Goal: Task Accomplishment & Management: Manage account settings

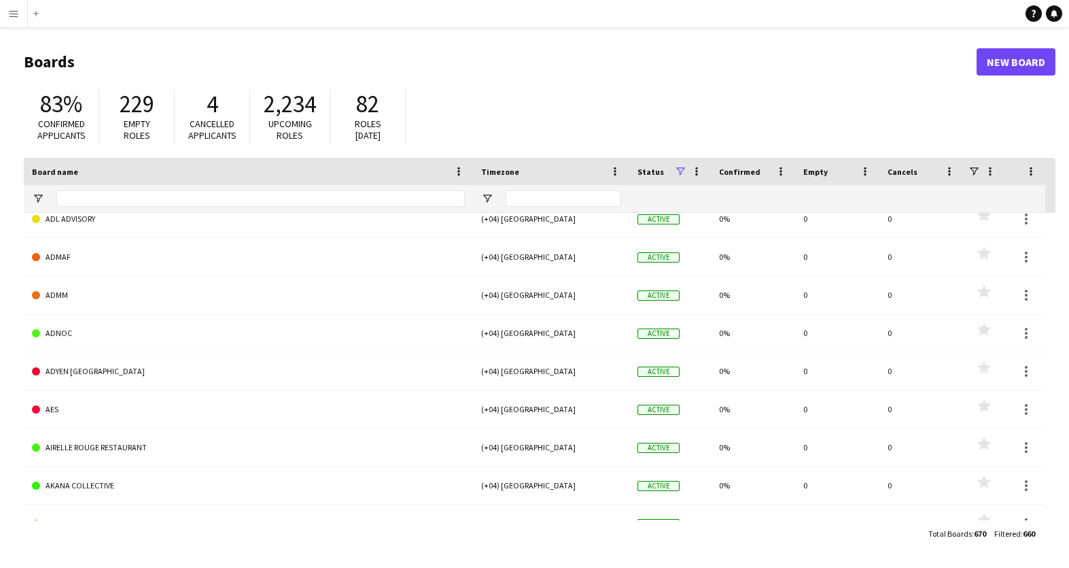
scroll to position [326, 0]
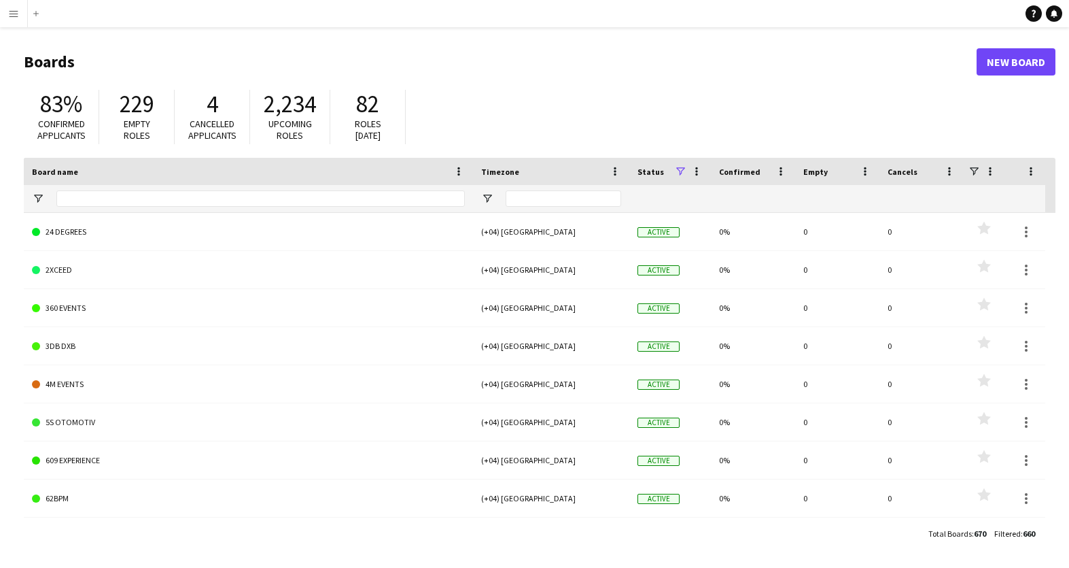
click at [14, 14] on app-icon "Menu" at bounding box center [13, 13] width 11 height 11
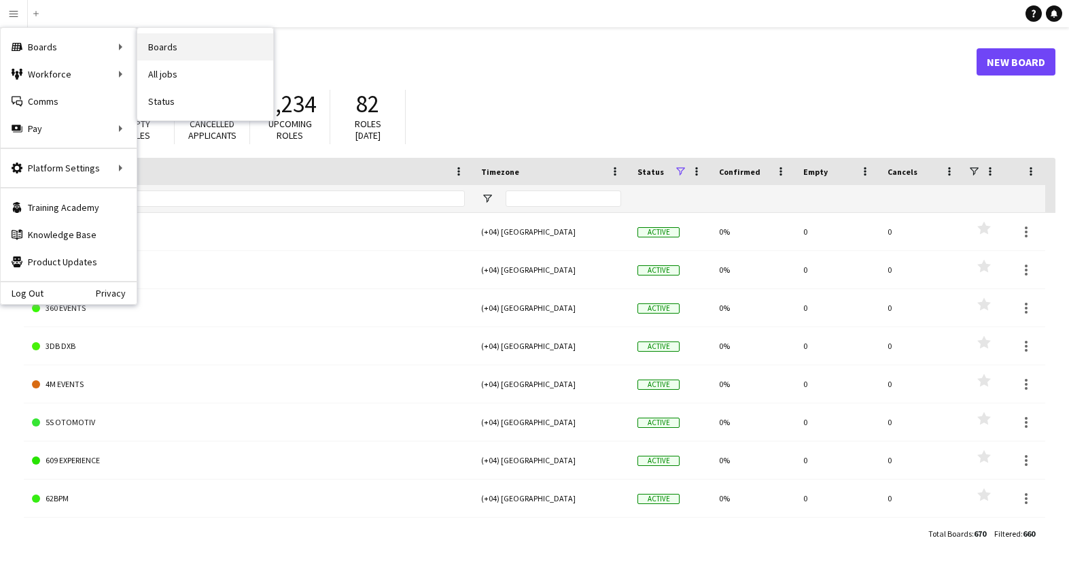
click at [158, 48] on link "Boards" at bounding box center [205, 46] width 136 height 27
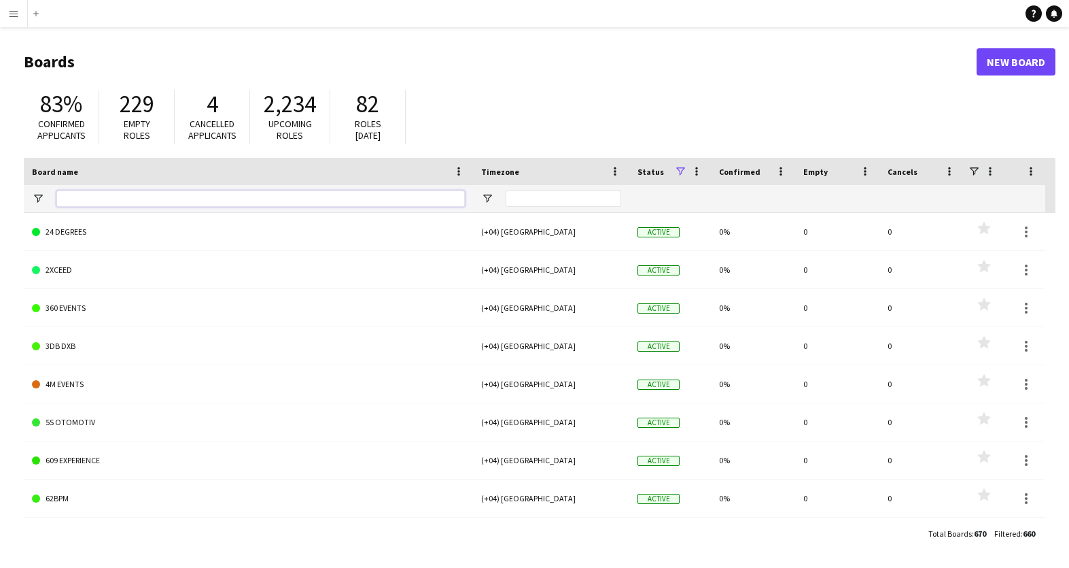
click at [163, 198] on input "Board name Filter Input" at bounding box center [260, 198] width 408 height 16
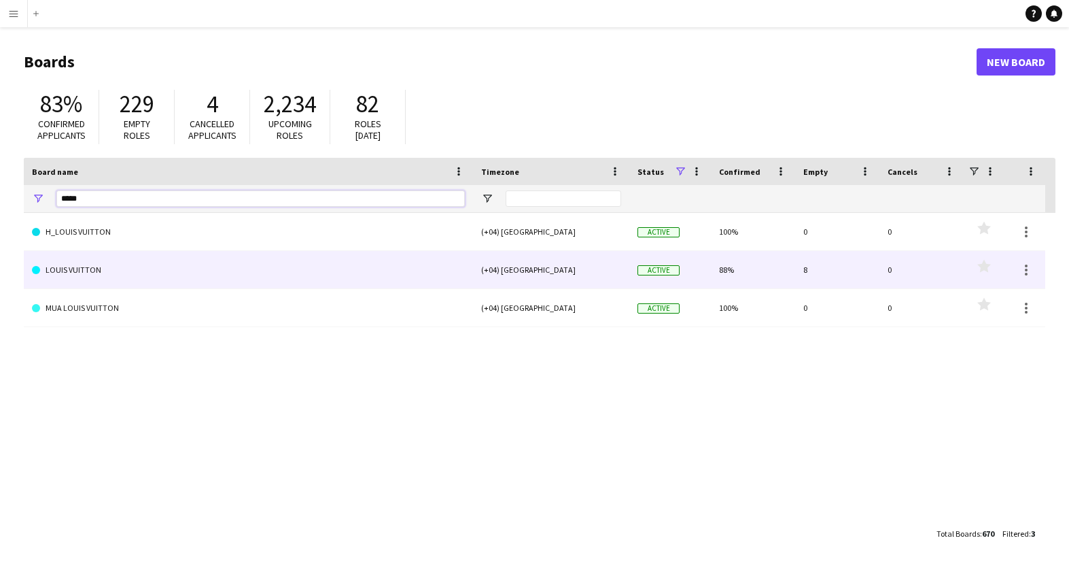
type input "*****"
click at [77, 262] on link "LOUIS VUITTON" at bounding box center [248, 270] width 433 height 38
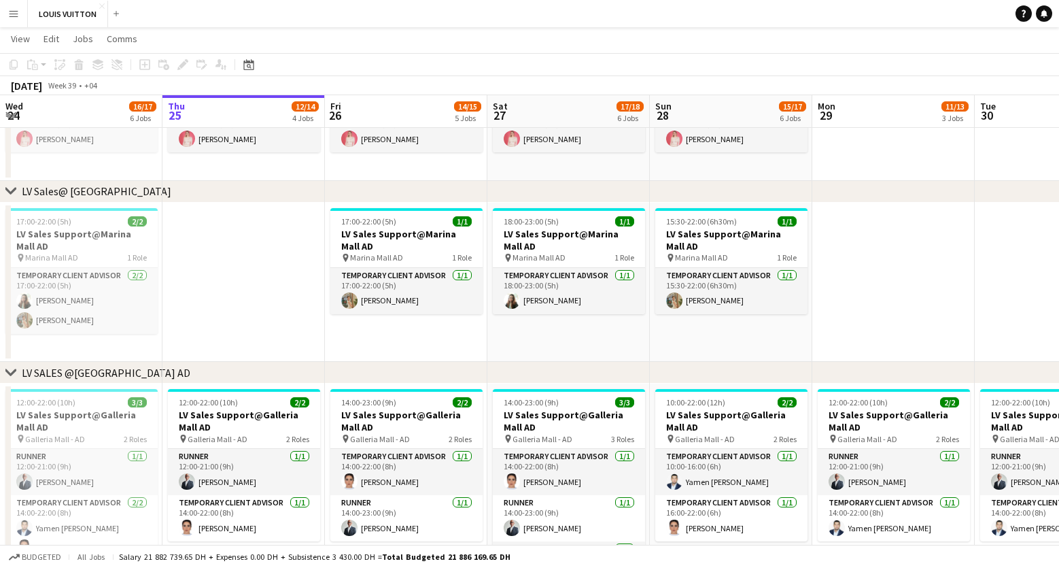
scroll to position [274, 0]
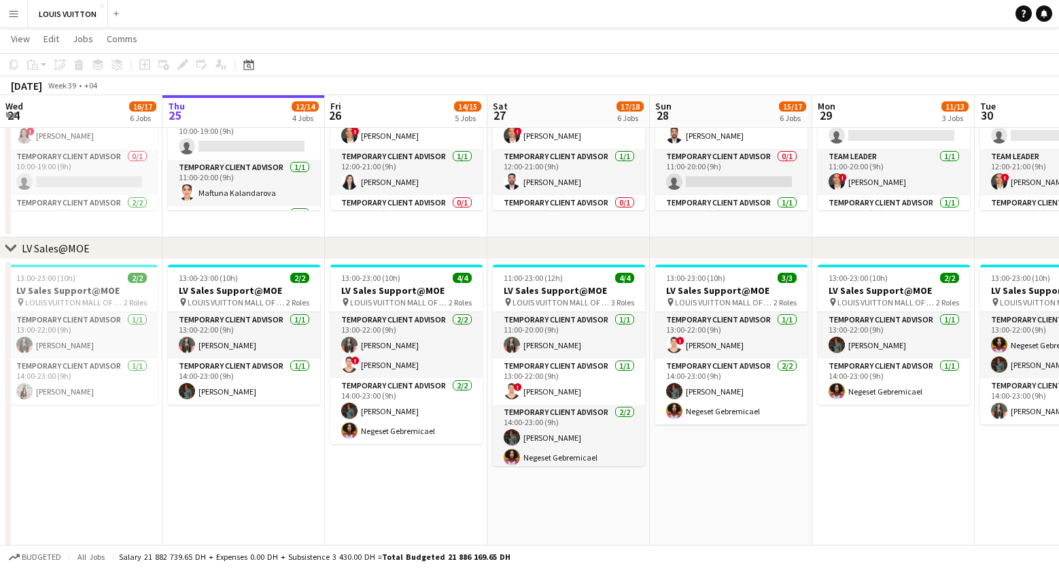
click at [17, 12] on app-icon "Menu" at bounding box center [13, 13] width 11 height 11
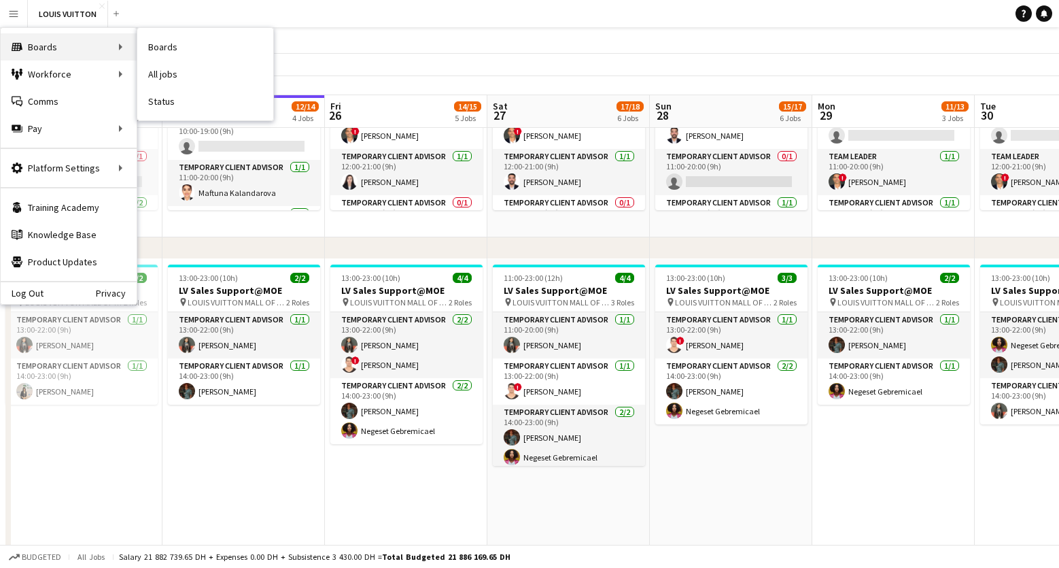
click at [58, 49] on div "Boards Boards" at bounding box center [69, 46] width 136 height 27
click at [124, 45] on div "Boards Boards" at bounding box center [69, 46] width 136 height 27
click at [58, 45] on div "Boards Boards" at bounding box center [69, 46] width 136 height 27
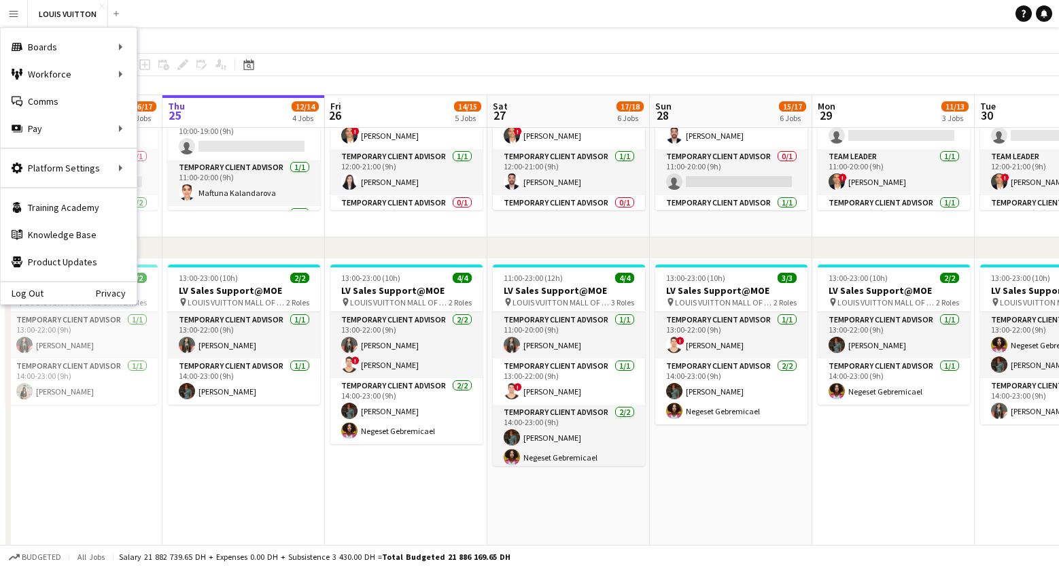
click at [208, 18] on app-navbar "Menu Boards Boards Boards All jobs Status Workforce Workforce My Workforce Recr…" at bounding box center [529, 13] width 1059 height 27
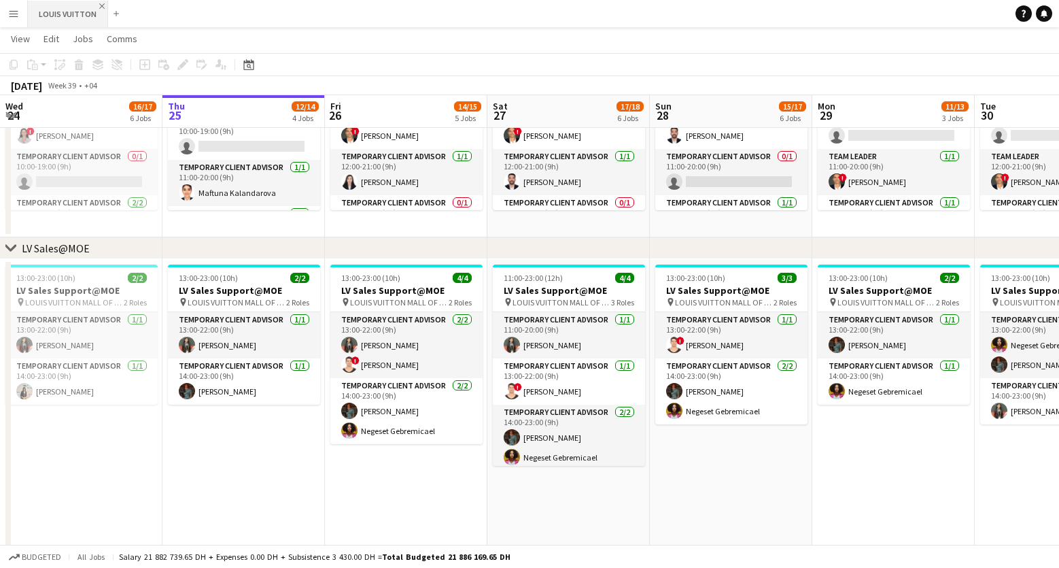
click at [99, 7] on app-icon "Close" at bounding box center [101, 5] width 5 height 5
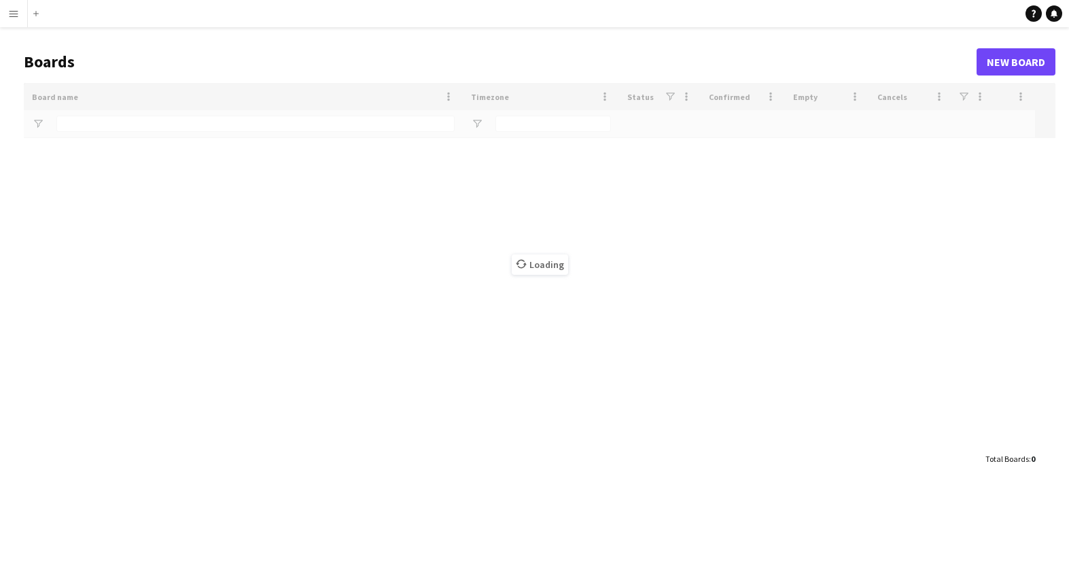
type input "*****"
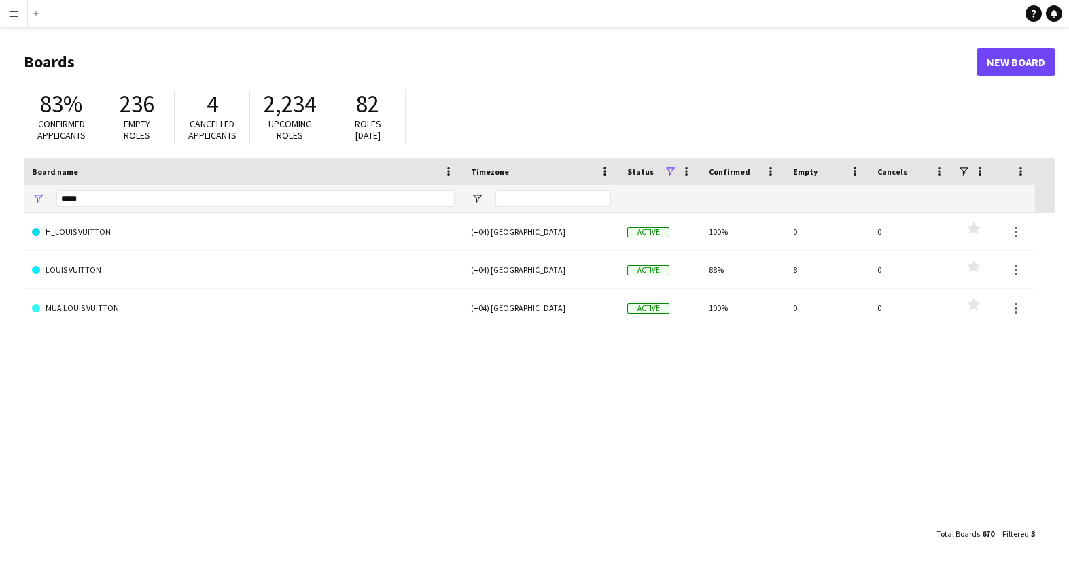
click at [16, 22] on button "Menu" at bounding box center [13, 13] width 27 height 27
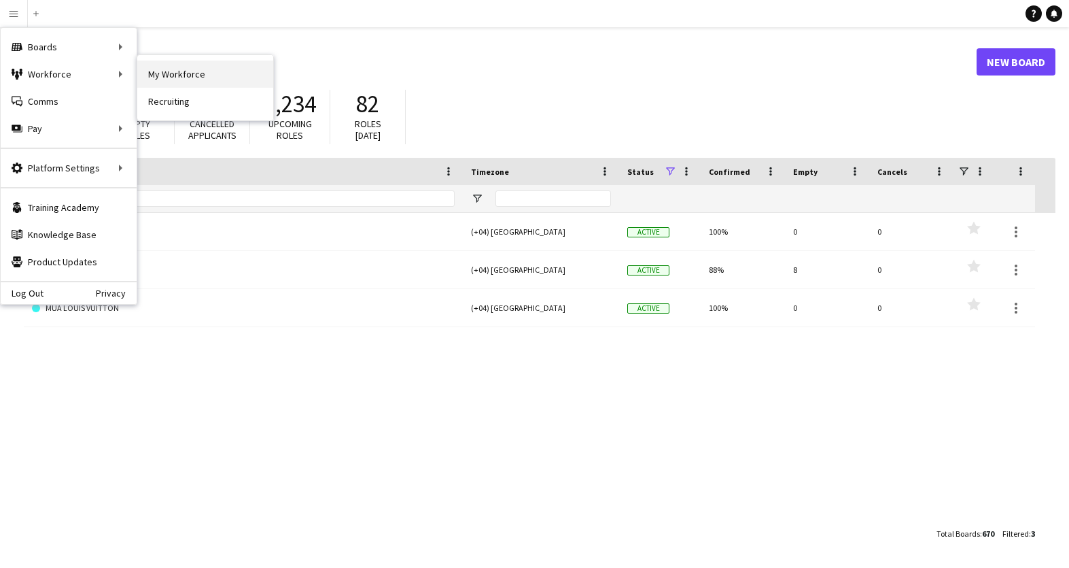
click at [230, 69] on link "My Workforce" at bounding box center [205, 73] width 136 height 27
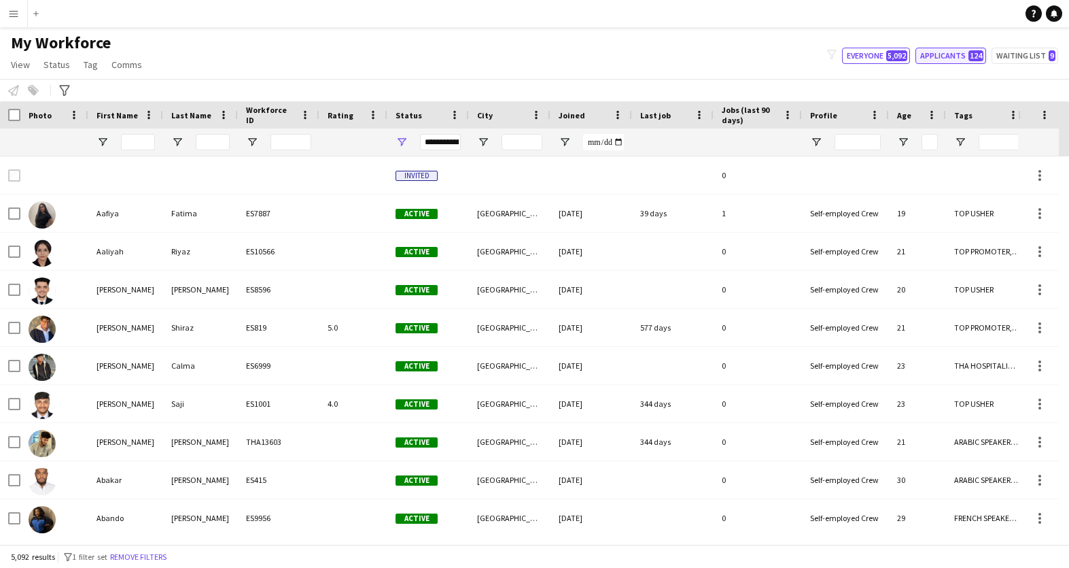
click at [948, 57] on button "Applicants 124" at bounding box center [950, 56] width 71 height 16
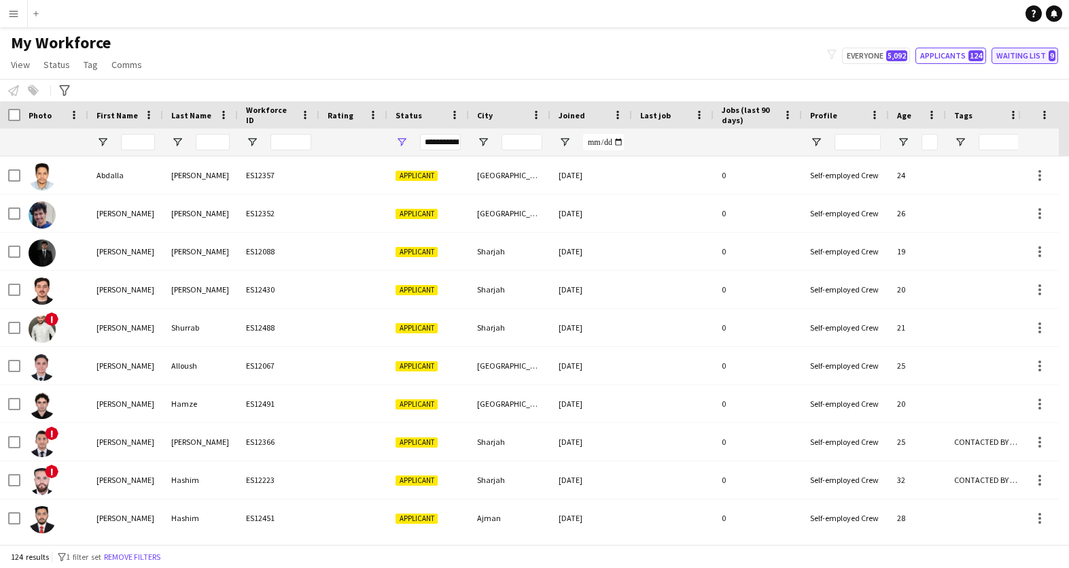
click at [1011, 56] on button "Waiting list 9" at bounding box center [1025, 56] width 67 height 16
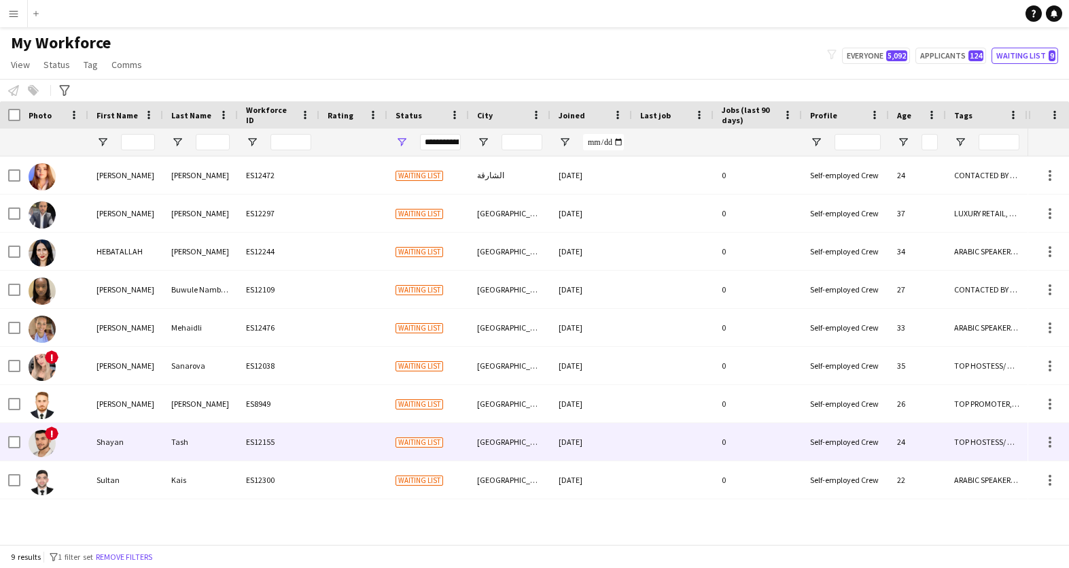
click at [47, 442] on img at bounding box center [42, 443] width 27 height 27
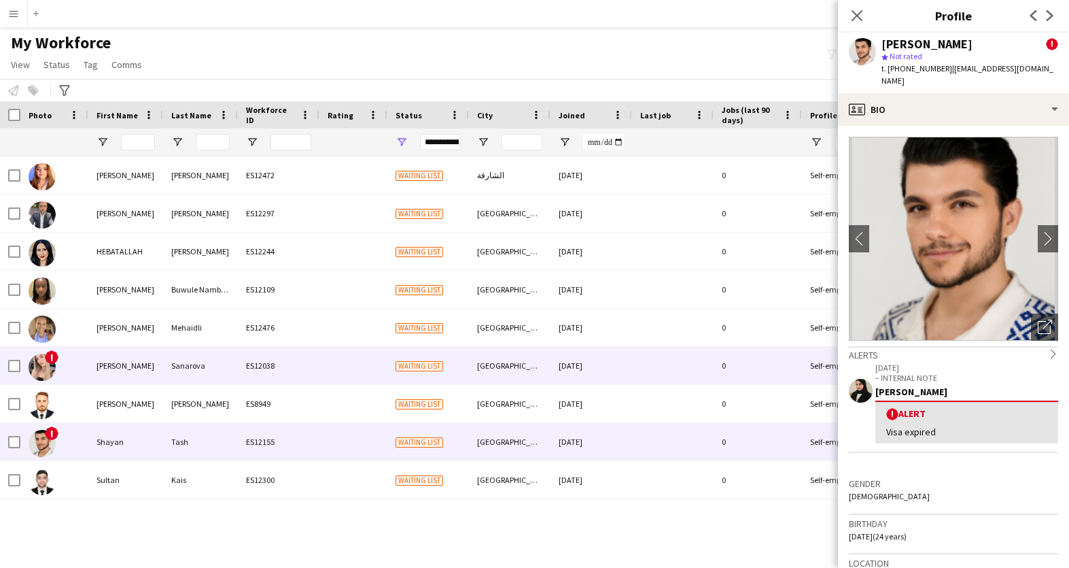
click at [47, 364] on img at bounding box center [42, 366] width 27 height 27
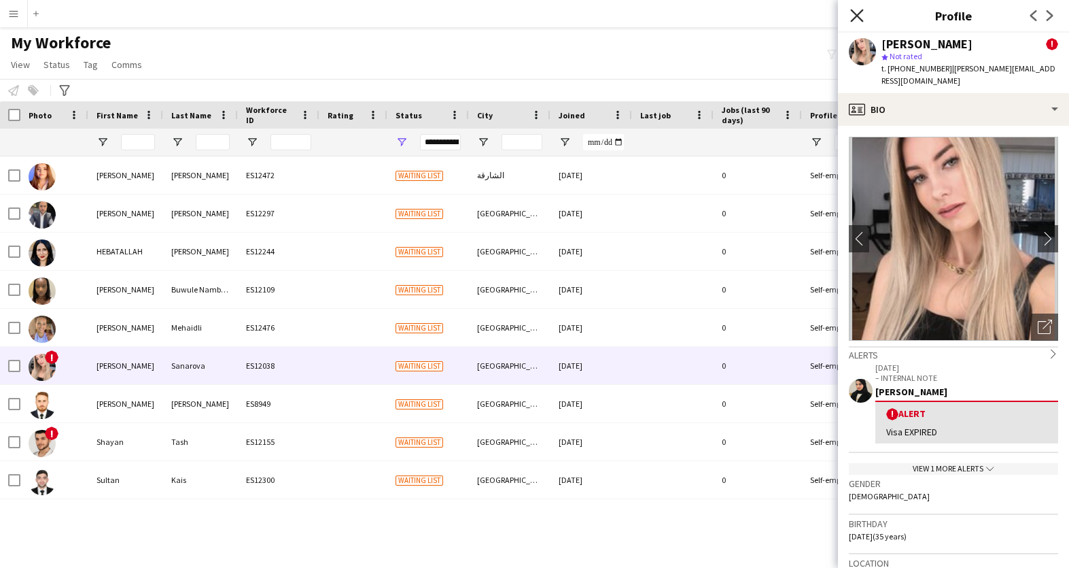
click at [856, 14] on icon at bounding box center [856, 15] width 13 height 13
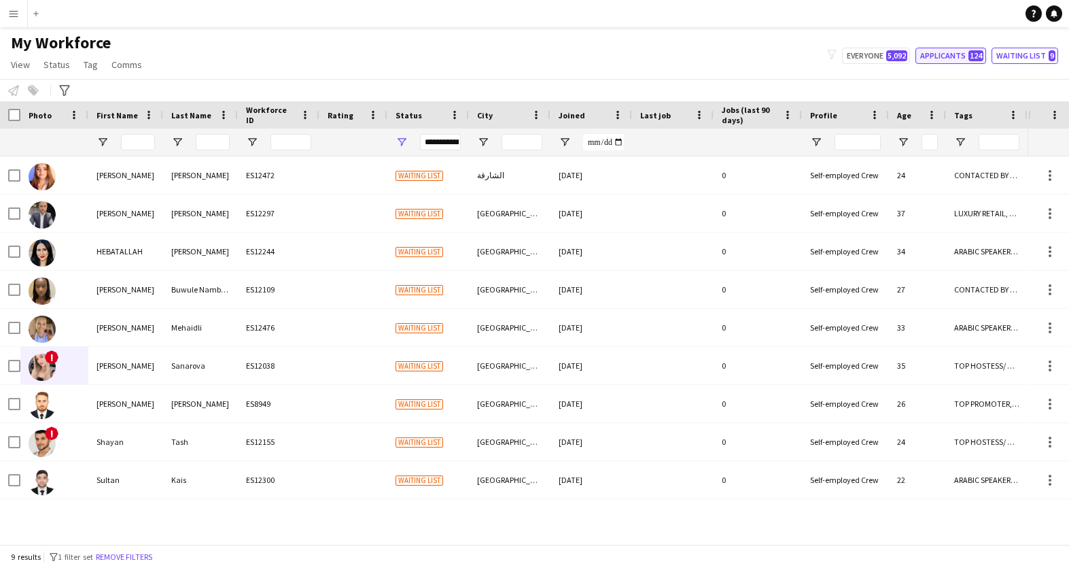
click at [929, 61] on button "Applicants 124" at bounding box center [950, 56] width 71 height 16
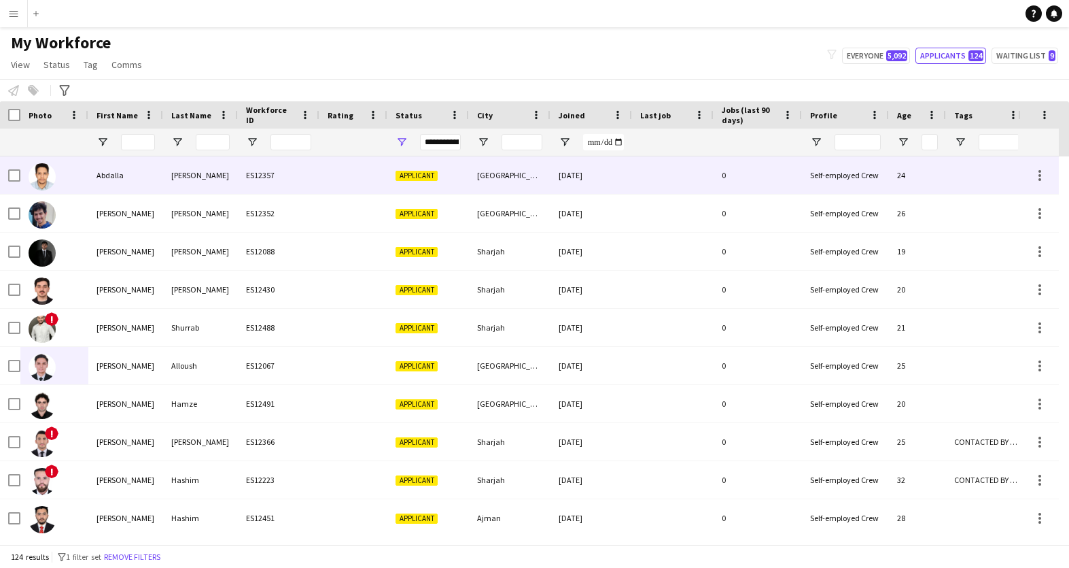
click at [130, 179] on div "Abdalla" at bounding box center [125, 174] width 75 height 37
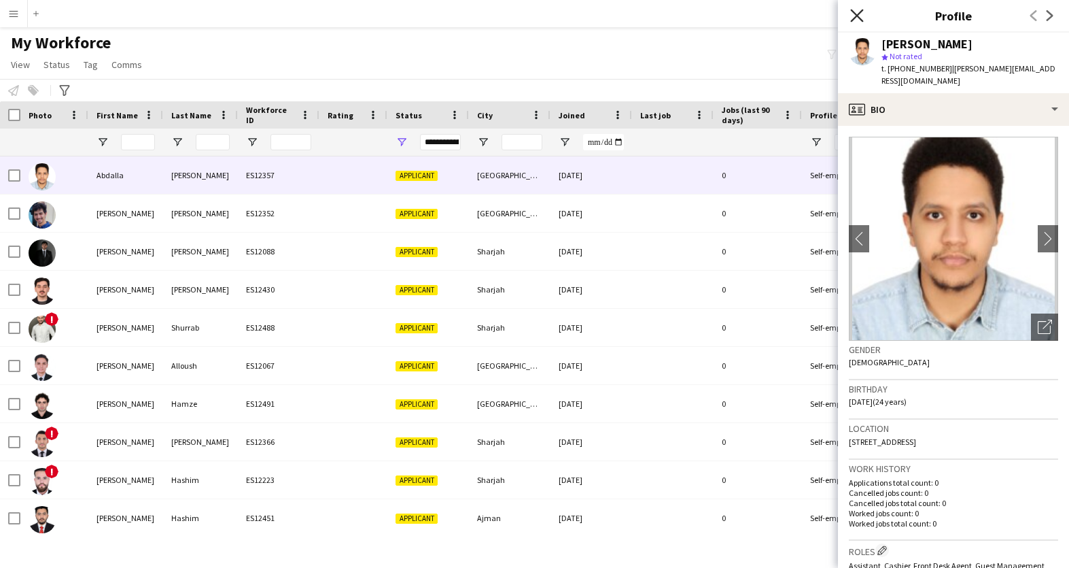
click at [853, 18] on icon at bounding box center [856, 15] width 13 height 13
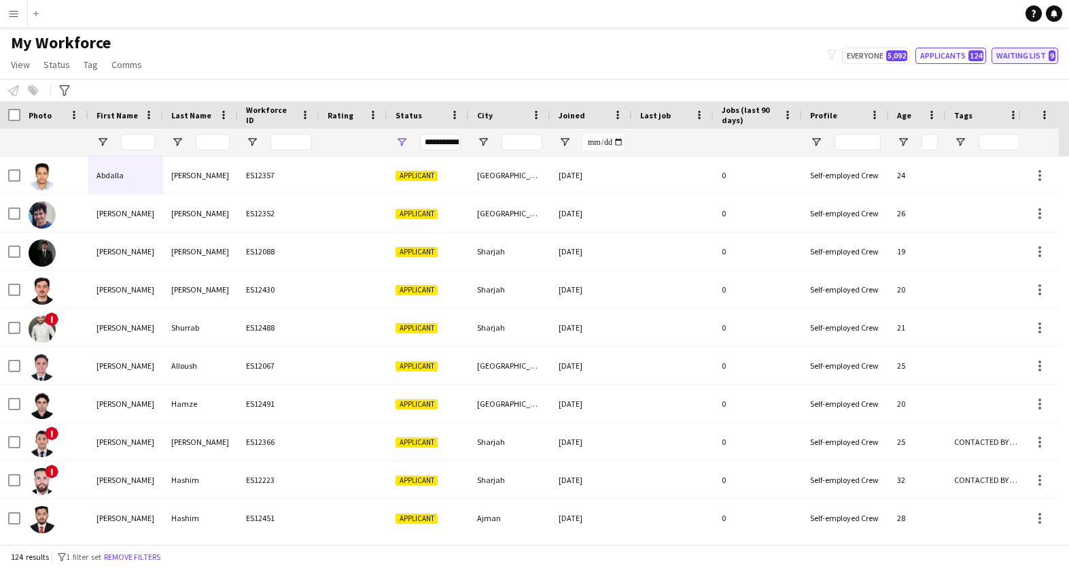
click at [1022, 58] on button "Waiting list 9" at bounding box center [1025, 56] width 67 height 16
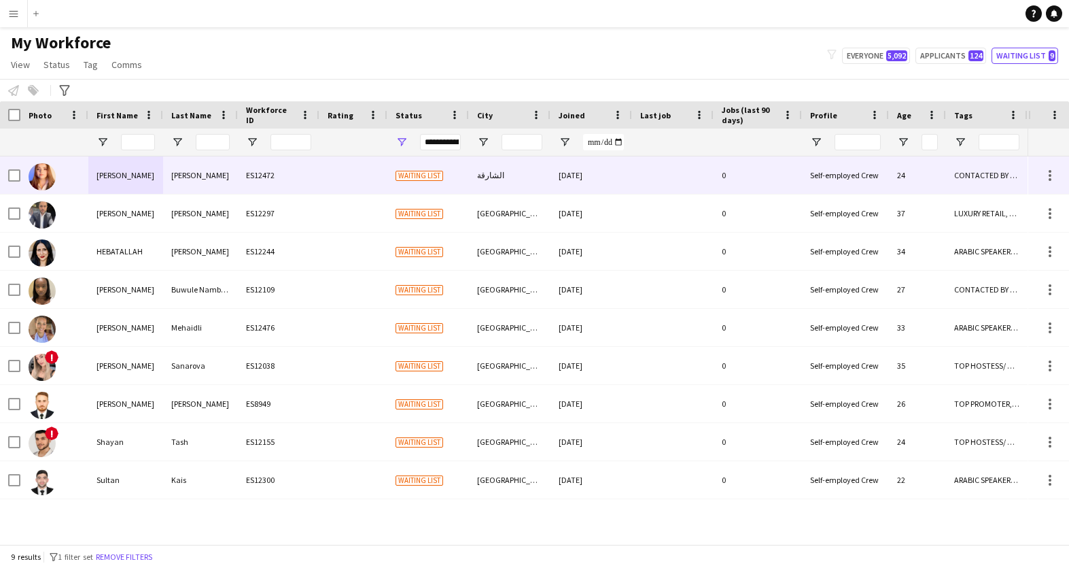
click at [104, 171] on div "Cristina" at bounding box center [125, 174] width 75 height 37
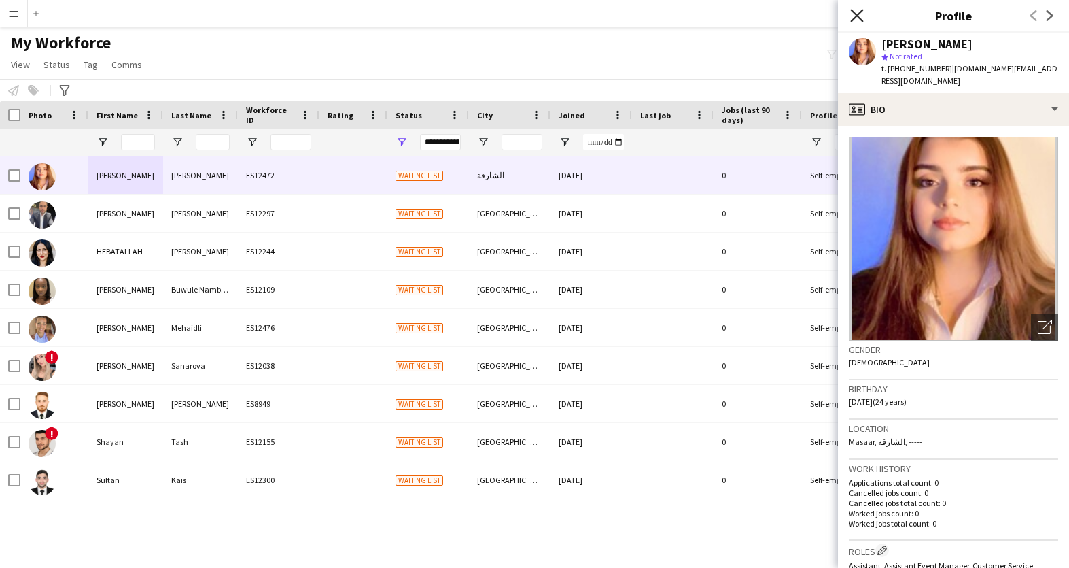
click at [858, 15] on icon at bounding box center [856, 15] width 13 height 13
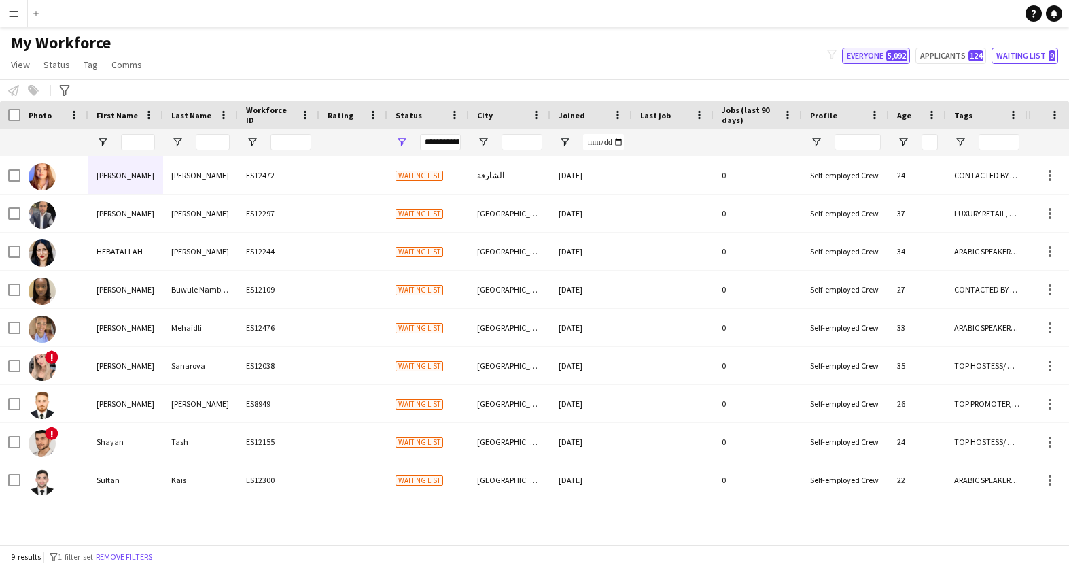
click at [864, 62] on button "Everyone 5,092" at bounding box center [876, 56] width 68 height 16
type input "**********"
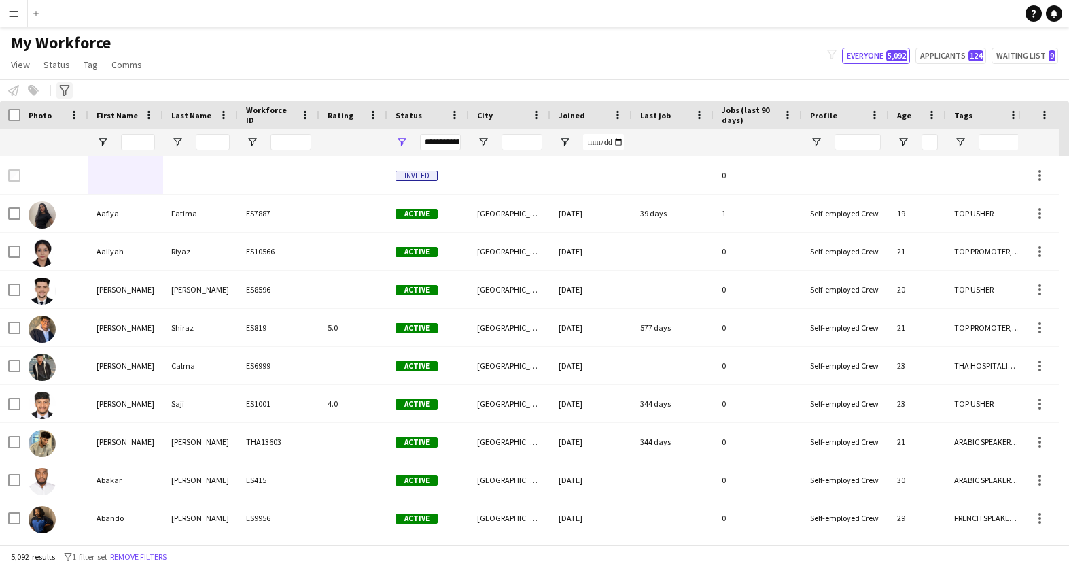
click at [62, 91] on icon "Advanced filters" at bounding box center [64, 90] width 11 height 11
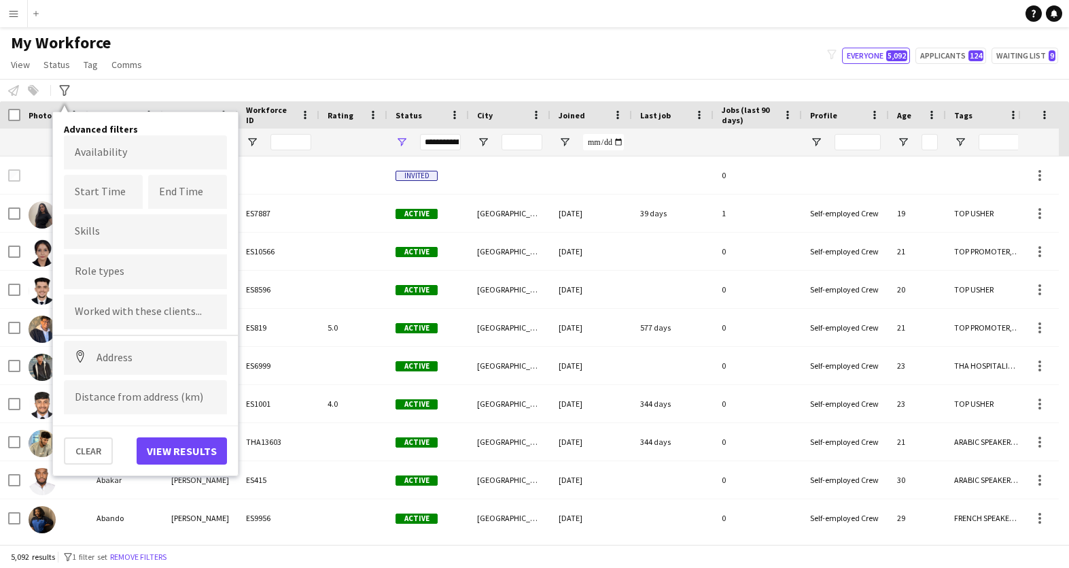
click at [31, 93] on div "Notify workforce Add to tag Select at least one crew to tag him or her. Advance…" at bounding box center [534, 90] width 1069 height 22
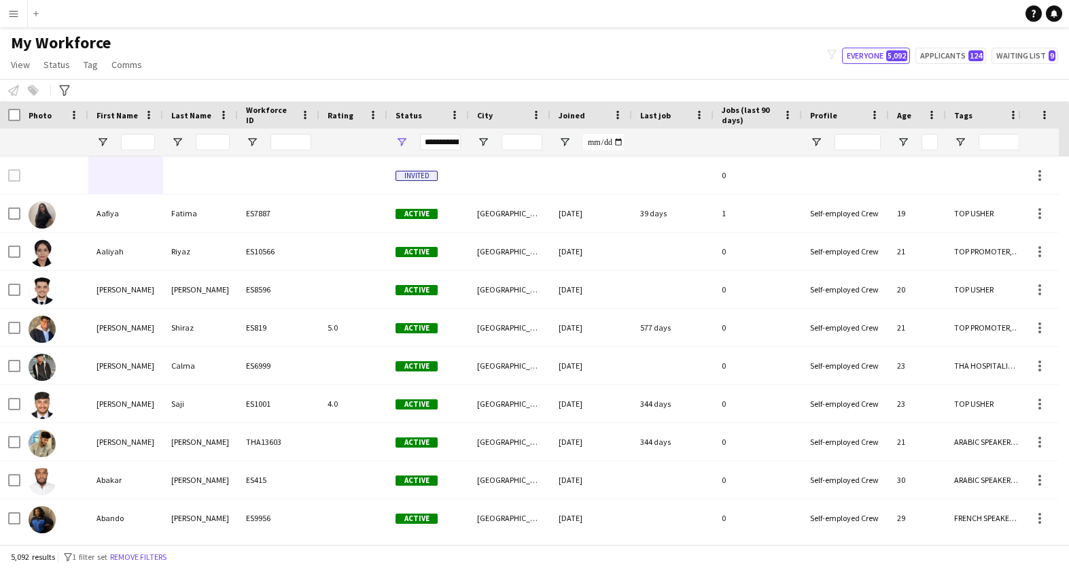
click at [37, 89] on div "Notify workforce Add to tag Select at least one crew to tag him or her. Advance…" at bounding box center [534, 90] width 1069 height 22
click at [30, 90] on div "Notify workforce Add to tag Select at least one crew to tag him or her. Advance…" at bounding box center [534, 90] width 1069 height 22
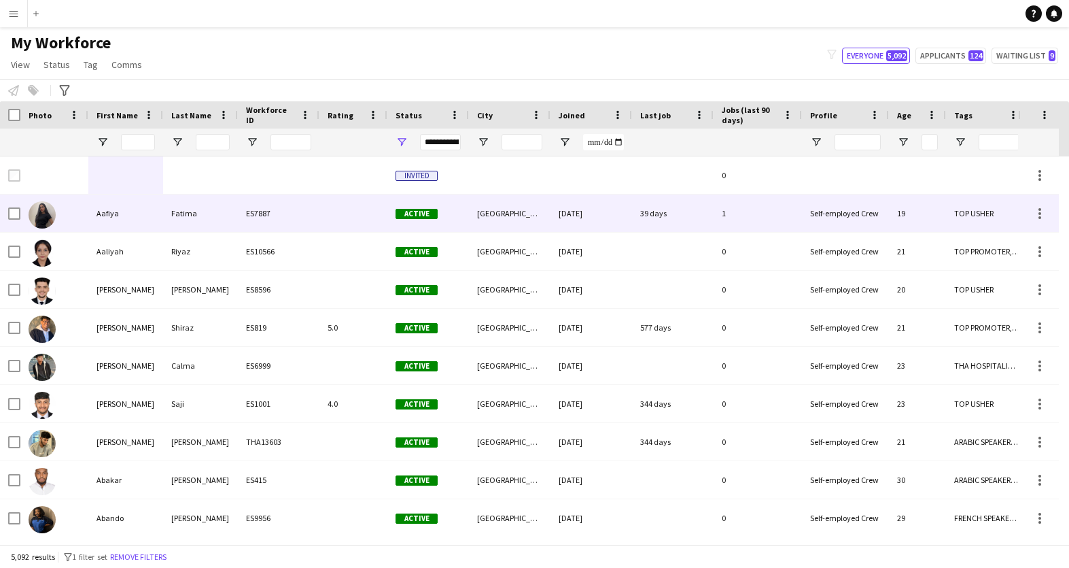
click at [41, 219] on img at bounding box center [42, 214] width 27 height 27
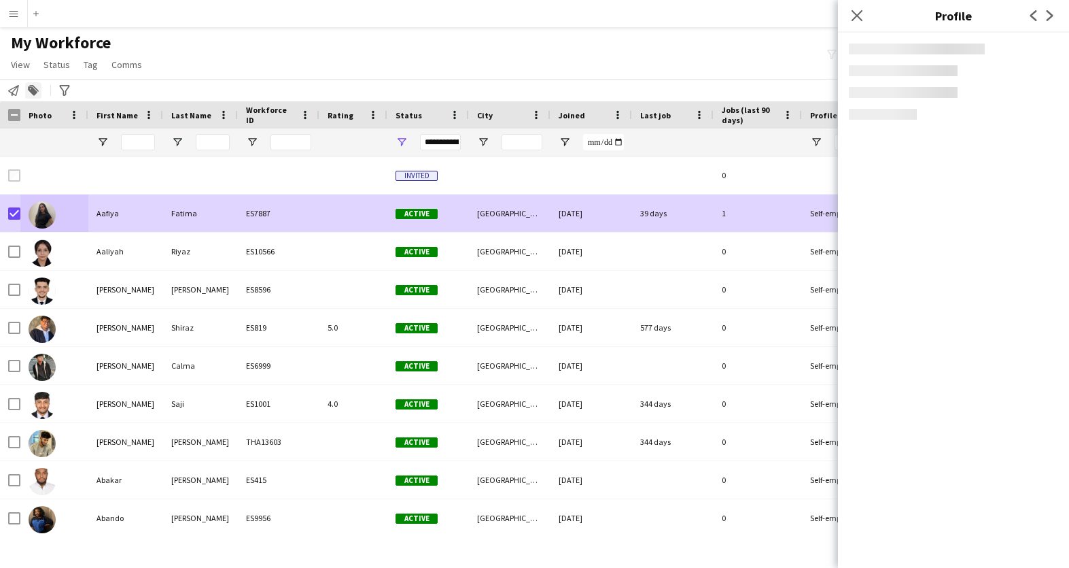
click at [33, 85] on icon "Add to tag" at bounding box center [33, 90] width 11 height 11
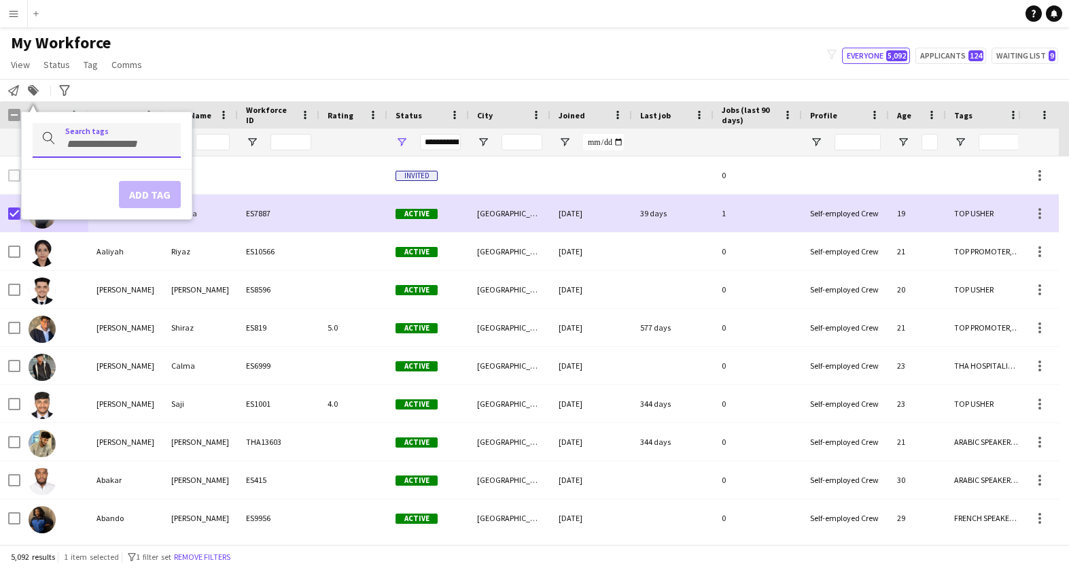
click at [75, 152] on div at bounding box center [107, 140] width 148 height 35
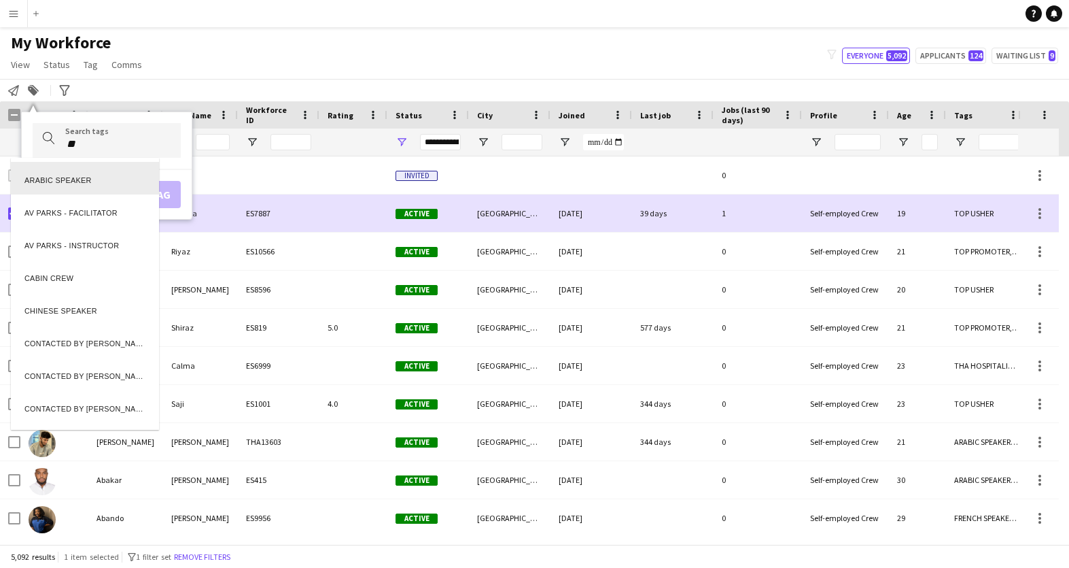
click at [86, 147] on div at bounding box center [534, 284] width 1069 height 568
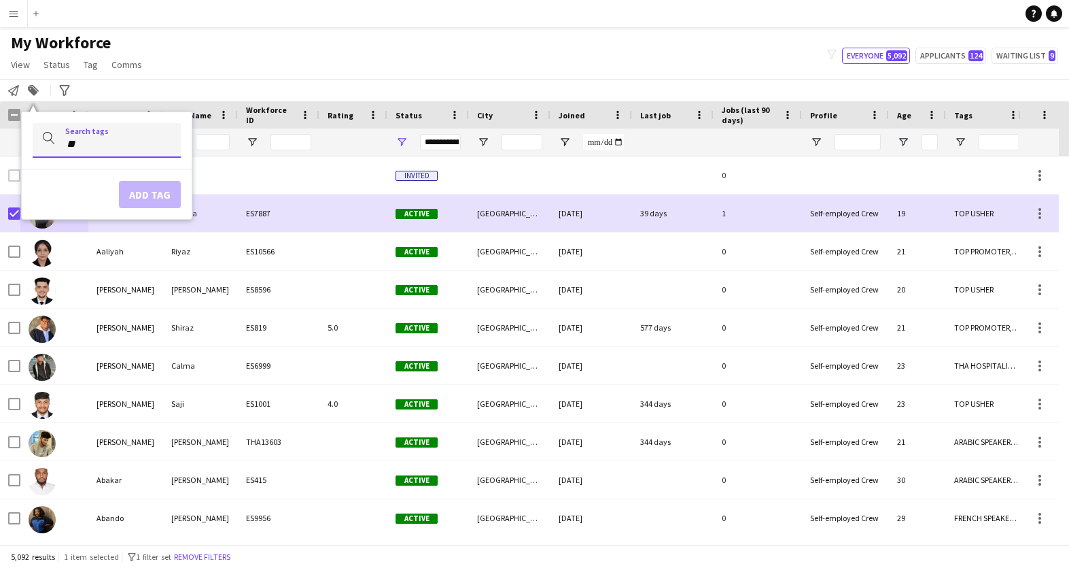
click at [86, 147] on input "*" at bounding box center [117, 144] width 105 height 12
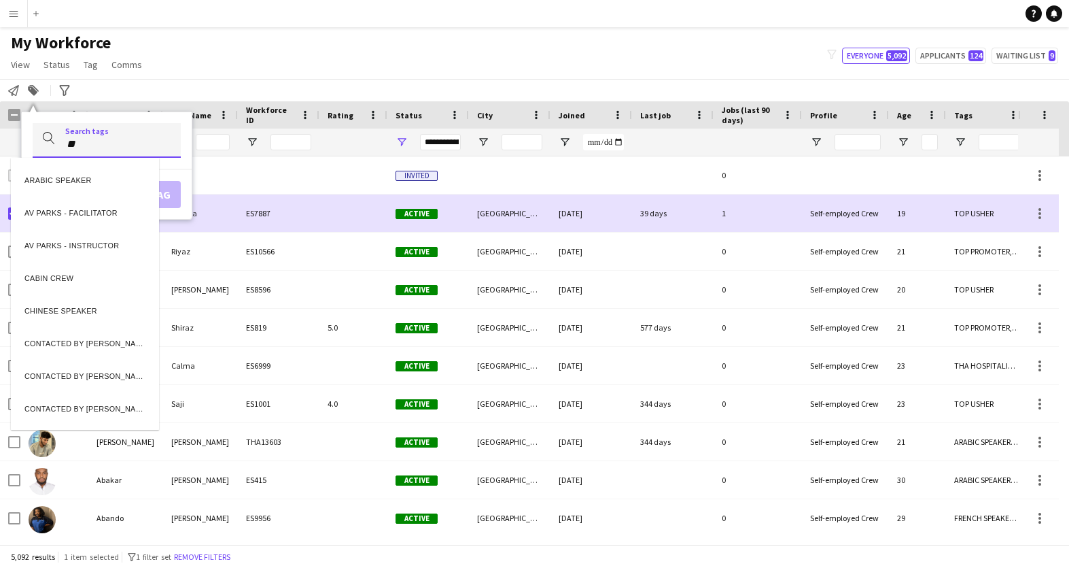
type input "*"
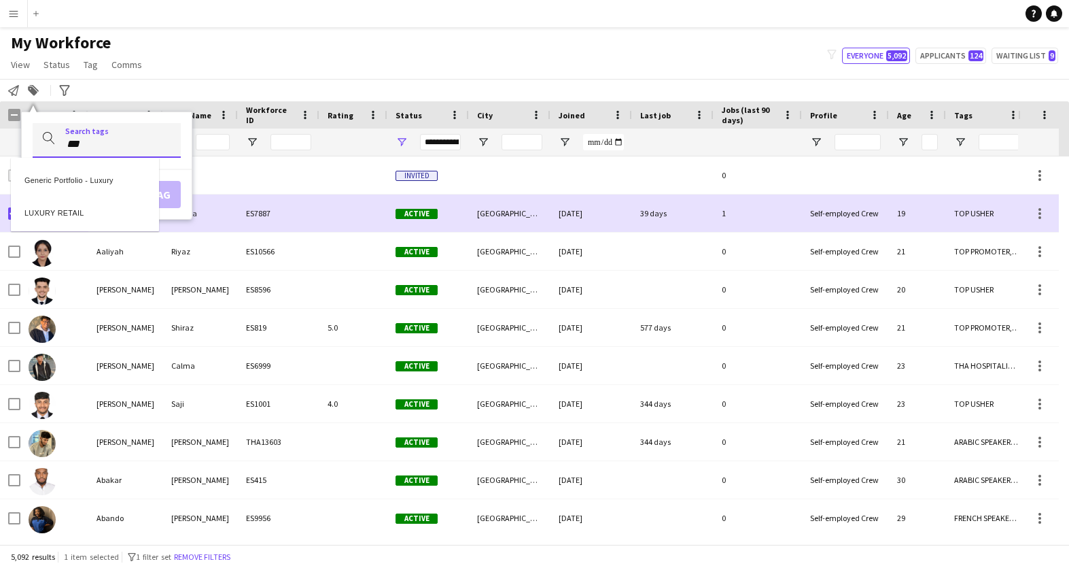
type input "***"
click at [62, 215] on div "LUXURY RETAIL" at bounding box center [85, 210] width 148 height 33
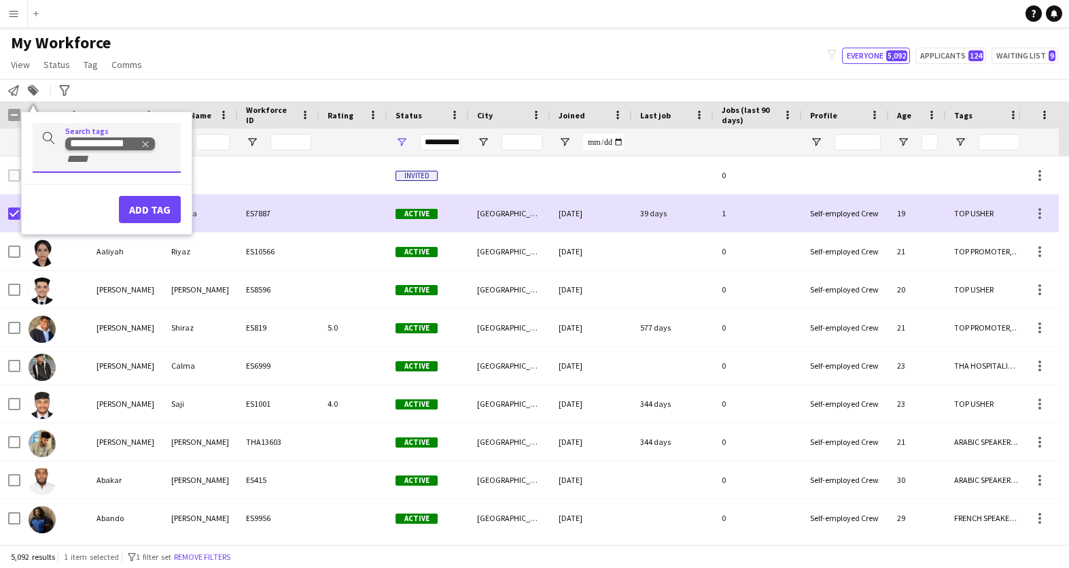
click at [146, 147] on icon "Remove tag" at bounding box center [146, 144] width 10 height 10
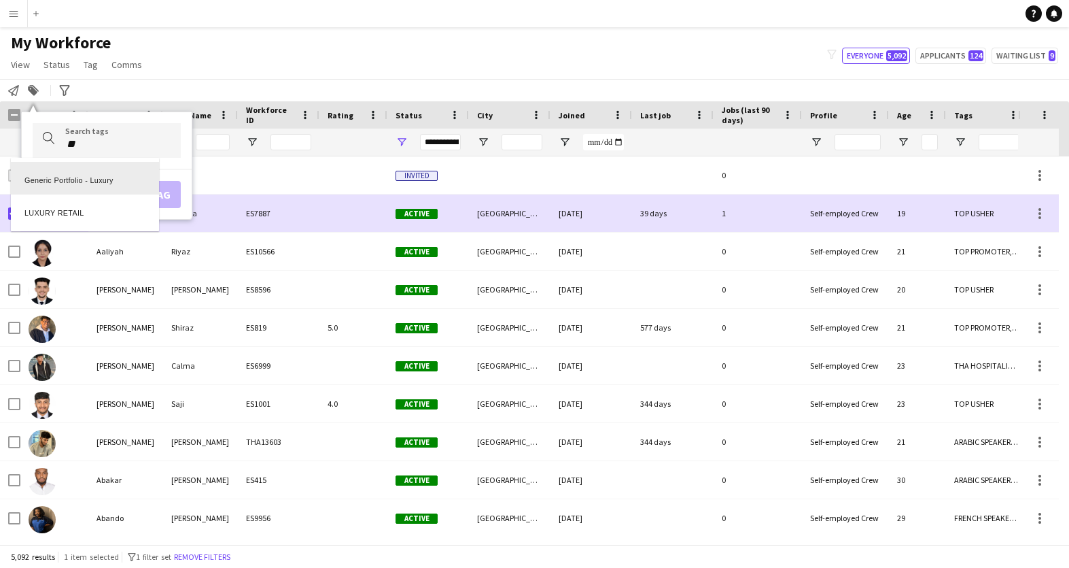
click at [104, 143] on div at bounding box center [534, 284] width 1069 height 568
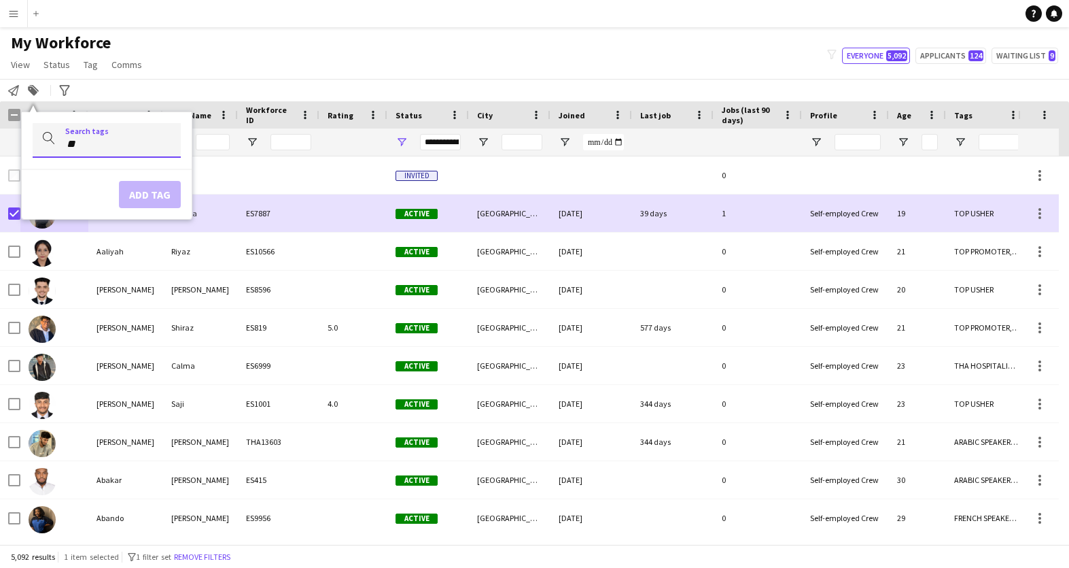
click at [87, 144] on input "**" at bounding box center [117, 144] width 105 height 12
type input "*"
click at [249, 41] on div "My Workforce View Views Default view New view Update view Delete view Edit name…" at bounding box center [534, 56] width 1069 height 46
click at [718, 52] on div "My Workforce View Views Default view New view Update view Delete view Edit name…" at bounding box center [534, 56] width 1069 height 46
click at [574, 37] on div "My Workforce View Views Default view New view Update view Delete view Edit name…" at bounding box center [534, 56] width 1069 height 46
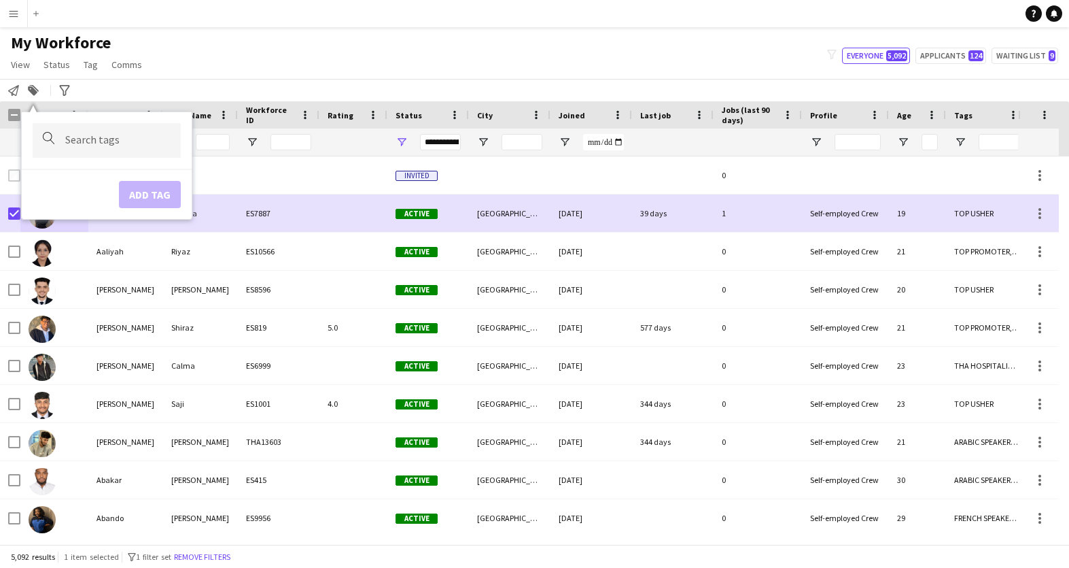
click at [500, 65] on div "My Workforce View Views Default view New view Update view Delete view Edit name…" at bounding box center [534, 56] width 1069 height 46
click at [355, 56] on div "My Workforce View Views Default view New view Update view Delete view Edit name…" at bounding box center [534, 56] width 1069 height 46
click at [409, 54] on div "My Workforce View Views Default view New view Update view Delete view Edit name…" at bounding box center [534, 56] width 1069 height 46
click at [482, 51] on div "My Workforce View Views Default view New view Update view Delete view Edit name…" at bounding box center [534, 56] width 1069 height 46
click at [226, 72] on div "My Workforce View Views Default view New view Update view Delete view Edit name…" at bounding box center [534, 56] width 1069 height 46
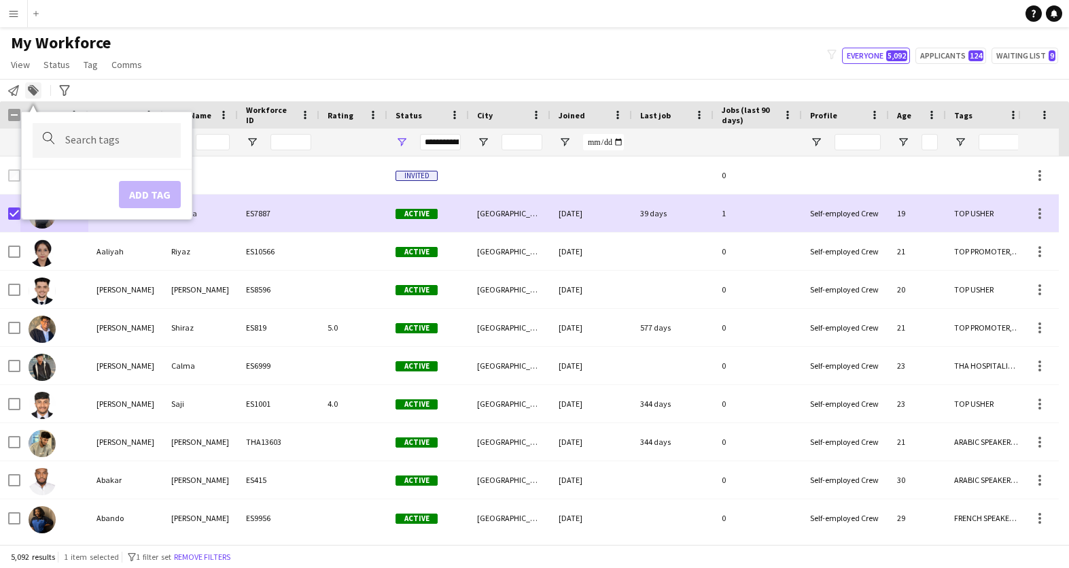
click at [33, 90] on icon at bounding box center [33, 91] width 10 height 10
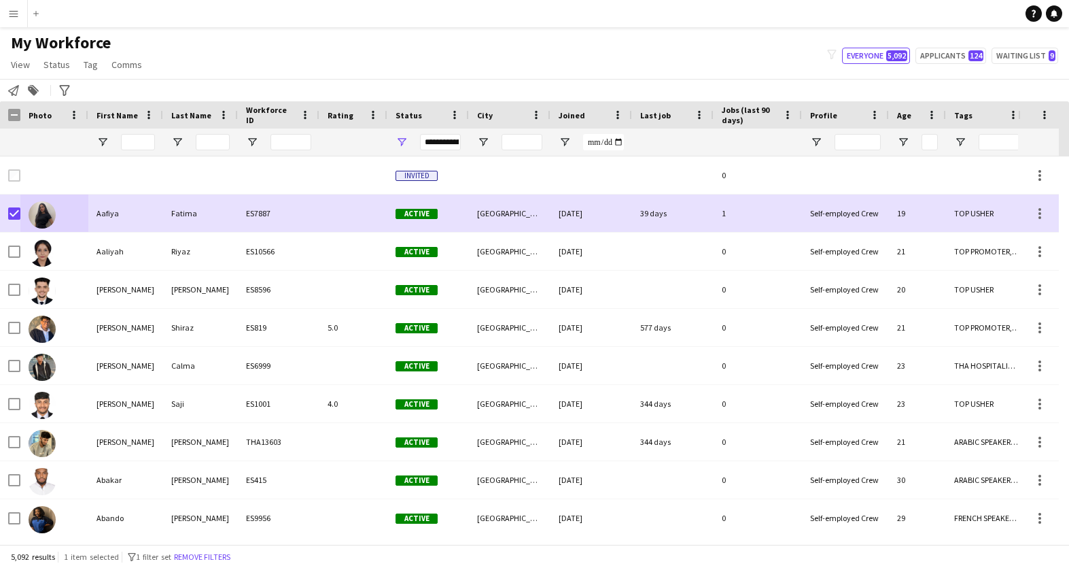
click at [435, 118] on div "Status" at bounding box center [420, 115] width 49 height 20
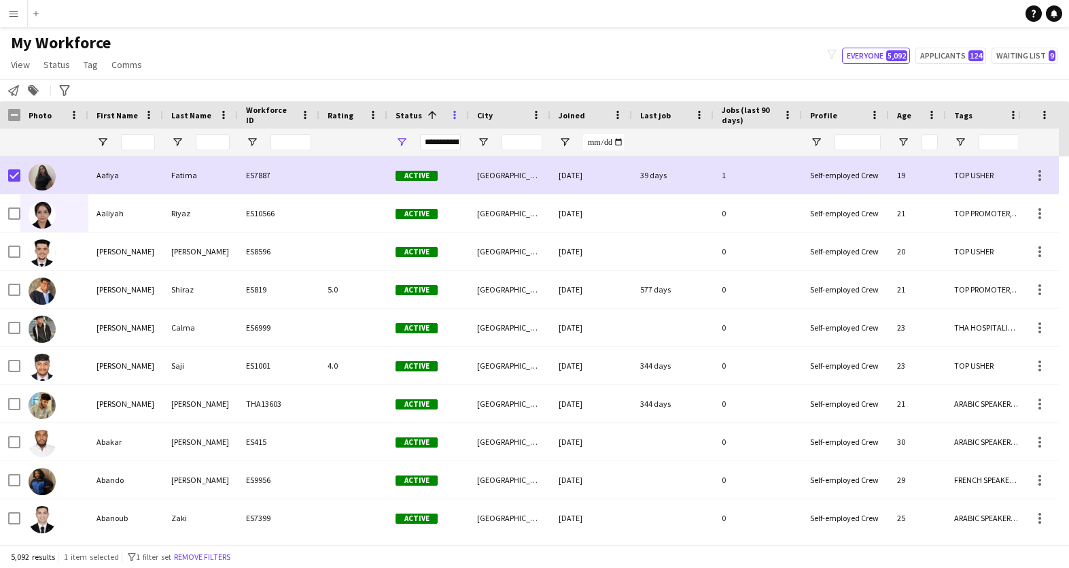
click at [458, 114] on span at bounding box center [455, 115] width 12 height 12
click at [400, 114] on span "Status" at bounding box center [409, 115] width 27 height 10
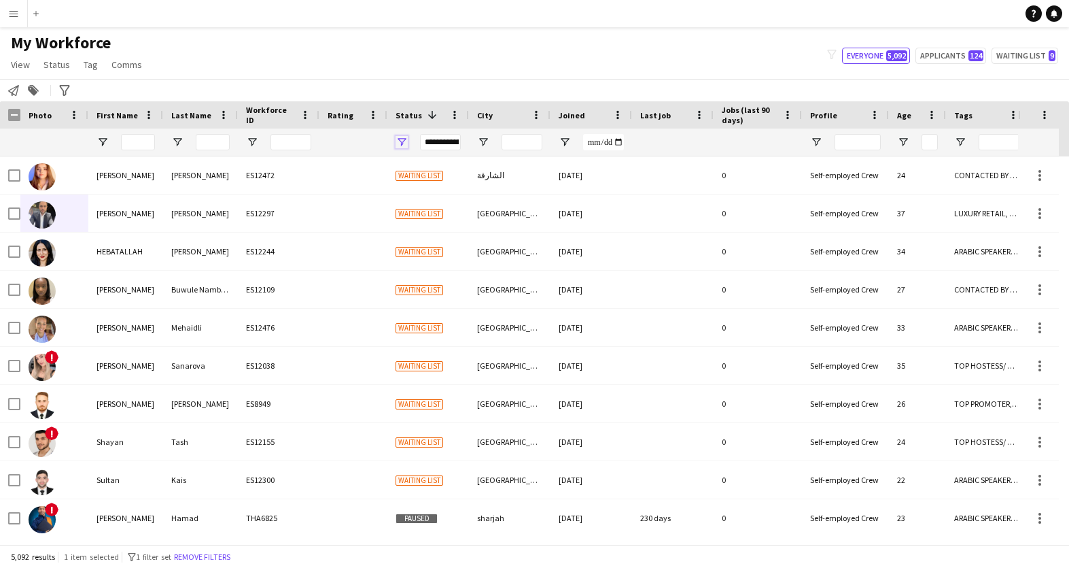
click at [402, 142] on span "Open Filter Menu" at bounding box center [402, 142] width 12 height 12
click at [402, 139] on span "Open Filter Menu" at bounding box center [402, 142] width 12 height 12
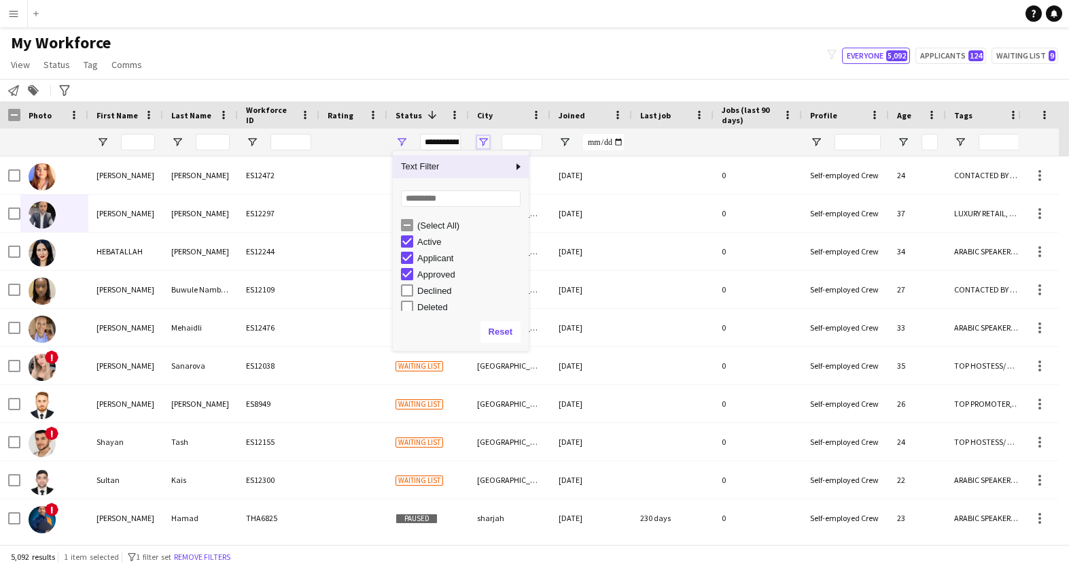
click at [484, 139] on span "Open Filter Menu" at bounding box center [483, 142] width 12 height 12
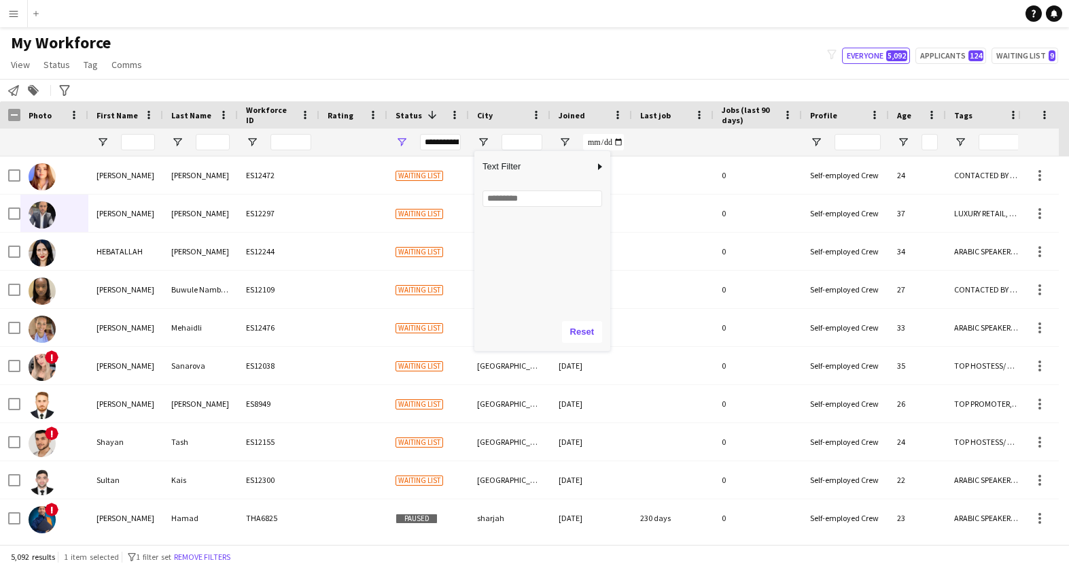
scroll to position [2222, 0]
click at [485, 143] on span "Open Filter Menu" at bounding box center [483, 142] width 12 height 12
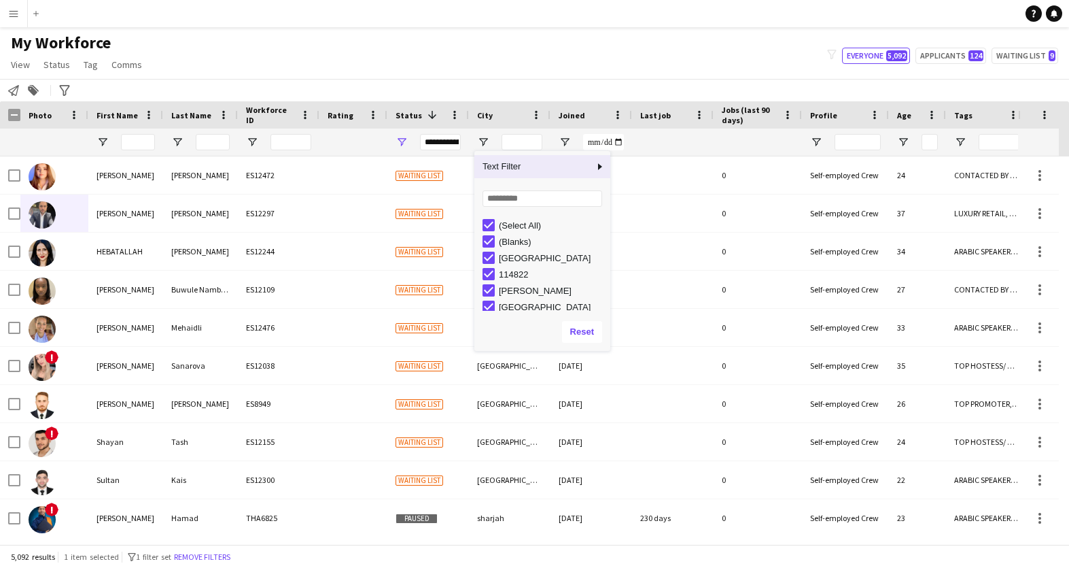
click at [16, 14] on app-icon "Menu" at bounding box center [13, 13] width 11 height 11
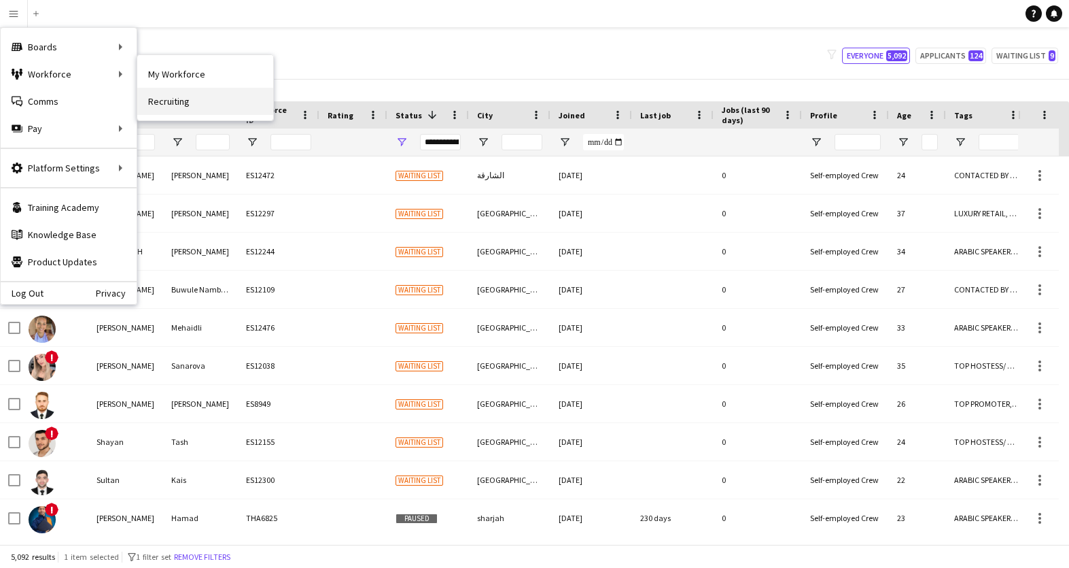
click at [187, 106] on link "Recruiting" at bounding box center [205, 101] width 136 height 27
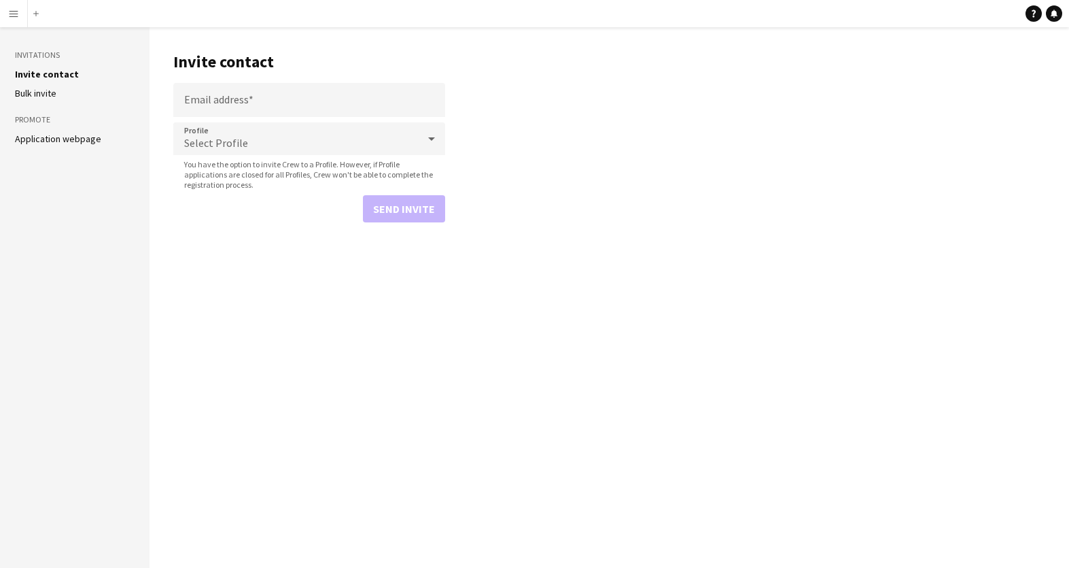
click at [11, 13] on app-icon "Menu" at bounding box center [13, 13] width 11 height 11
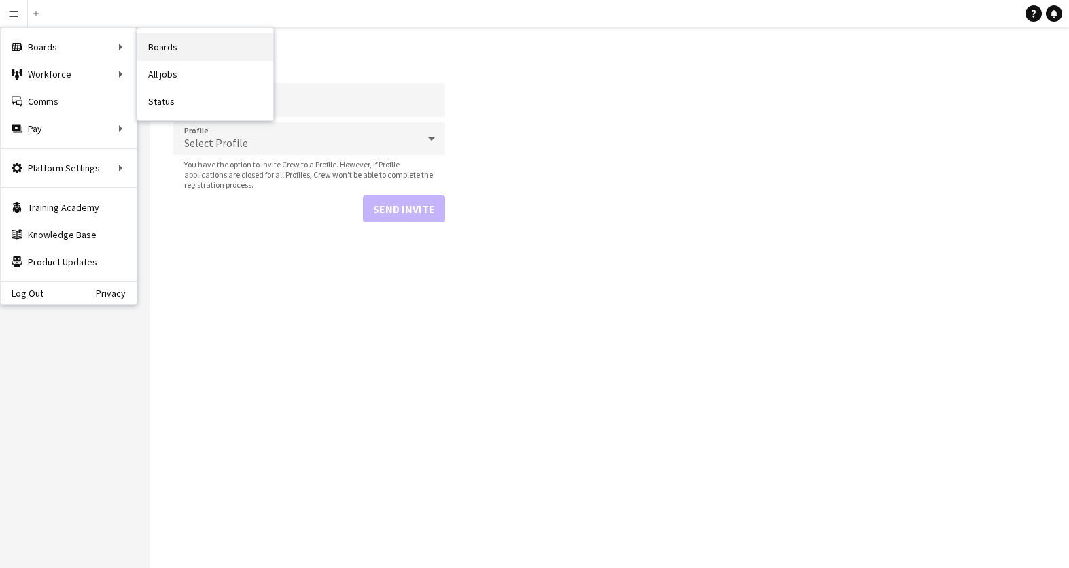
click at [177, 47] on link "Boards" at bounding box center [205, 46] width 136 height 27
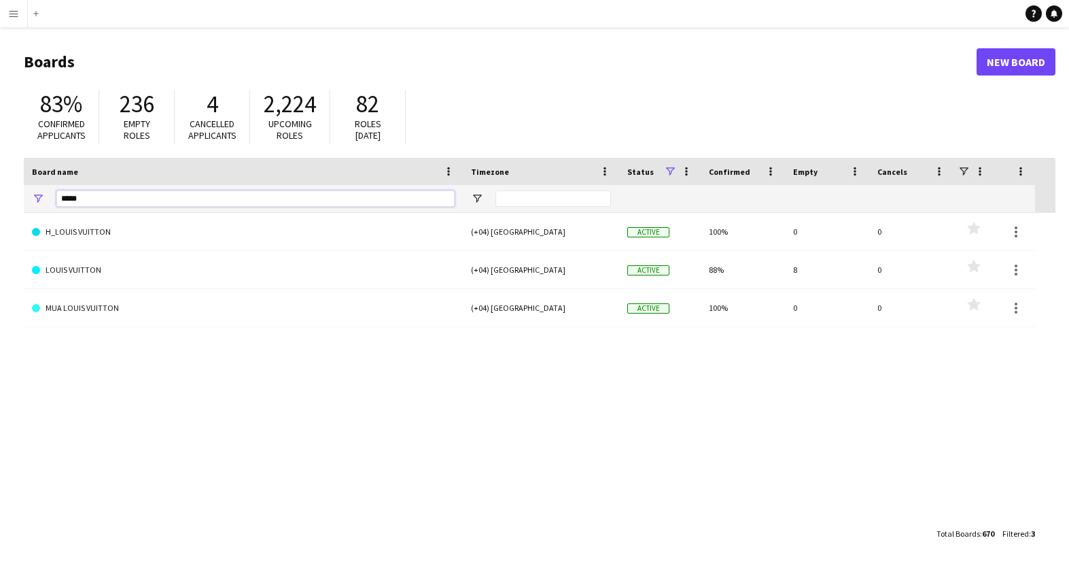
click at [105, 200] on input "*****" at bounding box center [255, 198] width 398 height 16
type input "*"
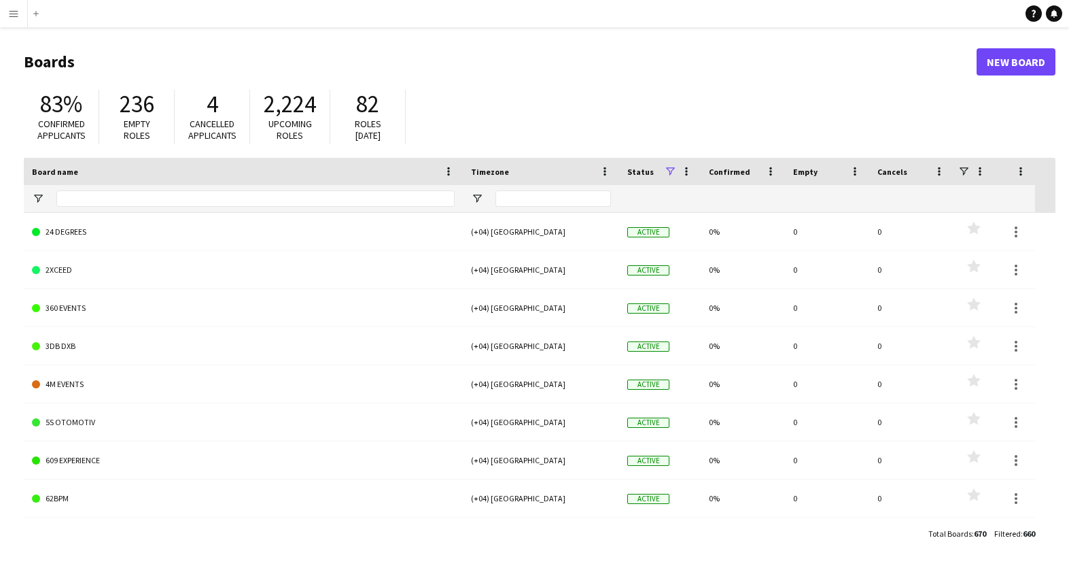
click at [16, 16] on app-icon "Menu" at bounding box center [13, 13] width 11 height 11
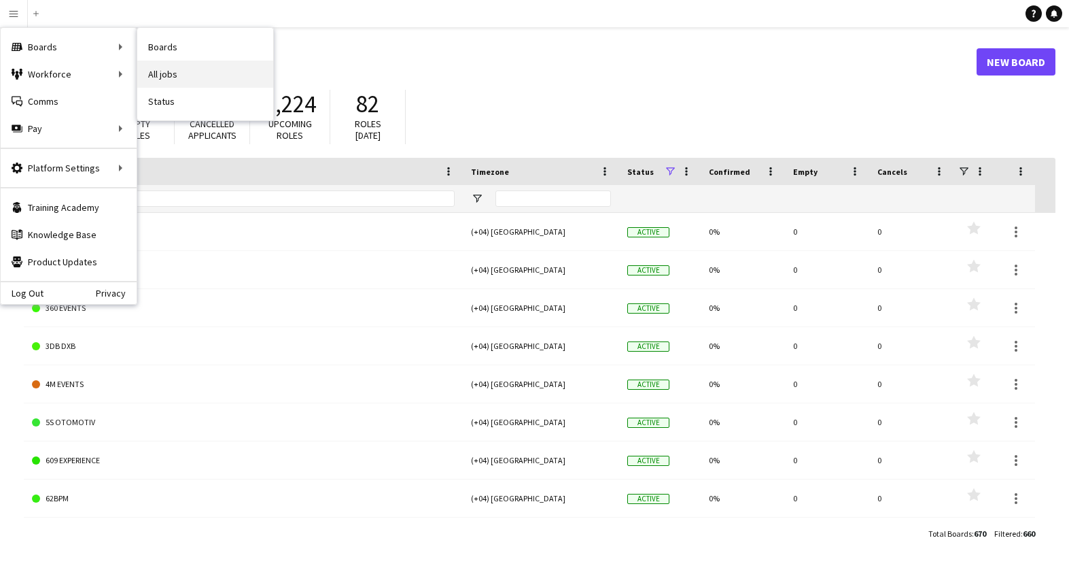
click at [164, 78] on link "All jobs" at bounding box center [205, 73] width 136 height 27
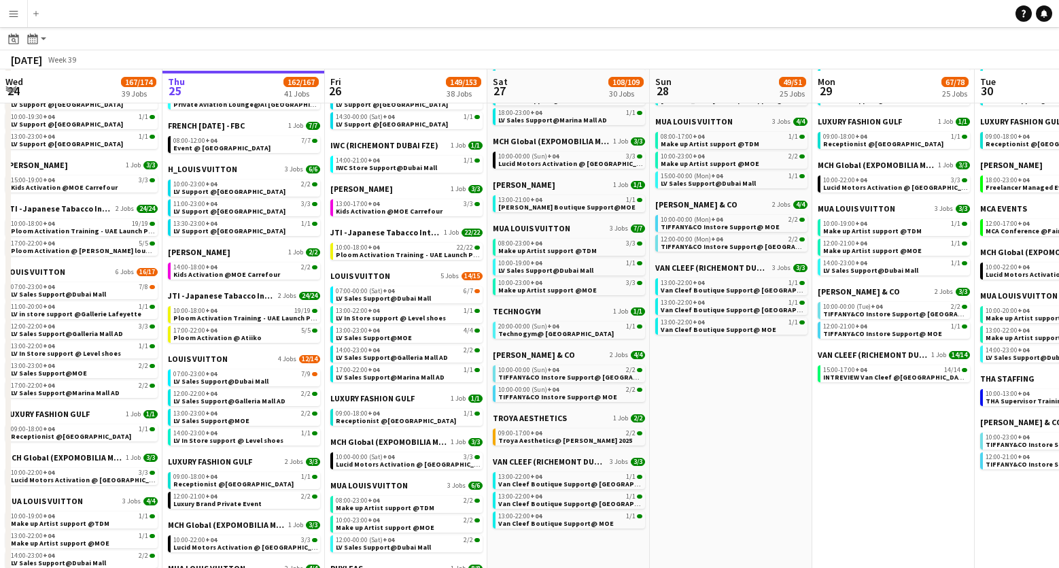
scroll to position [835, 0]
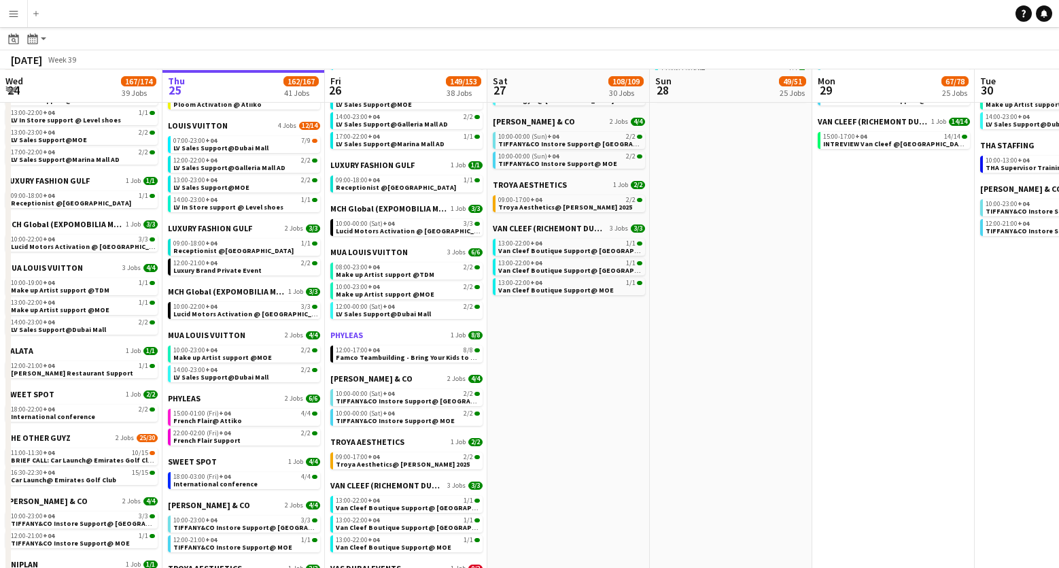
click at [349, 339] on span "PHYLEAS" at bounding box center [346, 335] width 33 height 10
click at [14, 12] on app-icon "Menu" at bounding box center [13, 13] width 11 height 11
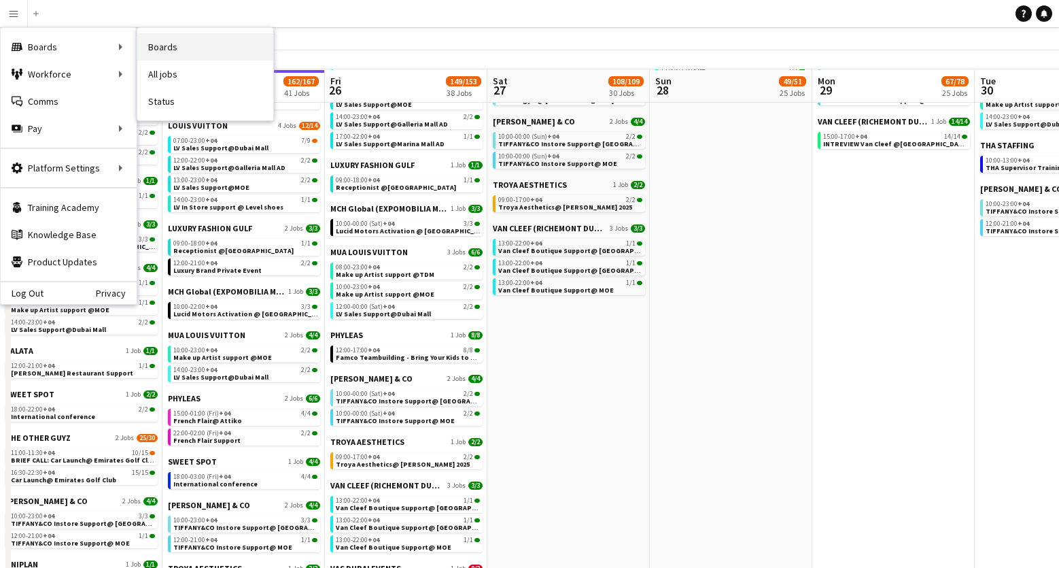
click at [171, 41] on link "Boards" at bounding box center [205, 46] width 136 height 27
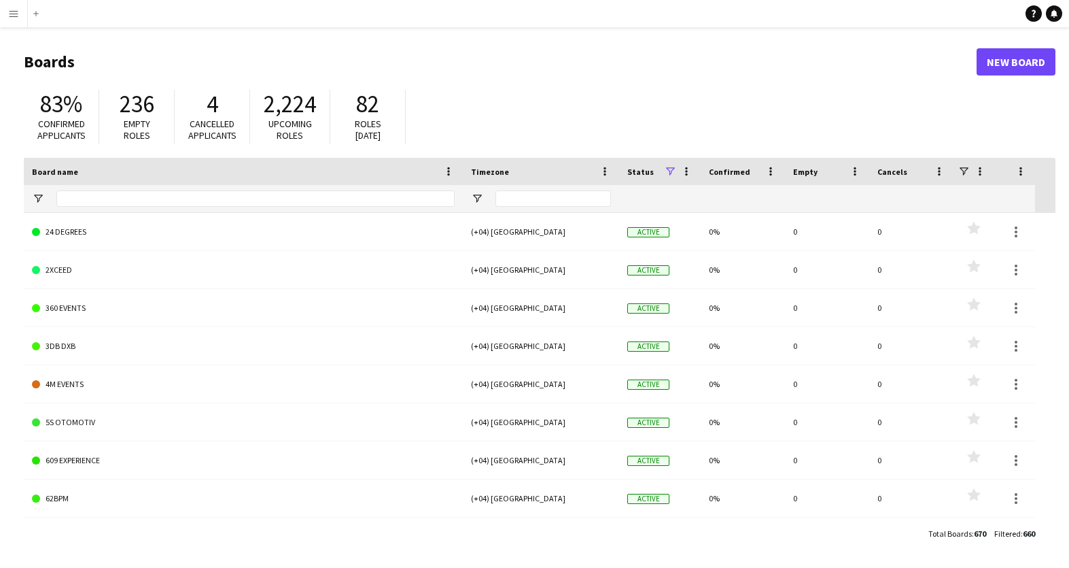
click at [16, 16] on app-icon "Menu" at bounding box center [13, 13] width 11 height 11
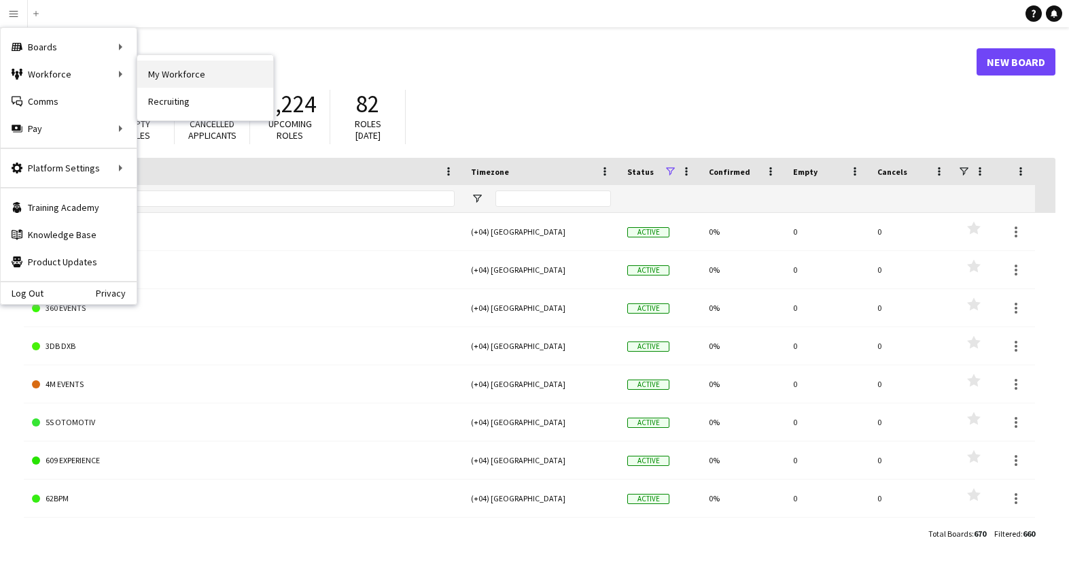
click at [167, 74] on link "My Workforce" at bounding box center [205, 73] width 136 height 27
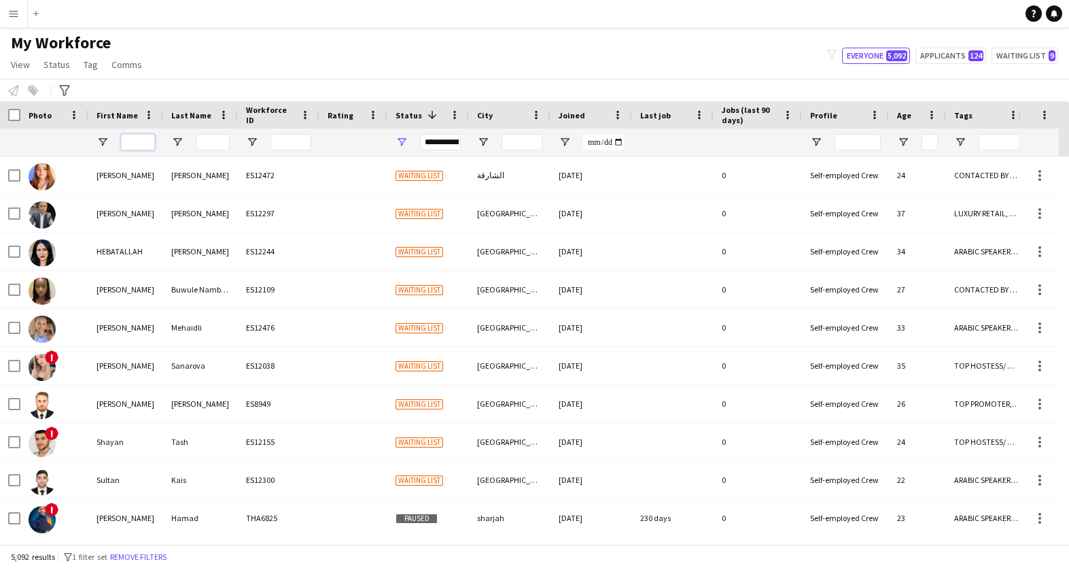
click at [142, 142] on input "First Name Filter Input" at bounding box center [138, 142] width 34 height 16
click at [865, 56] on button "Everyone 5,092" at bounding box center [876, 56] width 68 height 16
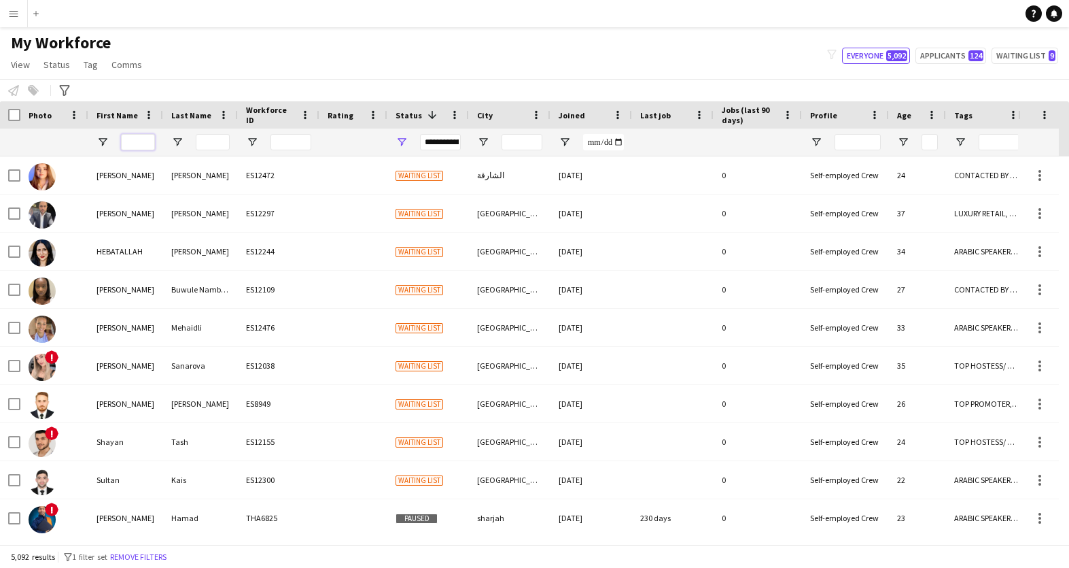
click at [138, 147] on input "First Name Filter Input" at bounding box center [138, 142] width 34 height 16
click at [856, 59] on button "Everyone 5,092" at bounding box center [876, 56] width 68 height 16
click at [940, 58] on button "Applicants 124" at bounding box center [950, 56] width 71 height 16
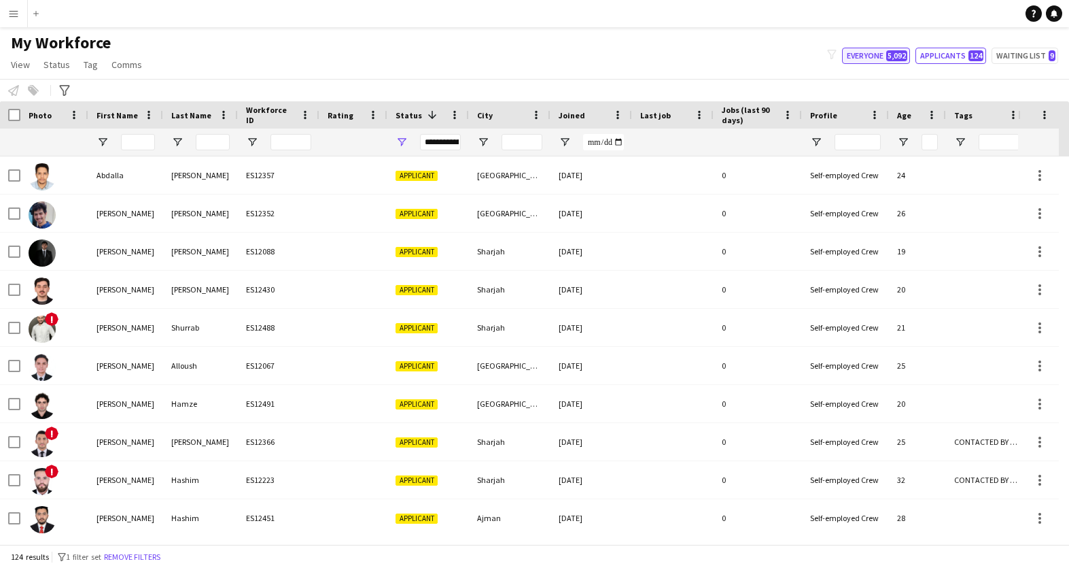
click at [856, 56] on button "Everyone 5,092" at bounding box center [876, 56] width 68 height 16
type input "**********"
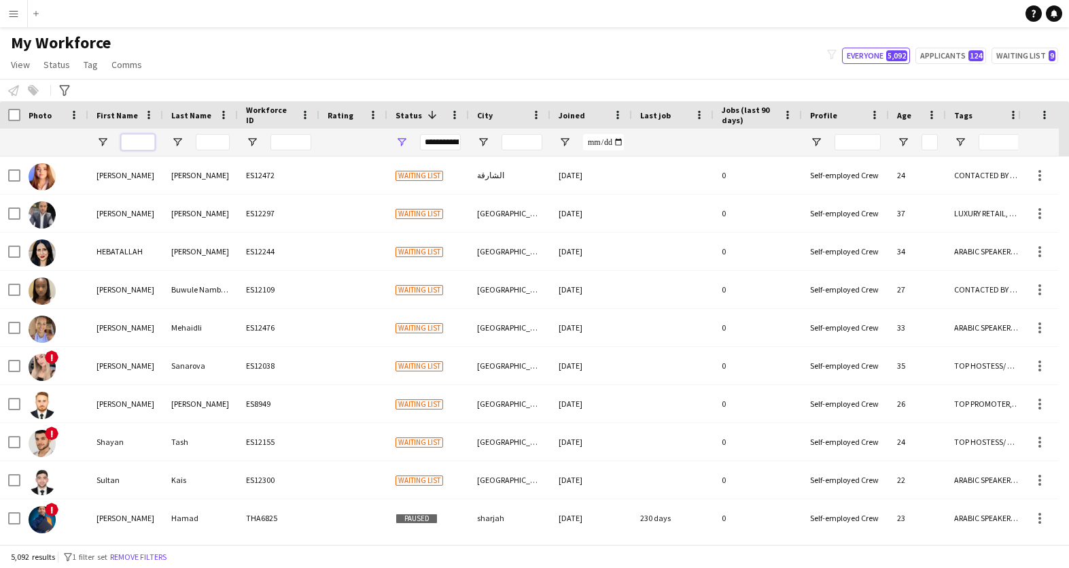
click at [142, 144] on input "First Name Filter Input" at bounding box center [138, 142] width 34 height 16
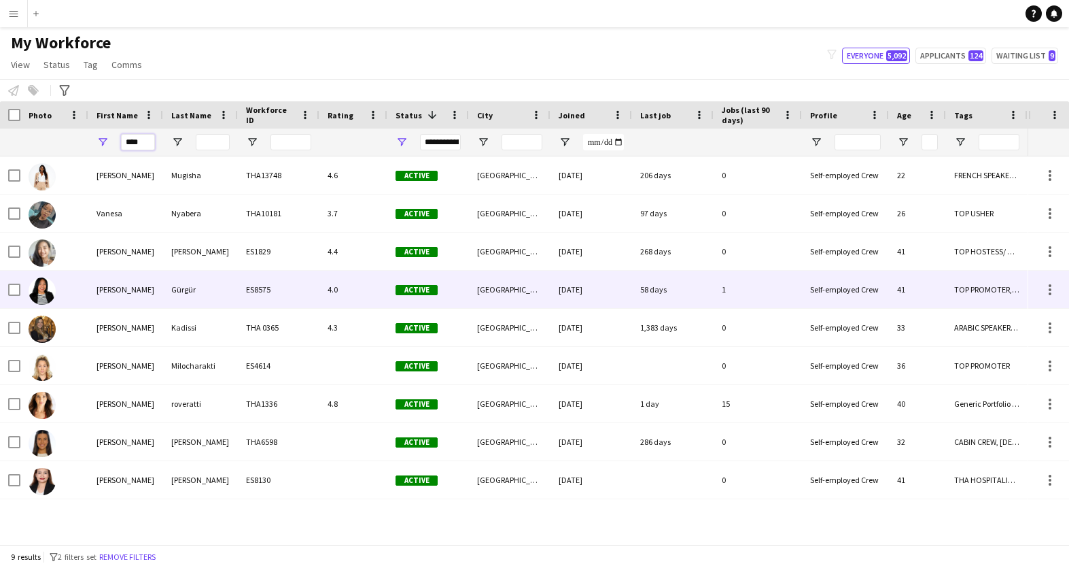
type input "****"
click at [101, 287] on div "Vanessa" at bounding box center [125, 288] width 75 height 37
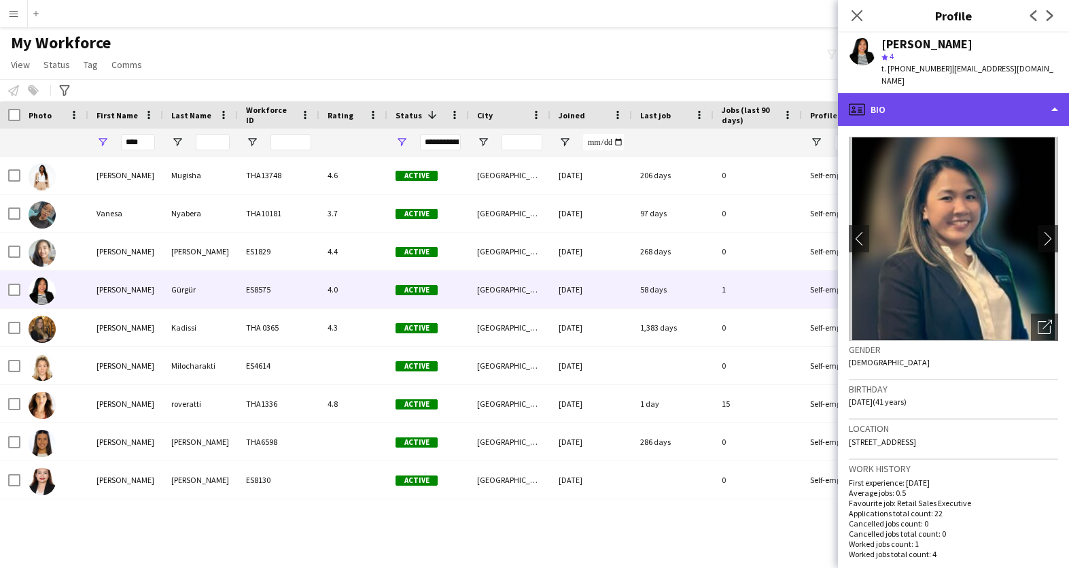
click at [1053, 100] on div "profile Bio" at bounding box center [953, 109] width 231 height 33
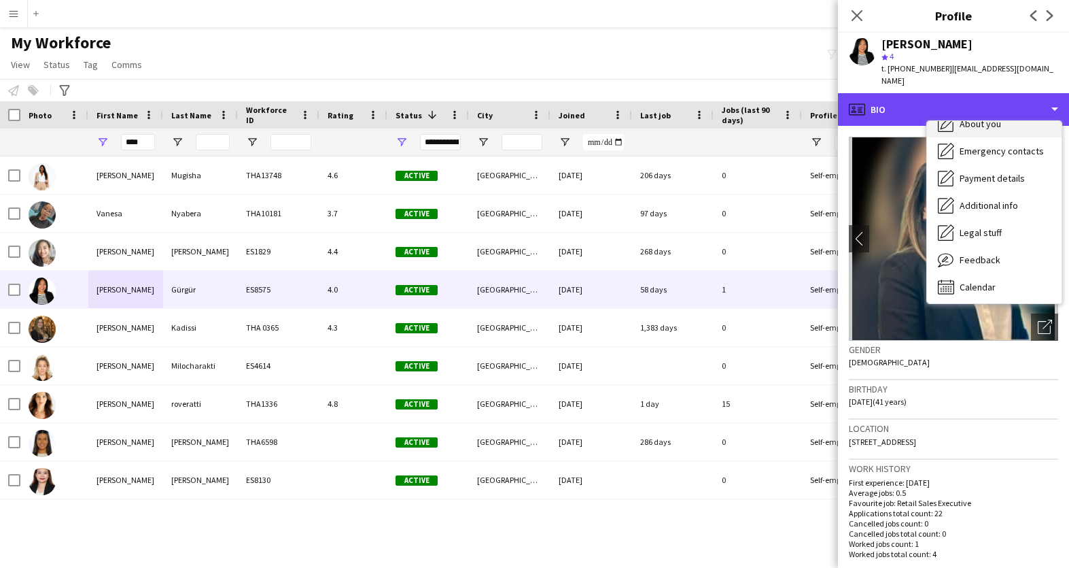
scroll to position [73, 0]
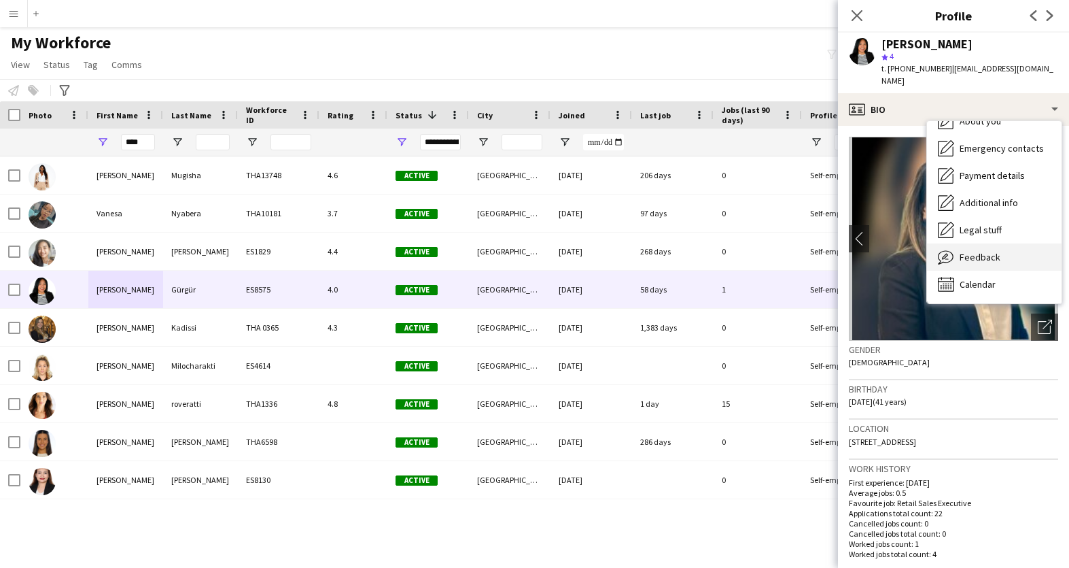
click at [986, 251] on span "Feedback" at bounding box center [980, 257] width 41 height 12
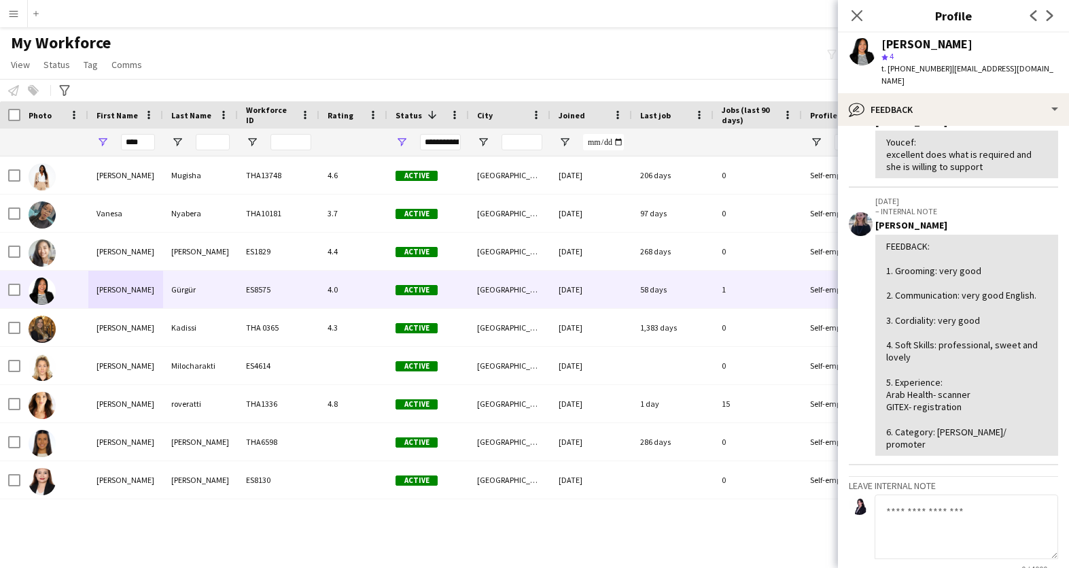
scroll to position [0, 0]
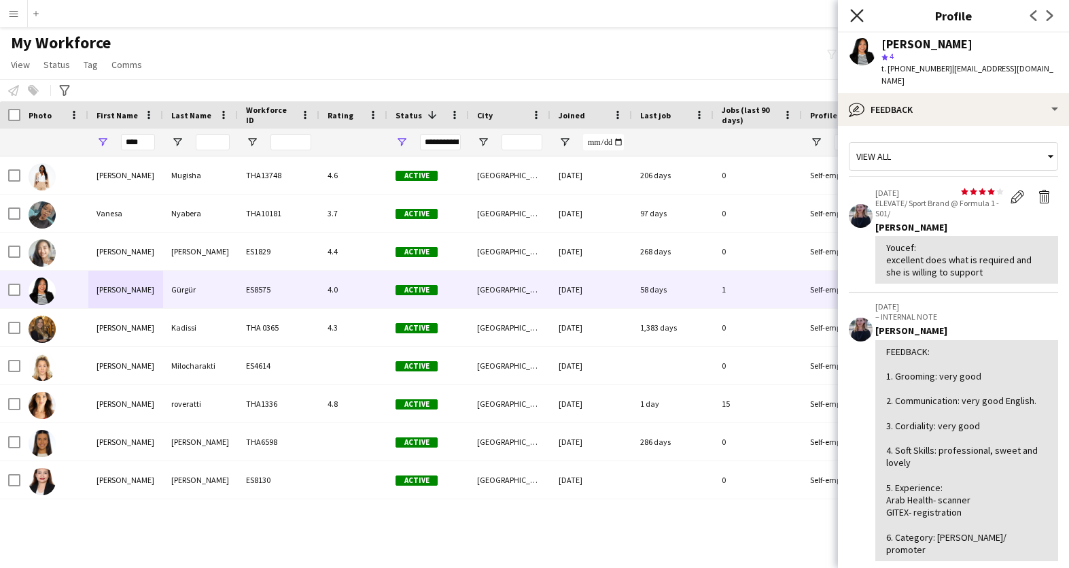
click at [856, 12] on icon "Close pop-in" at bounding box center [856, 15] width 13 height 13
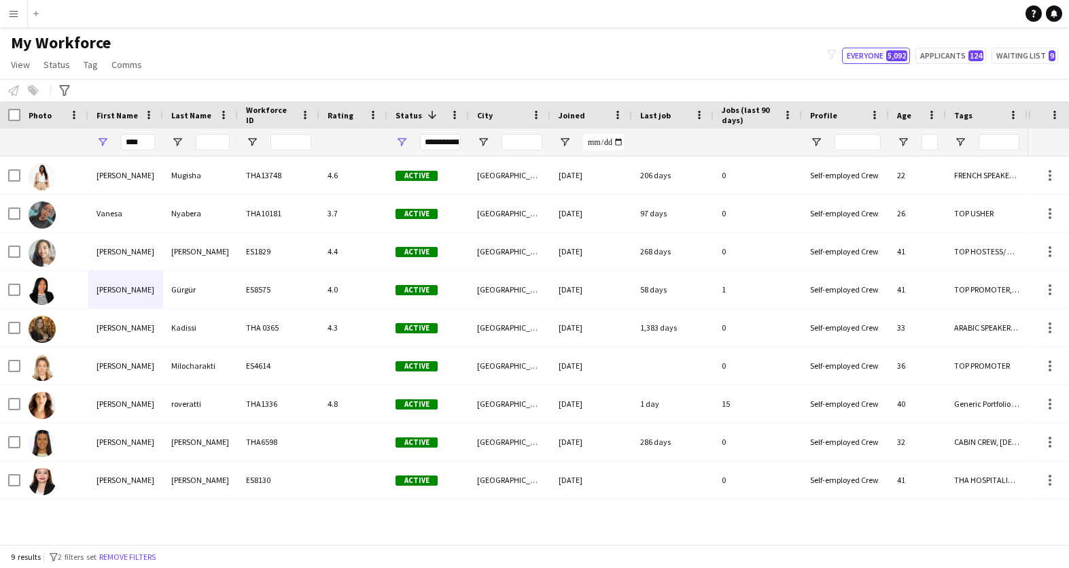
click at [14, 17] on app-icon "Menu" at bounding box center [13, 13] width 11 height 11
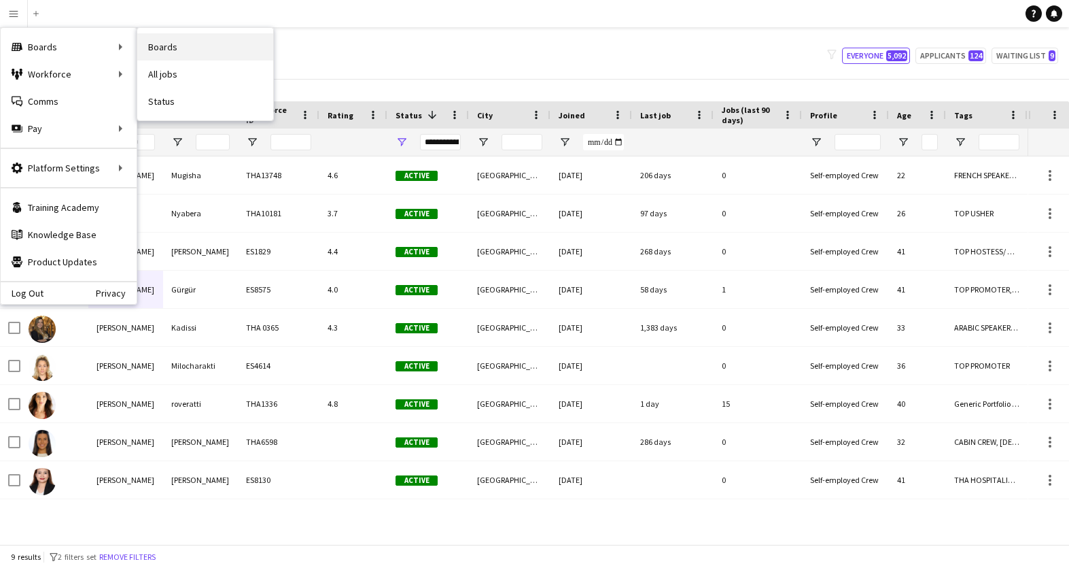
click at [170, 46] on link "Boards" at bounding box center [205, 46] width 136 height 27
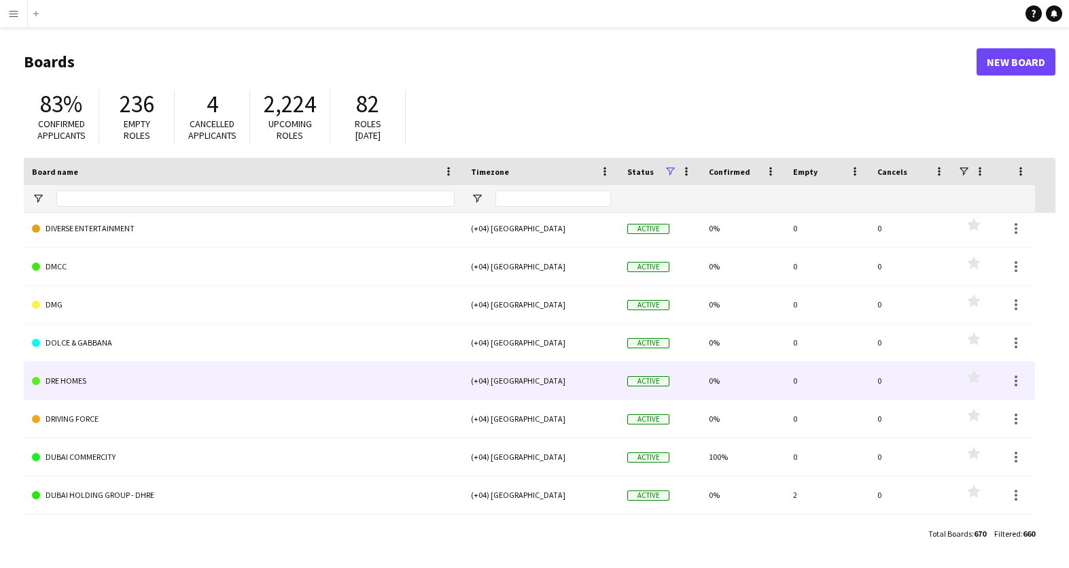
scroll to position [6419, 0]
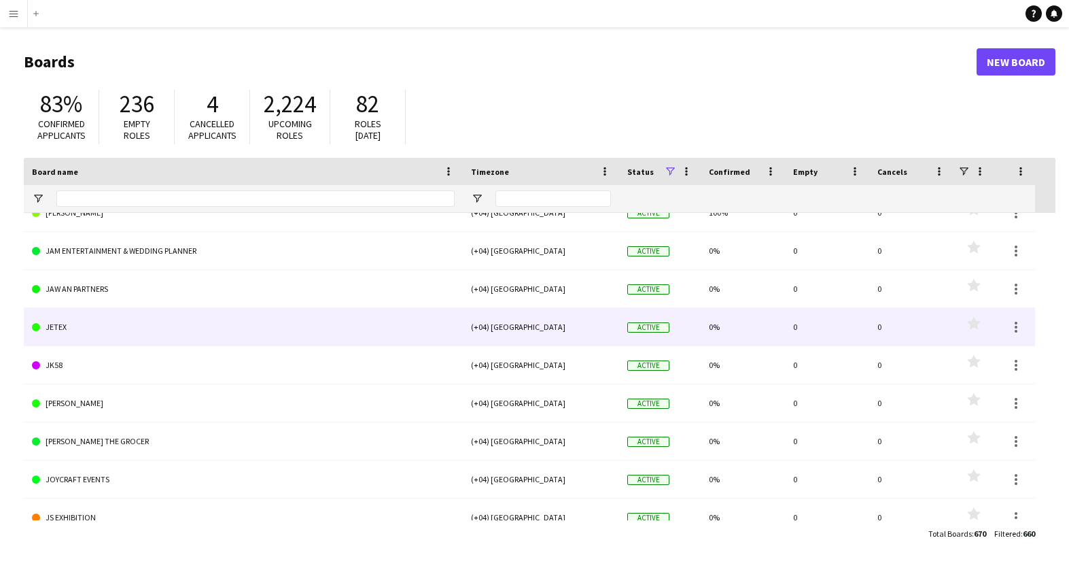
click at [99, 331] on link "JETEX" at bounding box center [243, 327] width 423 height 38
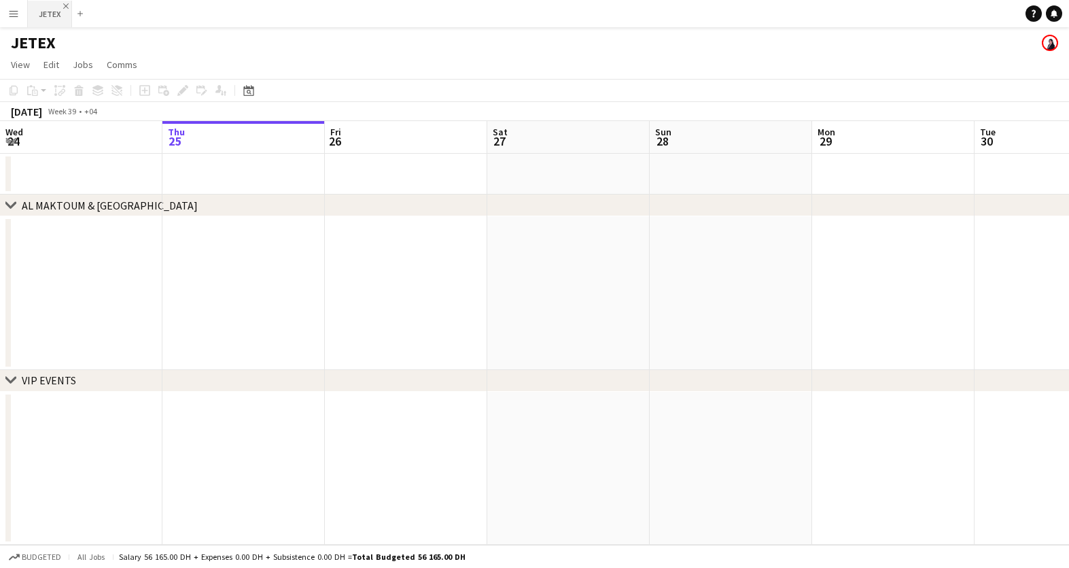
click at [65, 6] on app-icon "Close" at bounding box center [65, 5] width 5 height 5
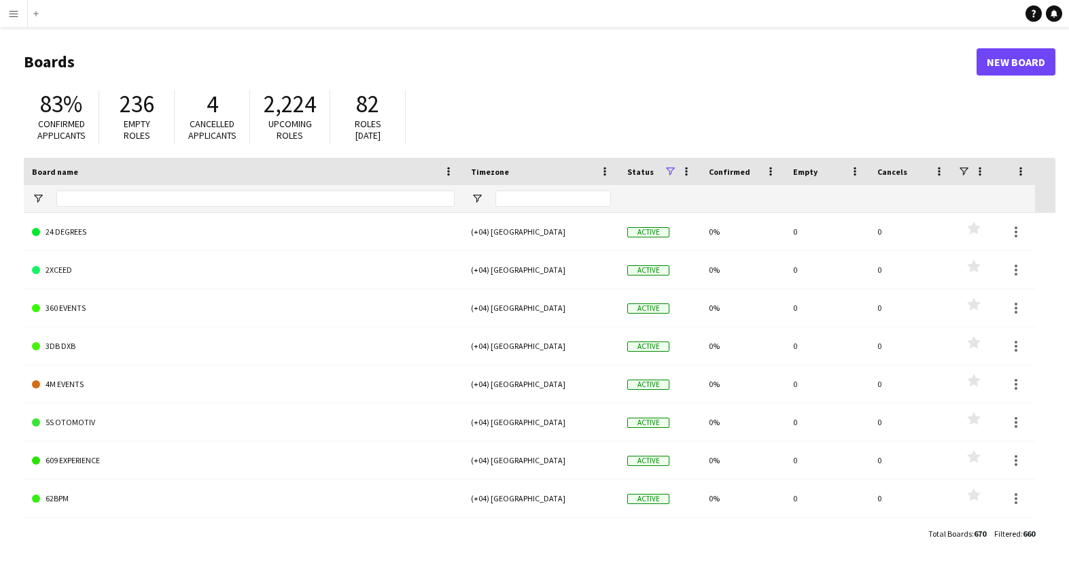
click at [14, 9] on app-icon "Menu" at bounding box center [13, 13] width 11 height 11
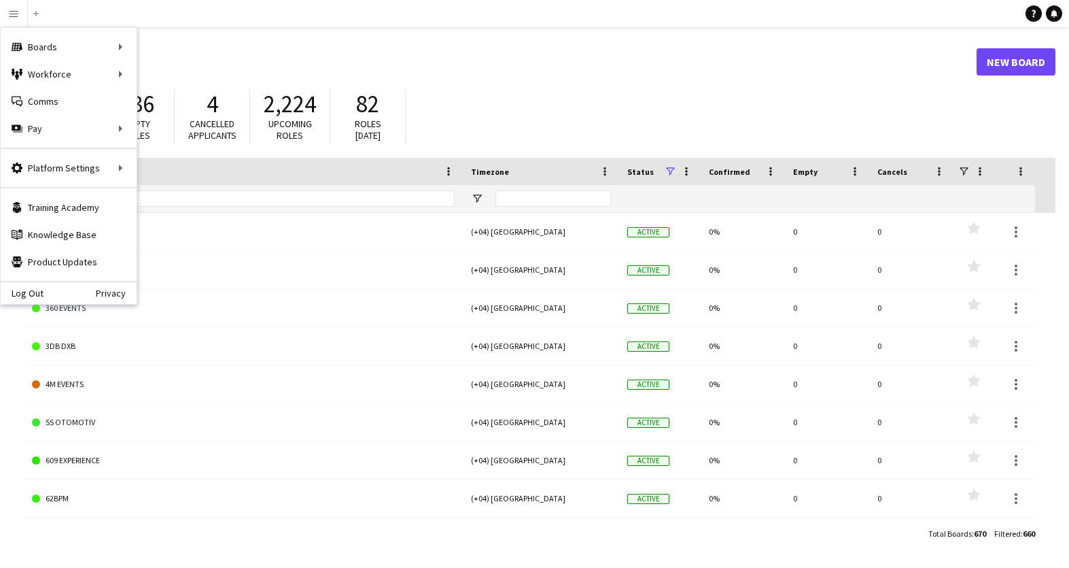
click at [563, 63] on h1 "Boards" at bounding box center [500, 62] width 953 height 20
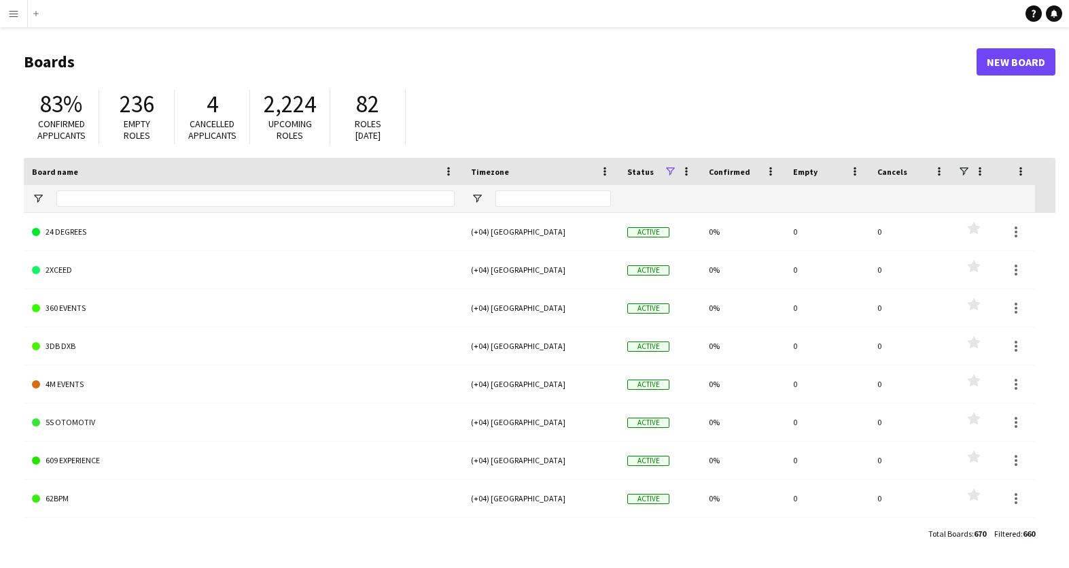
click at [213, 116] on span "4" at bounding box center [213, 104] width 12 height 30
click at [13, 14] on app-icon "Menu" at bounding box center [13, 13] width 11 height 11
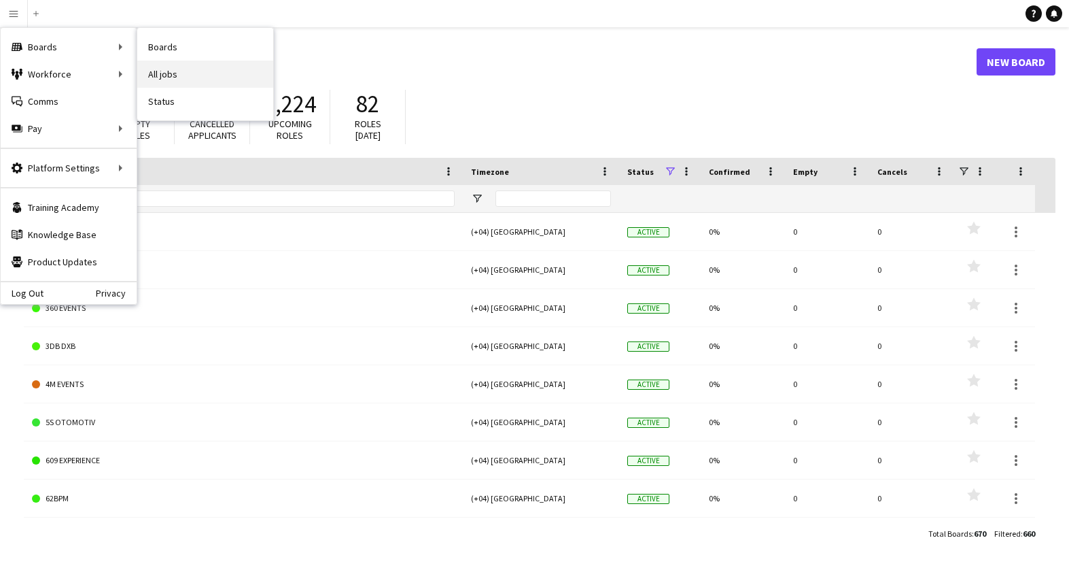
click at [155, 72] on link "All jobs" at bounding box center [205, 73] width 136 height 27
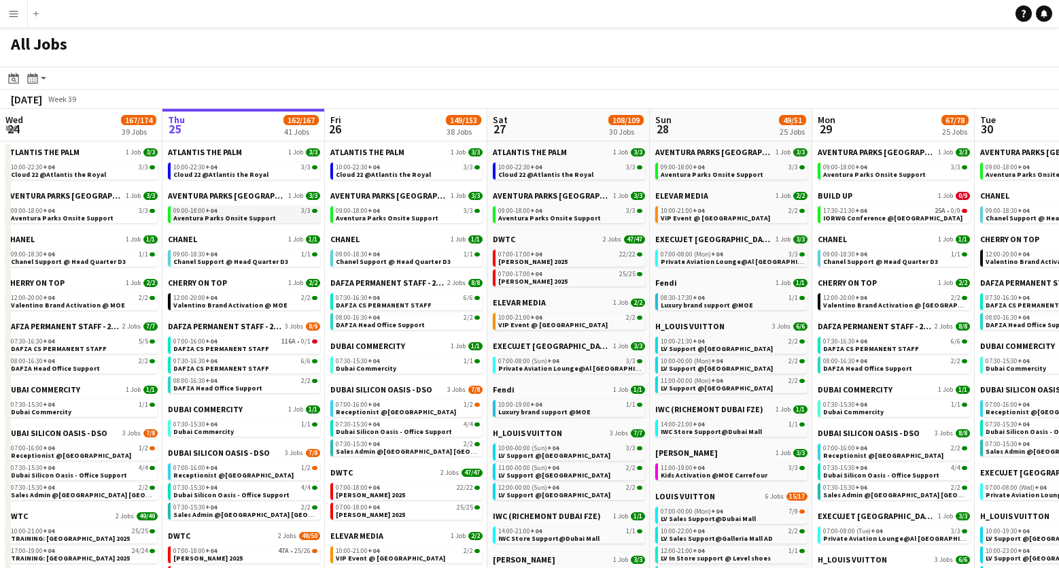
click at [231, 218] on span "Aventura Parks Onsite Support" at bounding box center [224, 217] width 103 height 9
click at [232, 426] on div "07:30-15:30 +04 1/1" at bounding box center [245, 424] width 144 height 7
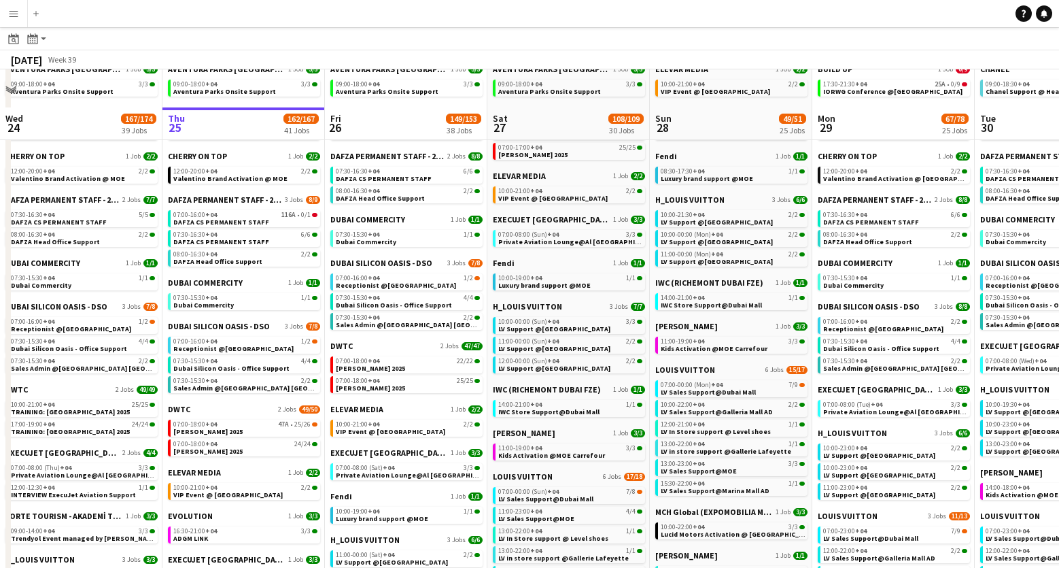
scroll to position [162, 0]
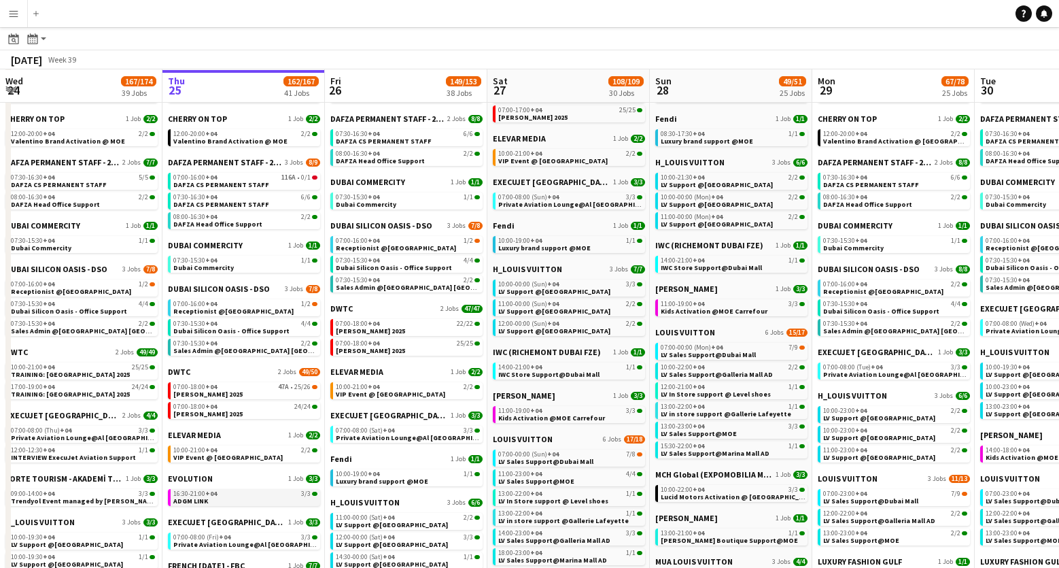
click at [216, 496] on span "+04" at bounding box center [211, 493] width 12 height 9
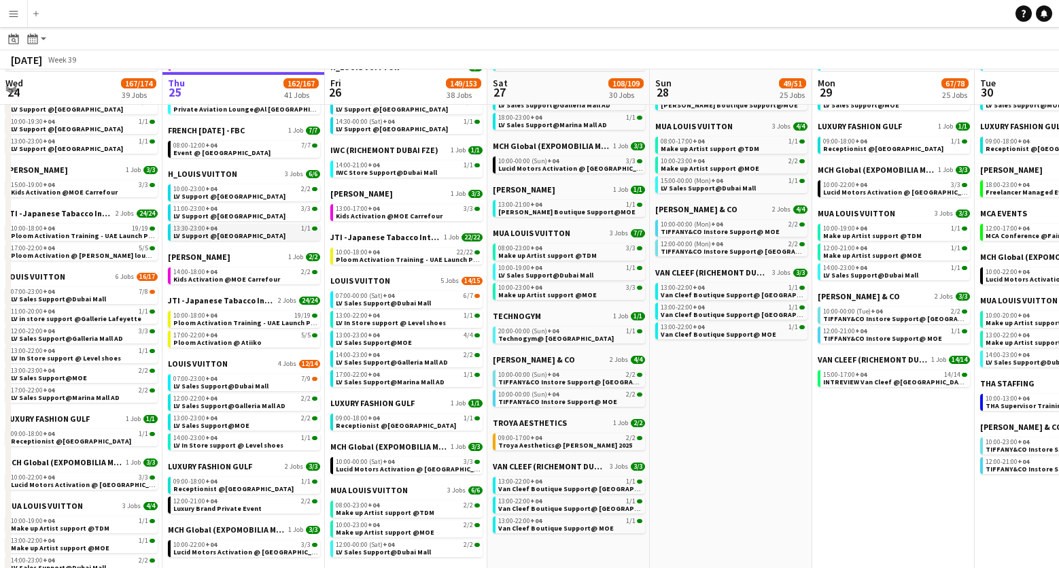
scroll to position [600, 0]
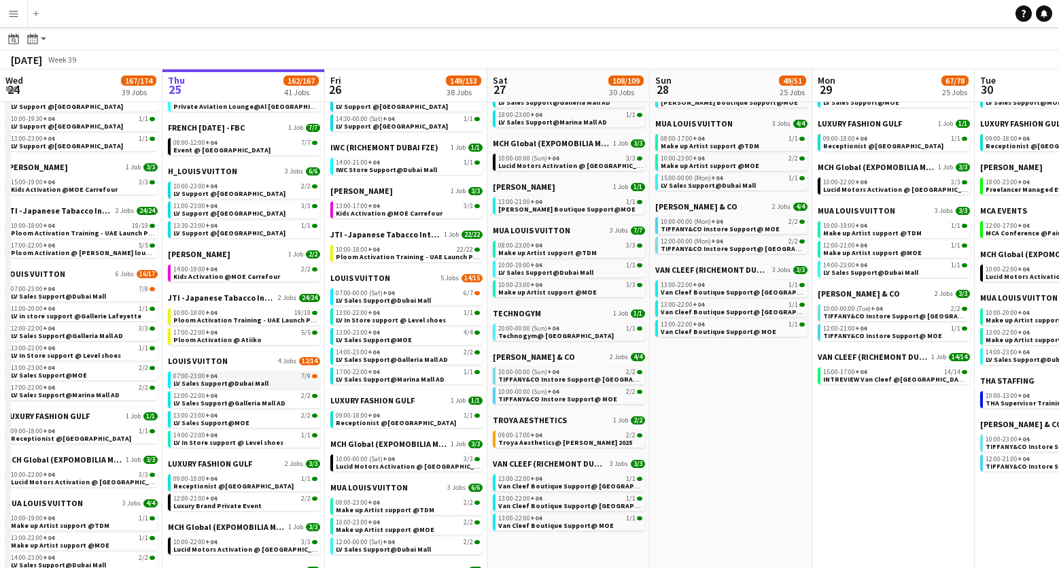
click at [239, 382] on span "LV Sales Support@Dubai Mall" at bounding box center [220, 383] width 95 height 9
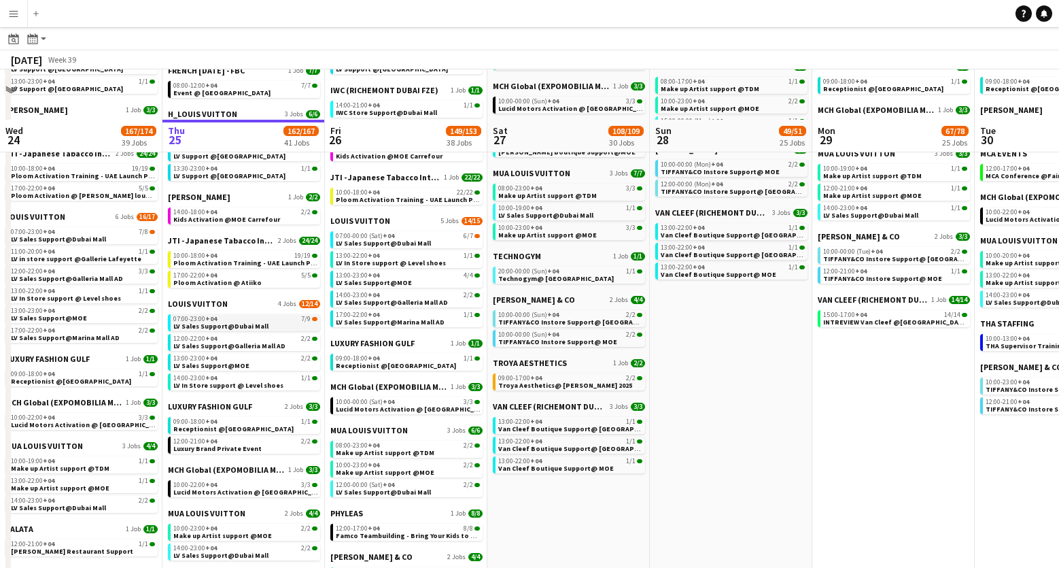
scroll to position [708, 0]
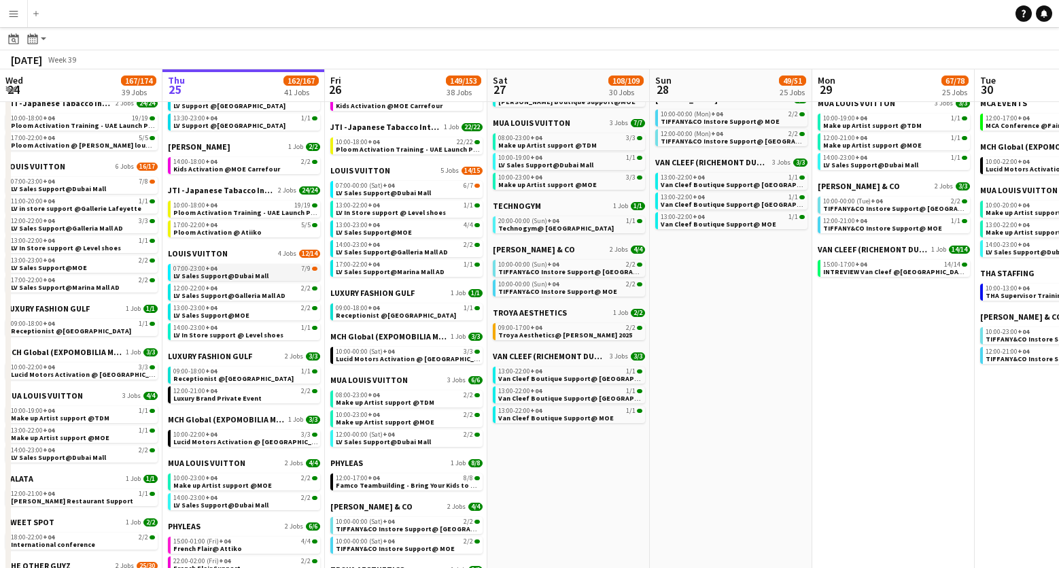
click at [241, 276] on span "LV Sales Support@Dubai Mall" at bounding box center [220, 275] width 95 height 9
click at [13, 17] on app-icon "Menu" at bounding box center [13, 13] width 11 height 11
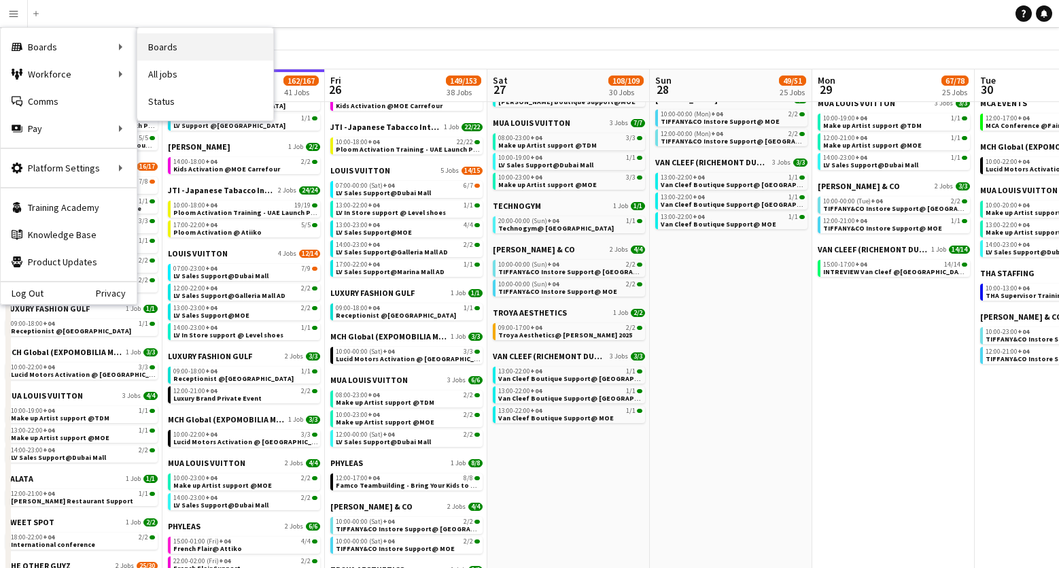
click at [165, 45] on link "Boards" at bounding box center [205, 46] width 136 height 27
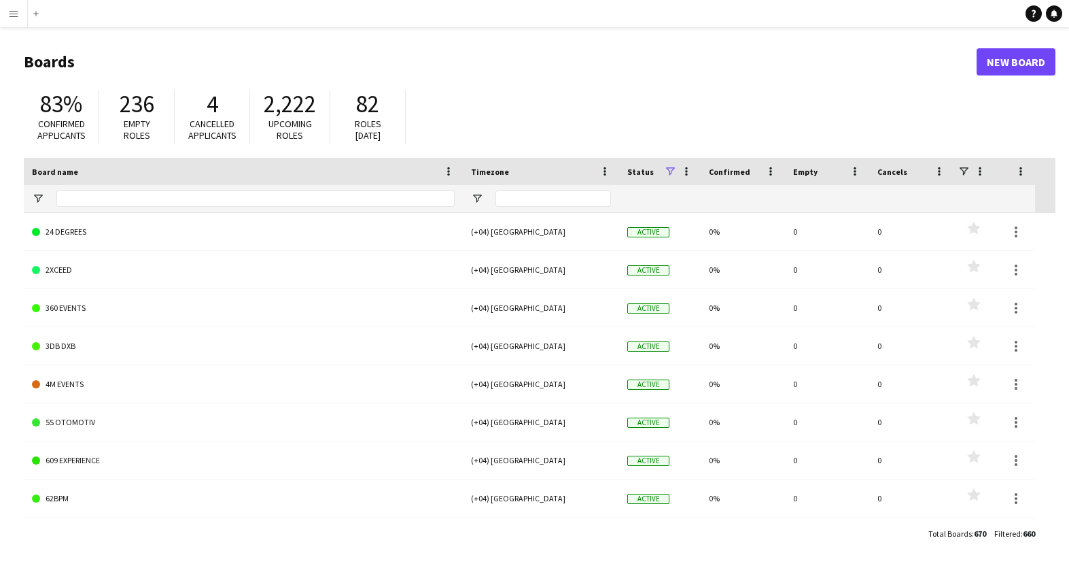
click at [15, 15] on app-icon "Menu" at bounding box center [13, 13] width 11 height 11
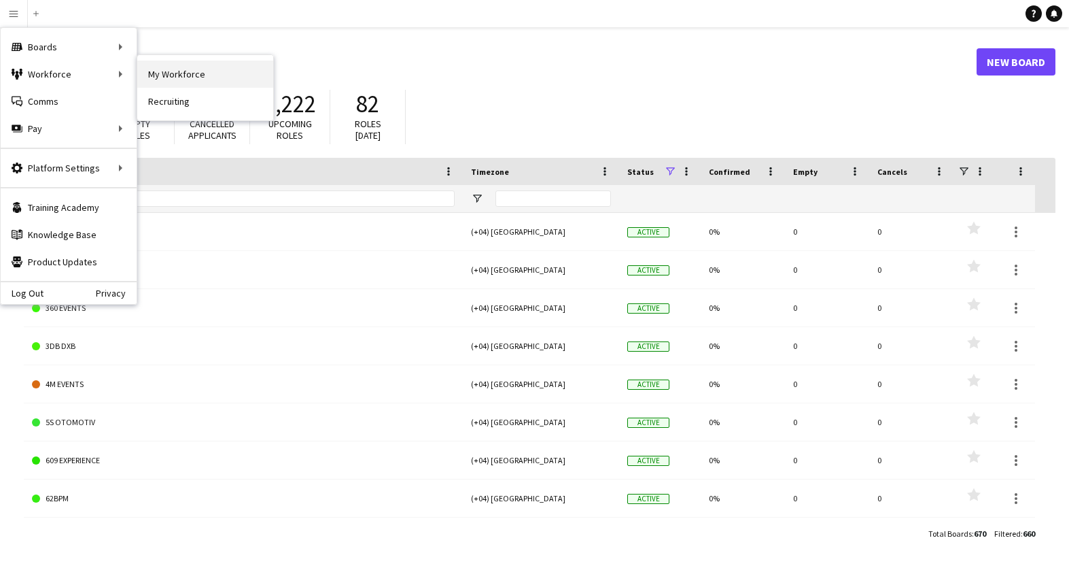
click at [184, 77] on link "My Workforce" at bounding box center [205, 73] width 136 height 27
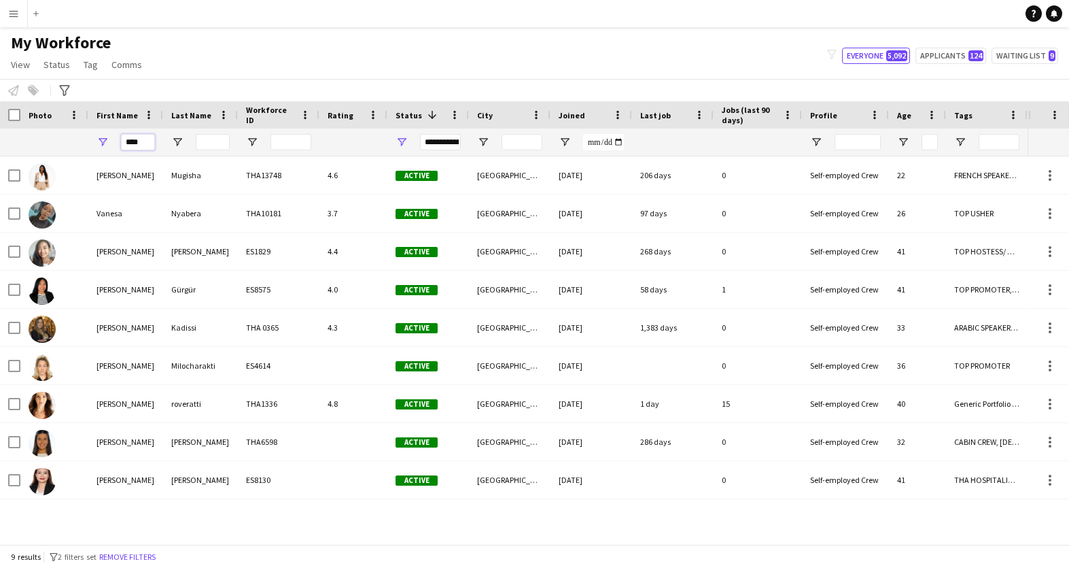
click at [141, 143] on input "****" at bounding box center [138, 142] width 34 height 16
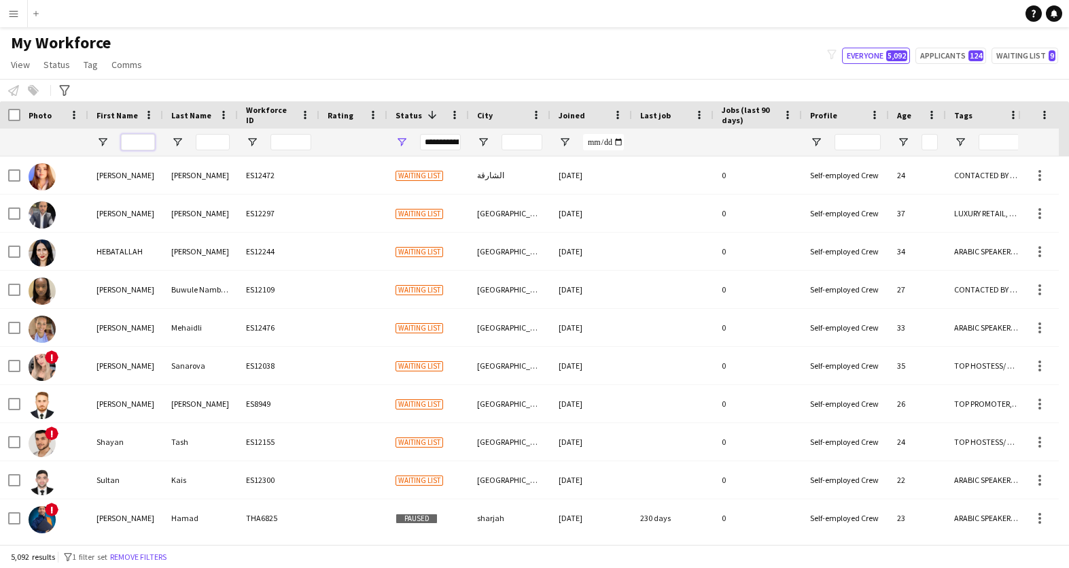
click at [140, 141] on input "First Name Filter Input" at bounding box center [138, 142] width 34 height 16
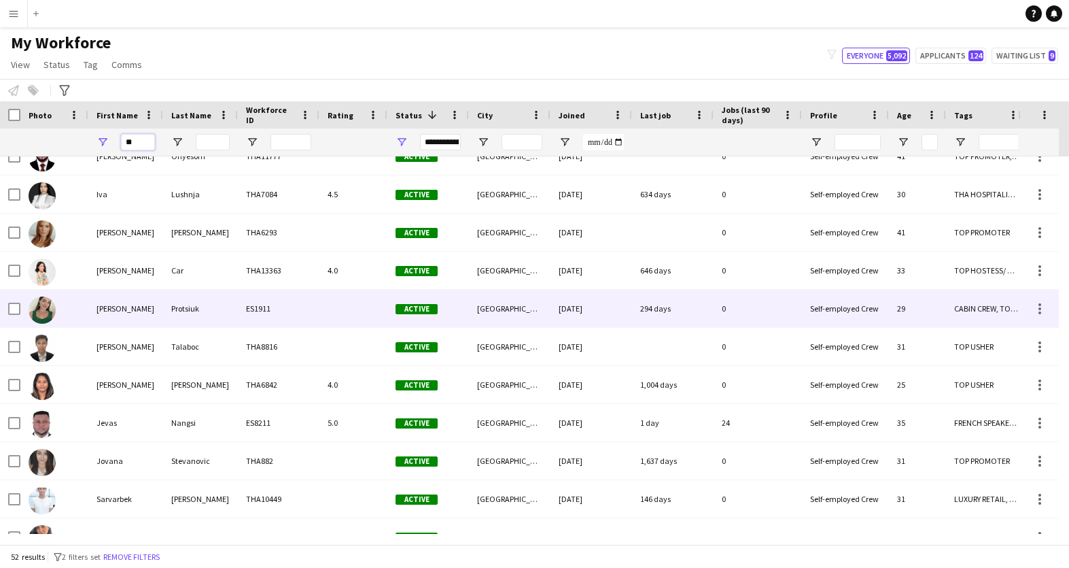
scroll to position [308, 0]
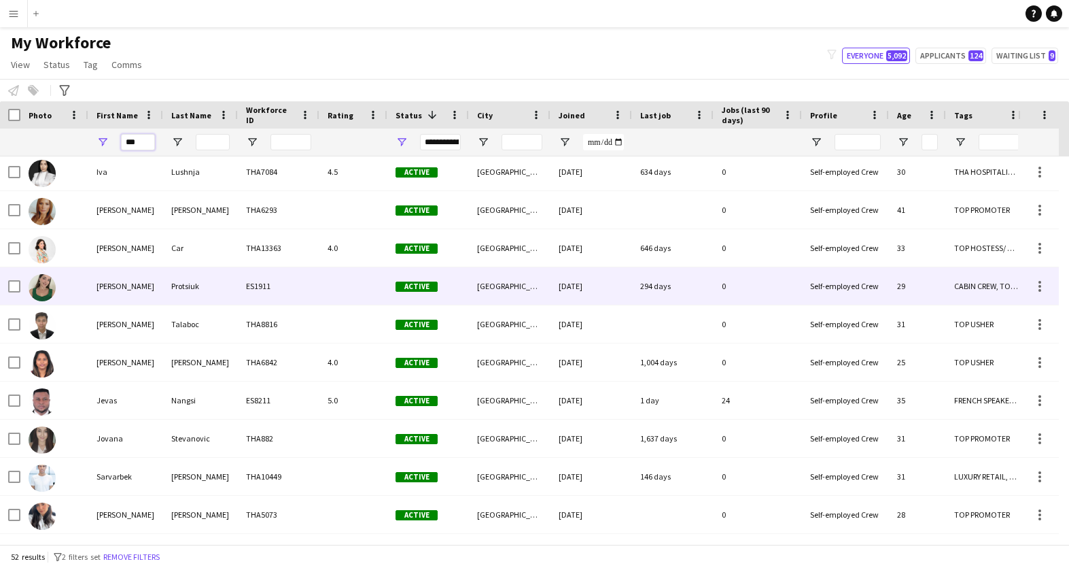
type input "****"
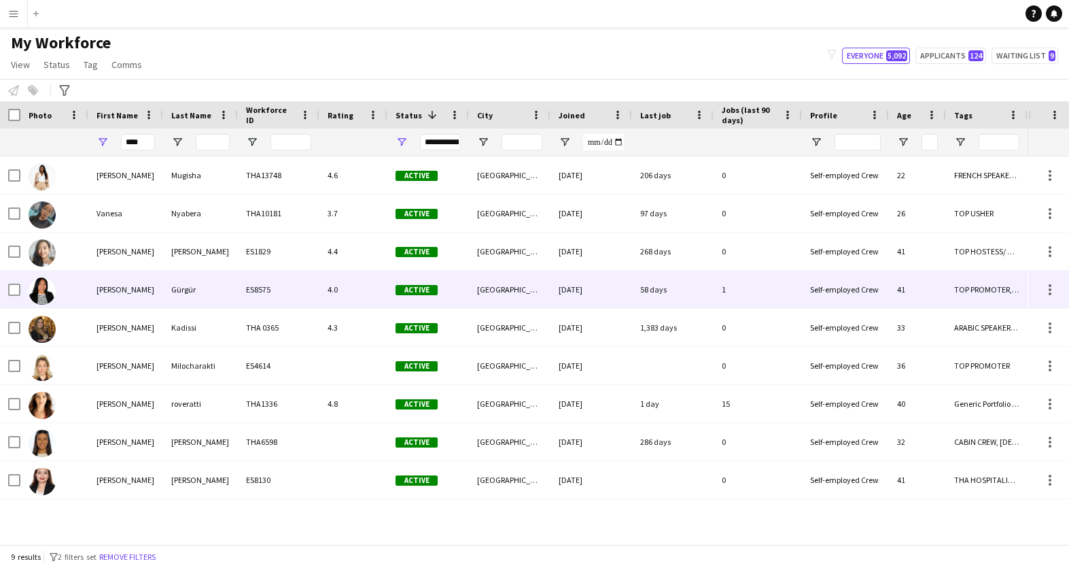
click at [44, 292] on img at bounding box center [42, 290] width 27 height 27
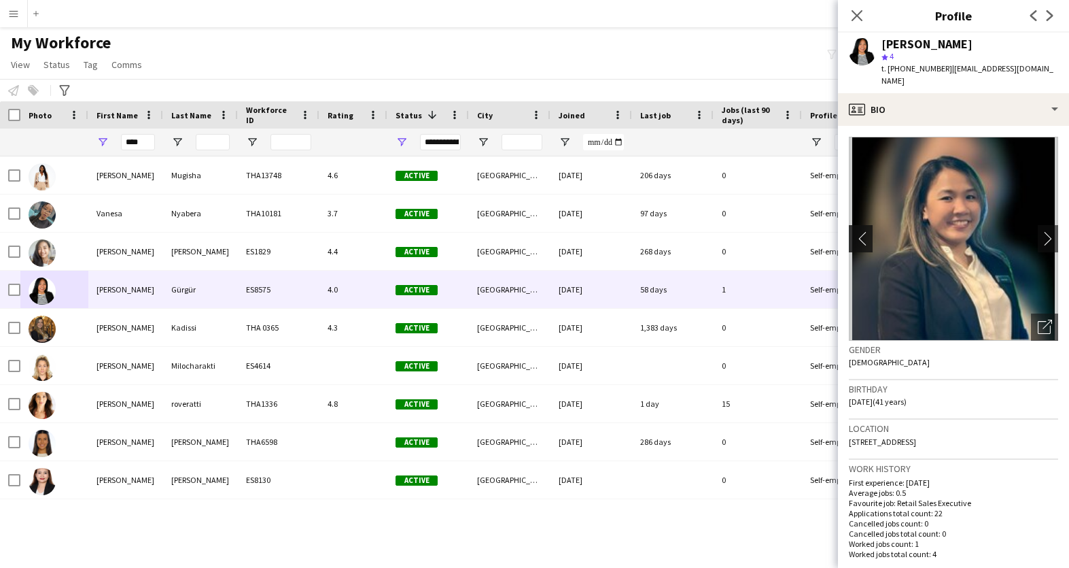
click at [863, 232] on app-icon "chevron-left" at bounding box center [859, 238] width 21 height 14
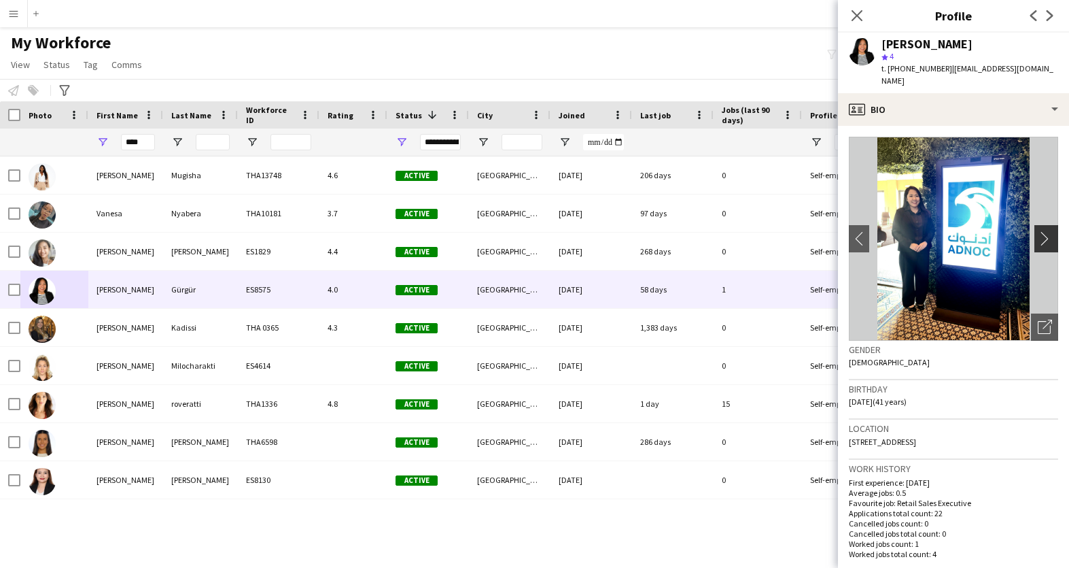
click at [1039, 231] on app-icon "chevron-right" at bounding box center [1048, 238] width 21 height 14
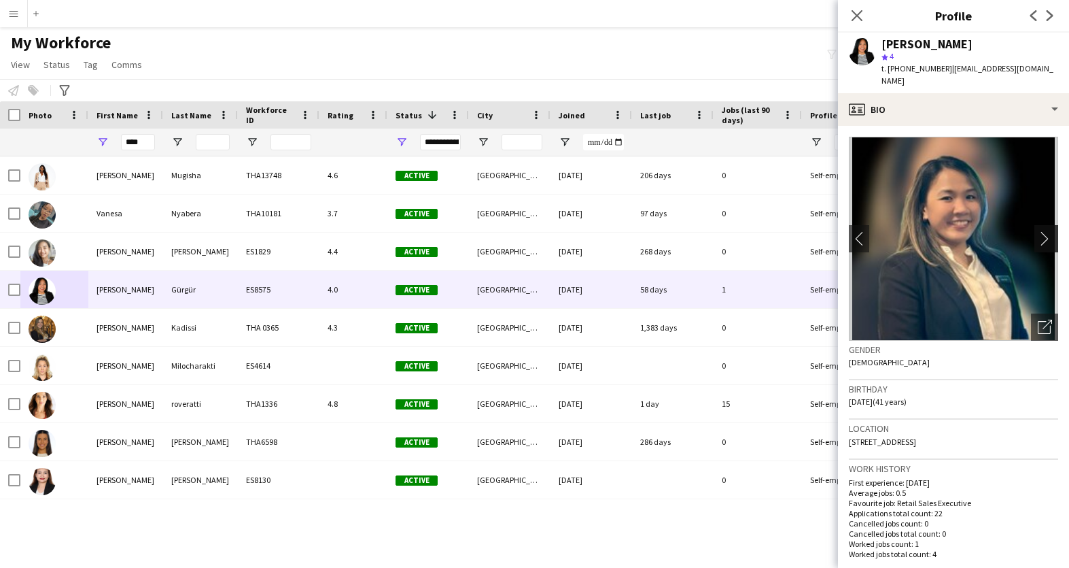
click at [1039, 231] on app-icon "chevron-right" at bounding box center [1048, 238] width 21 height 14
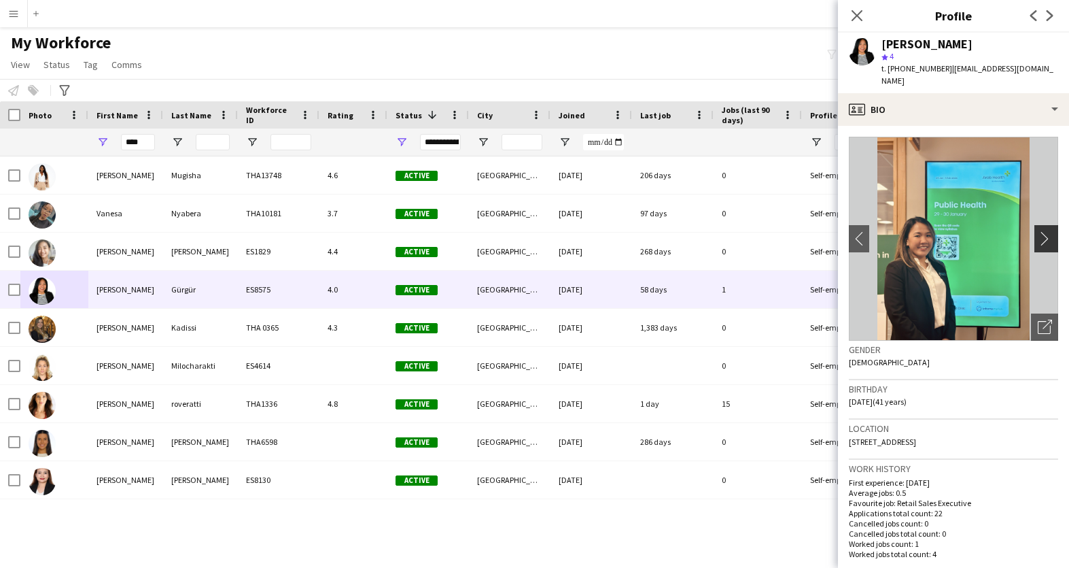
click at [1039, 231] on app-icon "chevron-right" at bounding box center [1048, 238] width 21 height 14
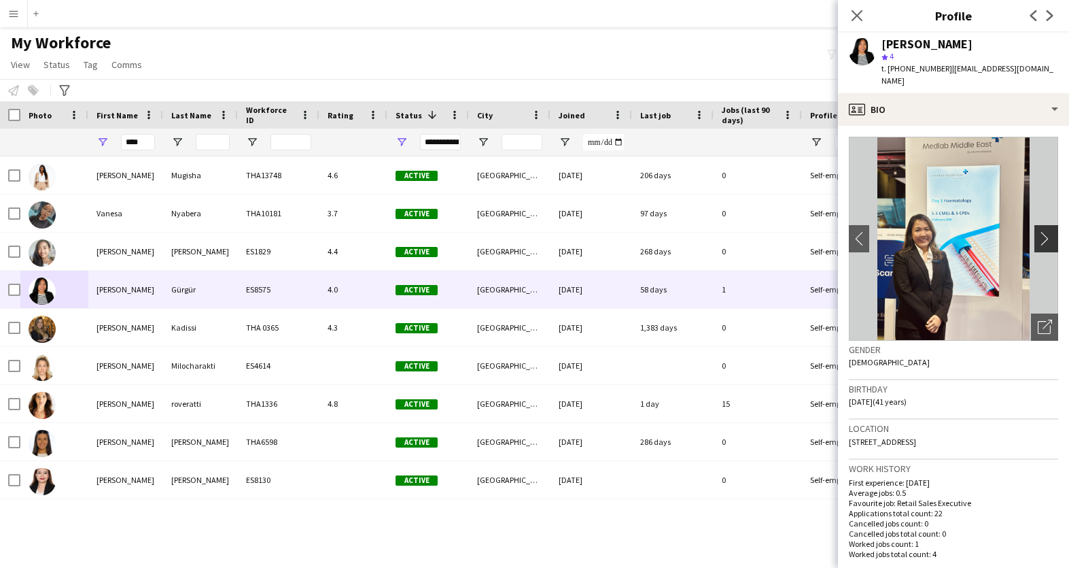
click at [1039, 231] on app-icon "chevron-right" at bounding box center [1048, 238] width 21 height 14
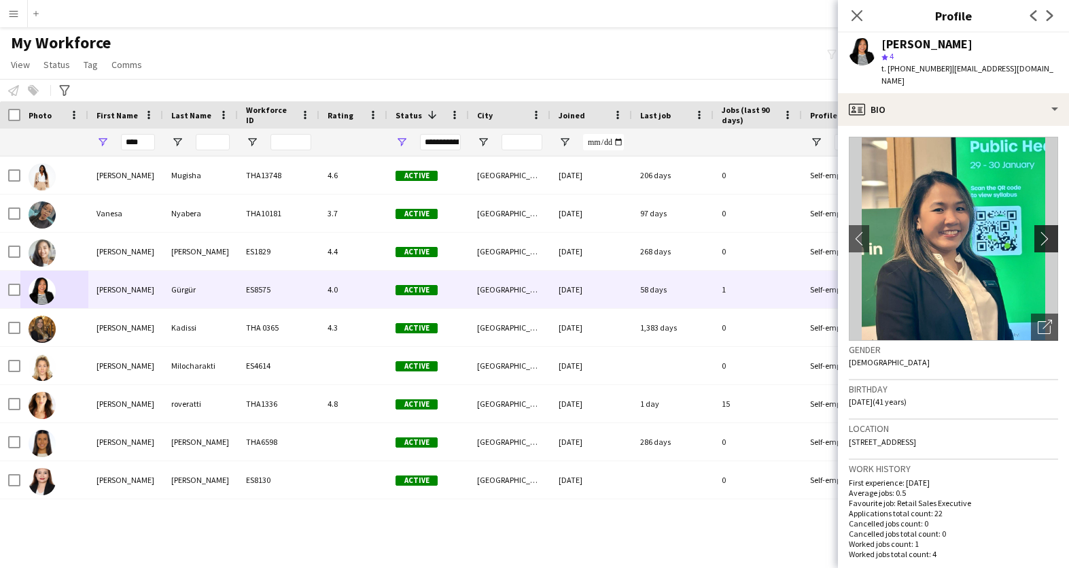
click at [1039, 231] on app-icon "chevron-right" at bounding box center [1048, 238] width 21 height 14
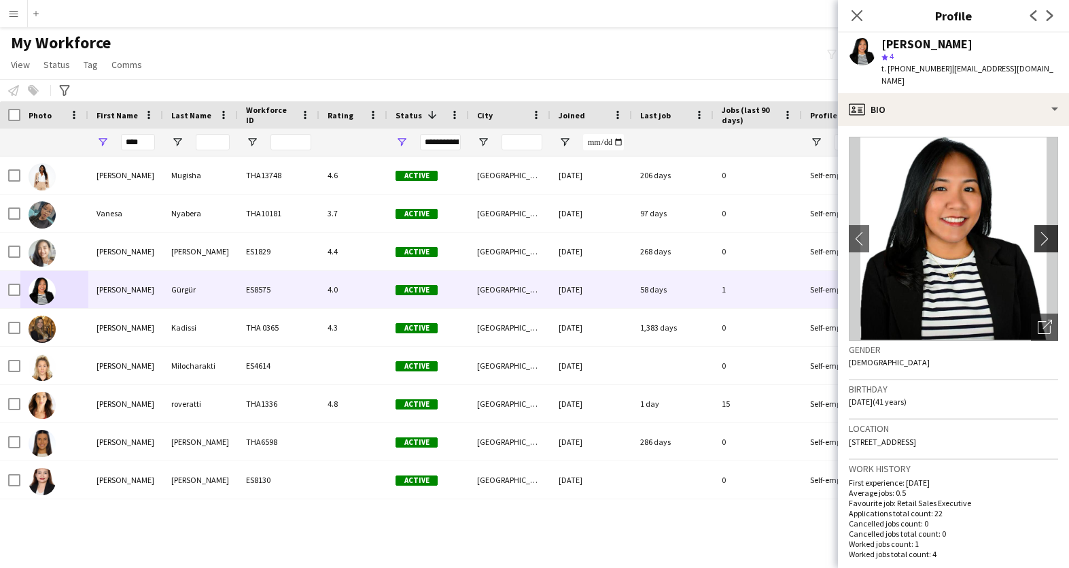
click at [1039, 231] on app-icon "chevron-right" at bounding box center [1048, 238] width 21 height 14
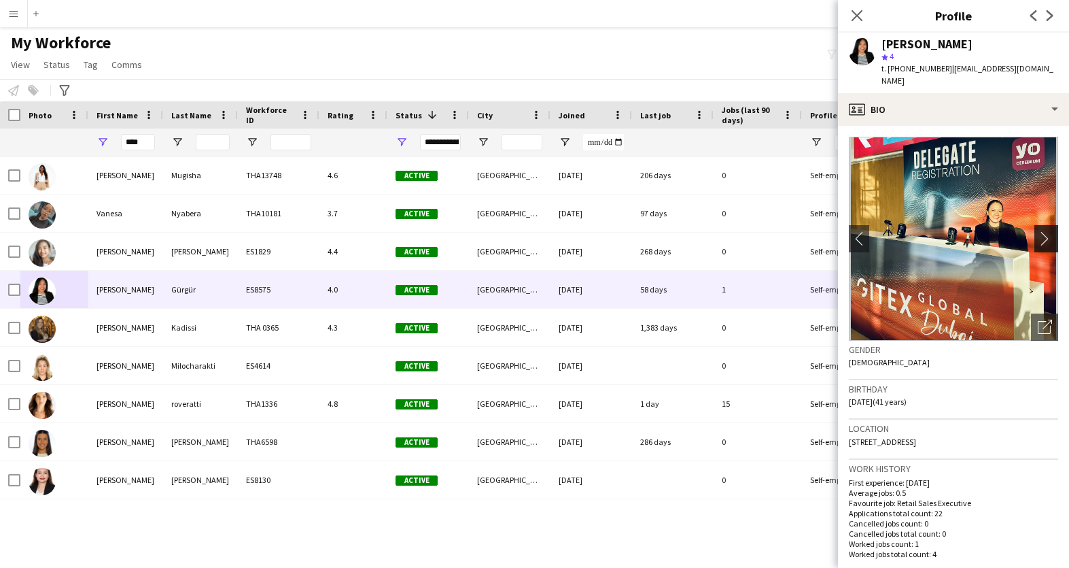
click at [1039, 231] on app-icon "chevron-right" at bounding box center [1048, 238] width 21 height 14
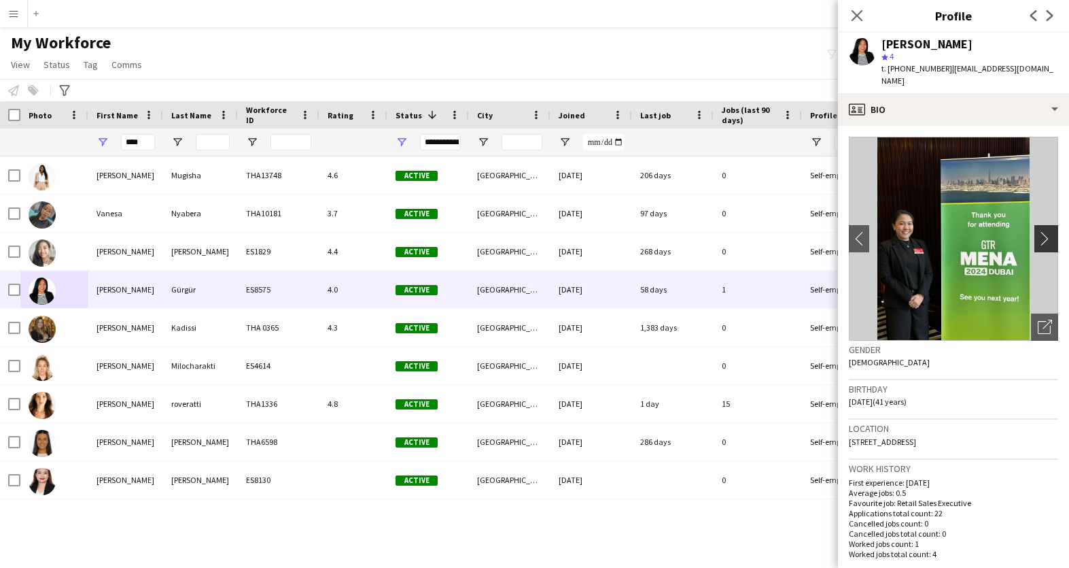
click at [1039, 231] on app-icon "chevron-right" at bounding box center [1048, 238] width 21 height 14
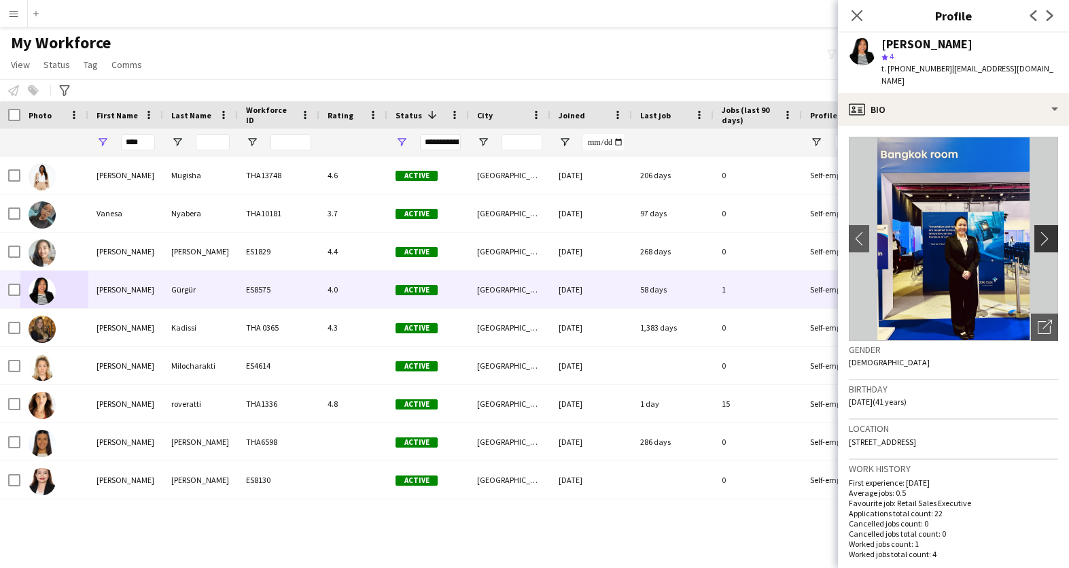
click at [1039, 231] on app-icon "chevron-right" at bounding box center [1048, 238] width 21 height 14
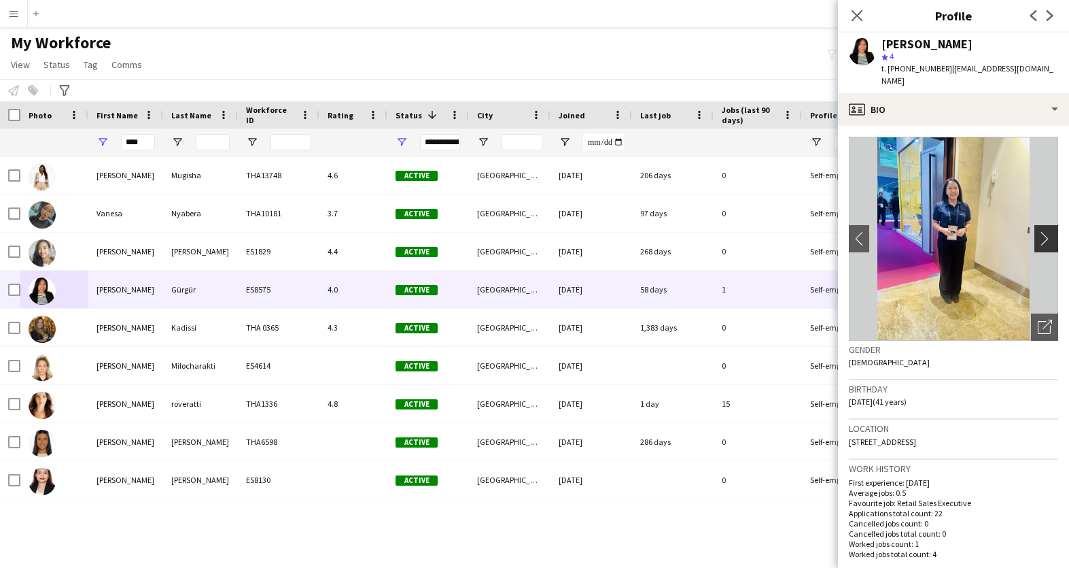
click at [1039, 231] on app-icon "chevron-right" at bounding box center [1048, 238] width 21 height 14
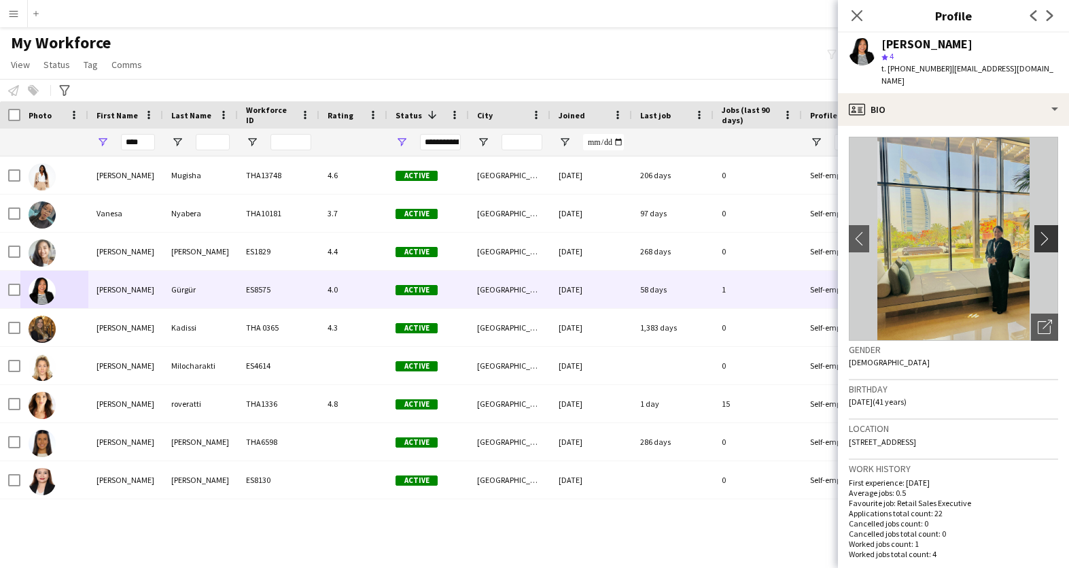
click at [1039, 231] on app-icon "chevron-right" at bounding box center [1048, 238] width 21 height 14
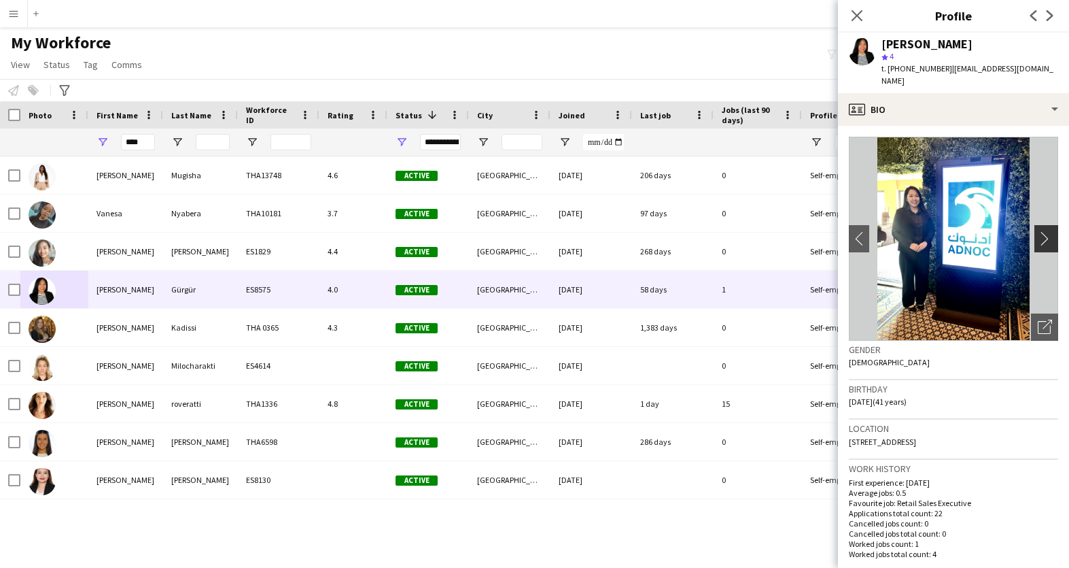
click at [1039, 231] on app-icon "chevron-right" at bounding box center [1048, 238] width 21 height 14
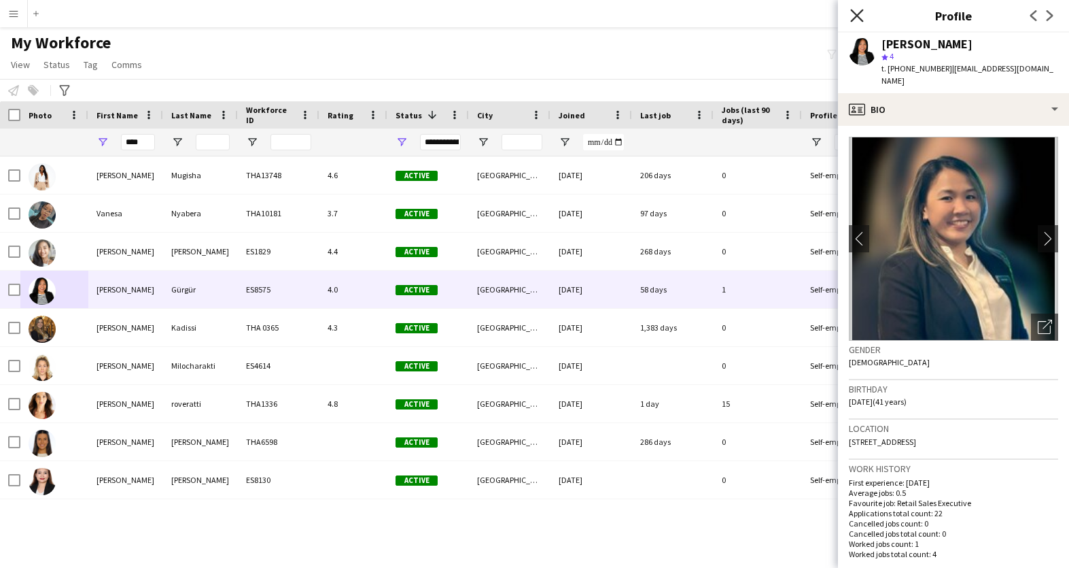
click at [857, 16] on icon at bounding box center [856, 15] width 13 height 13
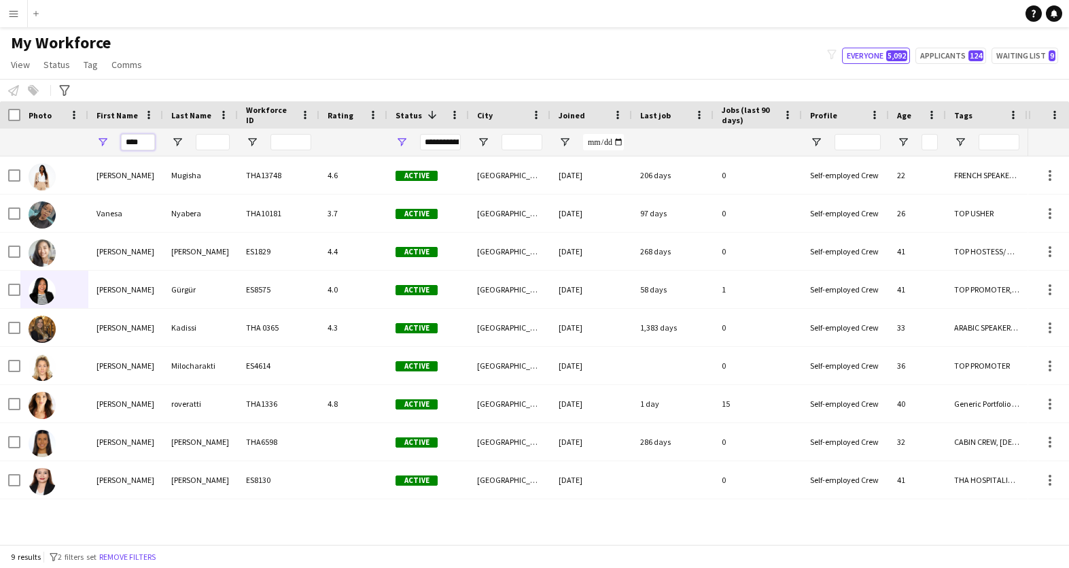
click at [145, 145] on input "****" at bounding box center [138, 142] width 34 height 16
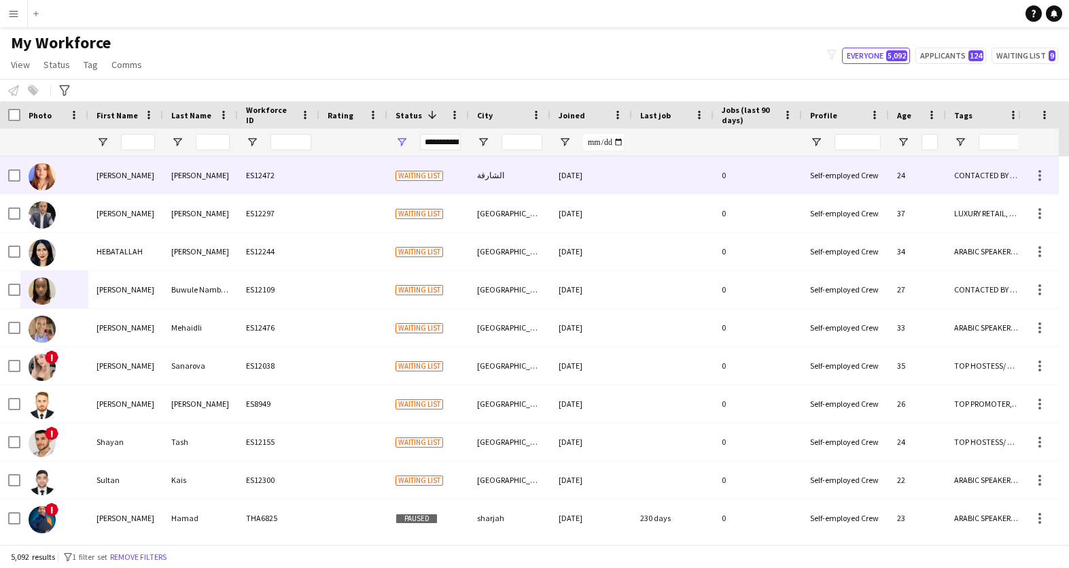
click at [39, 173] on img at bounding box center [42, 176] width 27 height 27
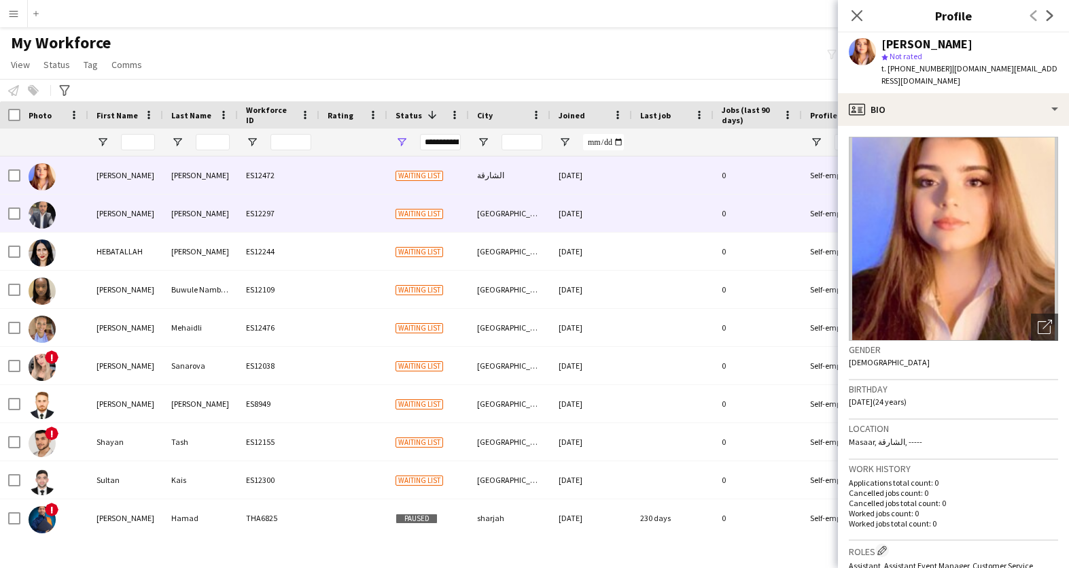
click at [39, 211] on img at bounding box center [42, 214] width 27 height 27
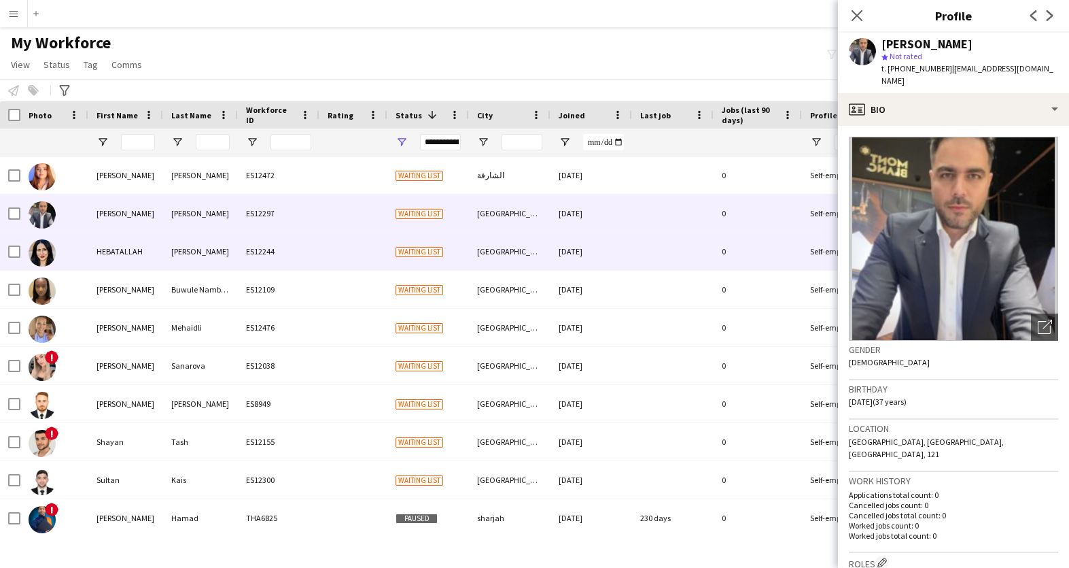
click at [44, 254] on img at bounding box center [42, 252] width 27 height 27
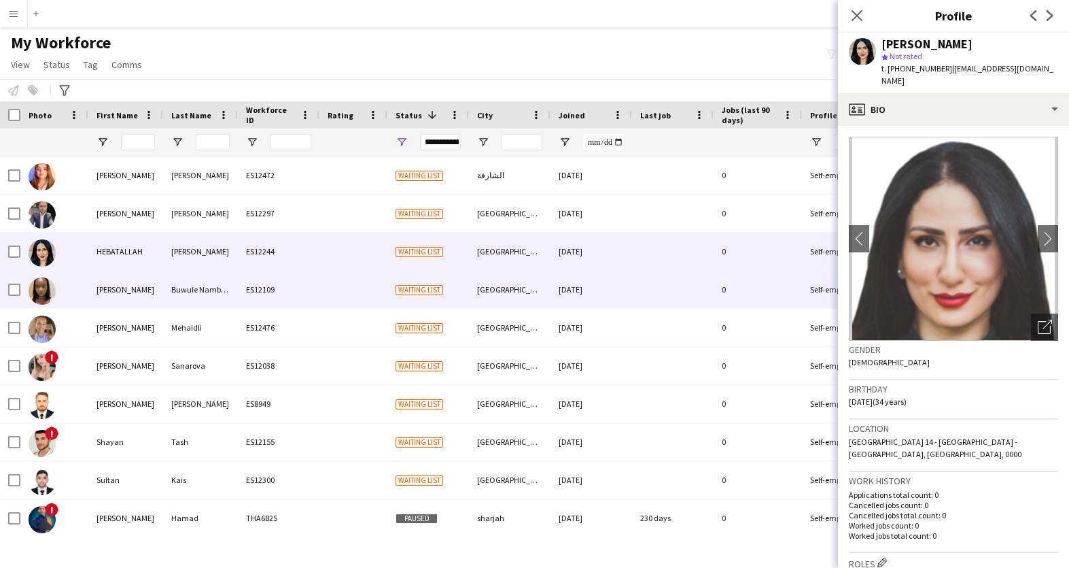
click at [44, 283] on img at bounding box center [42, 290] width 27 height 27
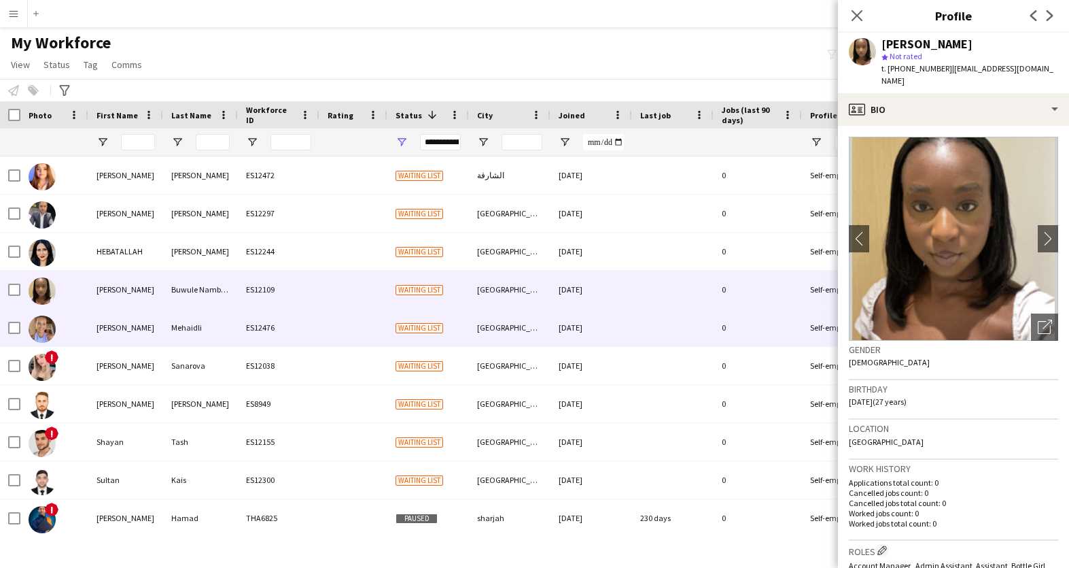
click at [42, 334] on img at bounding box center [42, 328] width 27 height 27
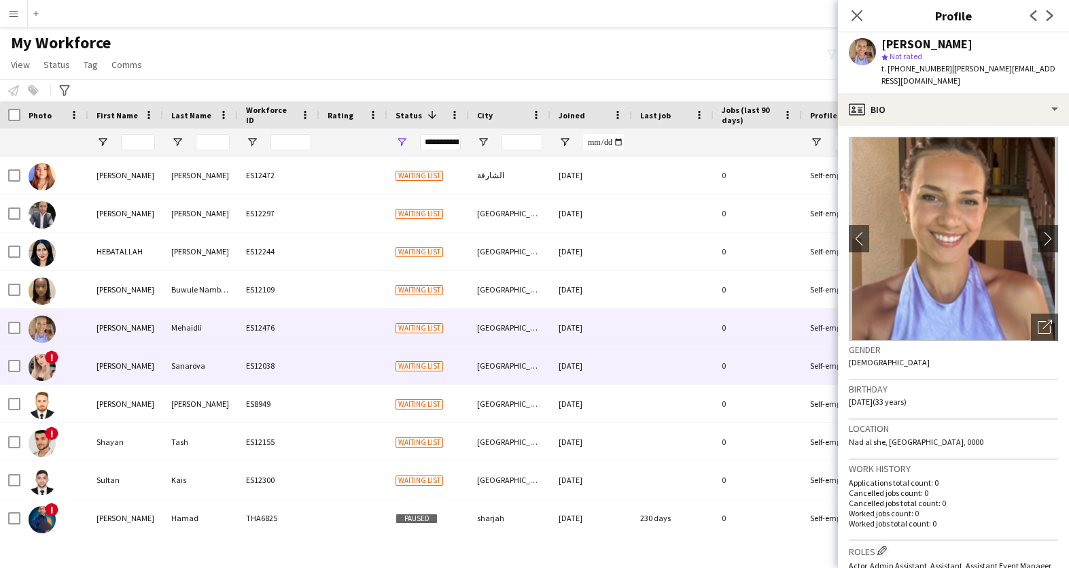
click at [39, 366] on img at bounding box center [42, 366] width 27 height 27
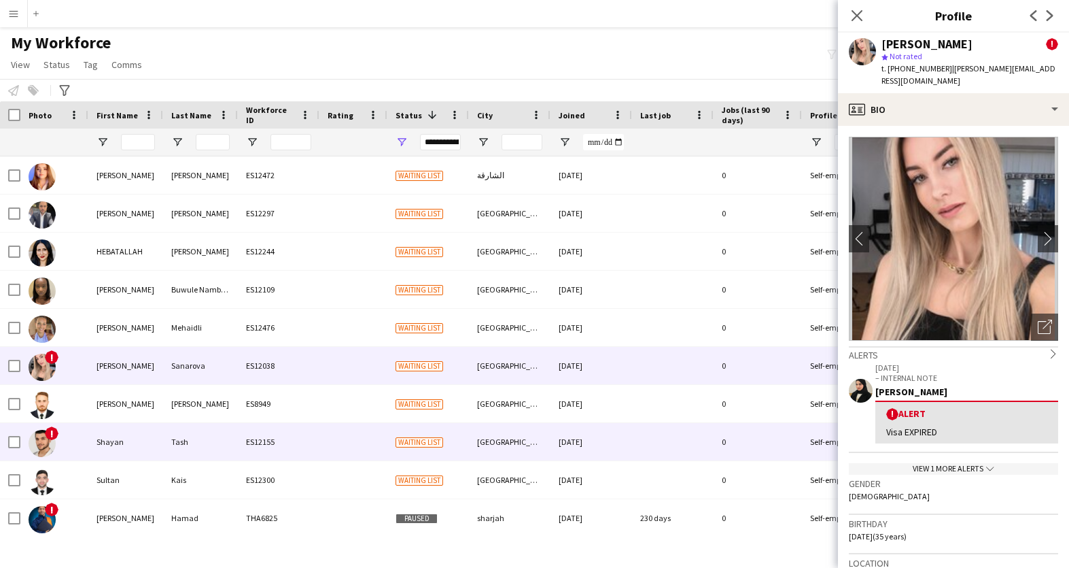
click at [49, 435] on span "!" at bounding box center [52, 433] width 14 height 14
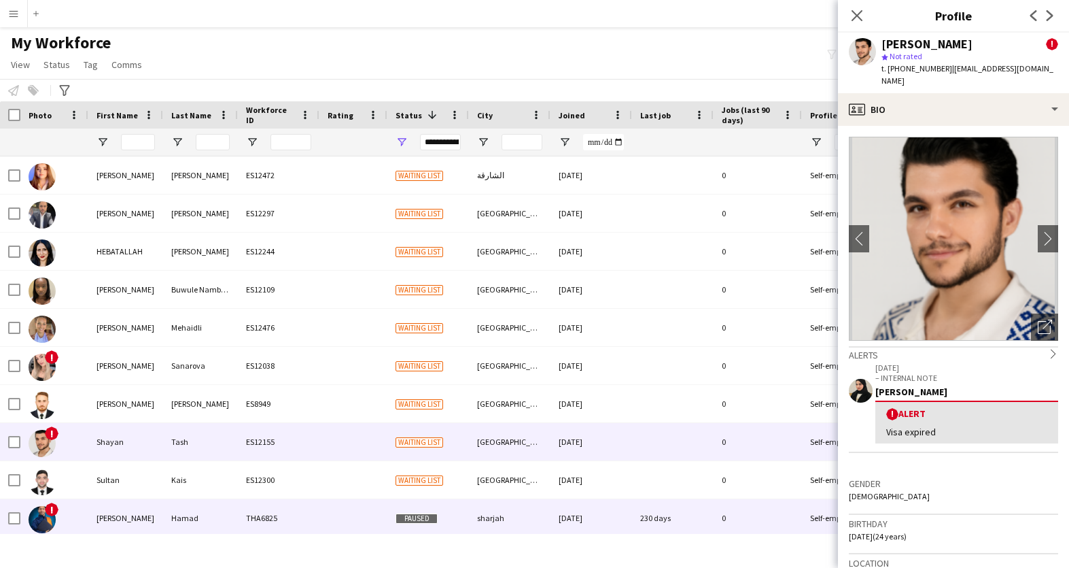
click at [46, 514] on img at bounding box center [42, 519] width 27 height 27
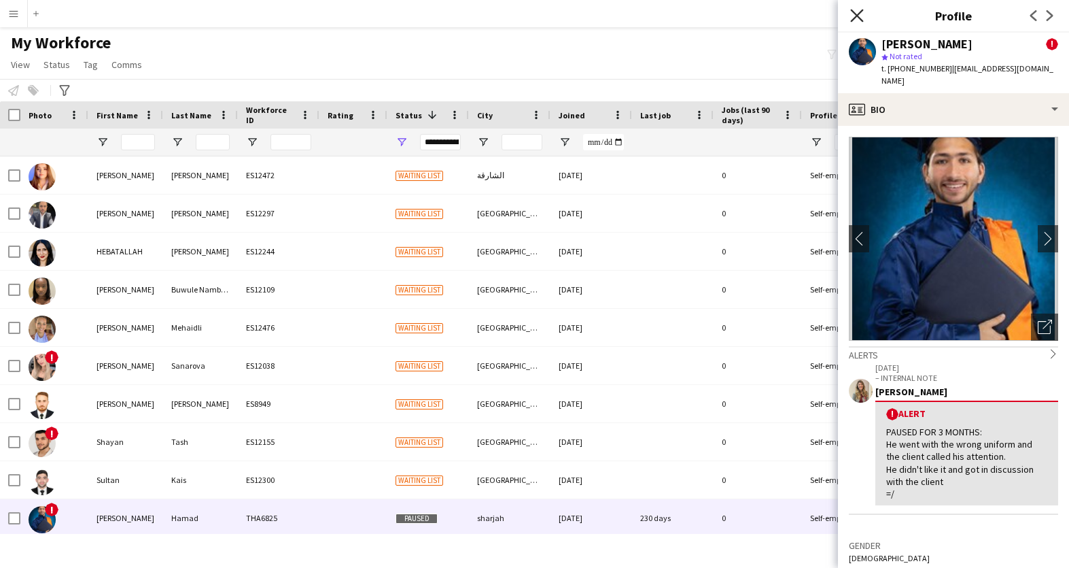
click at [854, 18] on icon at bounding box center [856, 15] width 13 height 13
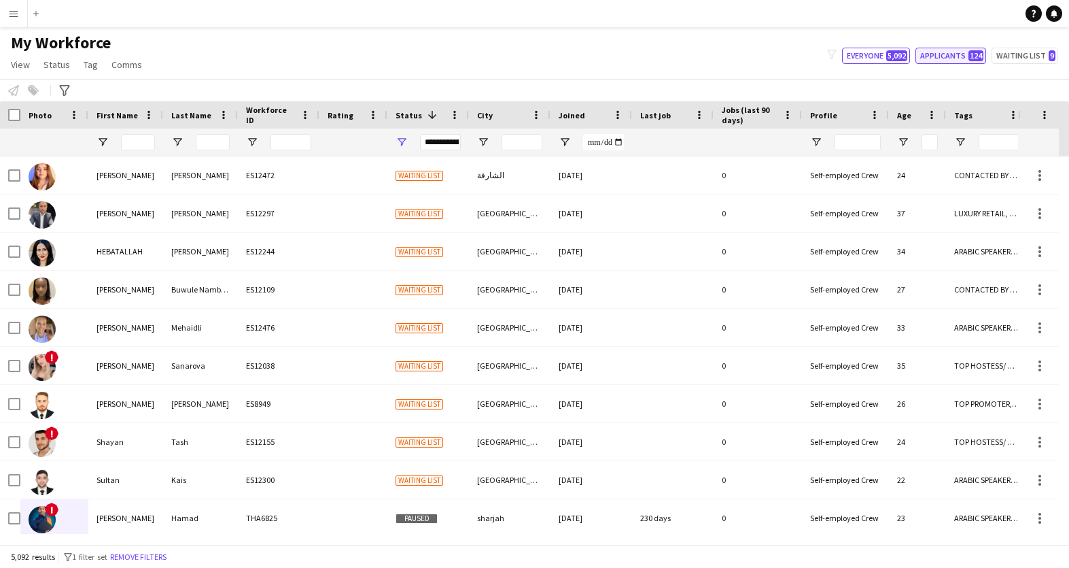
click at [950, 56] on button "Applicants 124" at bounding box center [950, 56] width 71 height 16
type input "**********"
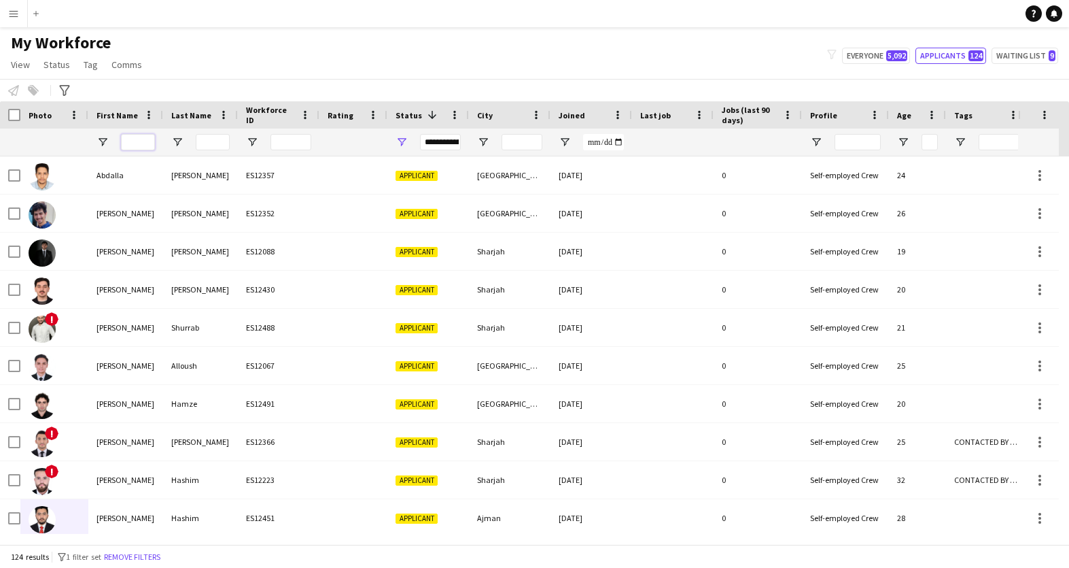
click at [139, 145] on input "First Name Filter Input" at bounding box center [138, 142] width 34 height 16
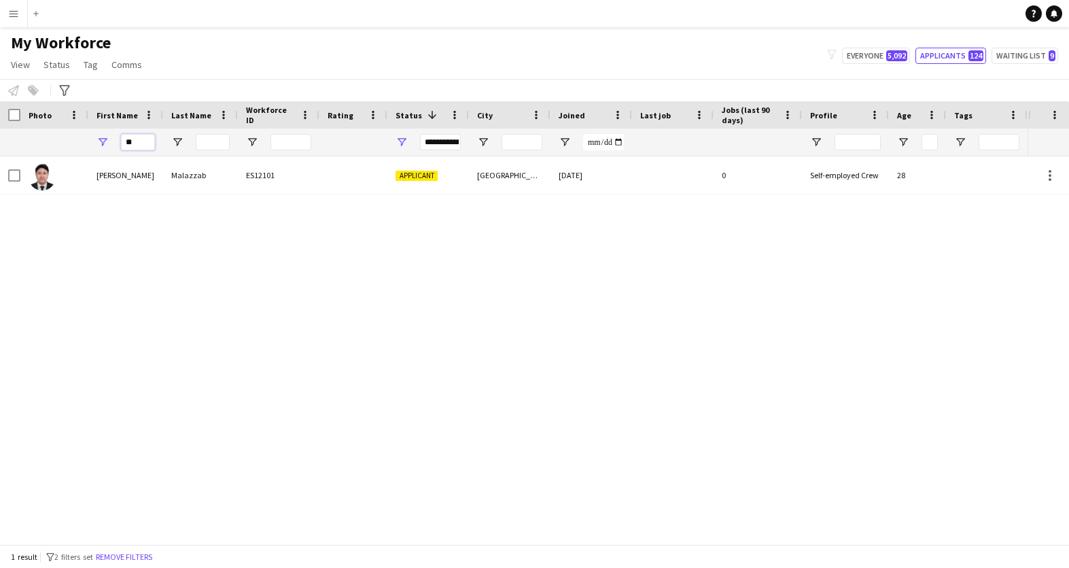
type input "*"
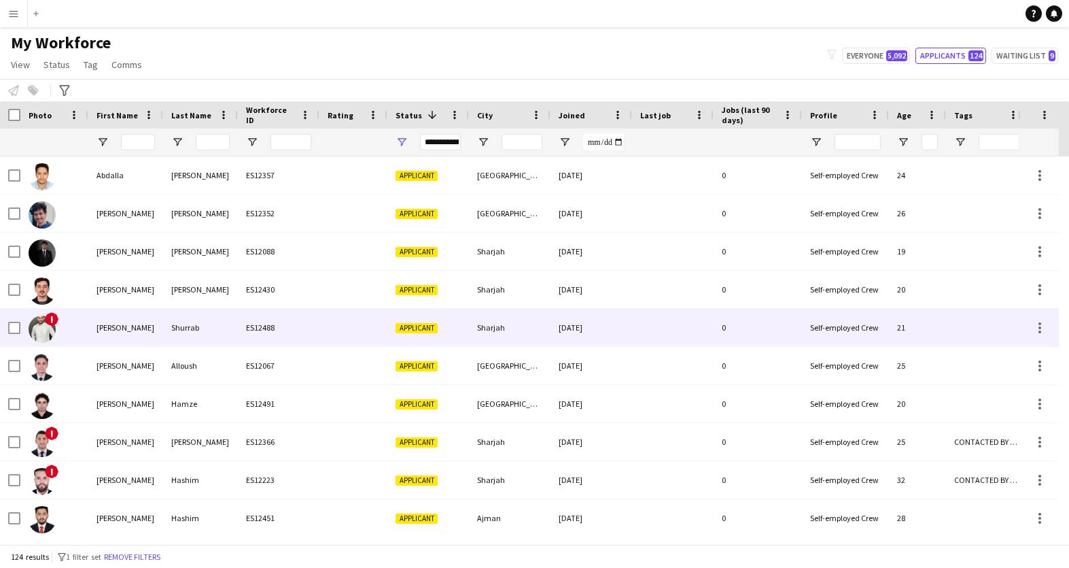
click at [42, 327] on img at bounding box center [42, 328] width 27 height 27
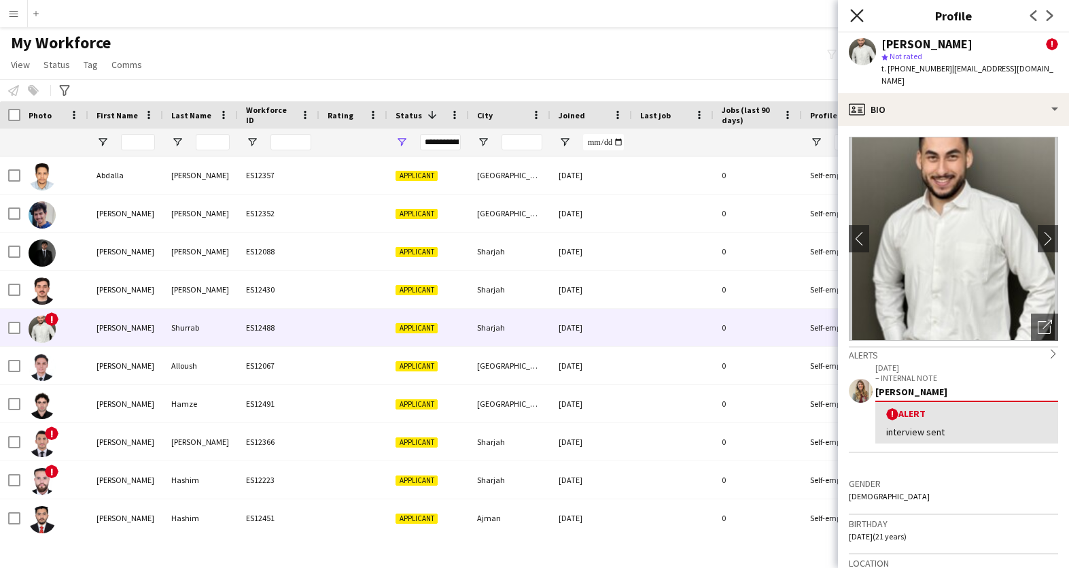
click at [856, 10] on icon "Close pop-in" at bounding box center [856, 15] width 13 height 13
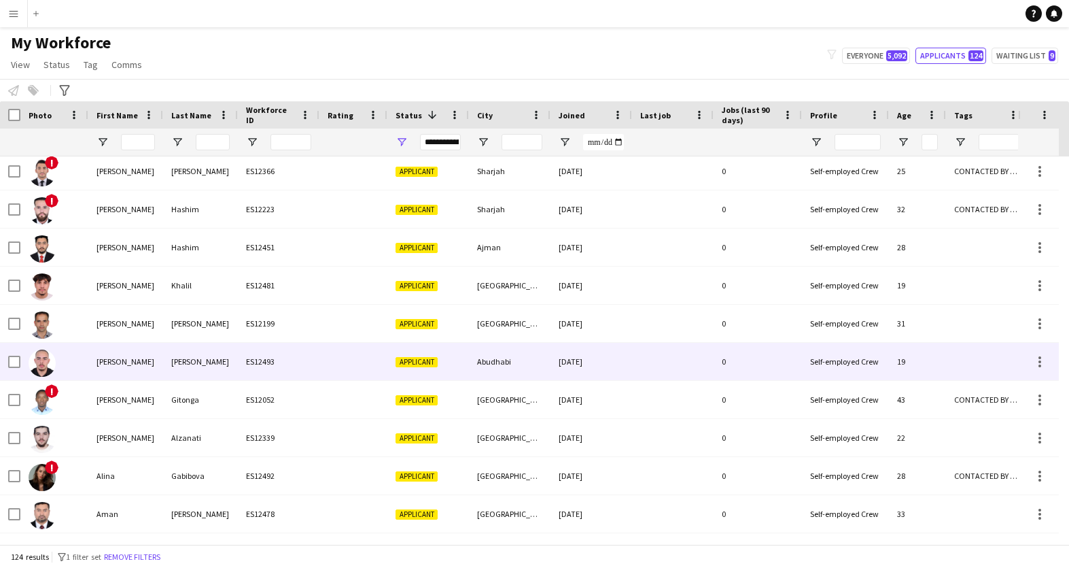
scroll to position [360, 0]
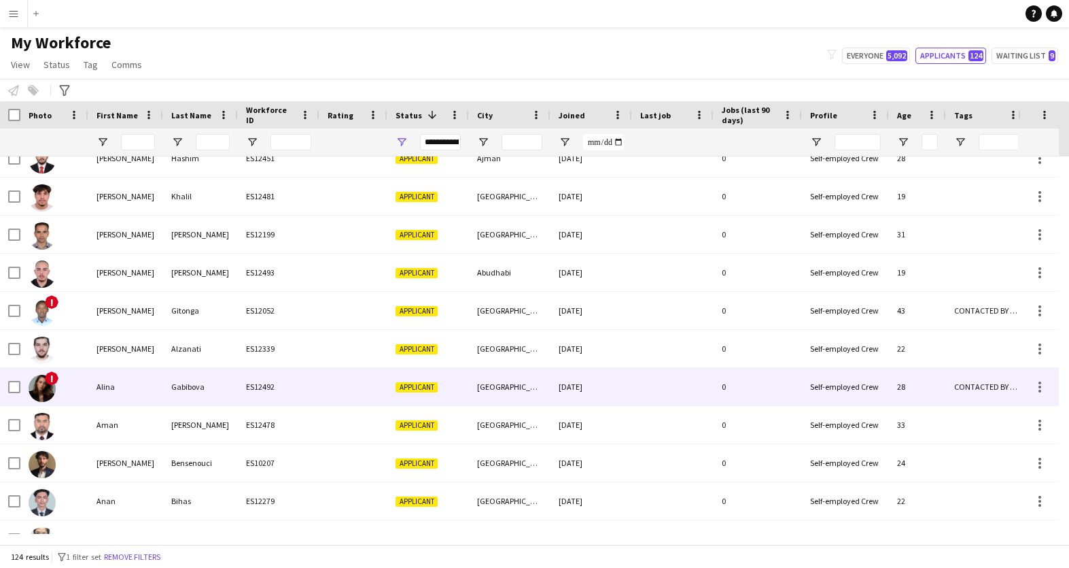
click at [43, 385] on img at bounding box center [42, 387] width 27 height 27
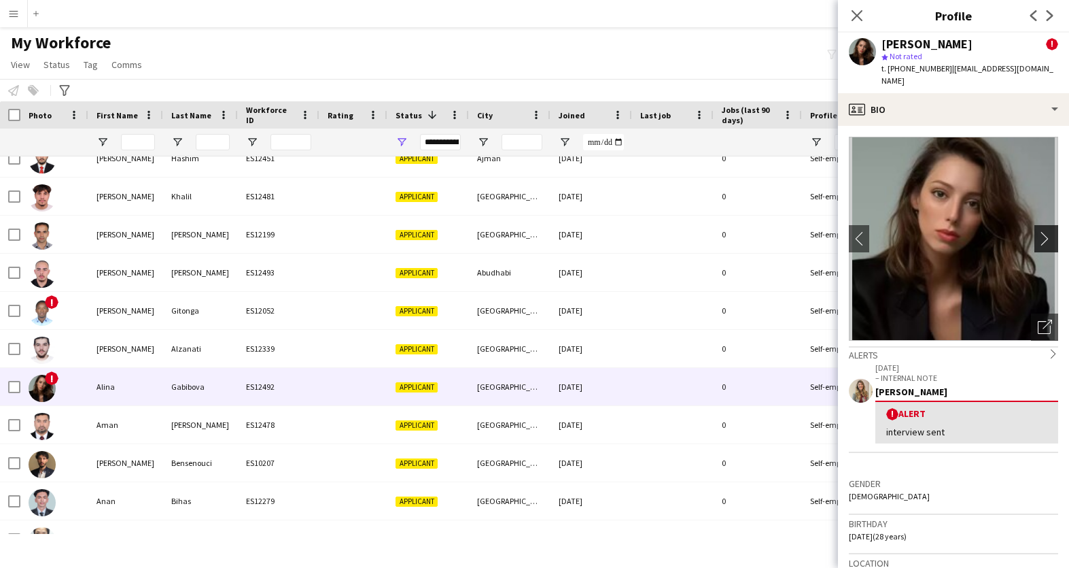
click at [1038, 231] on app-icon "chevron-right" at bounding box center [1048, 238] width 21 height 14
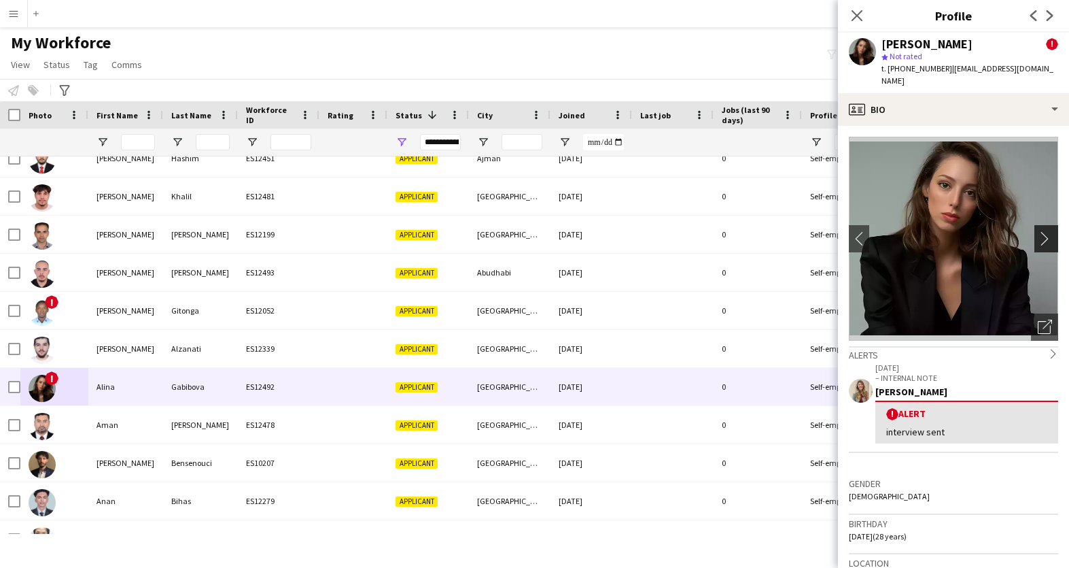
click at [1038, 231] on app-icon "chevron-right" at bounding box center [1048, 238] width 21 height 14
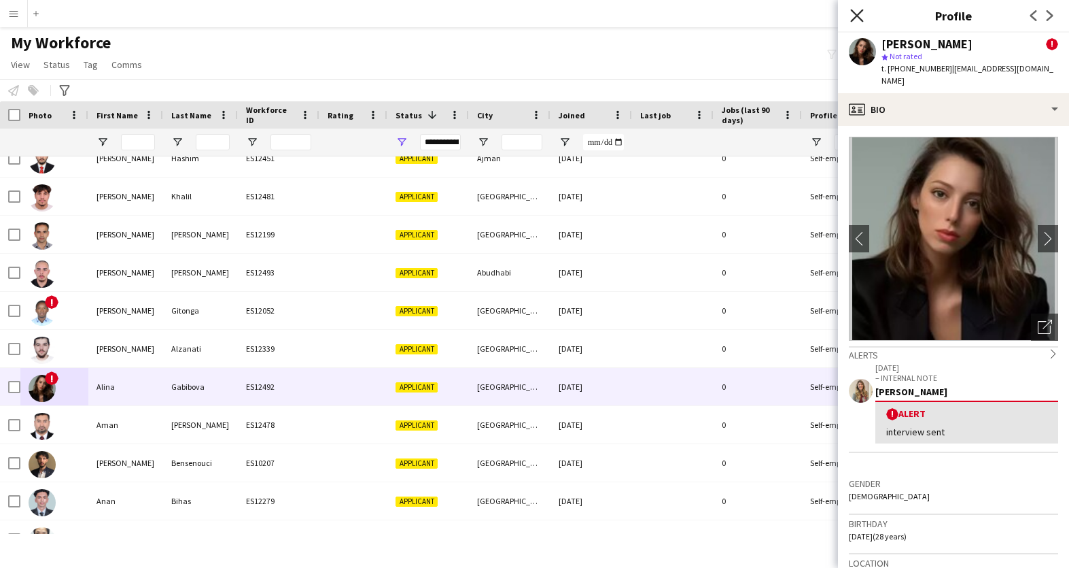
click at [855, 17] on icon at bounding box center [856, 15] width 13 height 13
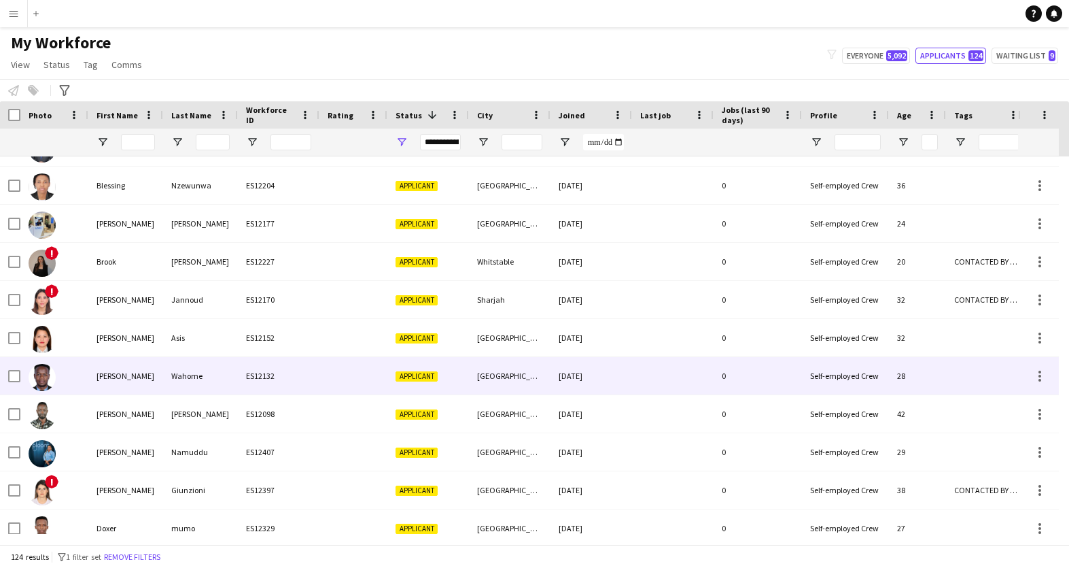
scroll to position [1084, 0]
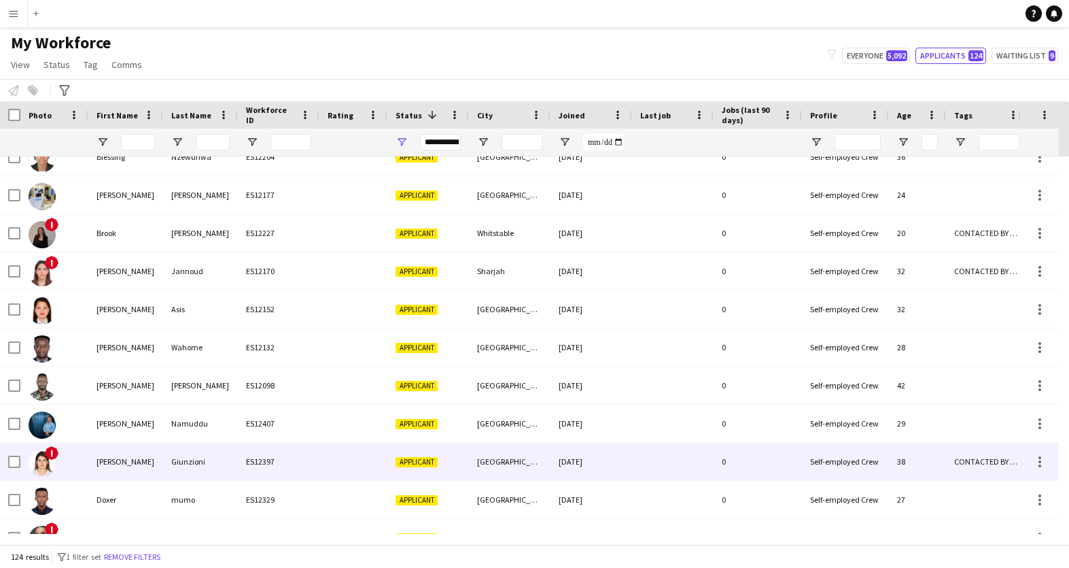
click at [43, 466] on img at bounding box center [42, 462] width 27 height 27
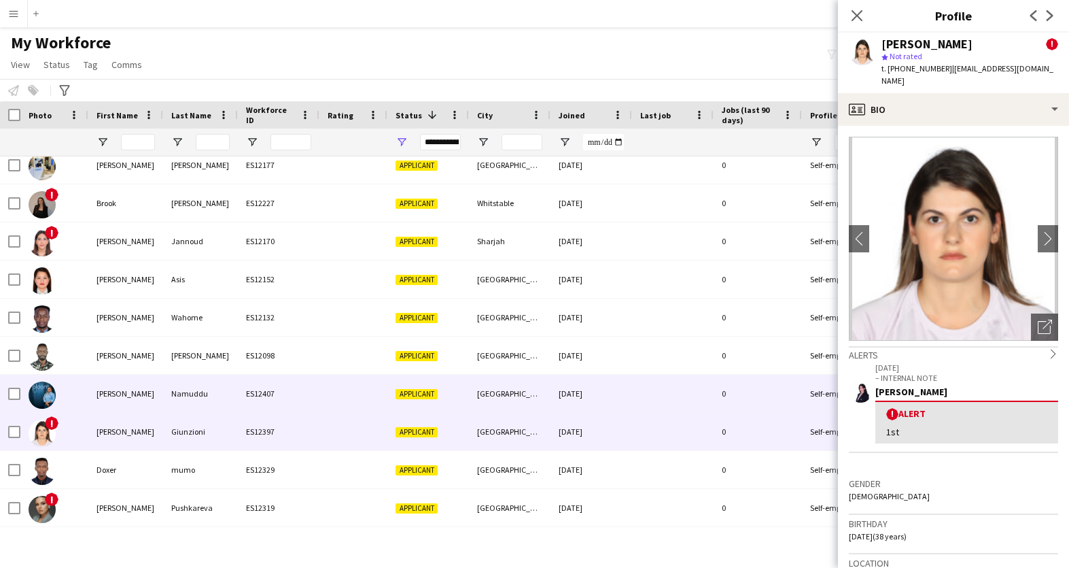
scroll to position [1114, 0]
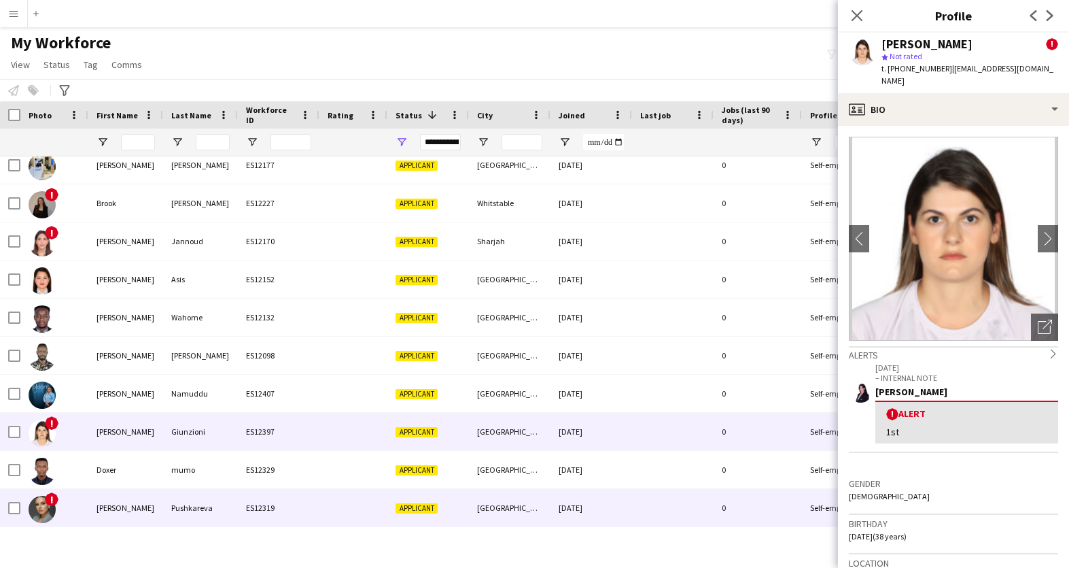
click at [45, 504] on img at bounding box center [42, 508] width 27 height 27
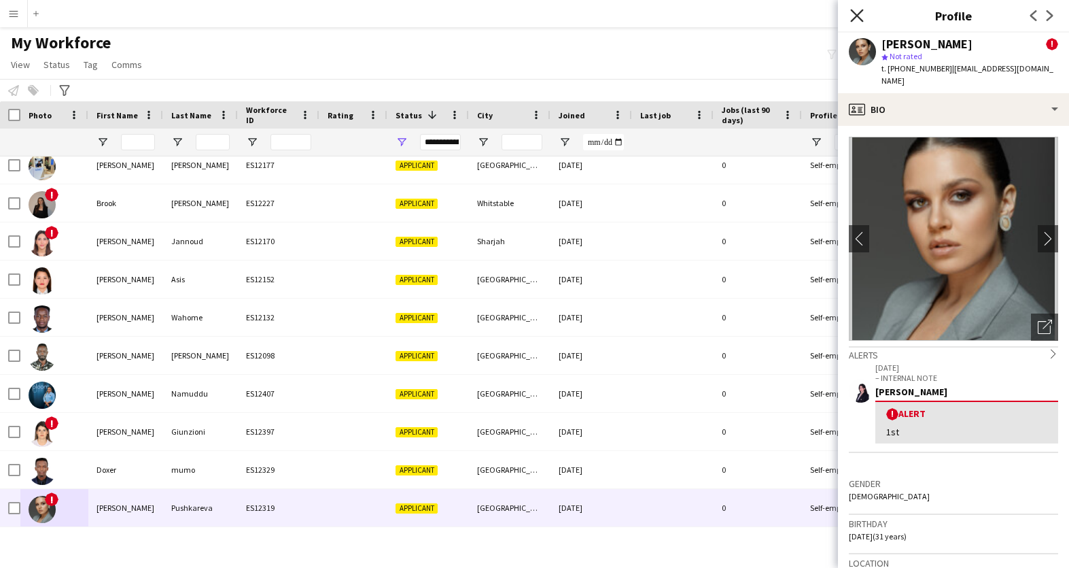
click at [858, 14] on icon at bounding box center [856, 15] width 13 height 13
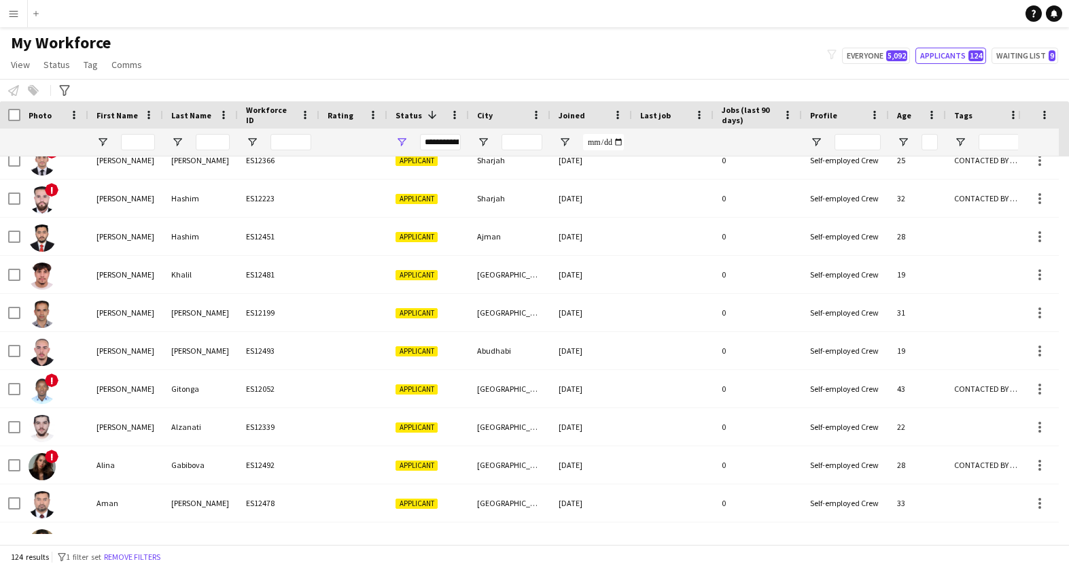
scroll to position [0, 0]
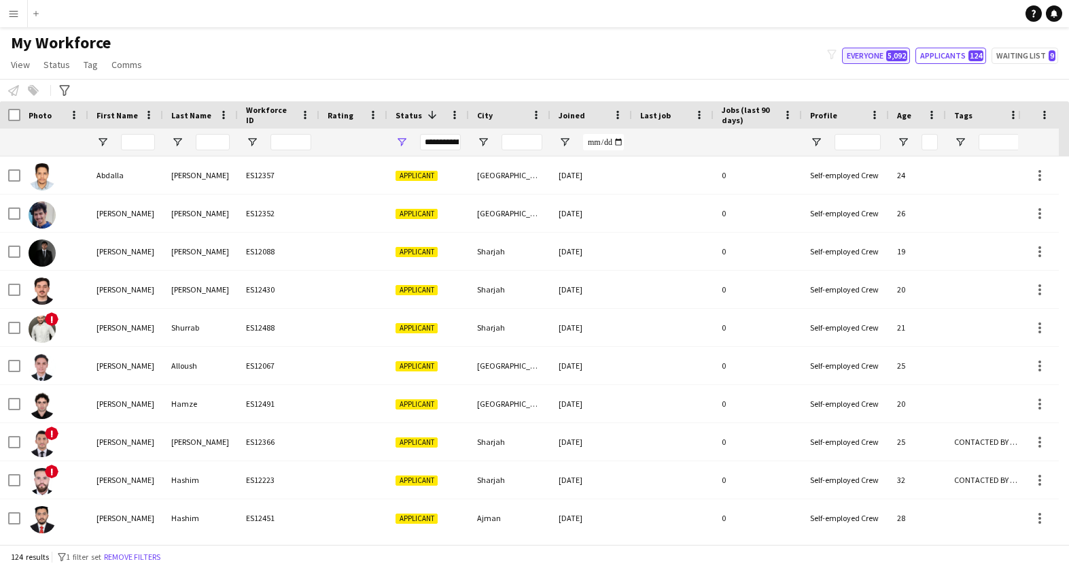
click at [865, 58] on button "Everyone 5,092" at bounding box center [876, 56] width 68 height 16
type input "**********"
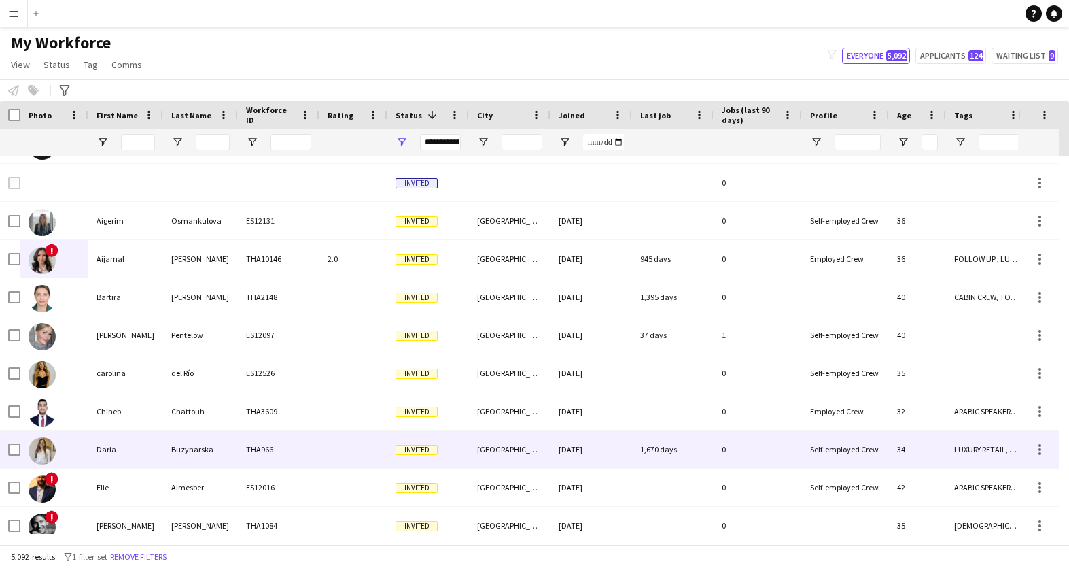
scroll to position [1458, 0]
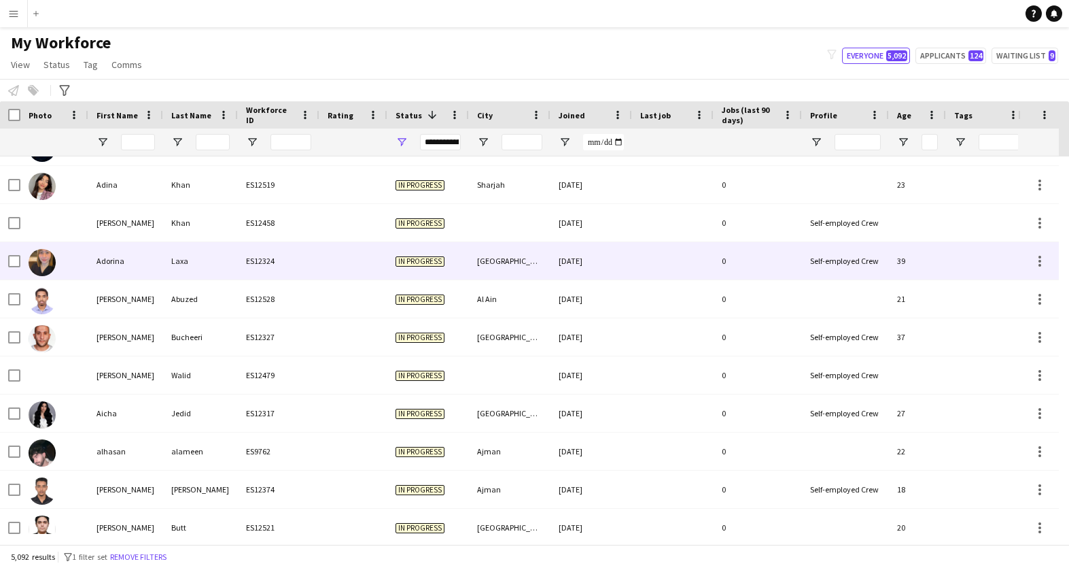
click at [111, 266] on div "Adorina" at bounding box center [125, 260] width 75 height 37
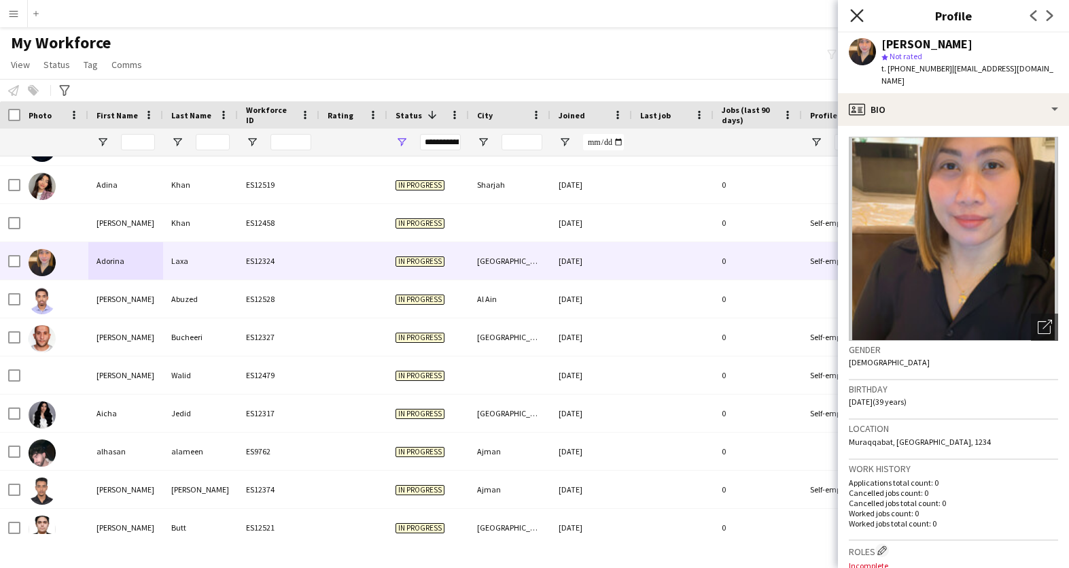
click at [858, 16] on icon at bounding box center [856, 15] width 13 height 13
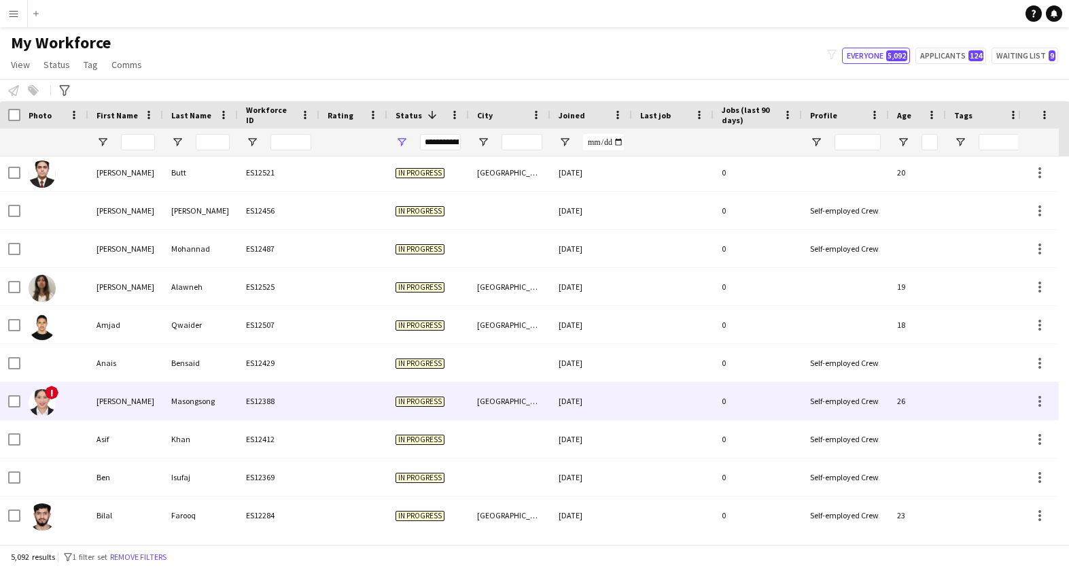
click at [103, 402] on div "Angel Joy" at bounding box center [125, 400] width 75 height 37
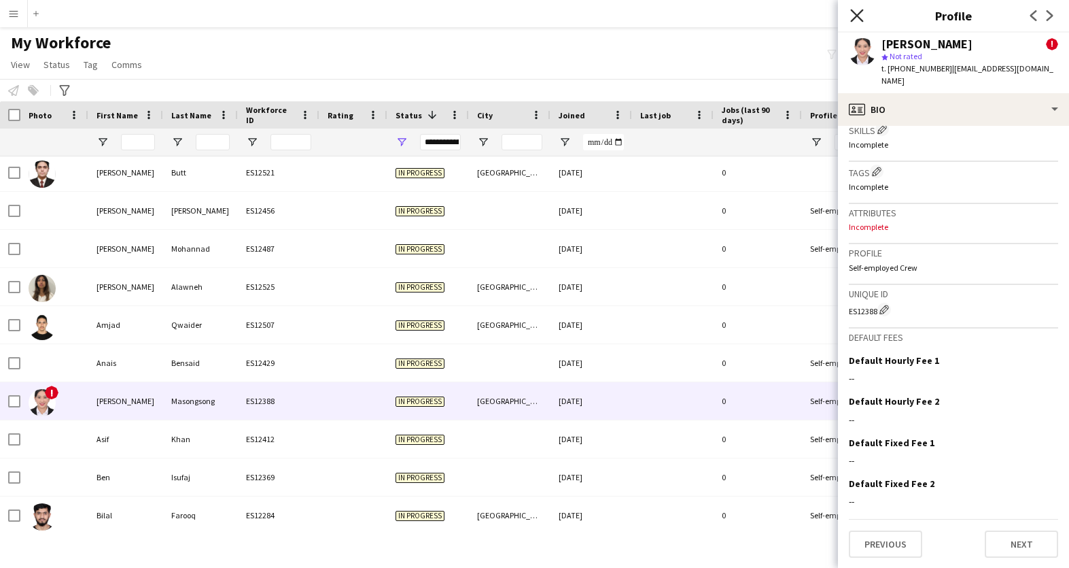
click at [858, 16] on icon at bounding box center [856, 15] width 13 height 13
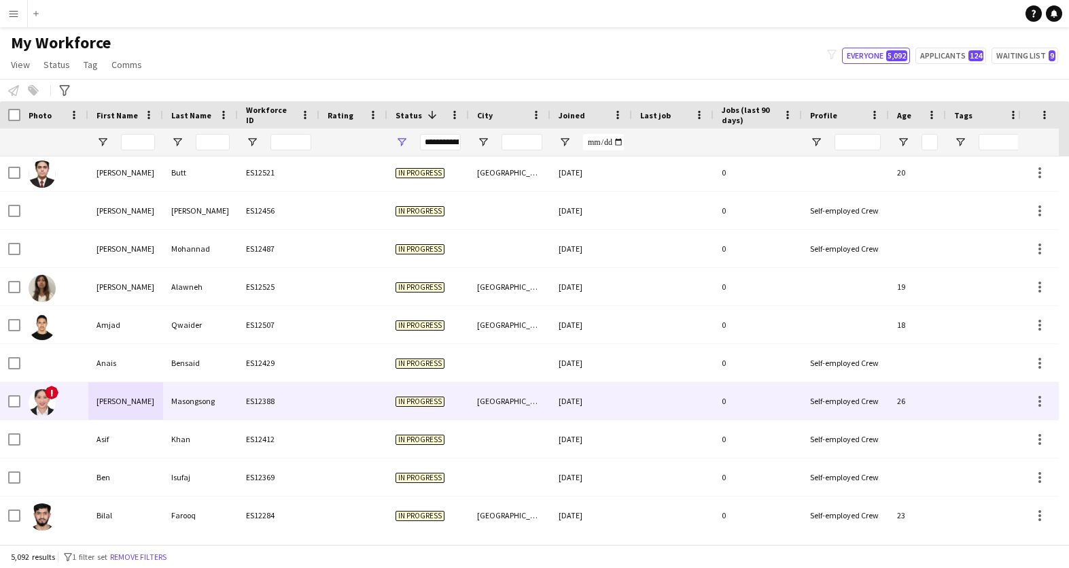
click at [63, 407] on div "!" at bounding box center [54, 400] width 68 height 37
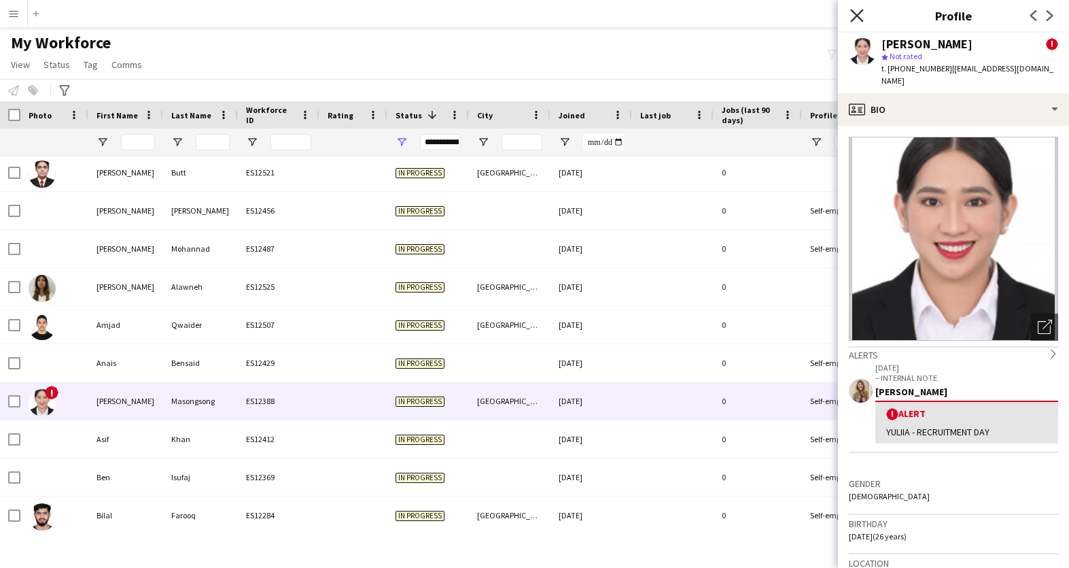
click at [854, 20] on icon at bounding box center [856, 15] width 13 height 13
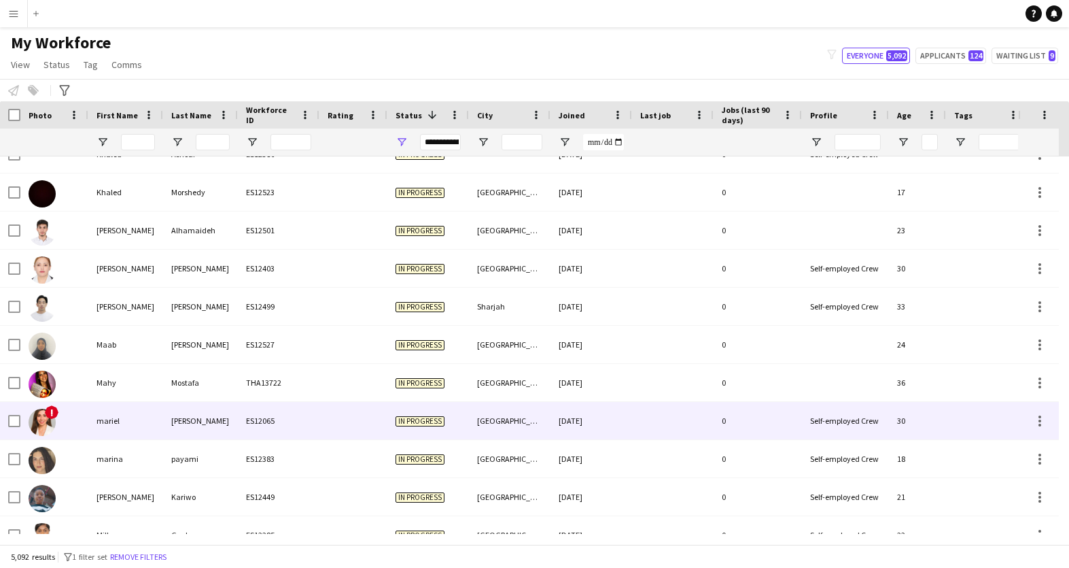
click at [41, 422] on img at bounding box center [42, 421] width 27 height 27
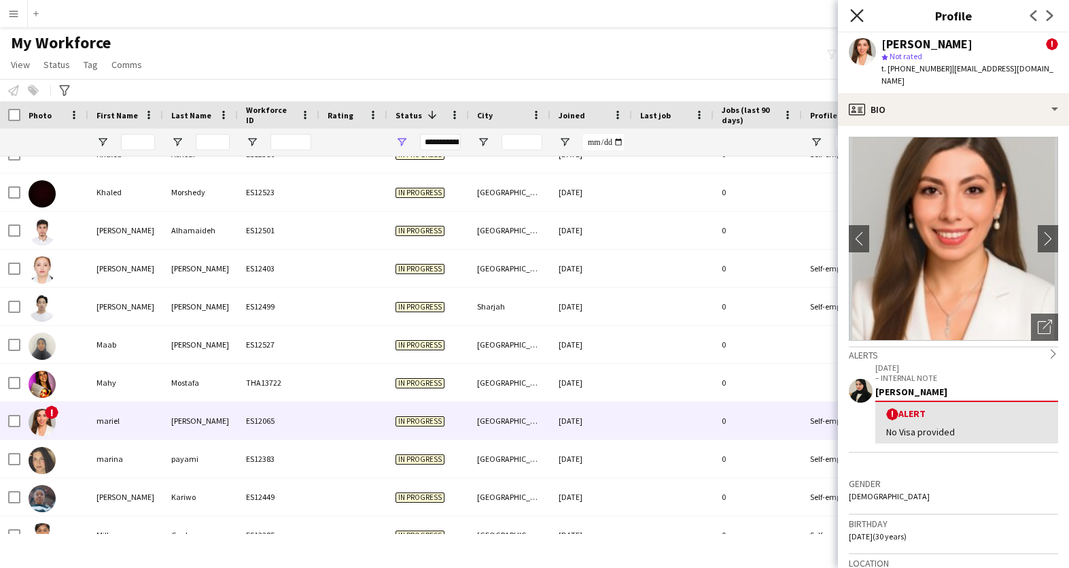
click at [857, 18] on icon "Close pop-in" at bounding box center [856, 15] width 13 height 13
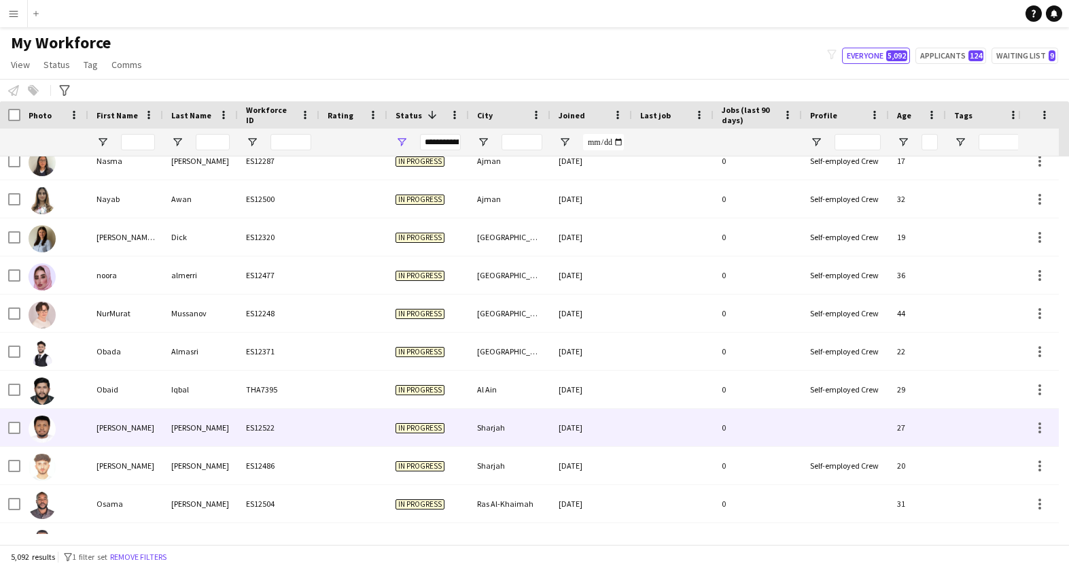
click at [111, 434] on div "Omar" at bounding box center [125, 426] width 75 height 37
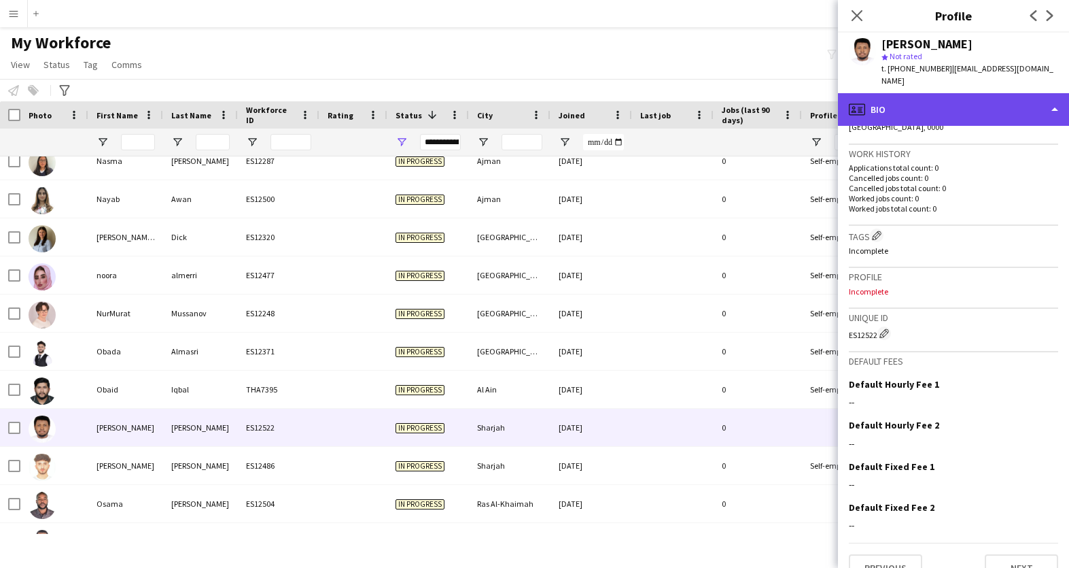
click at [1049, 99] on div "profile Bio" at bounding box center [953, 109] width 231 height 33
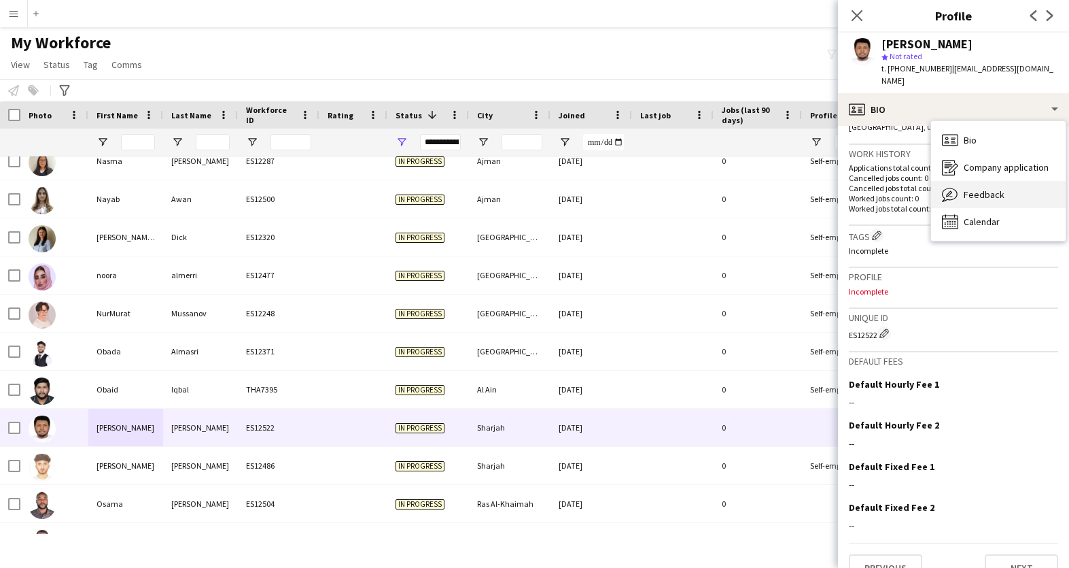
click at [978, 188] on span "Feedback" at bounding box center [984, 194] width 41 height 12
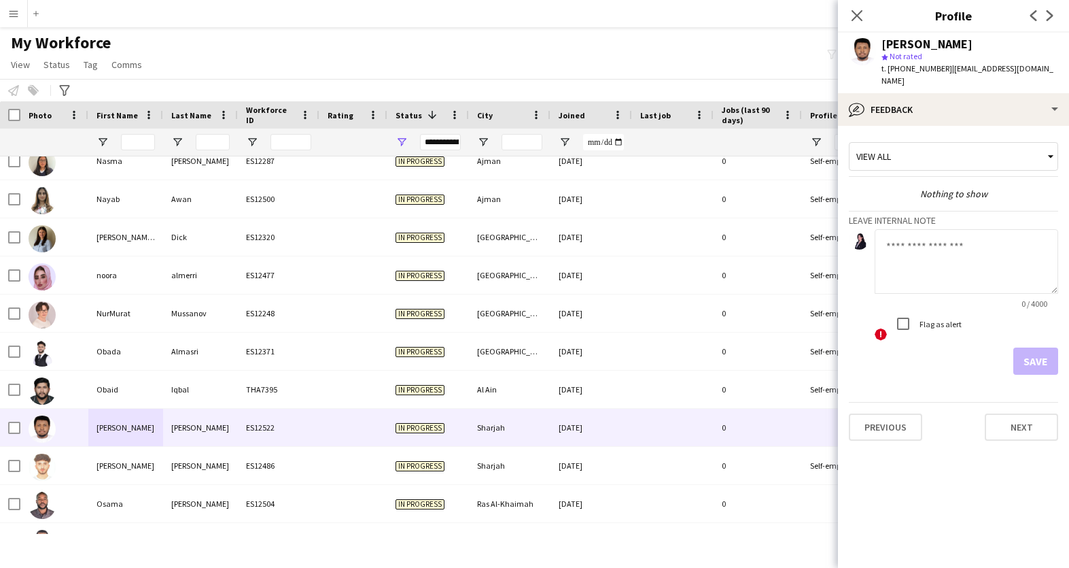
click at [1011, 143] on div "View all" at bounding box center [947, 156] width 194 height 26
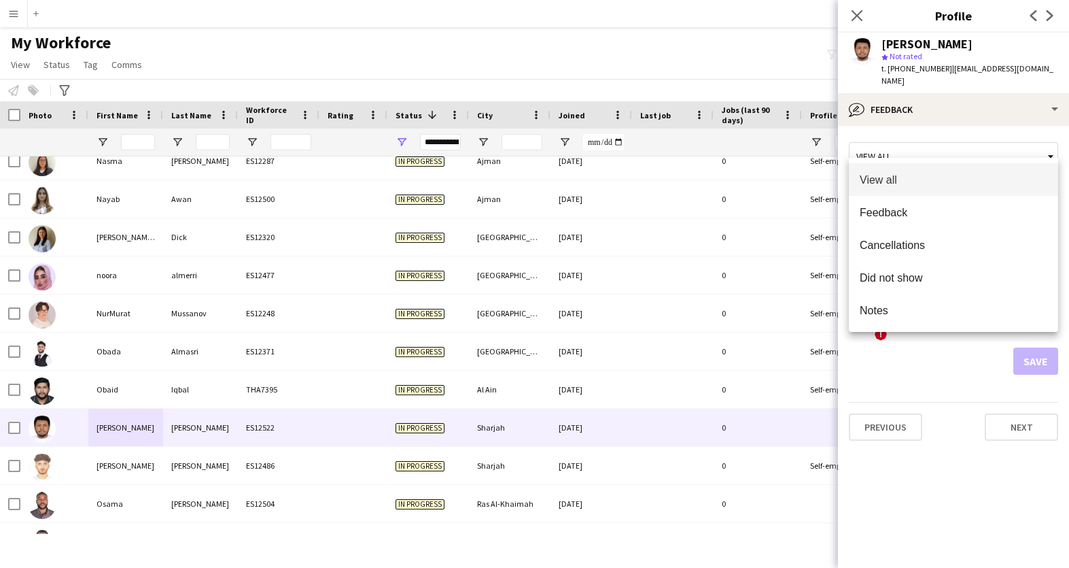
click at [939, 370] on div at bounding box center [534, 284] width 1069 height 568
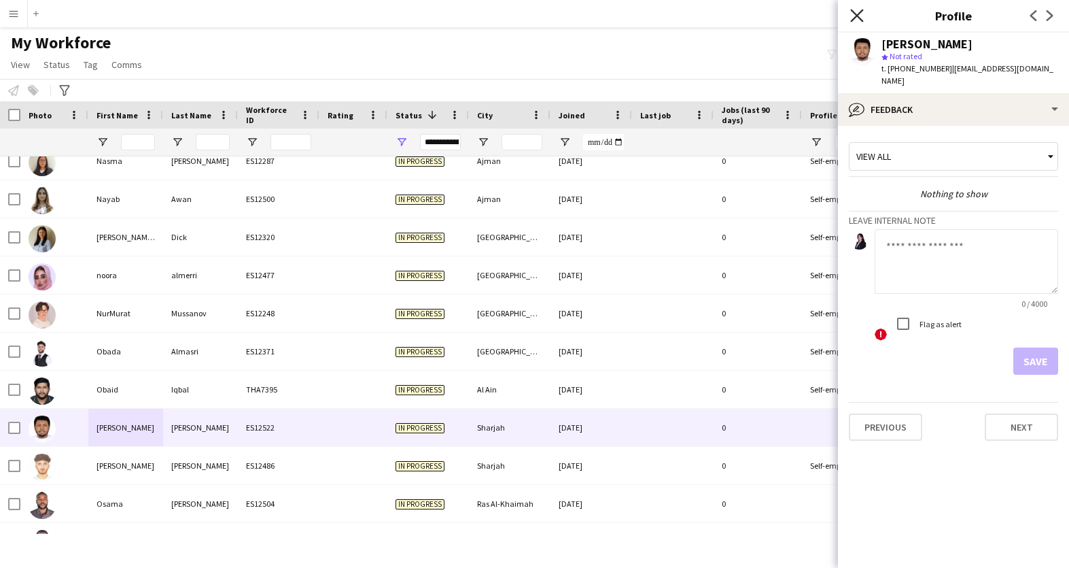
click at [856, 18] on icon "Close pop-in" at bounding box center [856, 15] width 13 height 13
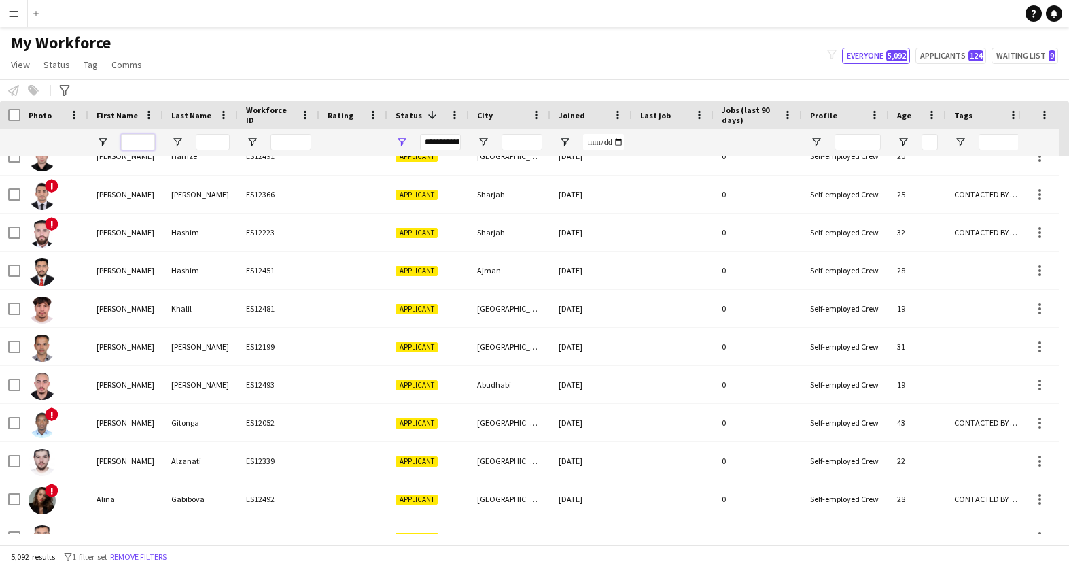
click at [135, 141] on input "First Name Filter Input" at bounding box center [138, 142] width 34 height 16
type input "*"
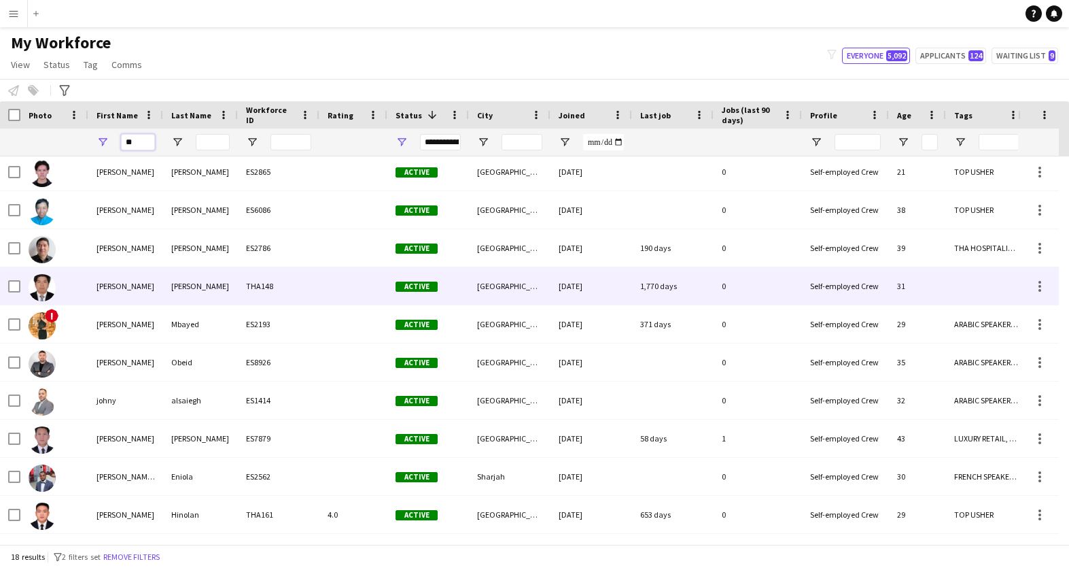
type input "*"
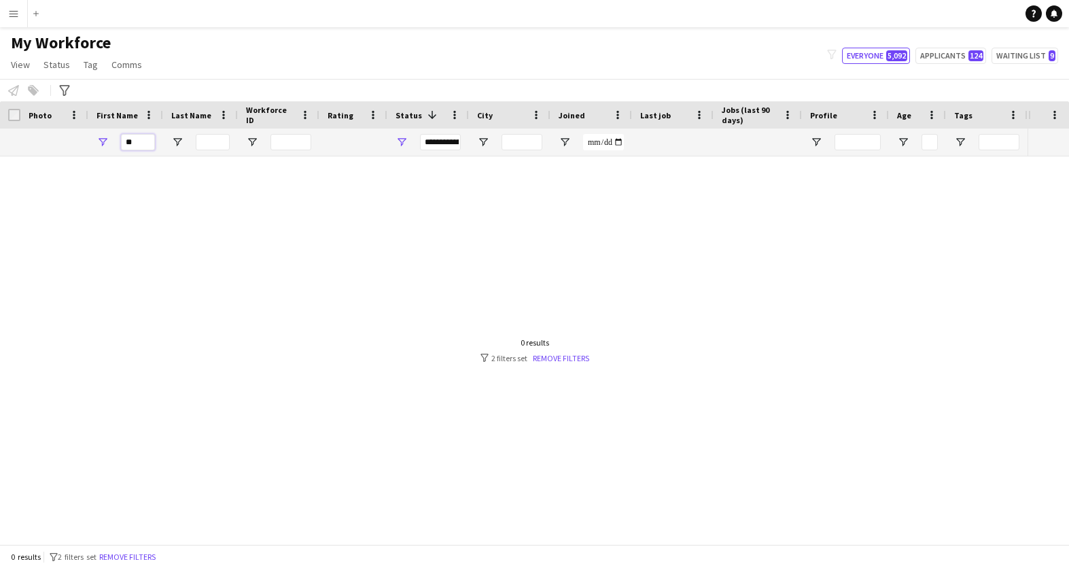
type input "*"
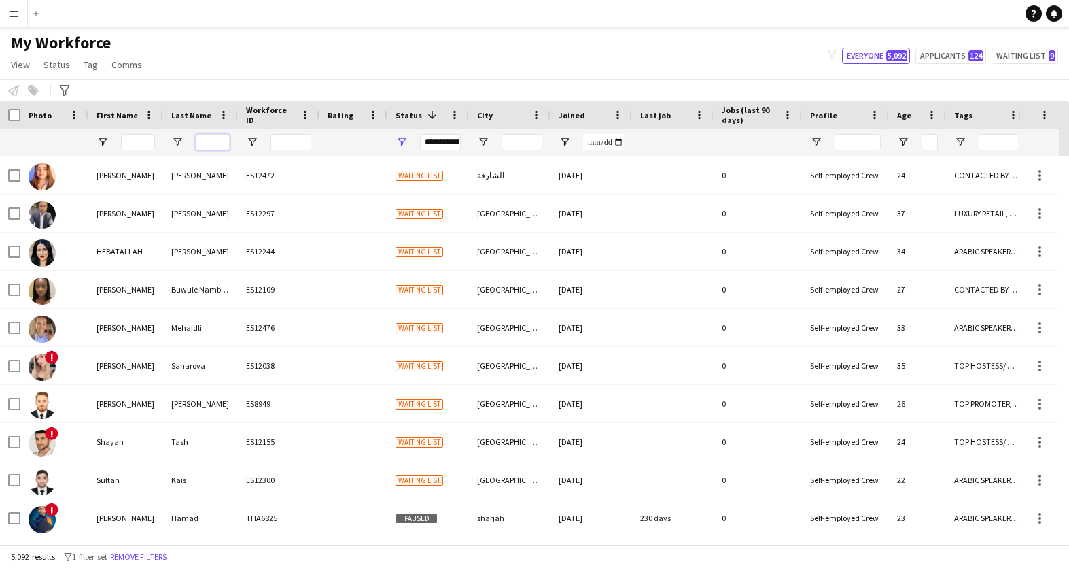
click at [215, 143] on input "Last Name Filter Input" at bounding box center [213, 142] width 34 height 16
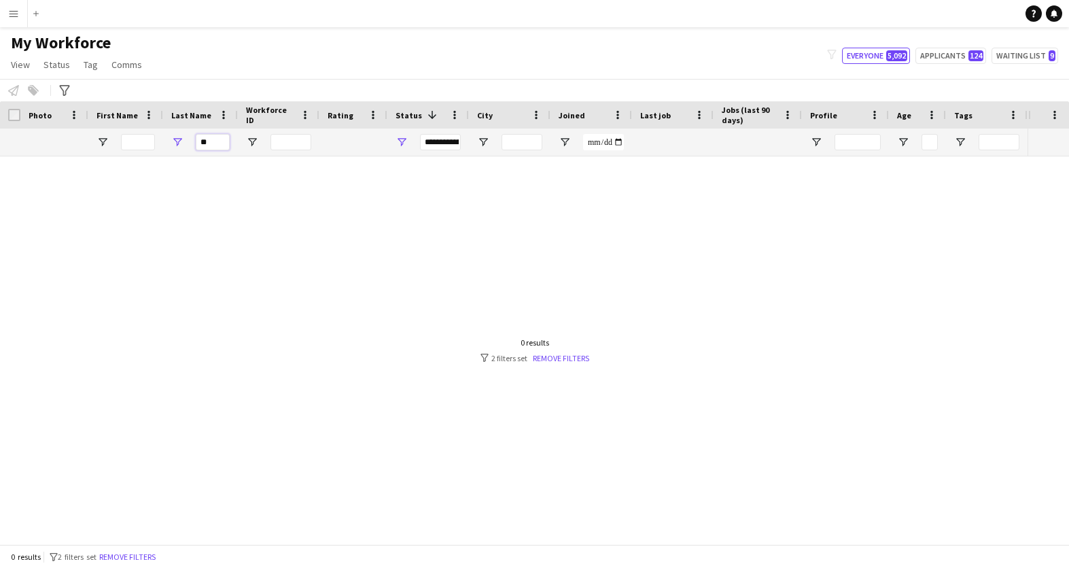
type input "*"
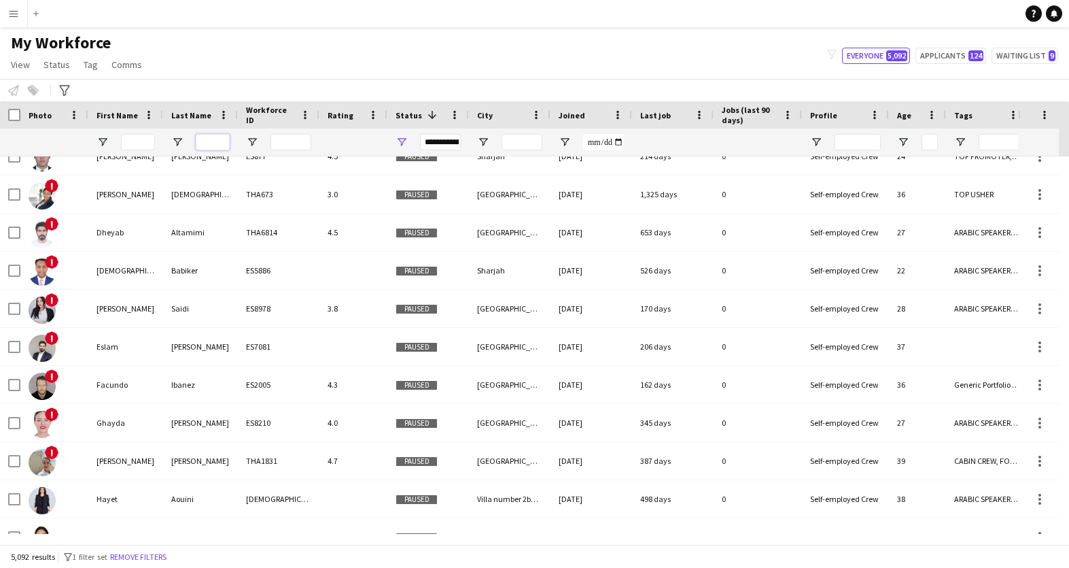
scroll to position [892, 0]
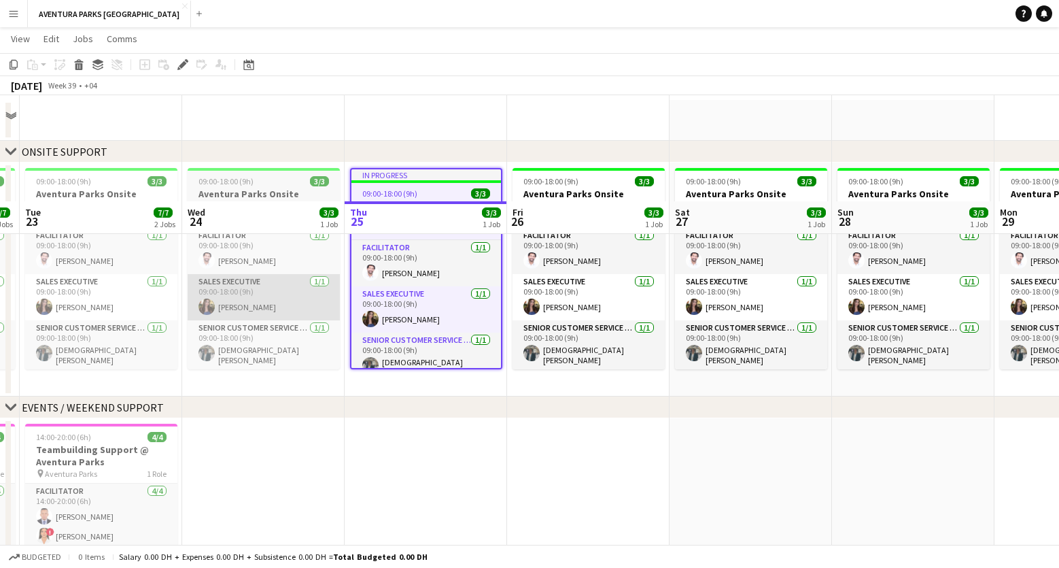
scroll to position [160, 0]
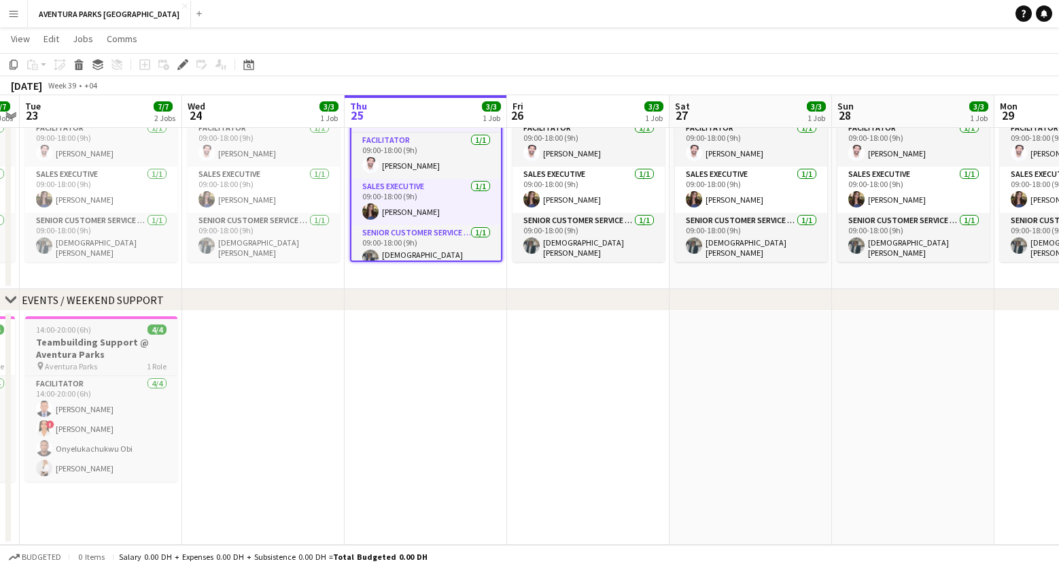
click at [87, 348] on h3 "Teambuilding Support @ Aventura Parks" at bounding box center [101, 348] width 152 height 24
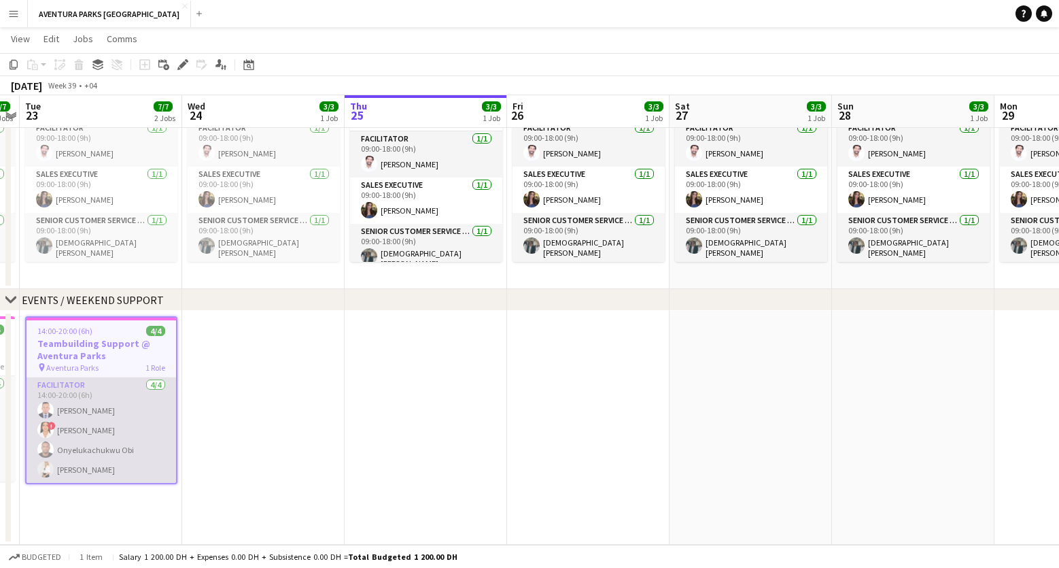
click at [102, 410] on app-card-role "Facilitator 4/4 14:00-20:00 (6h) Victor odinaka Ndubuaku ! maryam qasim Onyeluk…" at bounding box center [102, 429] width 150 height 105
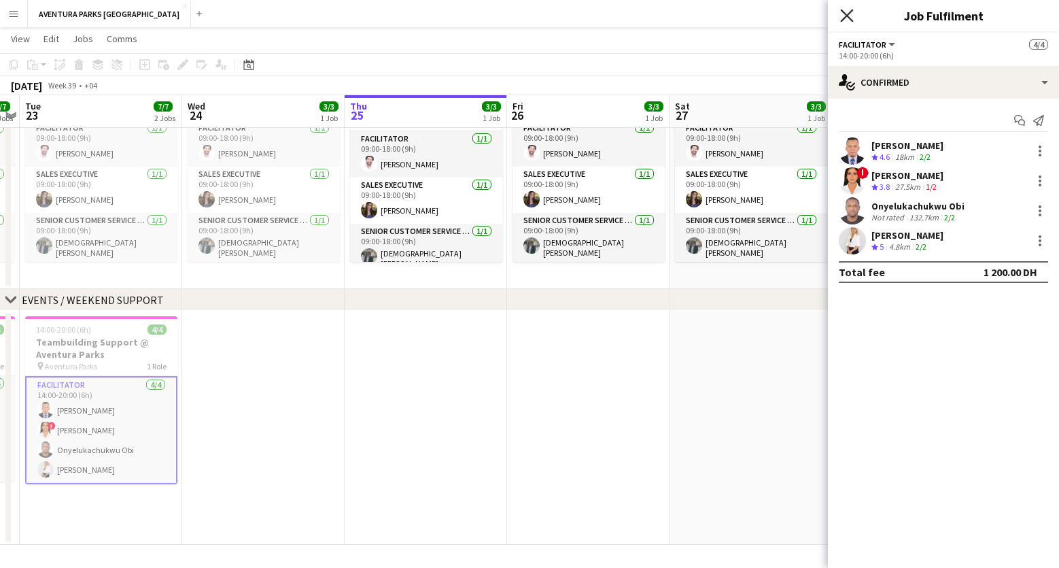
click at [848, 20] on icon "Close pop-in" at bounding box center [846, 15] width 13 height 13
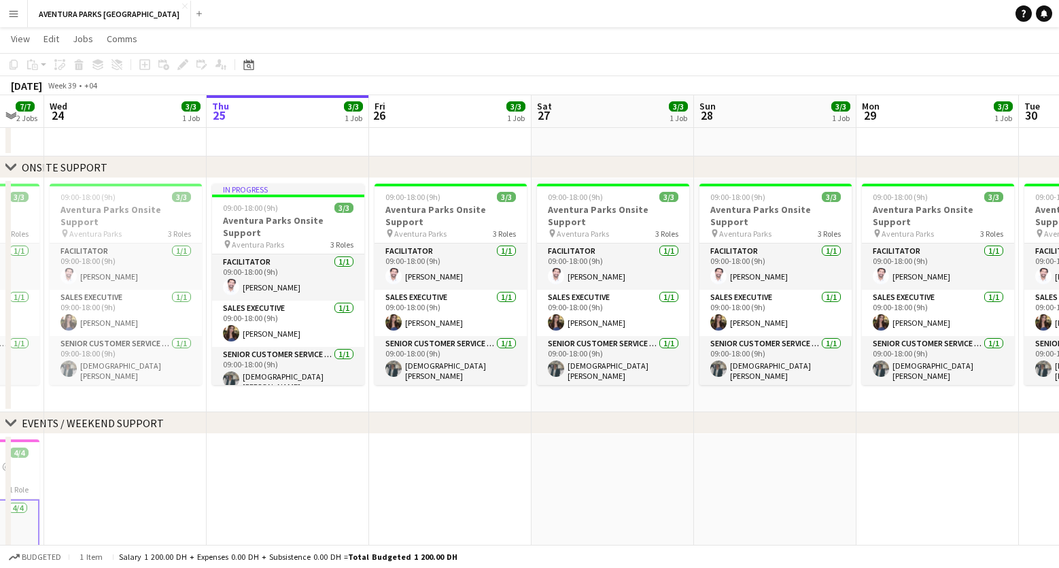
scroll to position [0, 511]
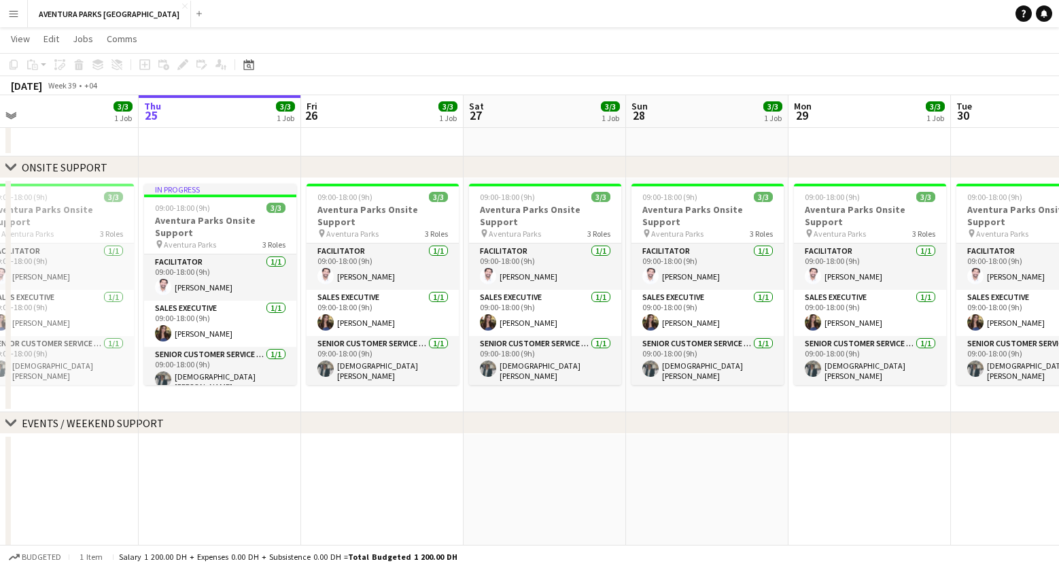
drag, startPoint x: 718, startPoint y: 387, endPoint x: 512, endPoint y: 406, distance: 206.7
click at [512, 406] on app-calendar-viewport "Sun 21 9/9 2 Jobs Mon 22 7/7 2 Jobs Tue 23 7/7 2 Jobs Wed 24 3/3 1 Job Thu 25 3…" at bounding box center [529, 341] width 1059 height 651
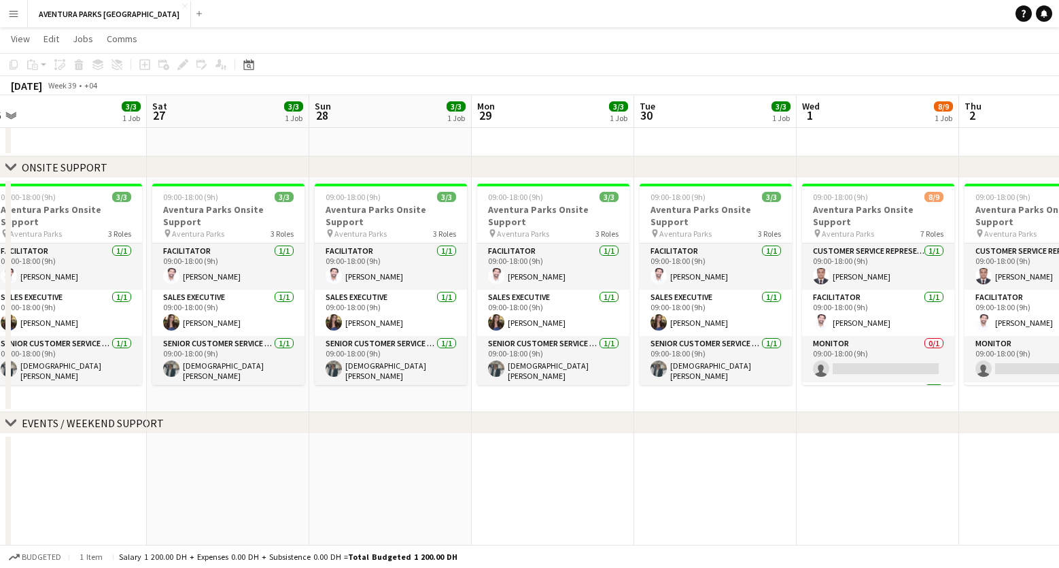
drag, startPoint x: 741, startPoint y: 374, endPoint x: 425, endPoint y: 400, distance: 317.7
click at [425, 400] on app-calendar-viewport "Tue 23 7/7 2 Jobs Wed 24 3/3 1 Job Thu 25 3/3 1 Job Fri 26 3/3 1 Job Sat 27 3/3…" at bounding box center [529, 341] width 1059 height 651
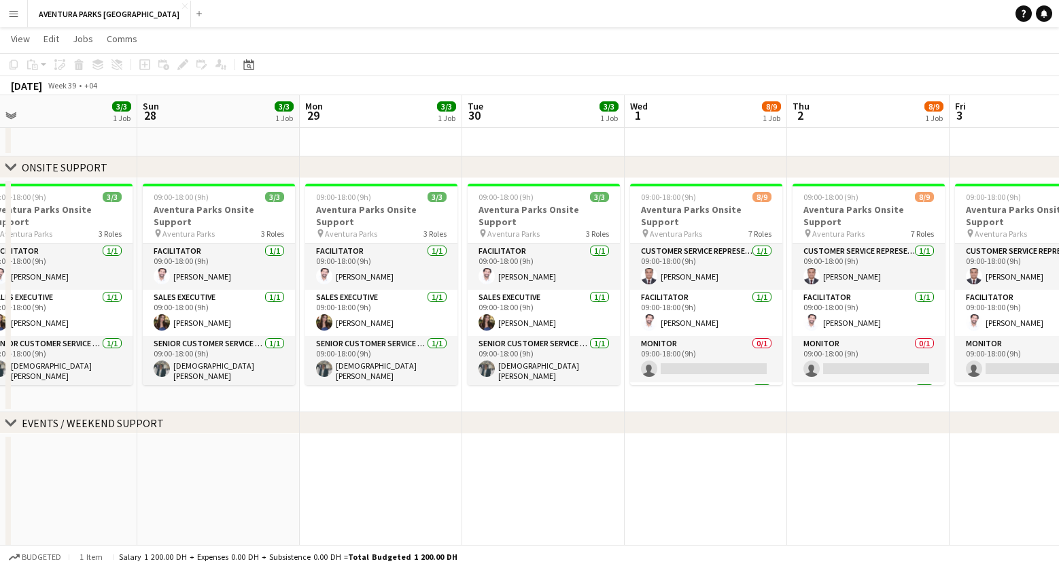
scroll to position [0, 551]
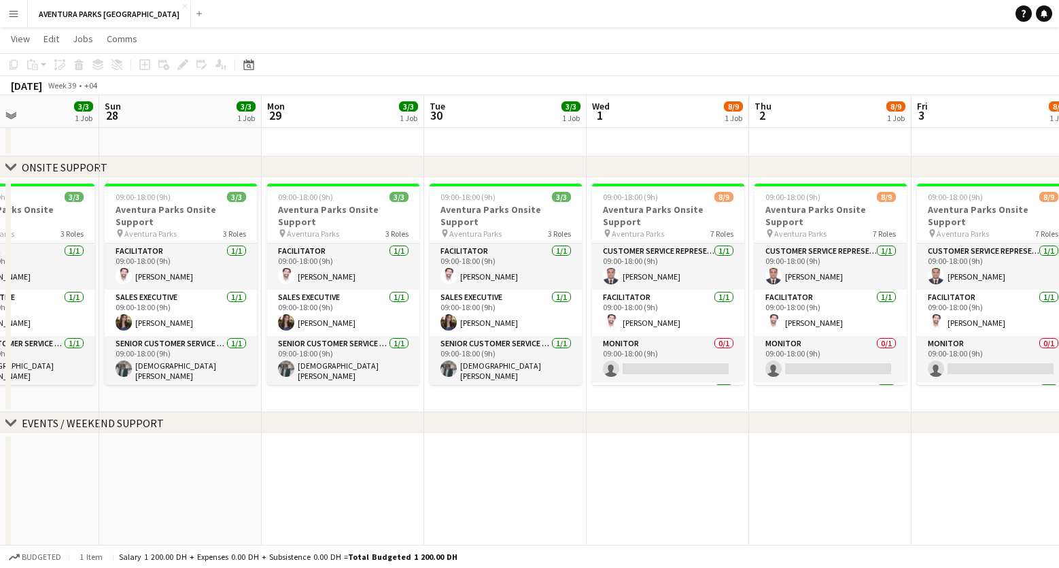
drag, startPoint x: 699, startPoint y: 391, endPoint x: 489, endPoint y: 406, distance: 211.2
click at [489, 406] on app-calendar-viewport "Wed 24 3/3 1 Job Thu 25 3/3 1 Job Fri 26 3/3 1 Job Sat 27 3/3 1 Job Sun 28 3/3 …" at bounding box center [529, 341] width 1059 height 651
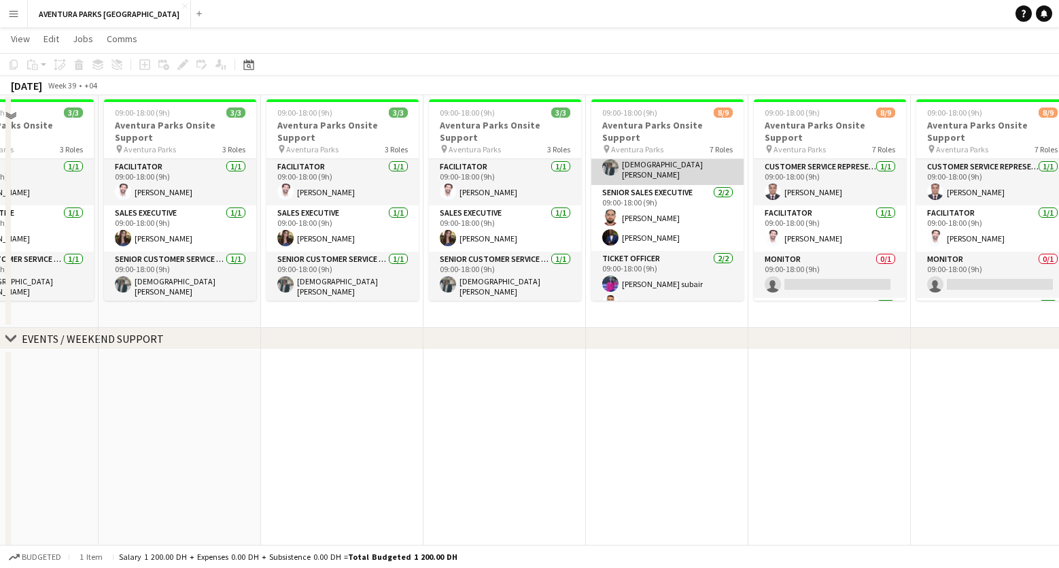
scroll to position [126, 0]
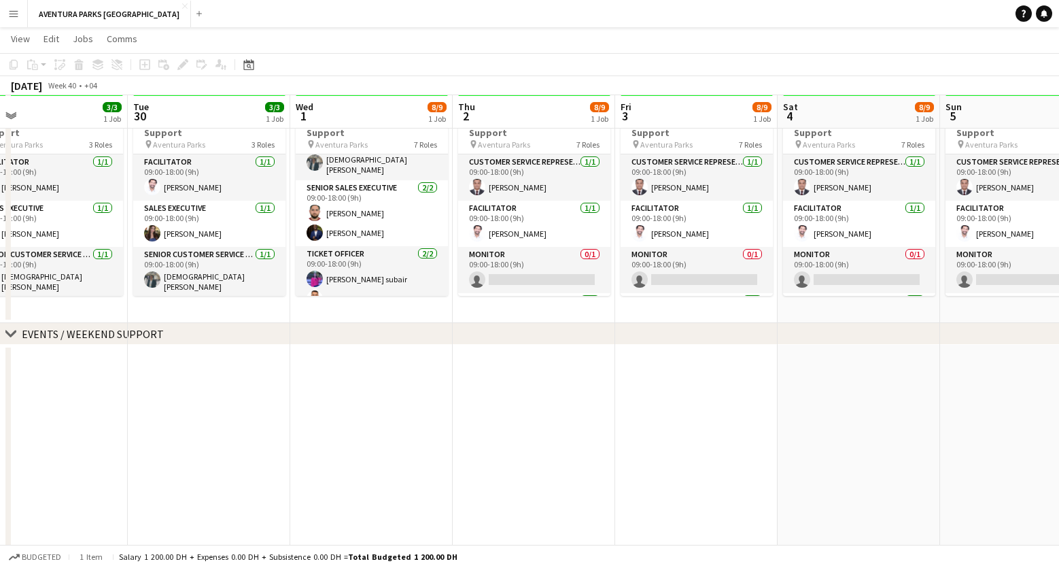
drag, startPoint x: 784, startPoint y: 311, endPoint x: 485, endPoint y: 355, distance: 302.4
click at [485, 355] on app-calendar-viewport "Sat 27 3/3 1 Job Sun 28 3/3 1 Job Mon 29 3/3 1 Job Tue 30 3/3 1 Job Wed 1 8/9 1…" at bounding box center [529, 252] width 1059 height 651
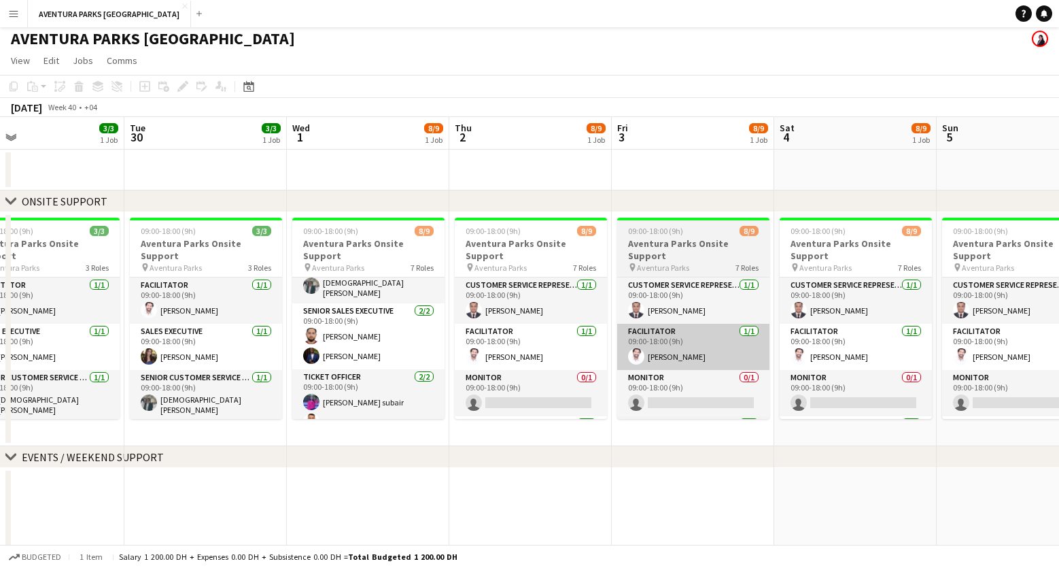
scroll to position [0, 0]
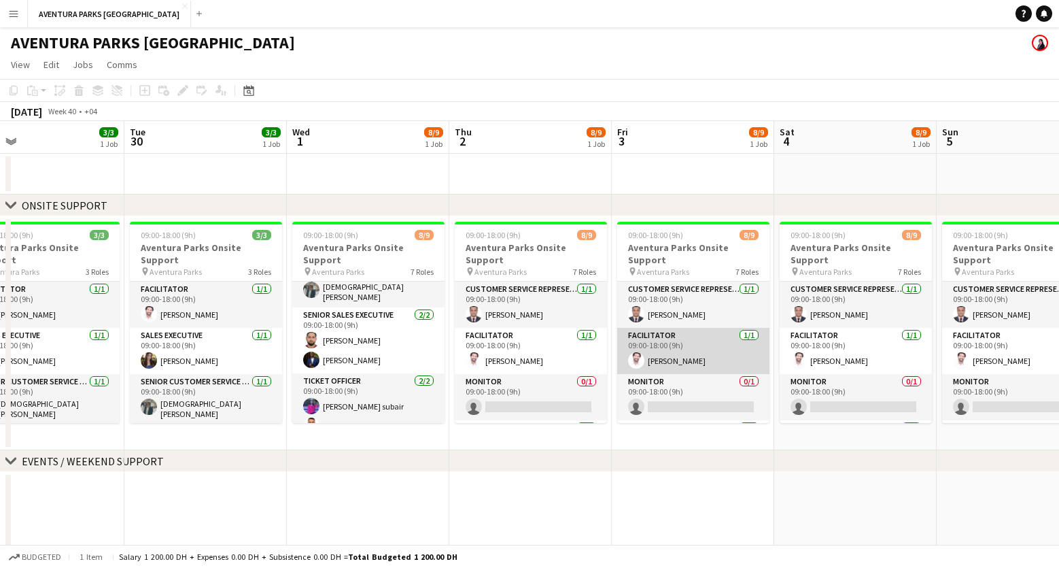
click at [657, 343] on app-card-role "Facilitator 1/1 09:00-18:00 (9h) Soufyane Kezihi" at bounding box center [693, 351] width 152 height 46
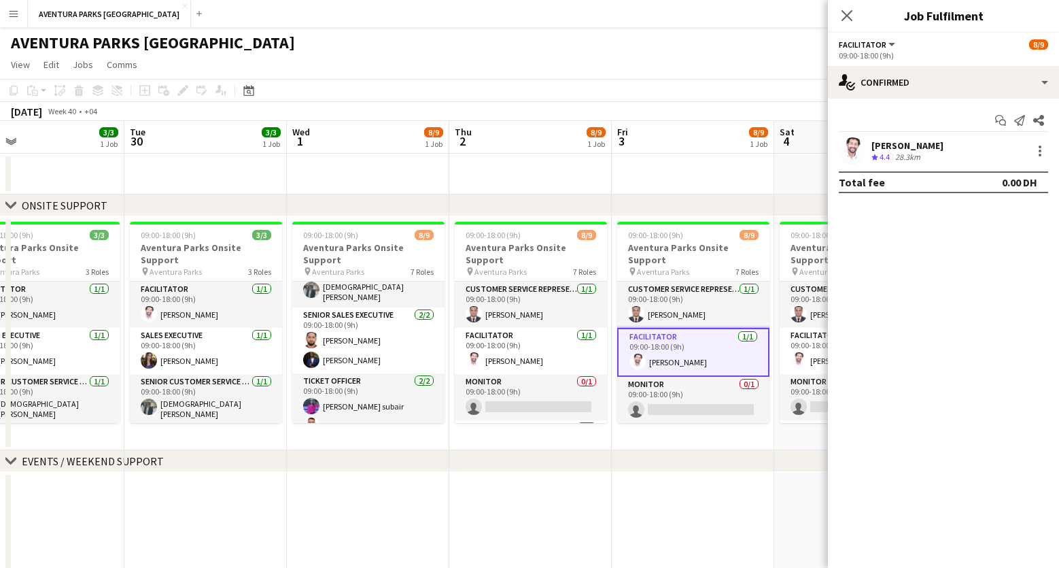
click at [541, 443] on app-date-cell "09:00-18:00 (9h) 8/9 Aventura Parks Onsite Support pin Aventura Parks 7 Roles C…" at bounding box center [530, 333] width 162 height 234
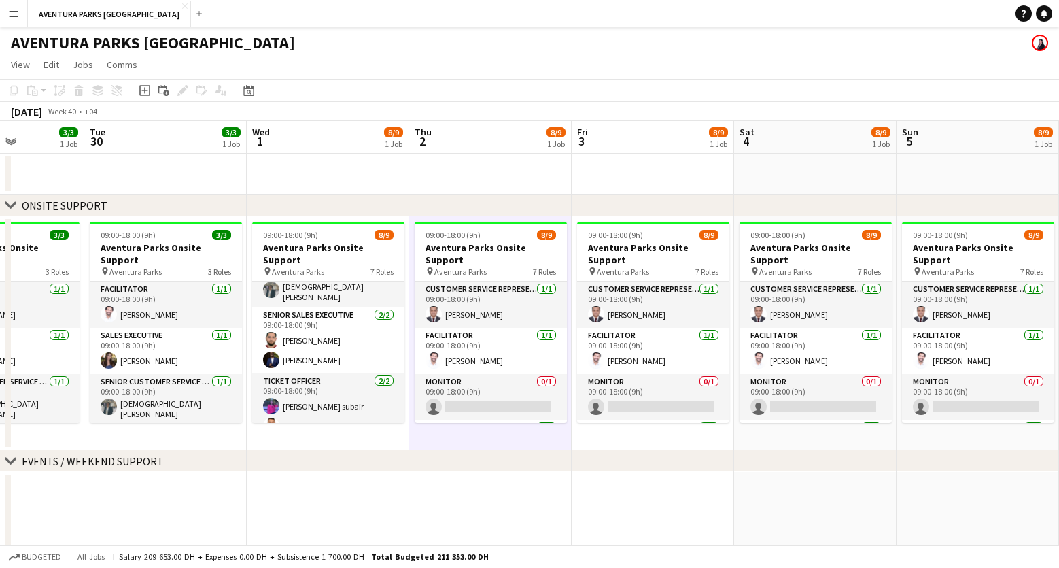
scroll to position [0, 398]
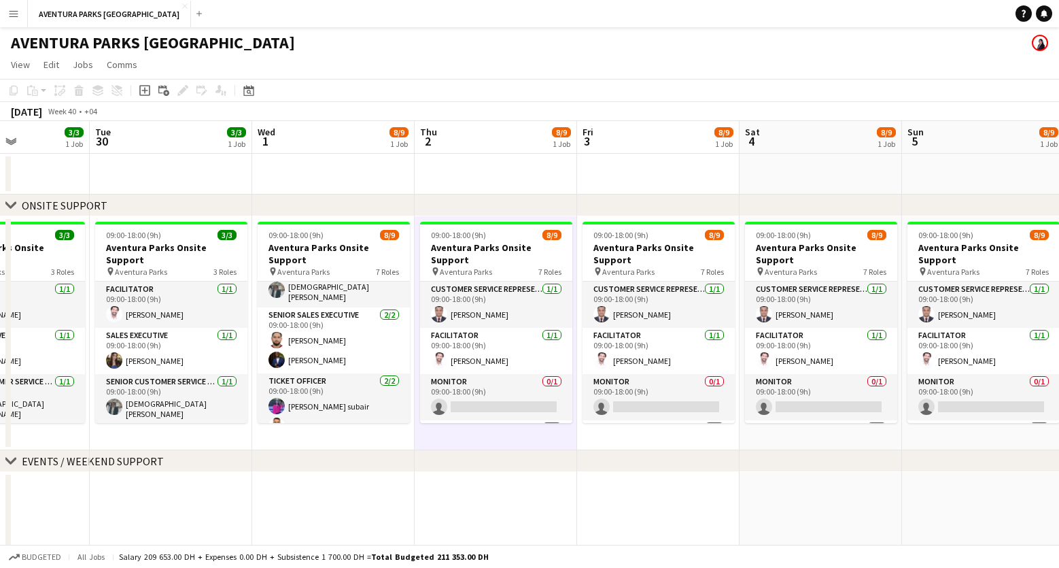
drag, startPoint x: 850, startPoint y: 436, endPoint x: 490, endPoint y: 473, distance: 361.4
click at [490, 473] on app-calendar-viewport "Sat 27 3/3 1 Job Sun 28 3/3 1 Job Mon 29 3/3 1 Job Tue 30 3/3 1 Job Wed 1 8/9 1…" at bounding box center [529, 413] width 1059 height 584
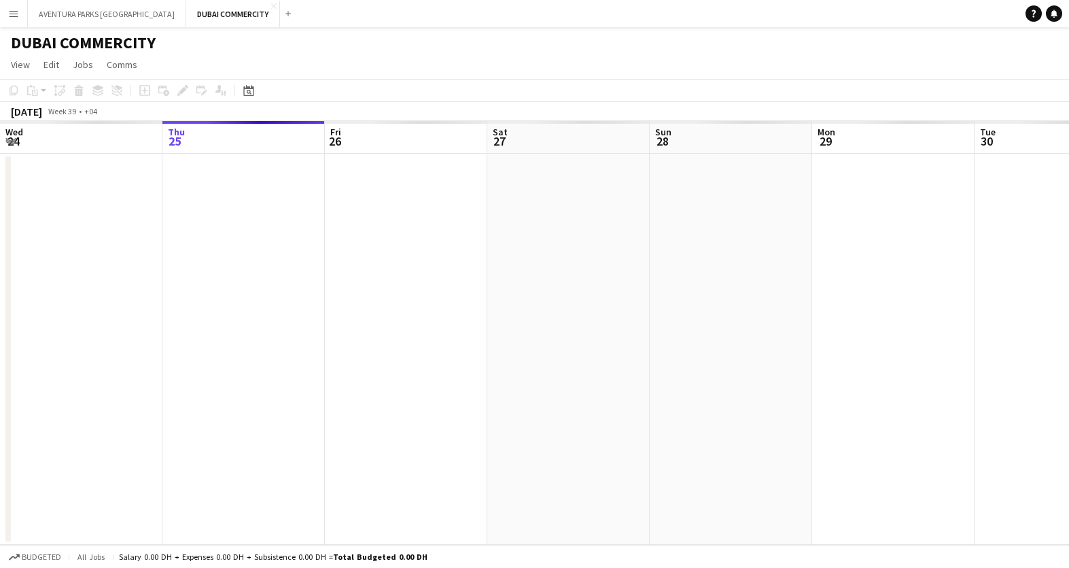
scroll to position [0, 468]
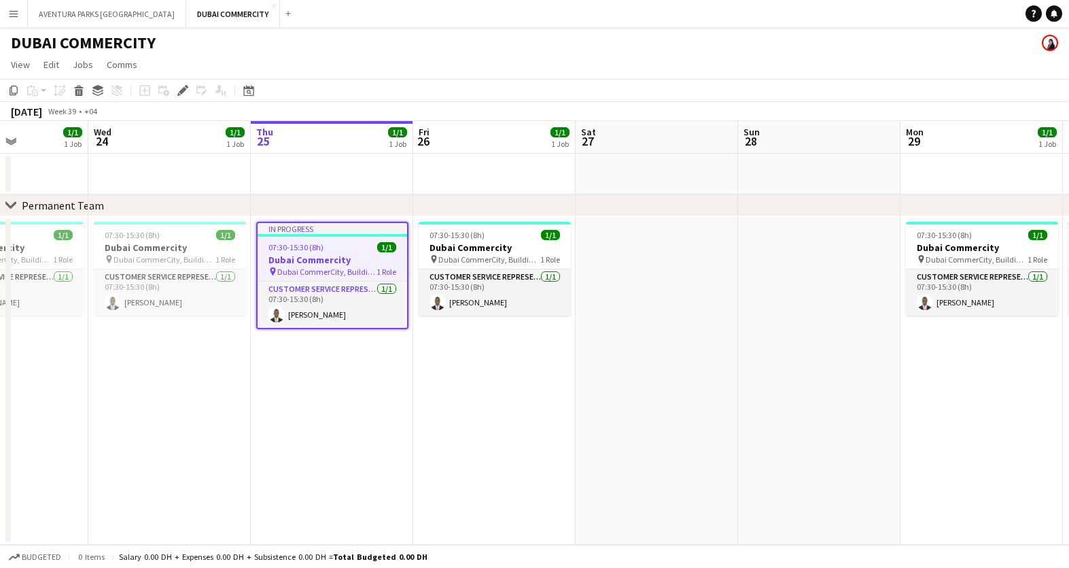
drag, startPoint x: 223, startPoint y: 406, endPoint x: 129, endPoint y: 443, distance: 101.0
click at [129, 443] on app-calendar-viewport "Sat 20 Sun 21 Mon 22 1/1 1 Job Tue 23 1/1 1 Job Wed 24 1/1 1 Job Thu 25 1/1 1 J…" at bounding box center [534, 332] width 1069 height 423
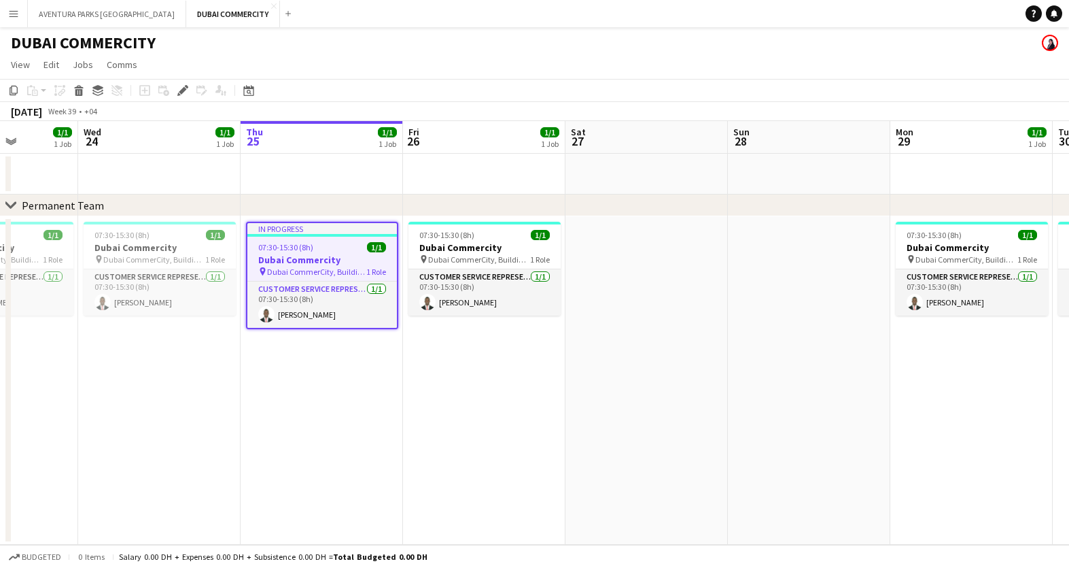
scroll to position [0, 360]
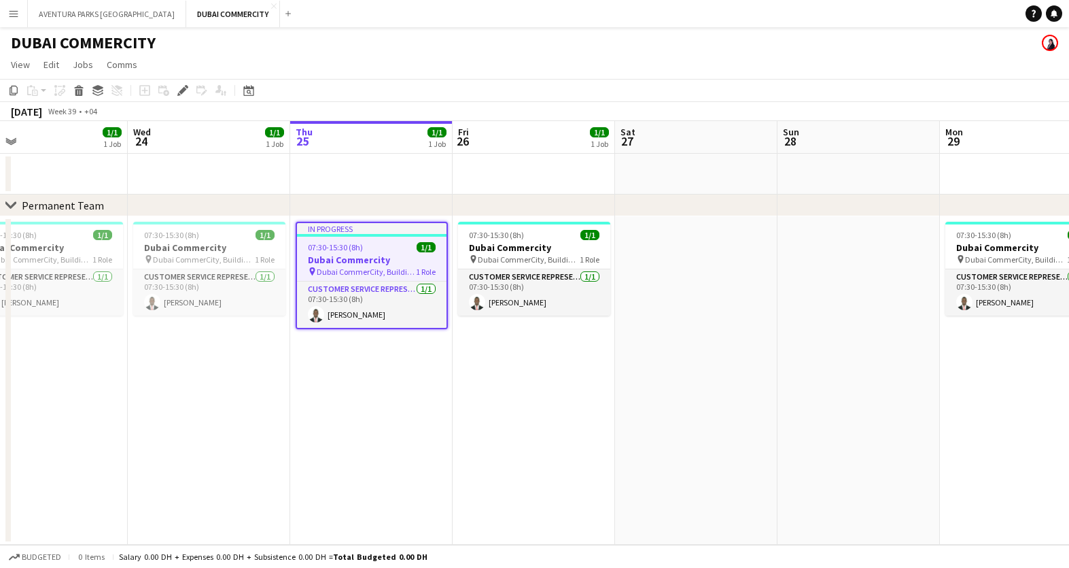
drag, startPoint x: 476, startPoint y: 404, endPoint x: 515, endPoint y: 403, distance: 39.4
click at [515, 403] on app-calendar-viewport "Sun 21 Mon 22 1/1 1 Job Tue 23 1/1 1 Job Wed 24 1/1 1 Job Thu 25 1/1 1 Job Fri …" at bounding box center [534, 332] width 1069 height 423
click at [367, 297] on app-card-role "Customer Service Representative 1/1 07:30-15:30 (8h) Sharafeldden Ahmed" at bounding box center [372, 304] width 150 height 46
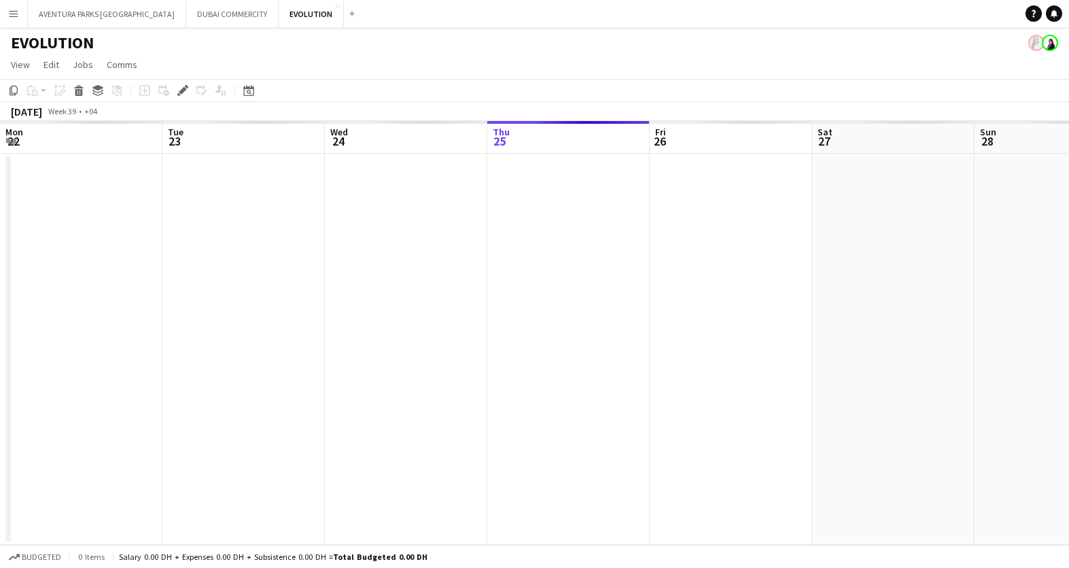
scroll to position [0, 468]
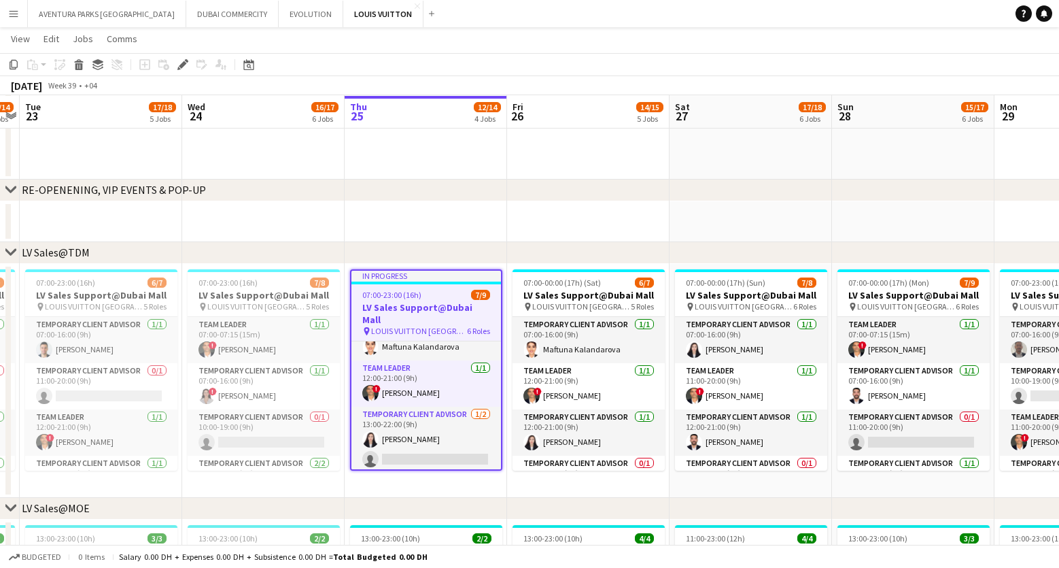
scroll to position [122, 0]
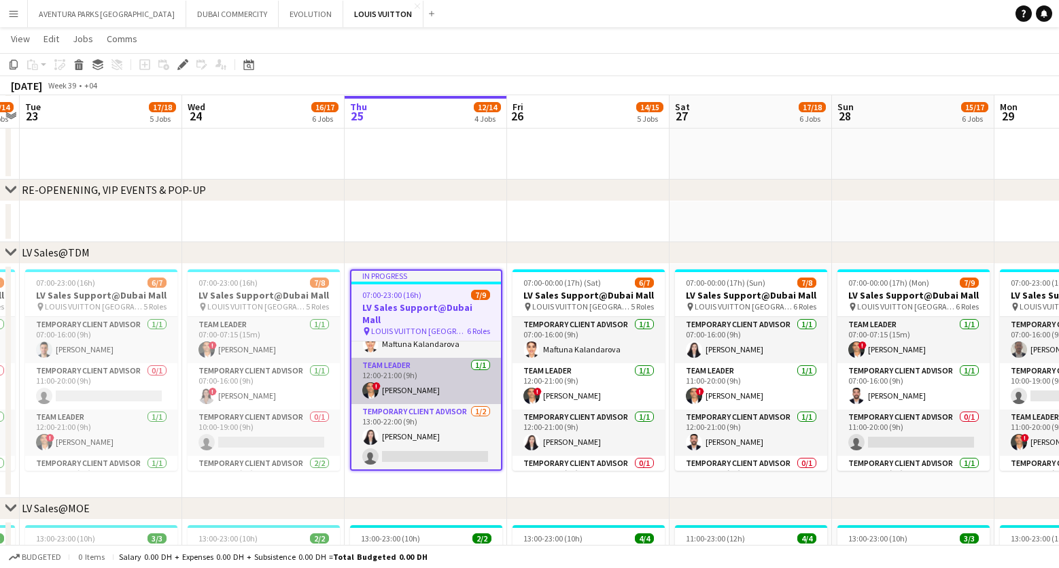
click at [391, 377] on app-card-role "Team Leader 1/1 12:00-21:00 (9h) ! Fadi Makki" at bounding box center [426, 380] width 150 height 46
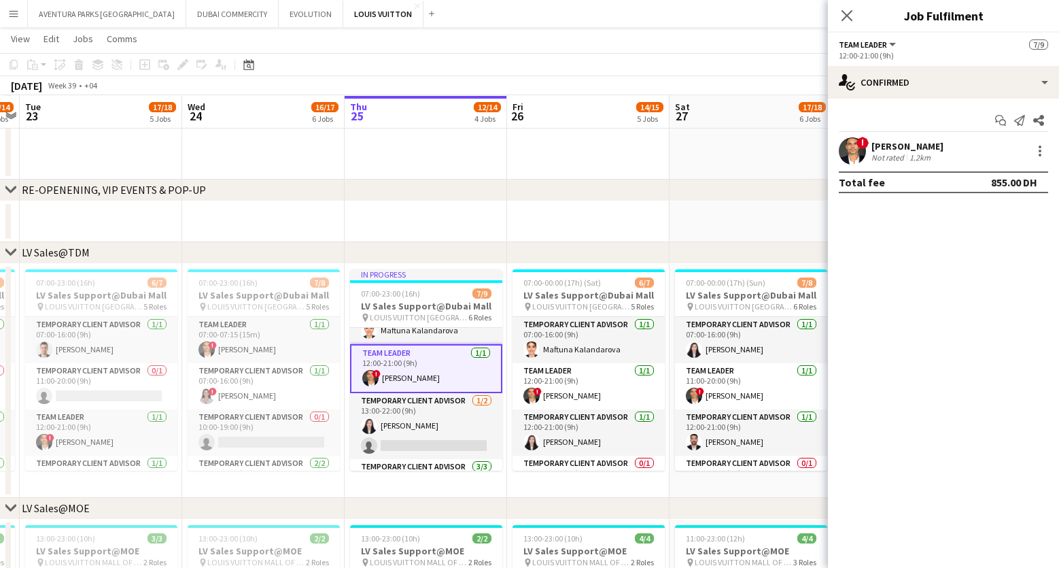
click at [850, 150] on app-user-avatar at bounding box center [852, 150] width 27 height 27
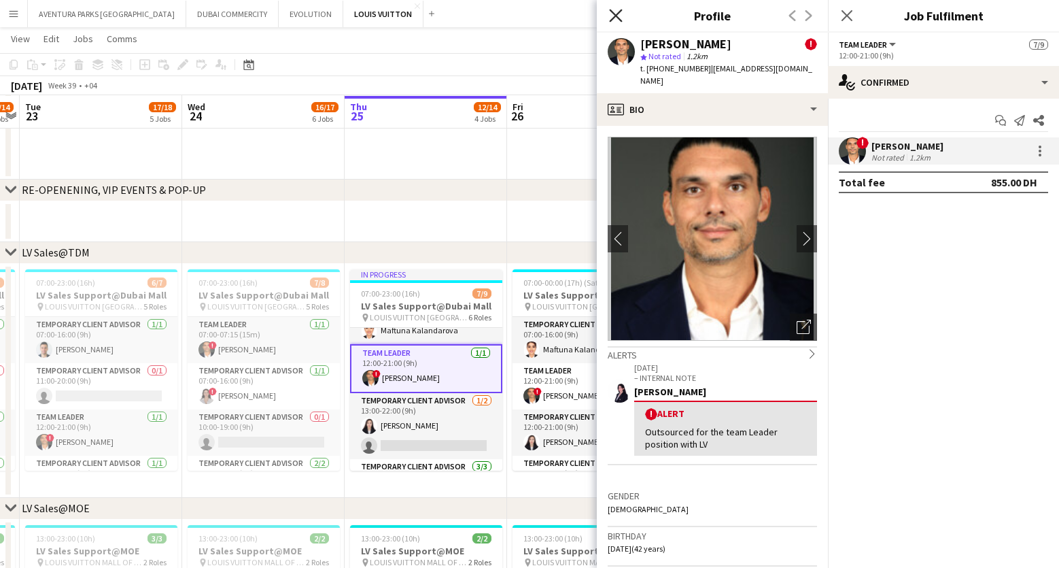
click at [616, 20] on icon "Close pop-in" at bounding box center [615, 15] width 13 height 13
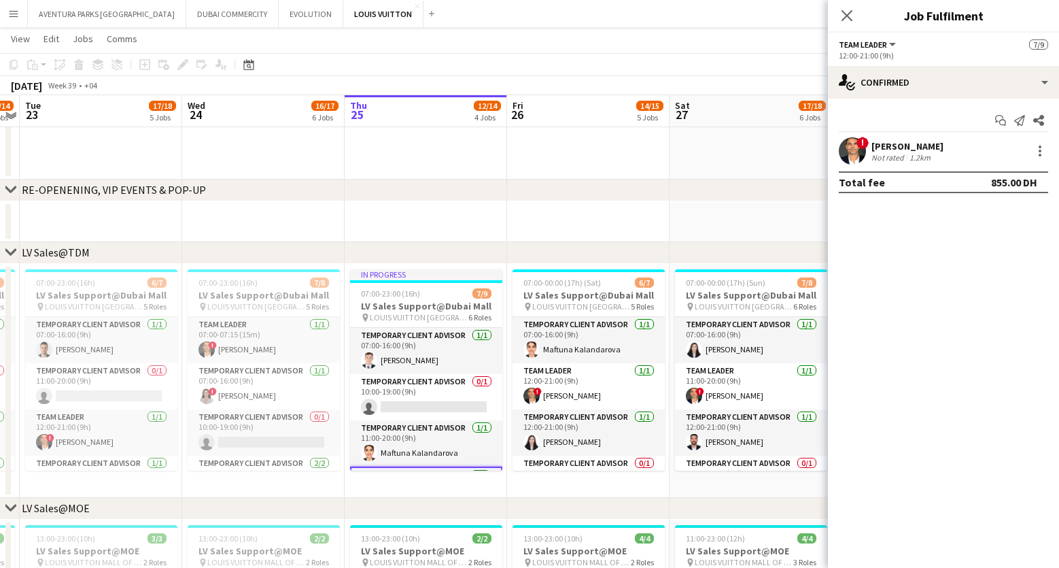
scroll to position [110, 0]
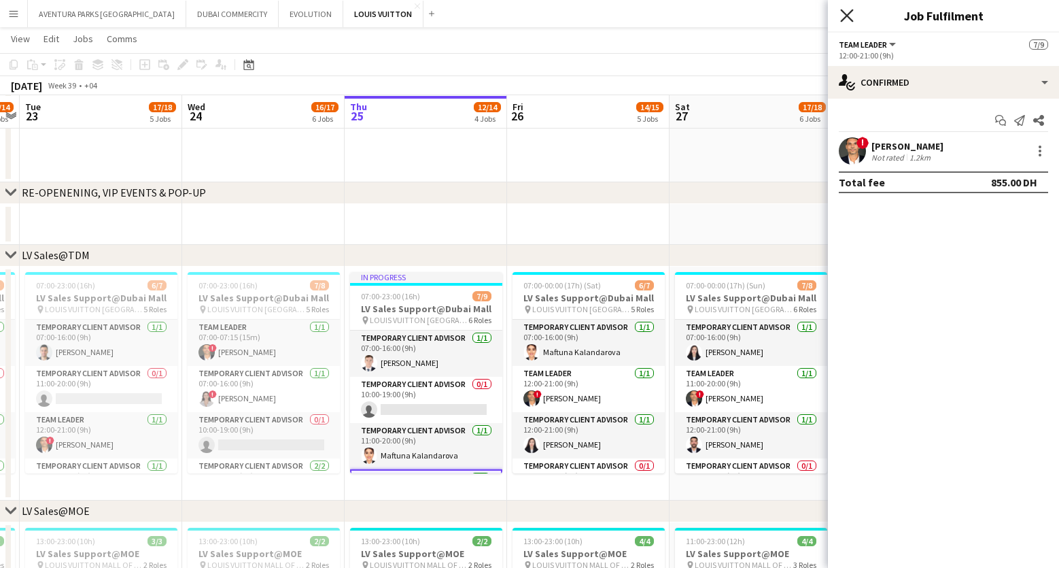
click at [845, 16] on icon at bounding box center [846, 15] width 13 height 13
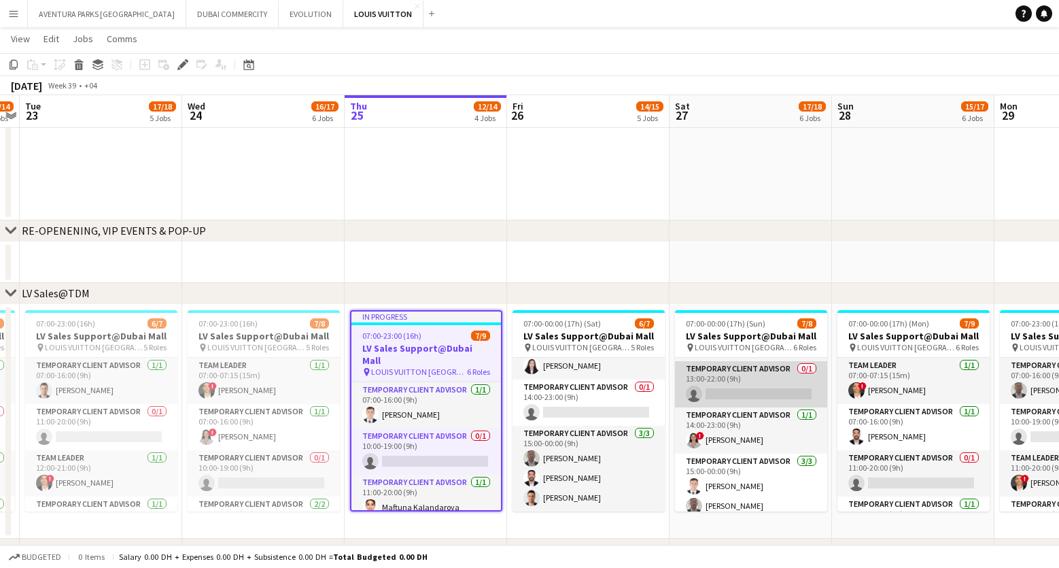
scroll to position [146, 0]
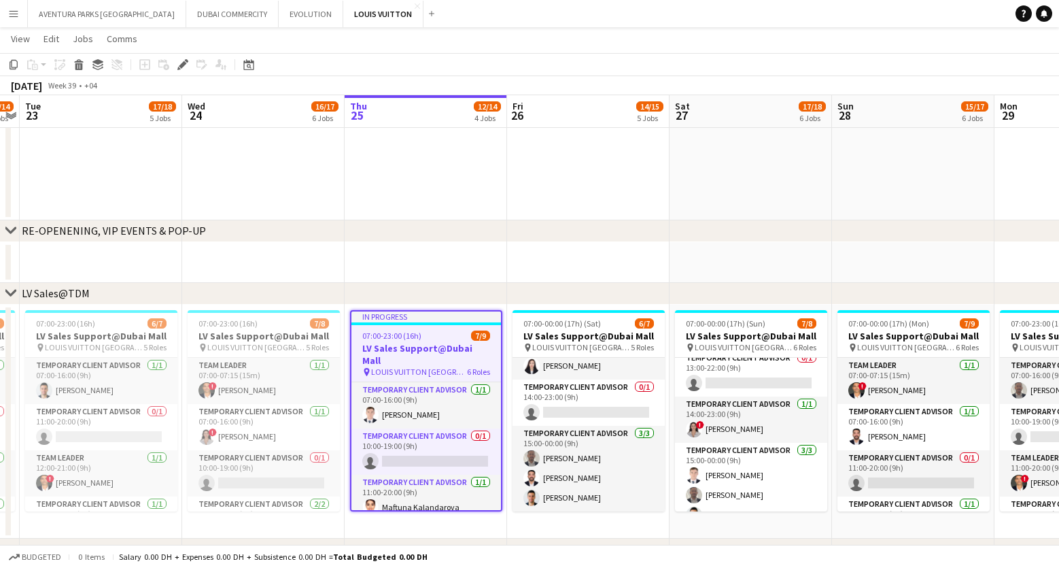
click at [591, 166] on app-date-cell at bounding box center [588, 150] width 162 height 140
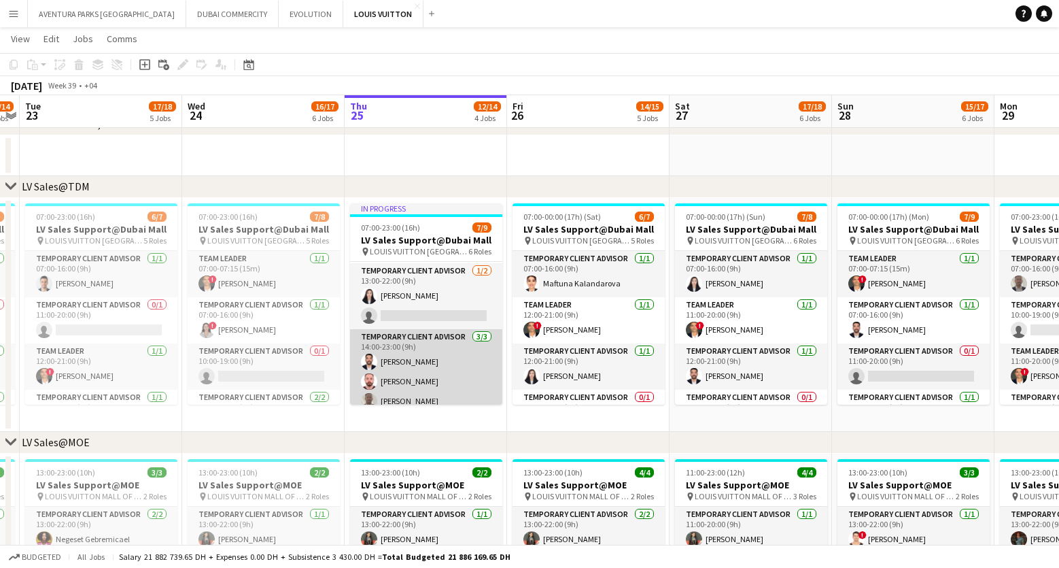
scroll to position [169, 0]
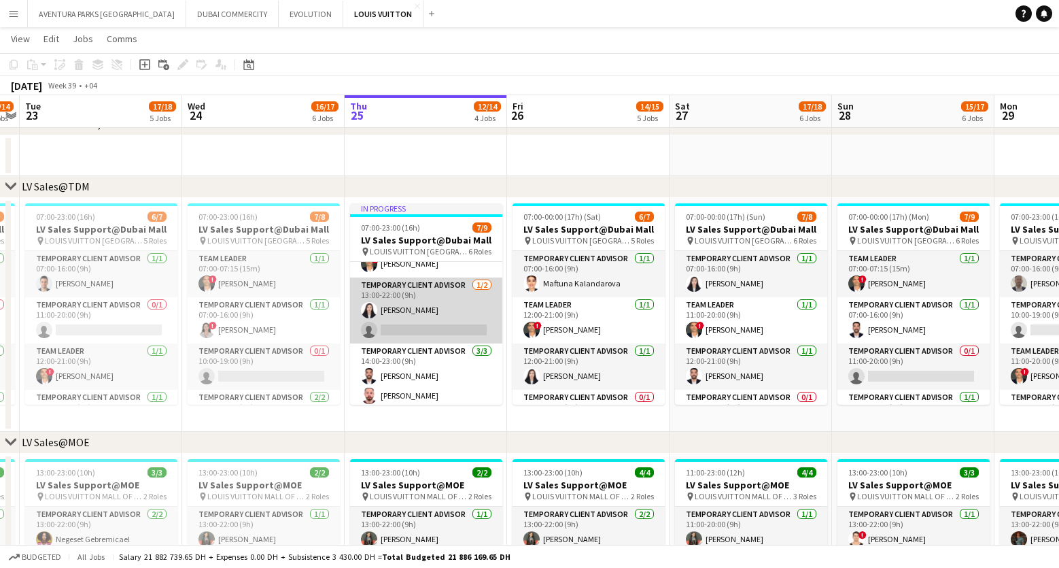
click at [425, 311] on app-card-role "Temporary Client Advisor 1/2 13:00-22:00 (9h) Kai Deng single-neutral-actions" at bounding box center [426, 310] width 152 height 66
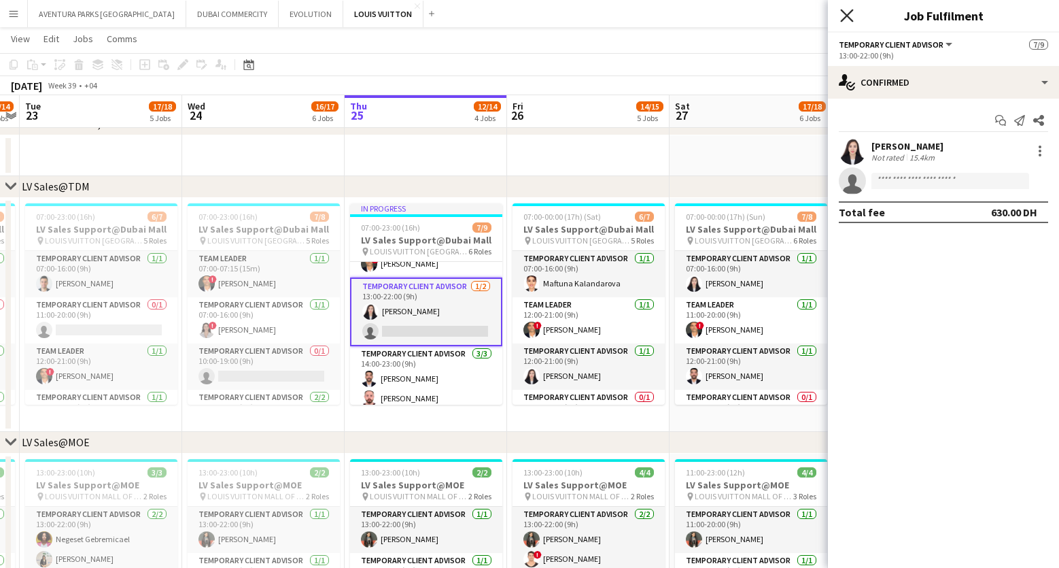
click at [844, 14] on icon at bounding box center [846, 15] width 13 height 13
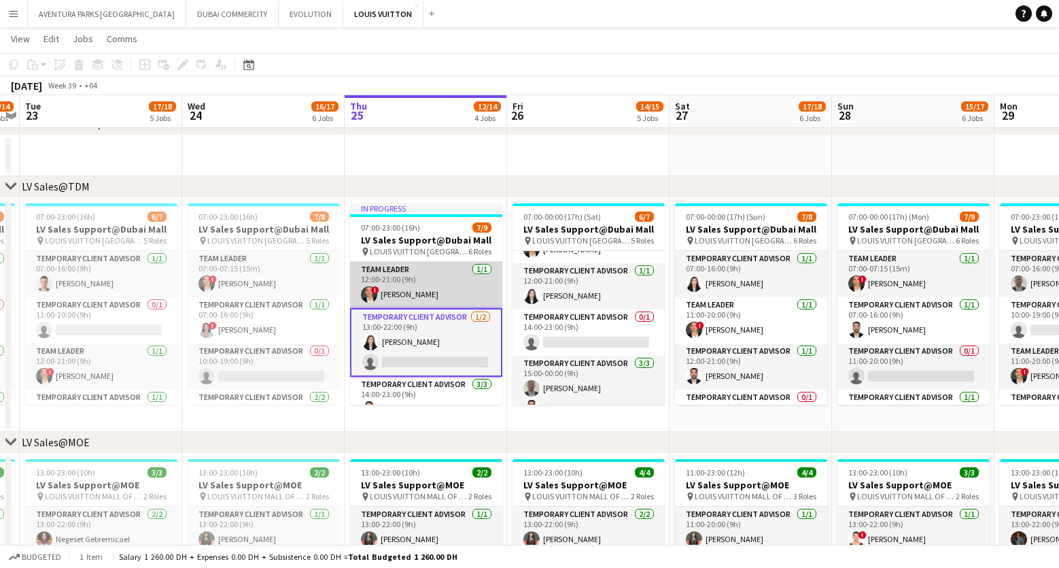
scroll to position [63, 0]
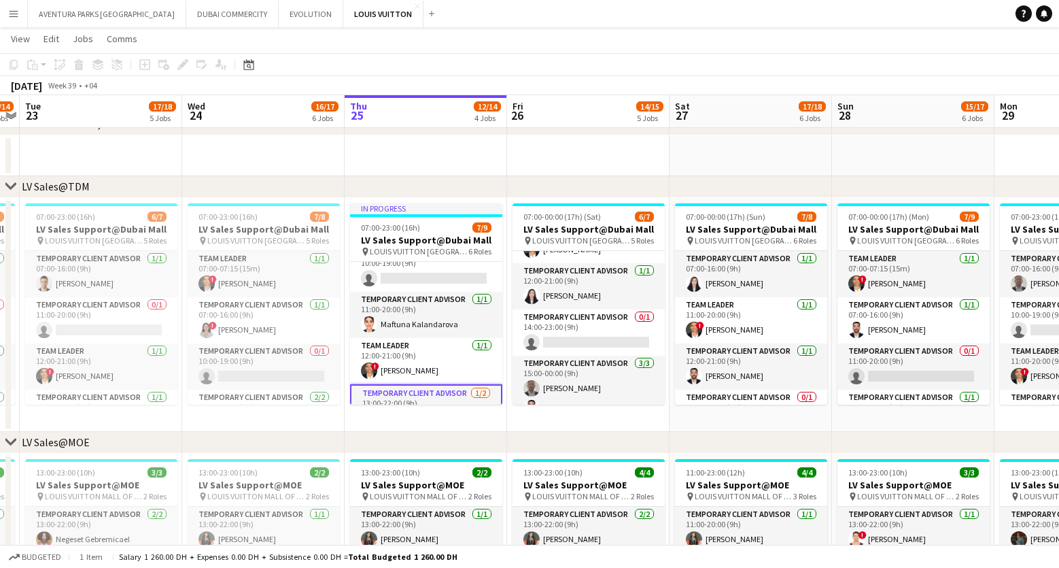
click at [17, 18] on app-icon "Menu" at bounding box center [13, 13] width 11 height 11
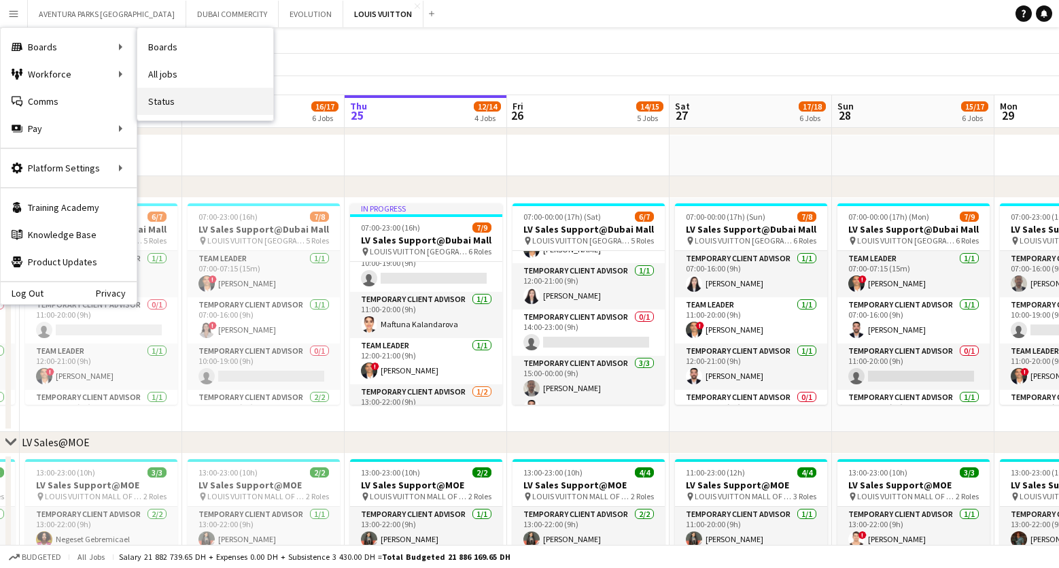
click at [156, 97] on link "Status" at bounding box center [205, 101] width 136 height 27
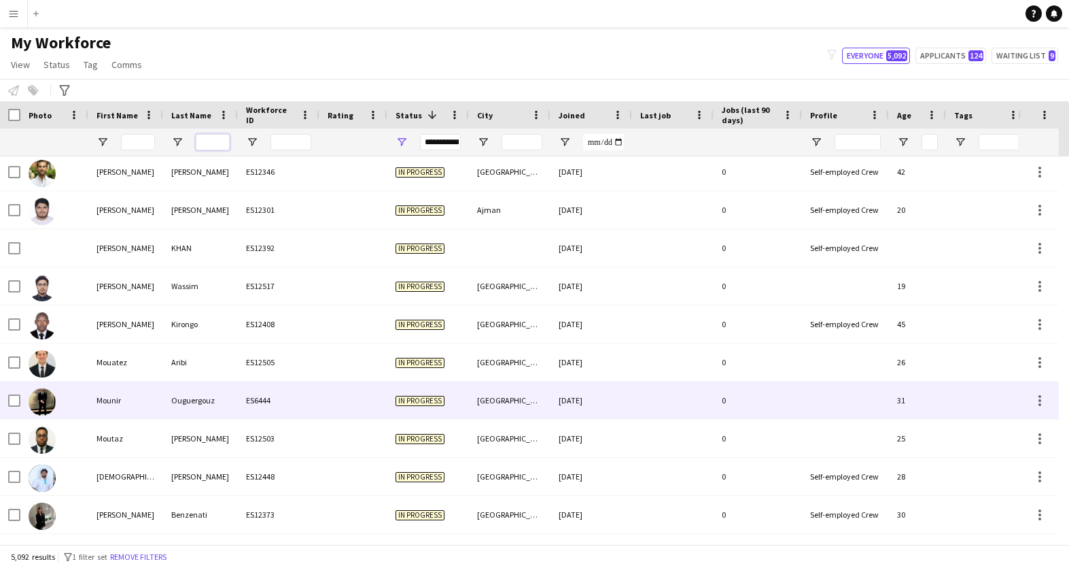
scroll to position [4889, 0]
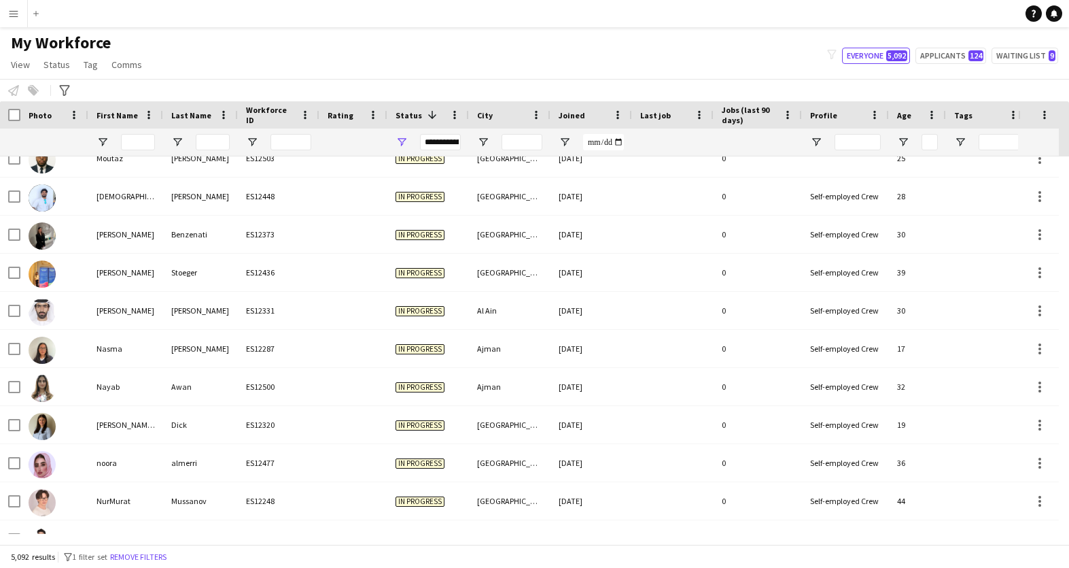
click at [17, 14] on app-icon "Menu" at bounding box center [13, 13] width 11 height 11
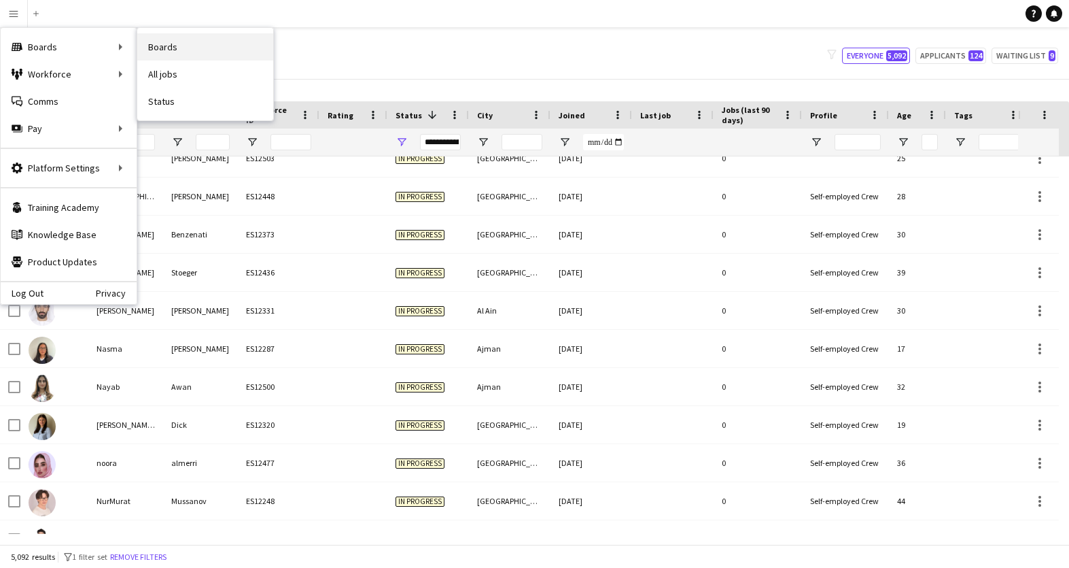
click at [167, 48] on link "Boards" at bounding box center [205, 46] width 136 height 27
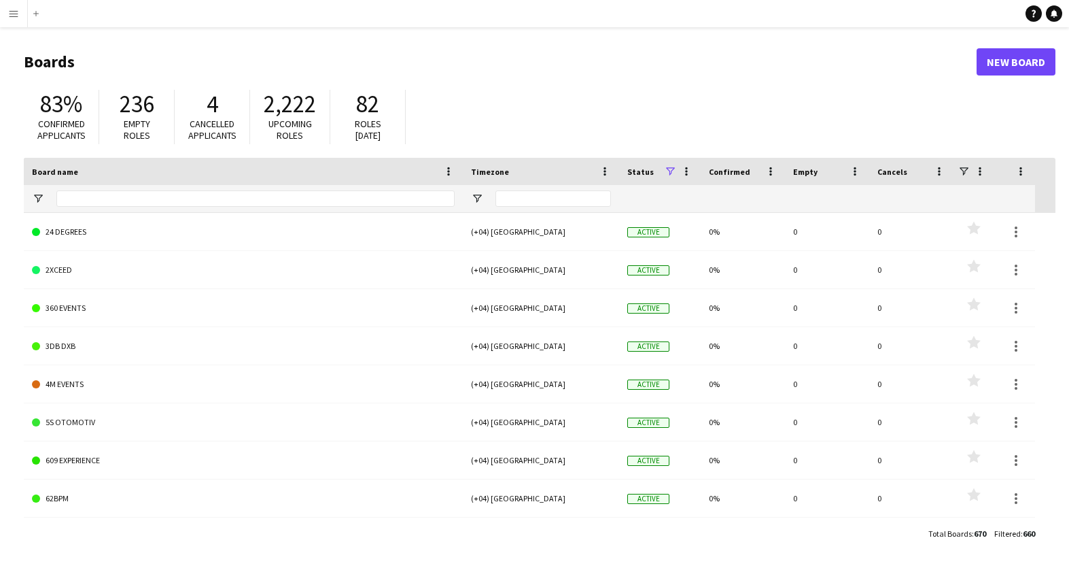
click at [14, 16] on app-icon "Menu" at bounding box center [13, 13] width 11 height 11
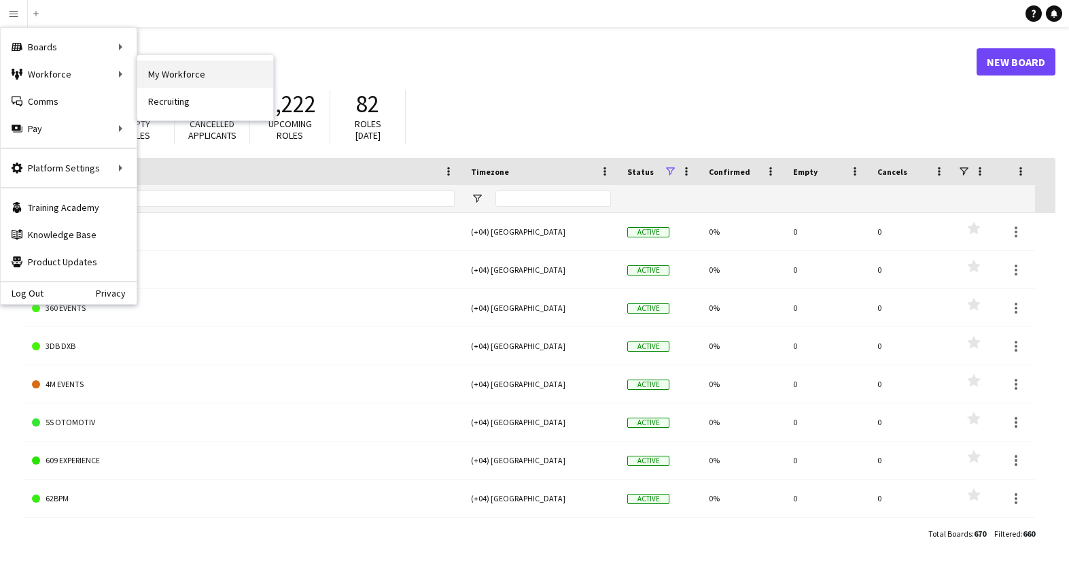
click at [160, 74] on link "My Workforce" at bounding box center [205, 73] width 136 height 27
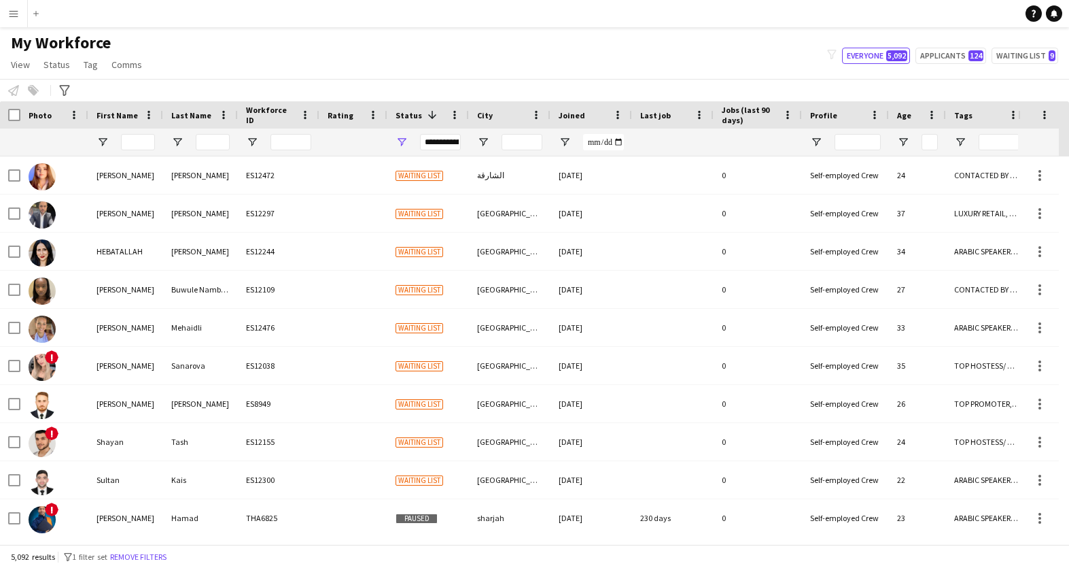
click at [12, 14] on app-icon "Menu" at bounding box center [13, 13] width 11 height 11
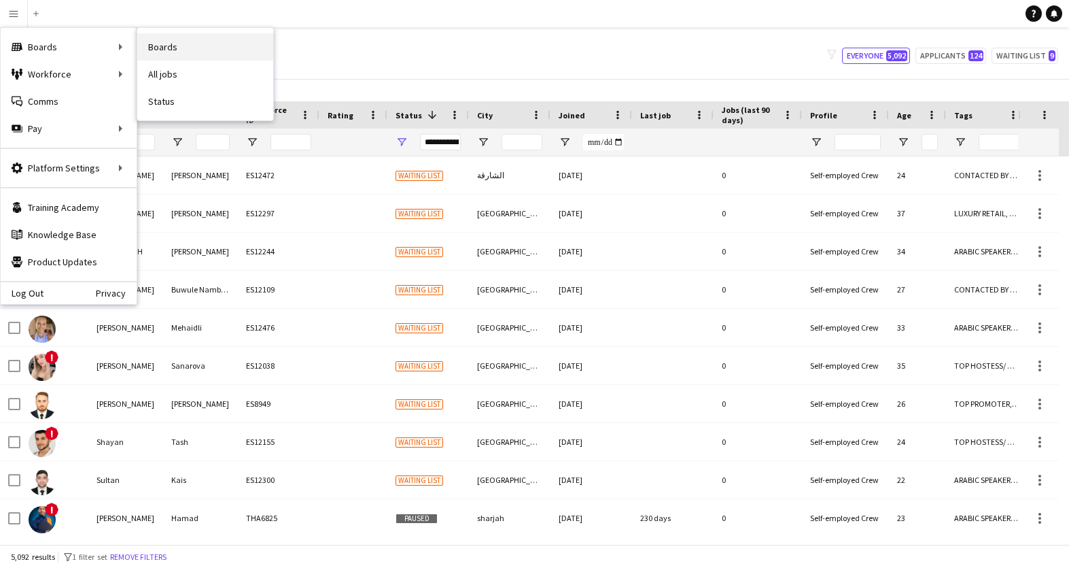
click at [162, 50] on link "Boards" at bounding box center [205, 46] width 136 height 27
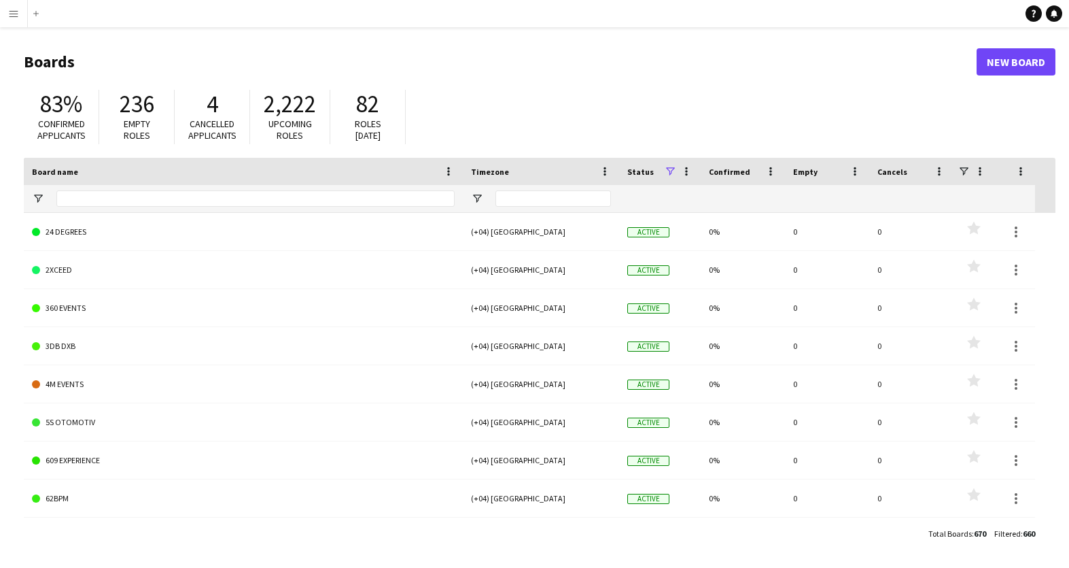
click at [8, 14] on app-icon "Menu" at bounding box center [13, 13] width 11 height 11
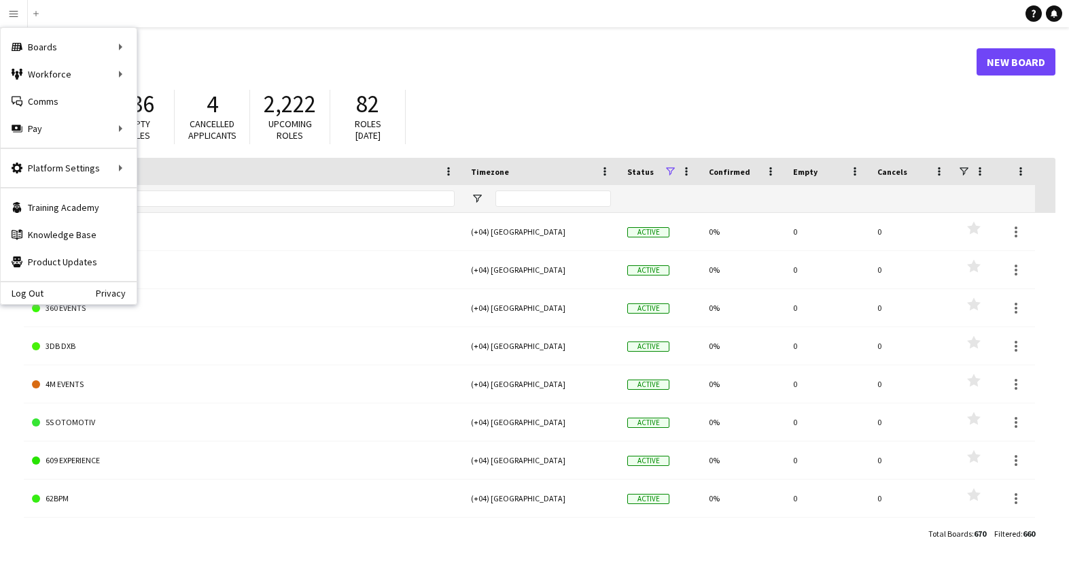
click at [507, 73] on header "Boards New Board" at bounding box center [540, 62] width 1032 height 42
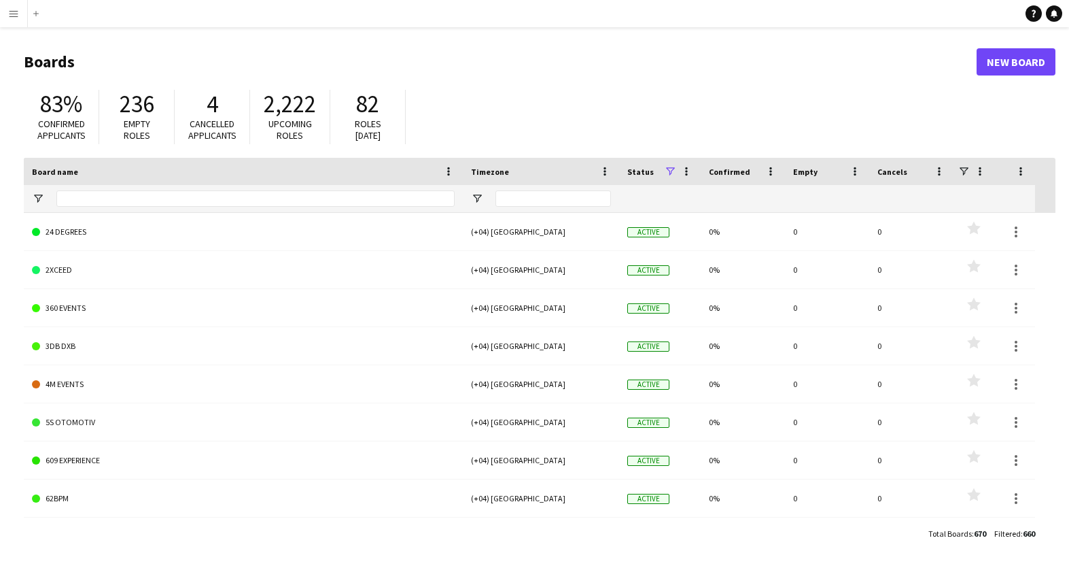
click at [16, 14] on app-icon "Menu" at bounding box center [13, 13] width 11 height 11
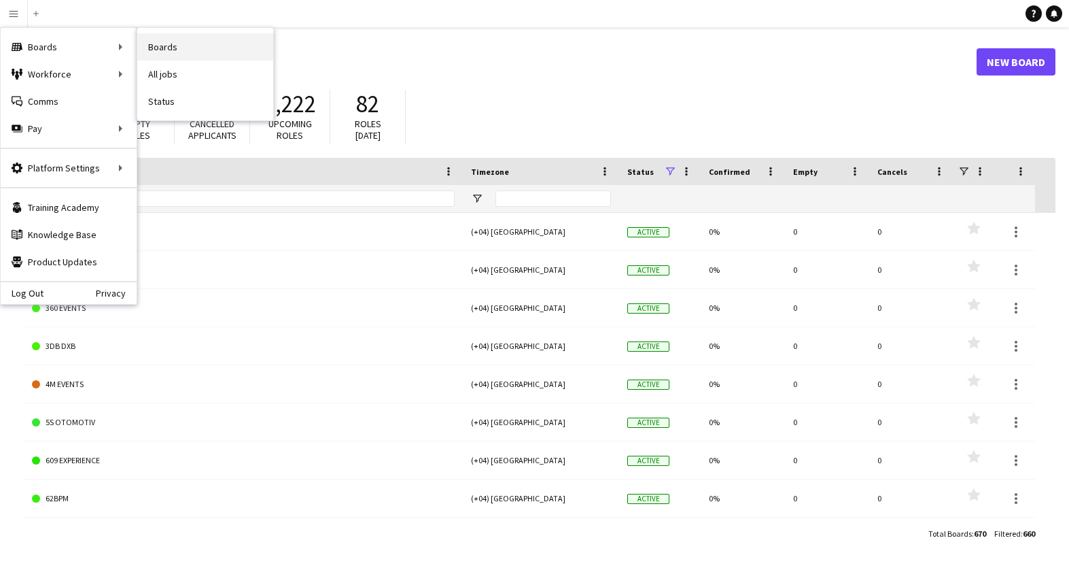
click at [176, 46] on link "Boards" at bounding box center [205, 46] width 136 height 27
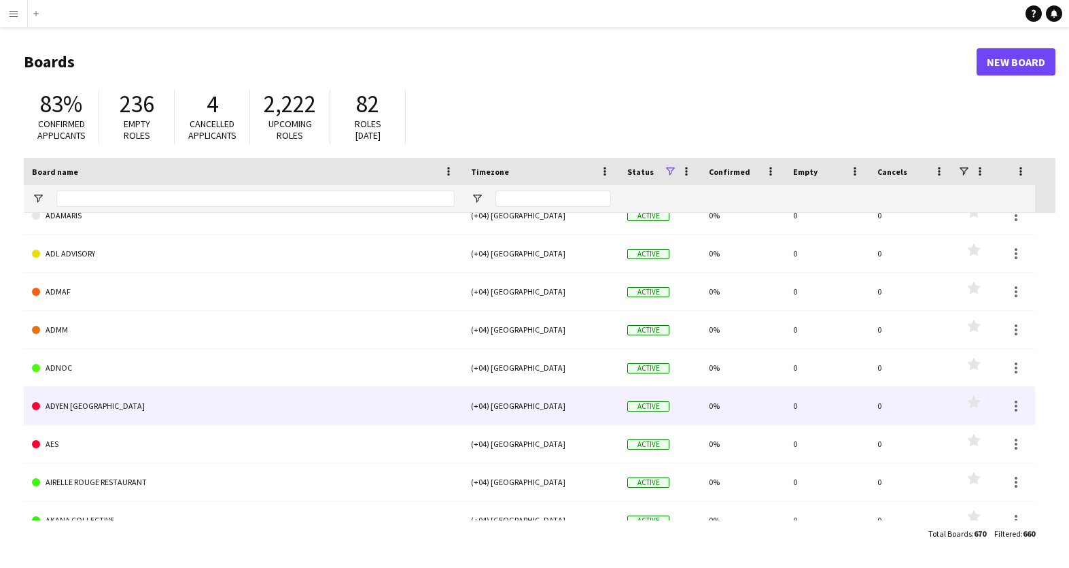
scroll to position [610, 0]
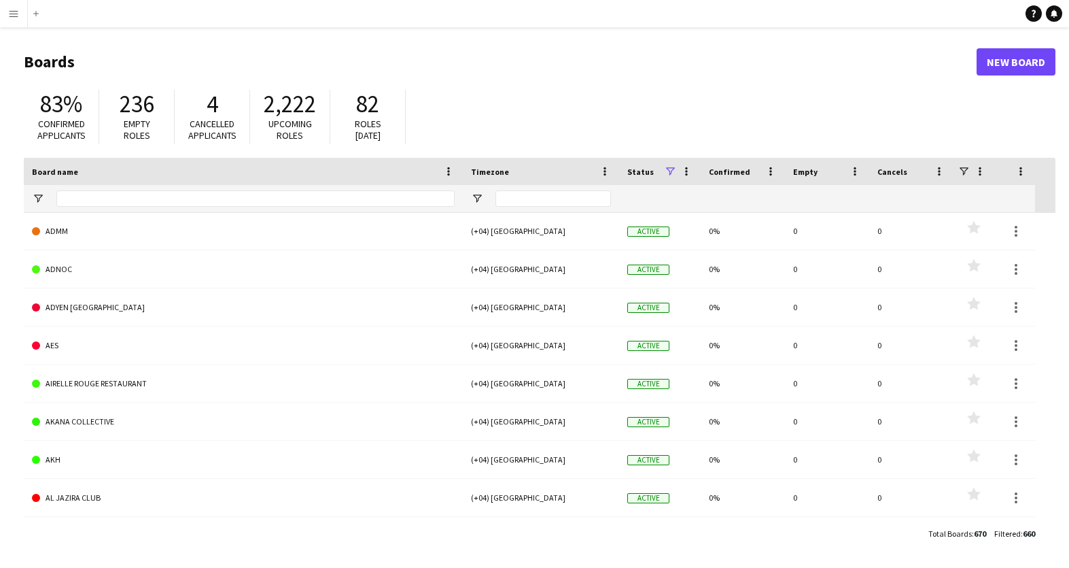
click at [15, 13] on app-icon "Menu" at bounding box center [13, 13] width 11 height 11
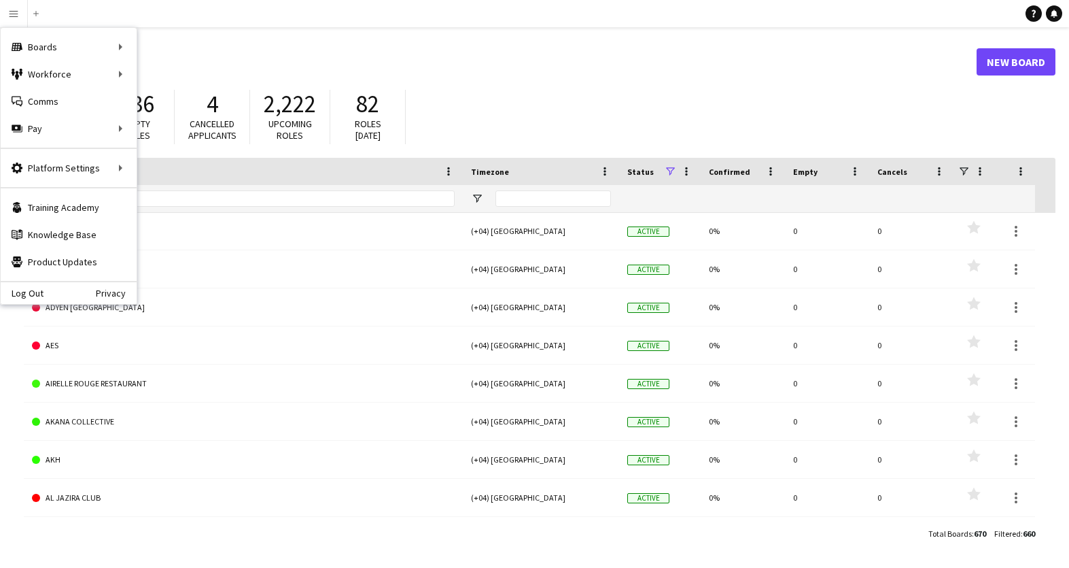
click at [88, 14] on app-navbar "Menu Boards Boards Boards All jobs Status Workforce Workforce My Workforce Recr…" at bounding box center [534, 13] width 1069 height 27
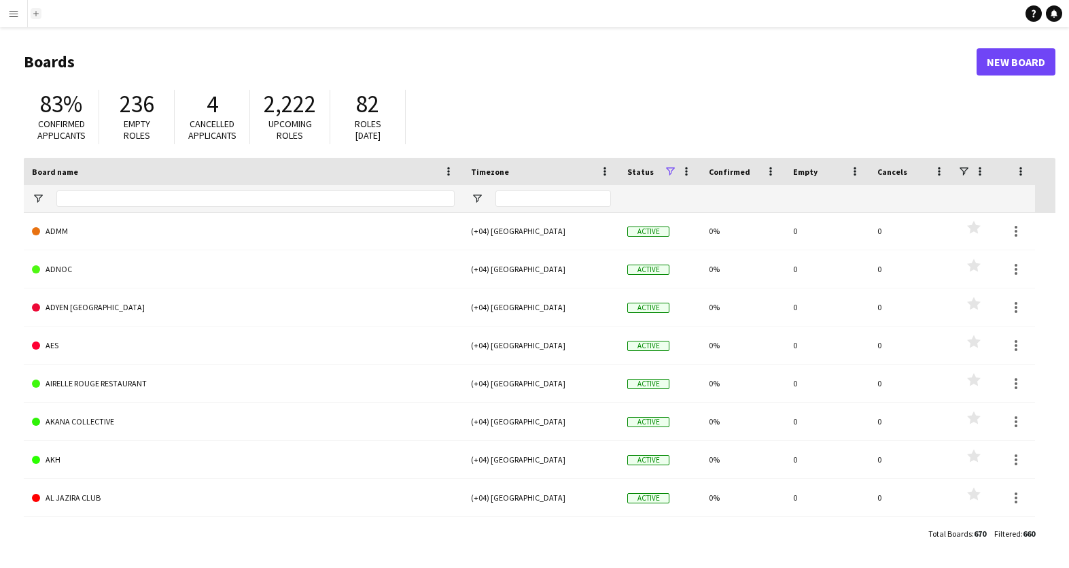
click at [37, 12] on app-icon "Add" at bounding box center [35, 13] width 5 height 5
click at [34, 12] on app-icon "Add" at bounding box center [35, 13] width 5 height 5
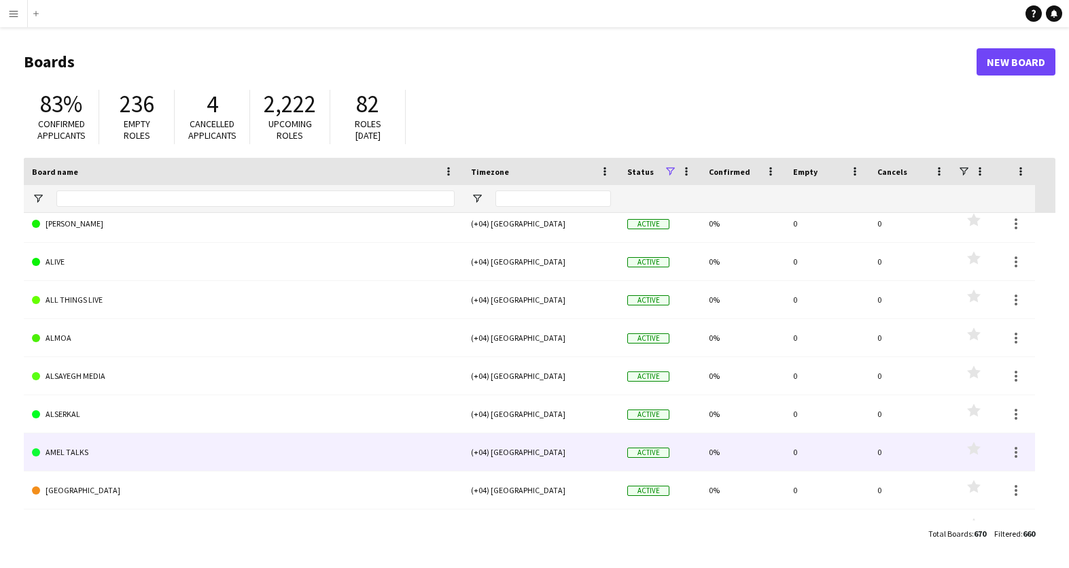
scroll to position [1077, 0]
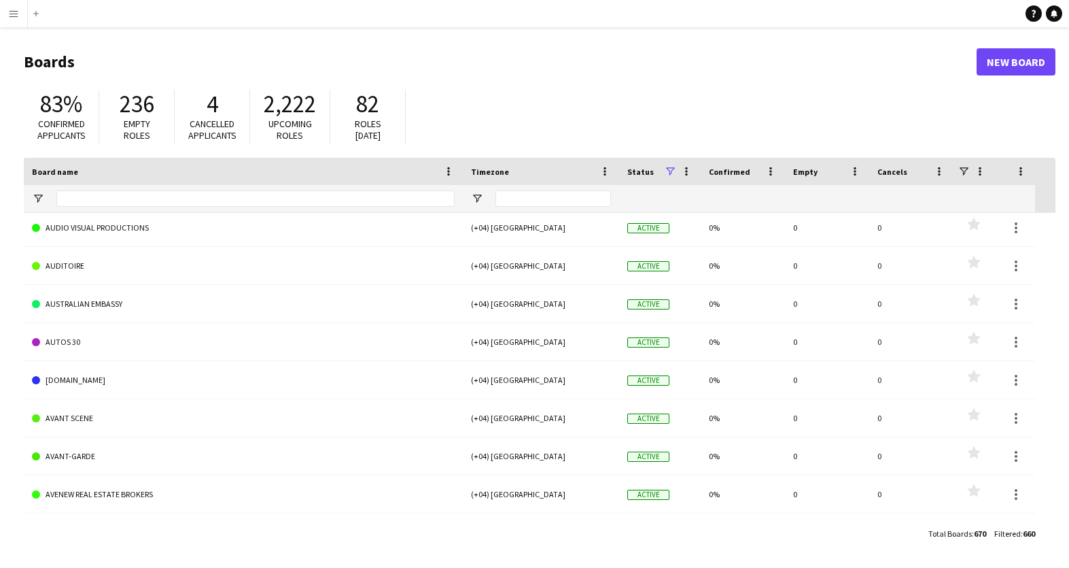
click at [14, 15] on app-icon "Menu" at bounding box center [13, 13] width 11 height 11
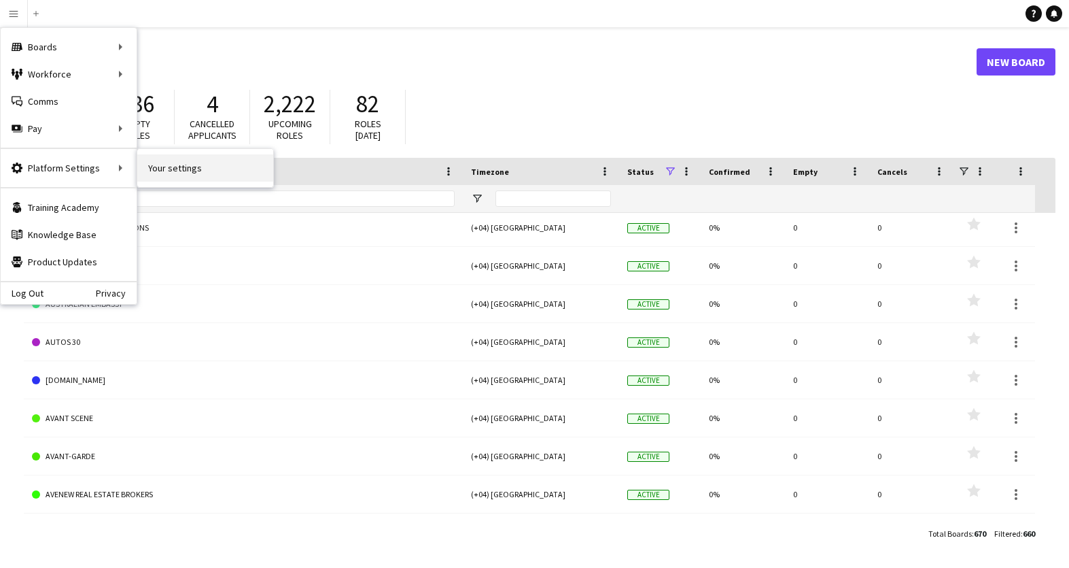
click at [173, 168] on link "Your settings" at bounding box center [205, 167] width 136 height 27
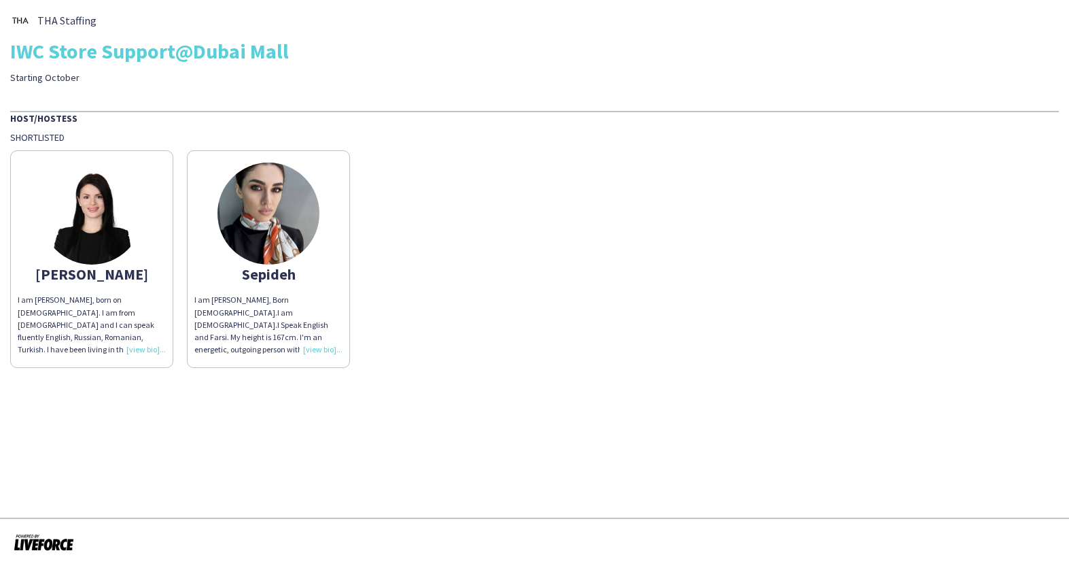
click at [147, 352] on div "I am [PERSON_NAME], born on [DEMOGRAPHIC_DATA]. I am from [DEMOGRAPHIC_DATA] an…" at bounding box center [92, 325] width 148 height 62
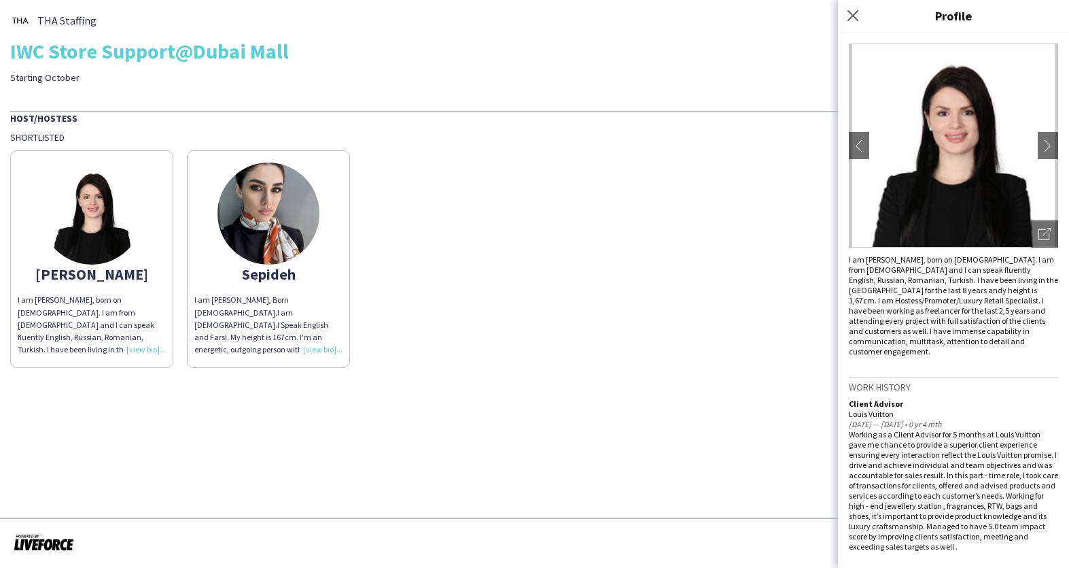
scroll to position [56, 0]
click at [1038, 139] on app-icon "chevron-right" at bounding box center [1047, 145] width 19 height 12
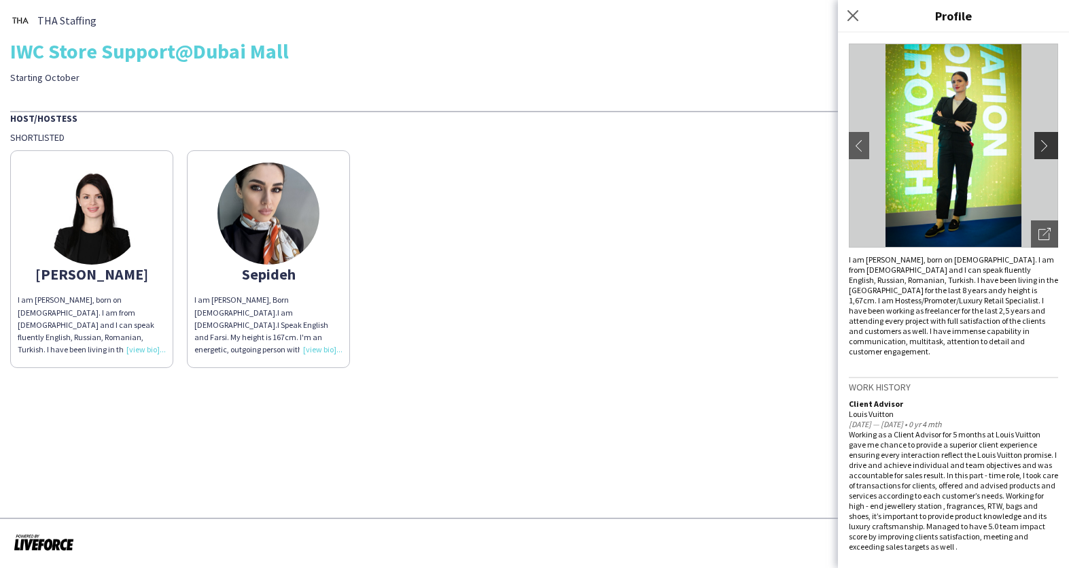
click at [1038, 139] on app-icon "chevron-right" at bounding box center [1047, 145] width 19 height 12
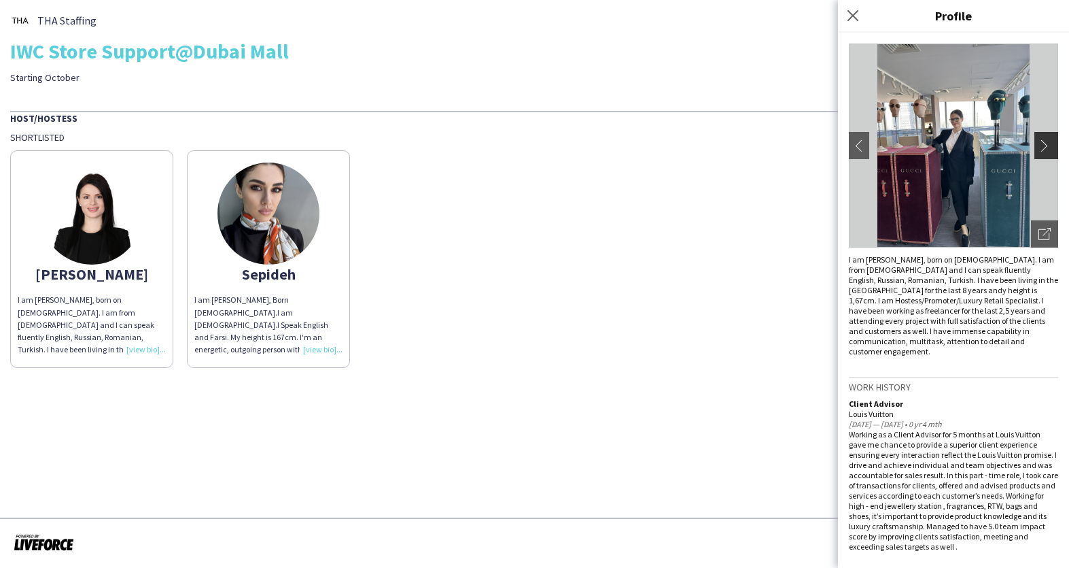
click at [1038, 139] on app-icon "chevron-right" at bounding box center [1047, 145] width 19 height 12
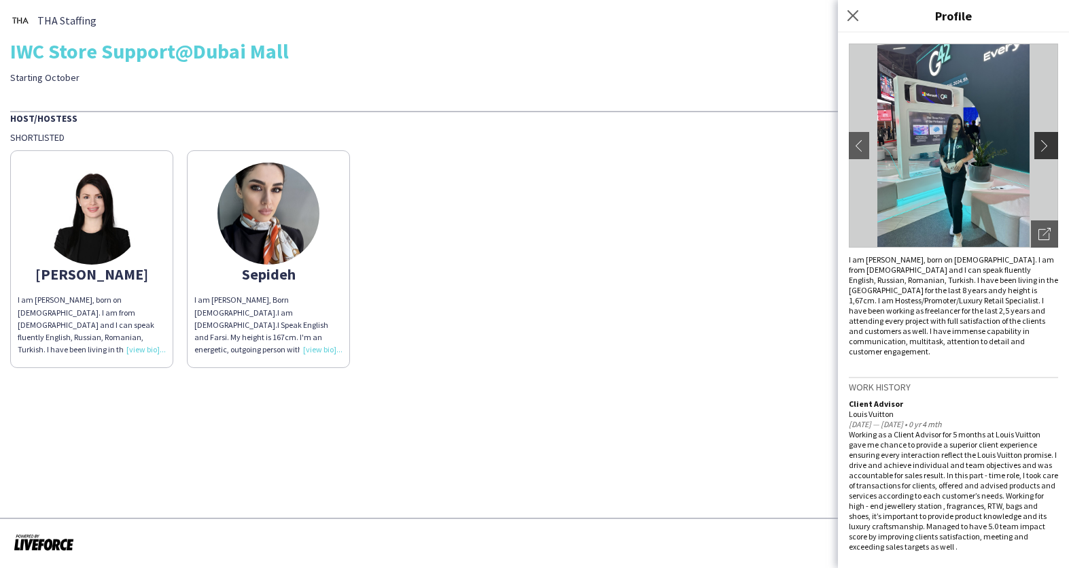
click at [1038, 139] on app-icon "chevron-right" at bounding box center [1047, 145] width 19 height 12
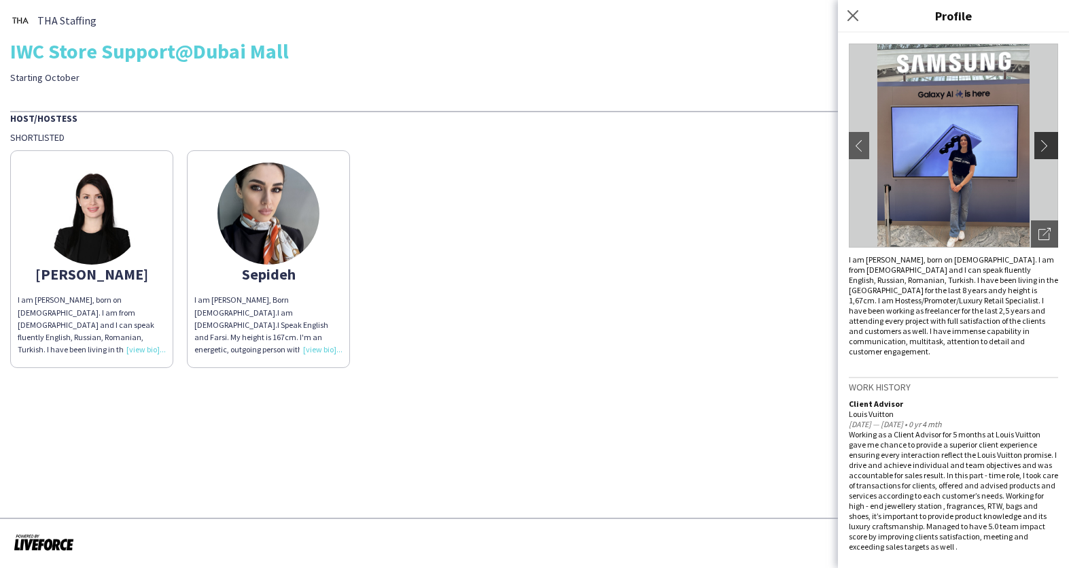
click at [1038, 139] on app-icon "chevron-right" at bounding box center [1047, 145] width 19 height 12
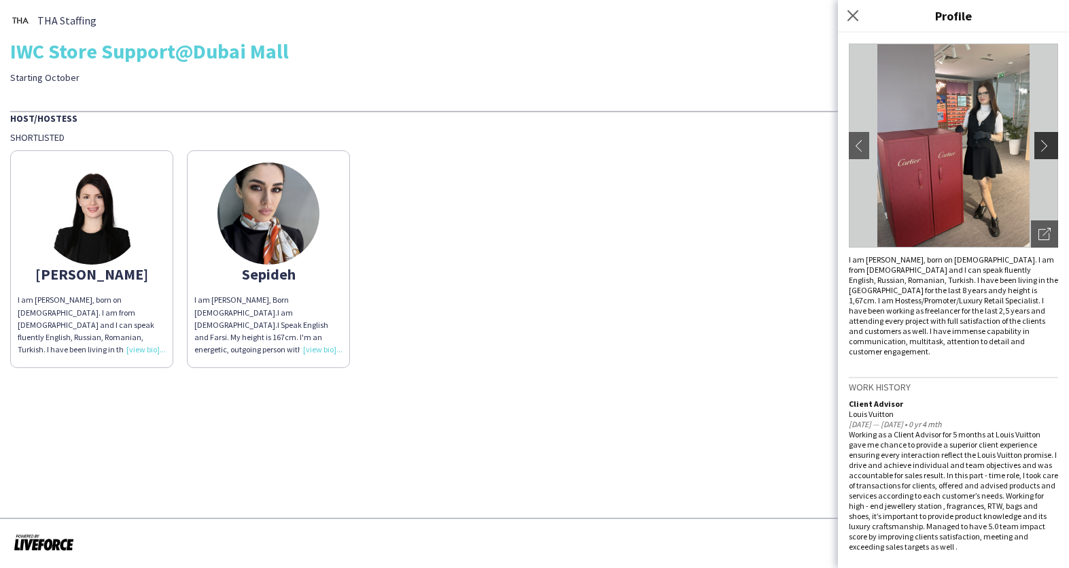
click at [1038, 139] on app-icon "chevron-right" at bounding box center [1047, 145] width 19 height 12
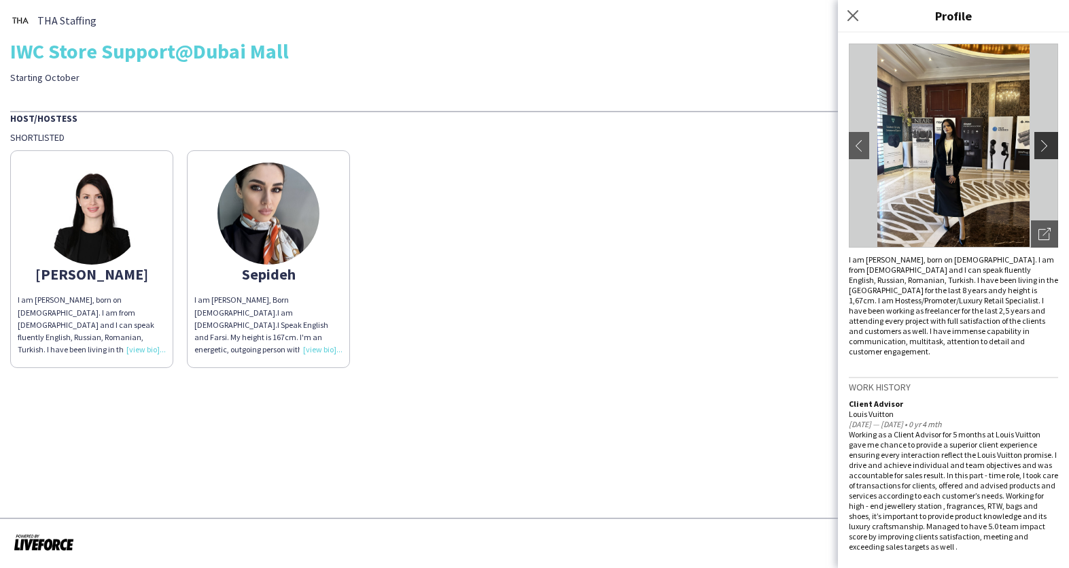
click at [1038, 139] on app-icon "chevron-right" at bounding box center [1047, 145] width 19 height 12
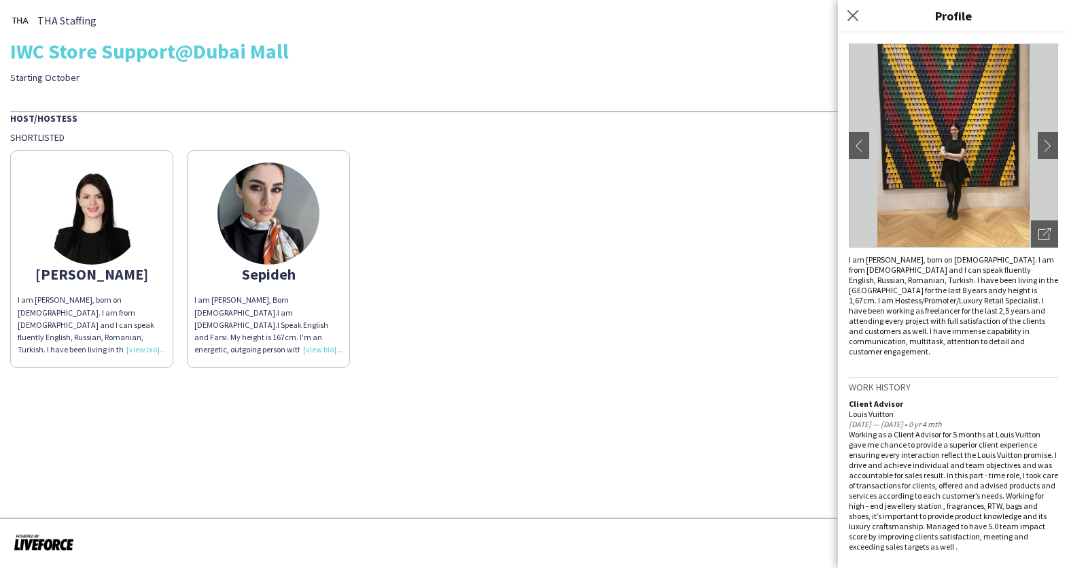
click at [284, 225] on img at bounding box center [268, 213] width 102 height 102
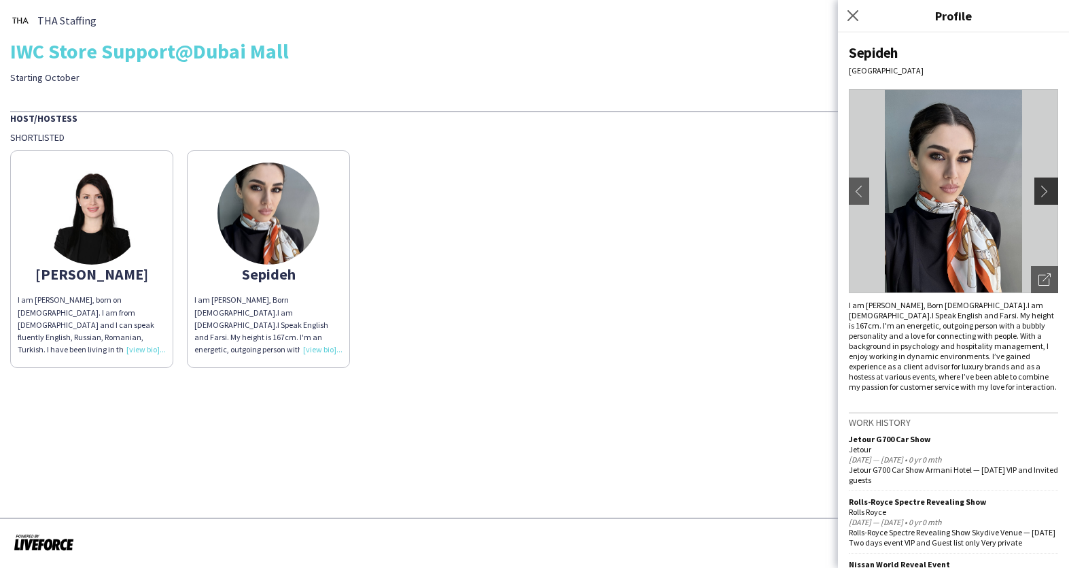
click at [1041, 197] on button "chevron-right" at bounding box center [1047, 190] width 27 height 27
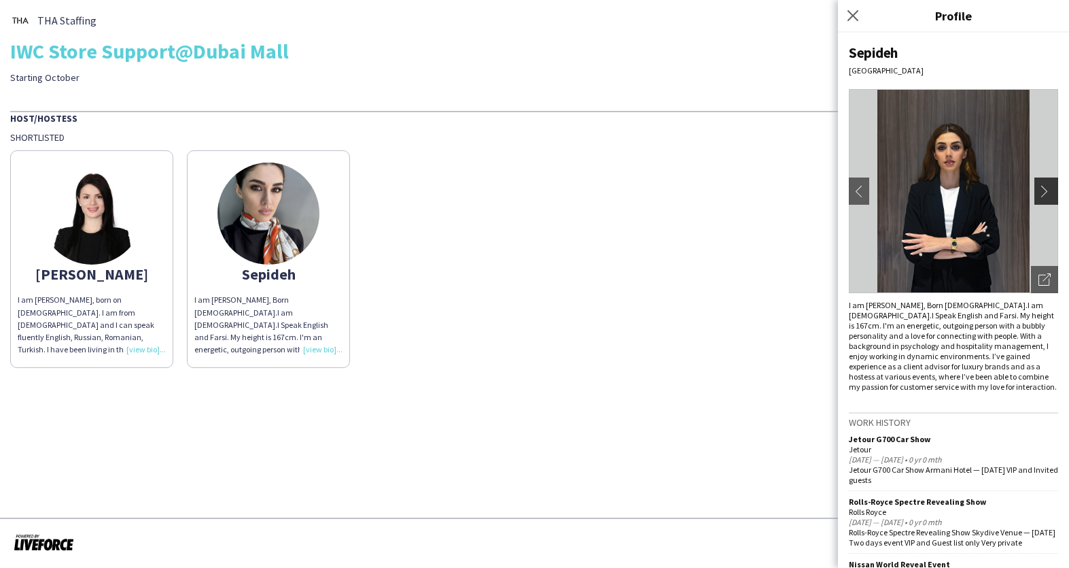
click at [1040, 196] on app-icon "chevron-right" at bounding box center [1047, 191] width 19 height 12
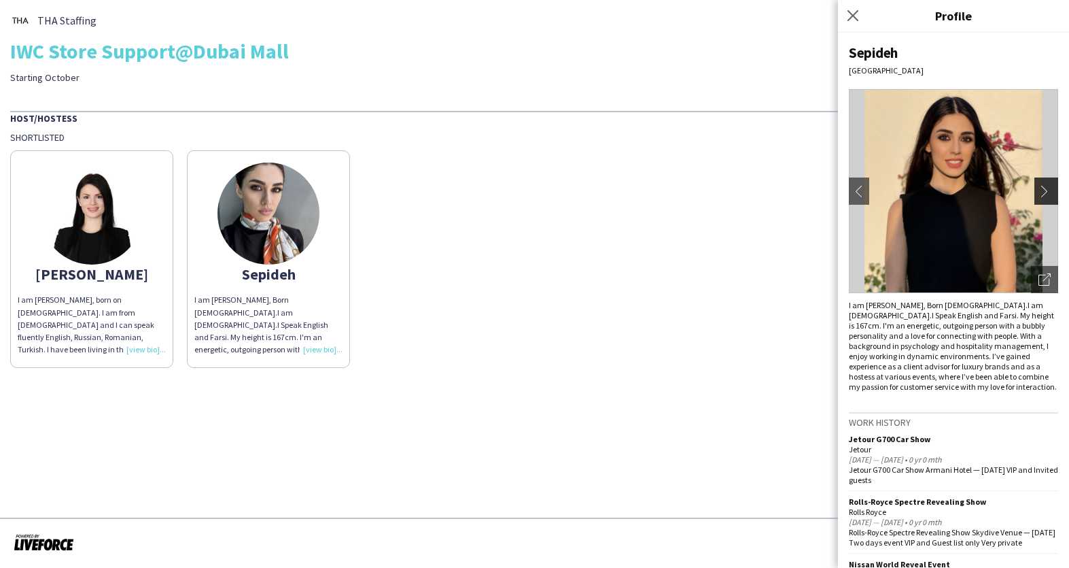
click at [1040, 196] on app-icon "chevron-right" at bounding box center [1047, 191] width 19 height 12
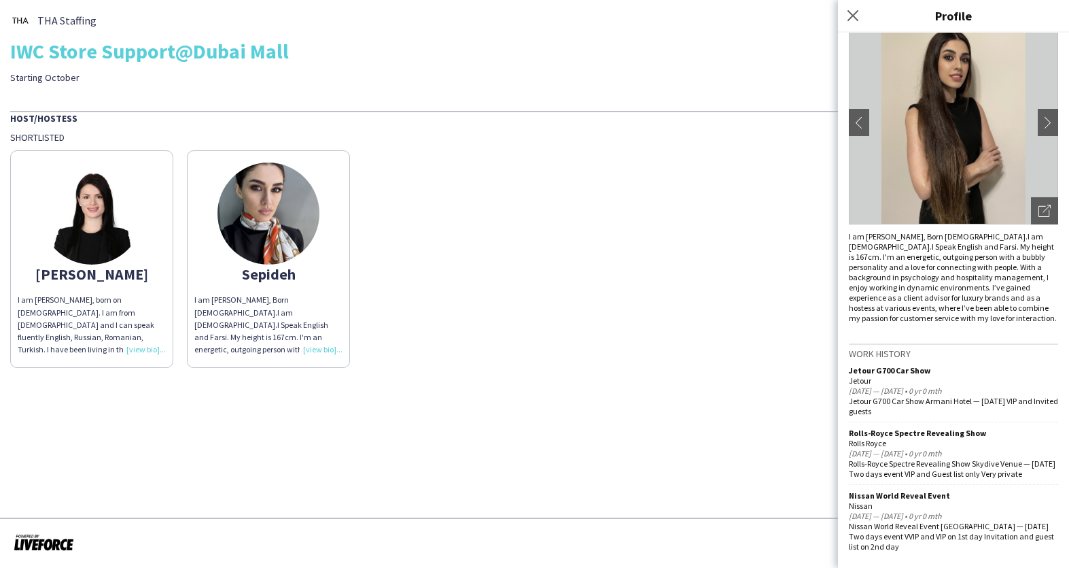
scroll to position [0, 0]
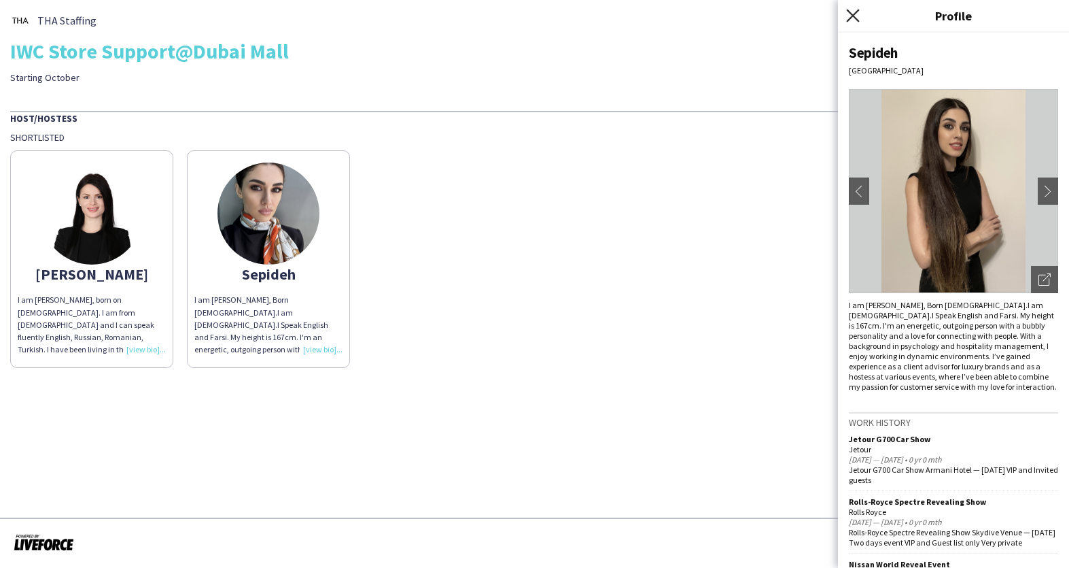
click at [850, 12] on icon "Close pop-in" at bounding box center [852, 15] width 13 height 13
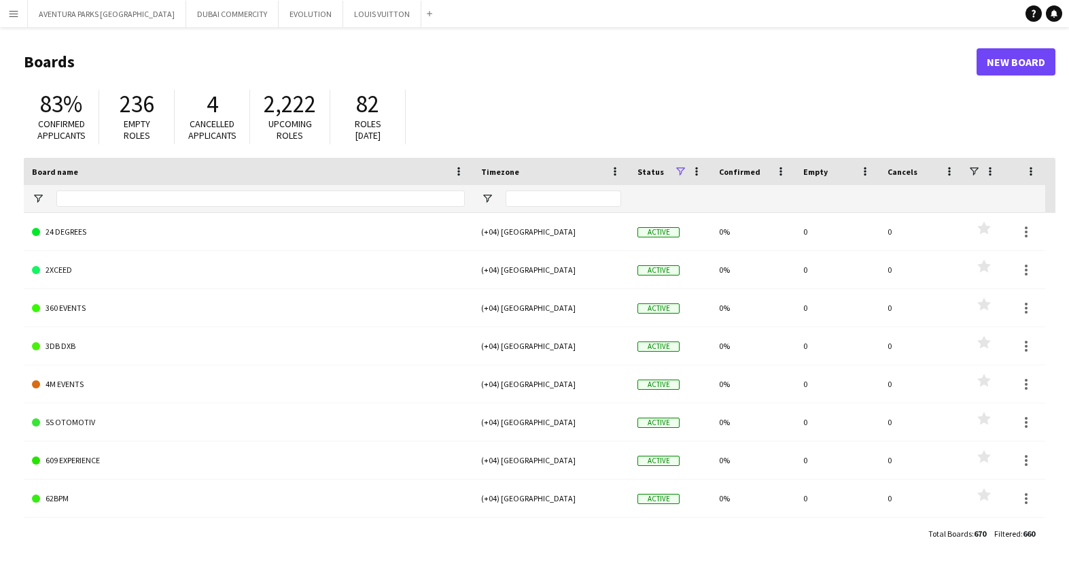
click at [14, 14] on app-icon "Menu" at bounding box center [13, 13] width 11 height 11
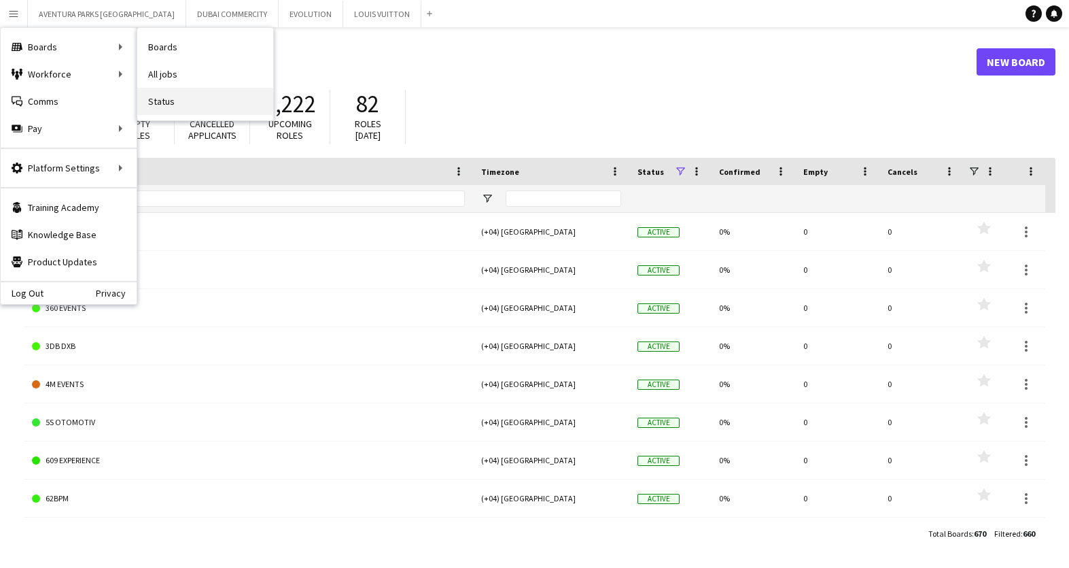
click at [154, 104] on link "Status" at bounding box center [205, 101] width 136 height 27
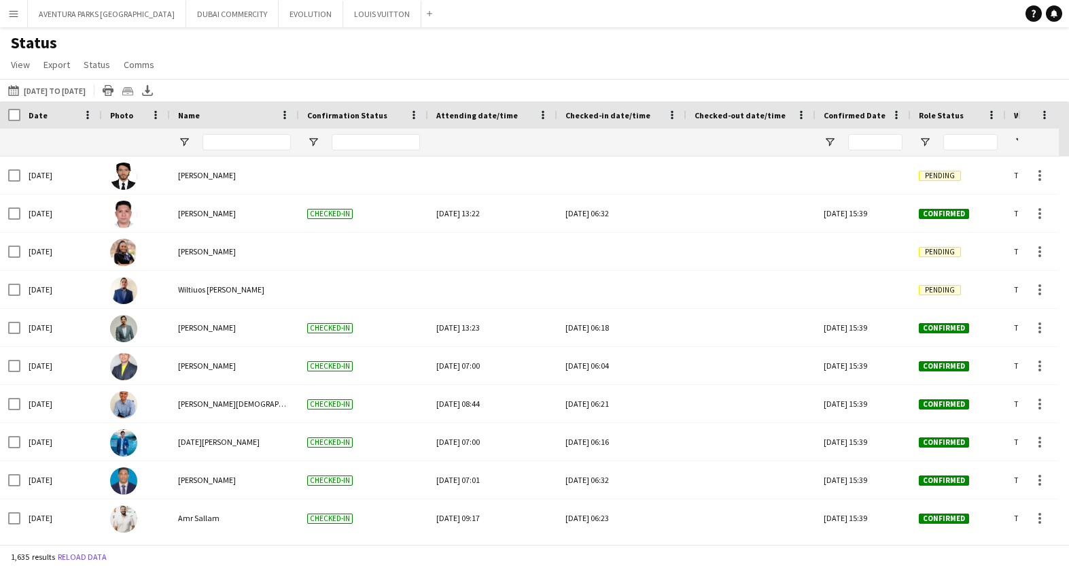
click at [39, 118] on span "Date" at bounding box center [38, 115] width 19 height 10
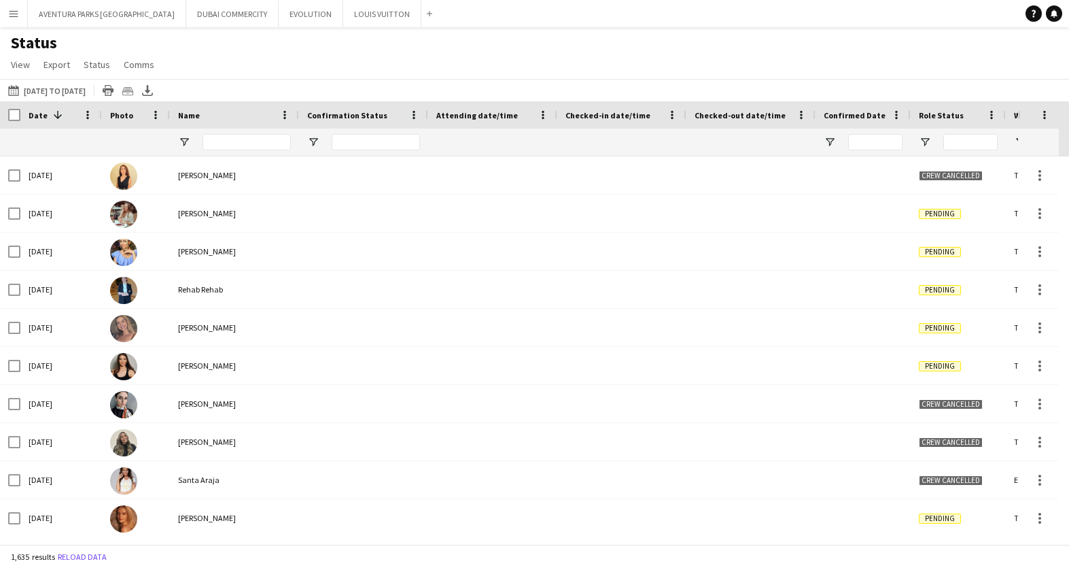
click at [39, 118] on span "Date" at bounding box center [38, 115] width 19 height 10
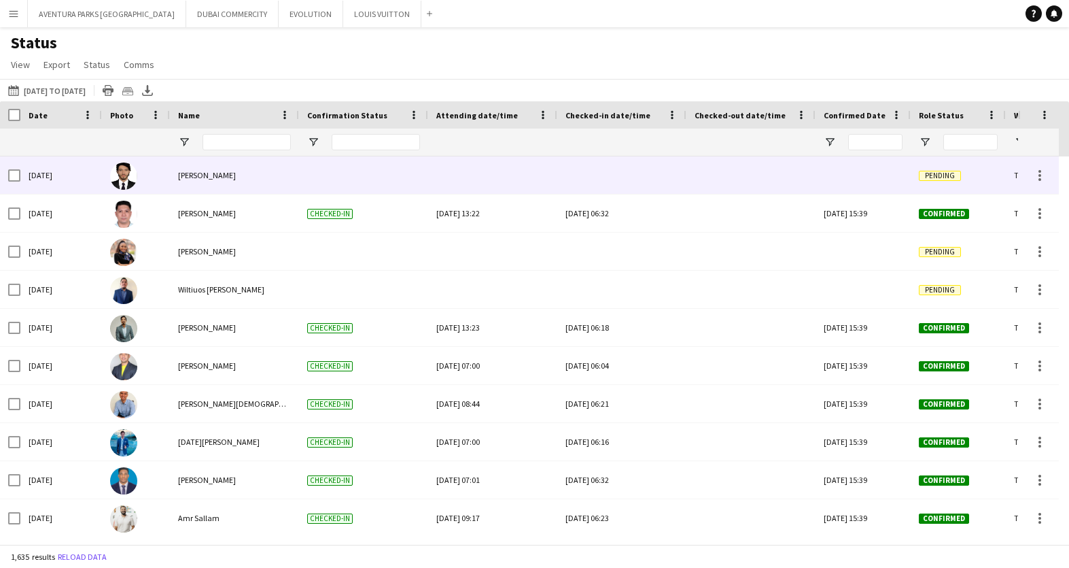
click at [213, 177] on span "[PERSON_NAME]" at bounding box center [207, 175] width 58 height 10
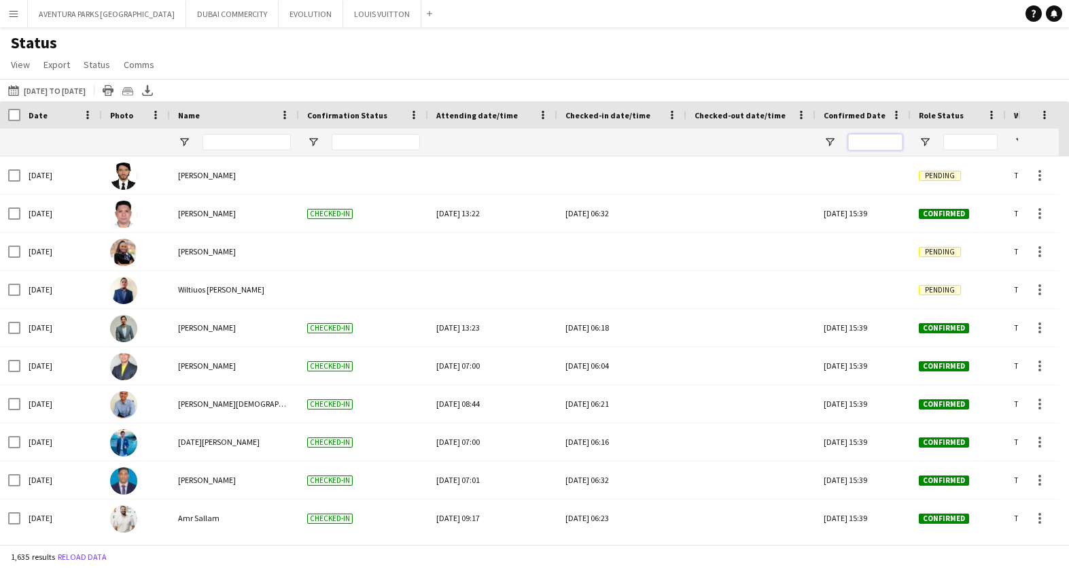
click at [861, 142] on input "Confirmed Date Filter Input" at bounding box center [875, 142] width 54 height 16
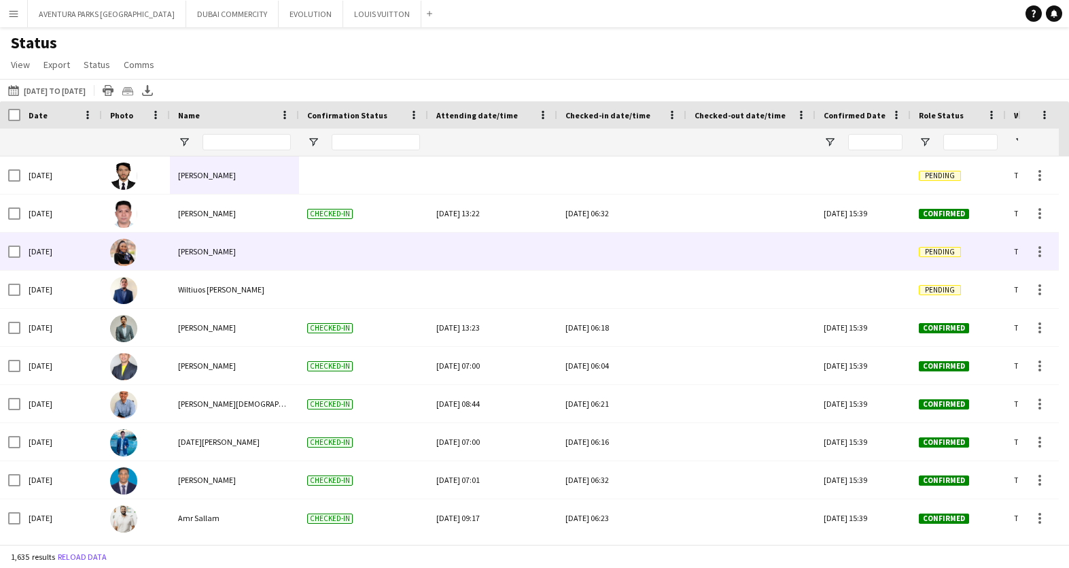
click at [222, 252] on span "[PERSON_NAME]" at bounding box center [207, 251] width 58 height 10
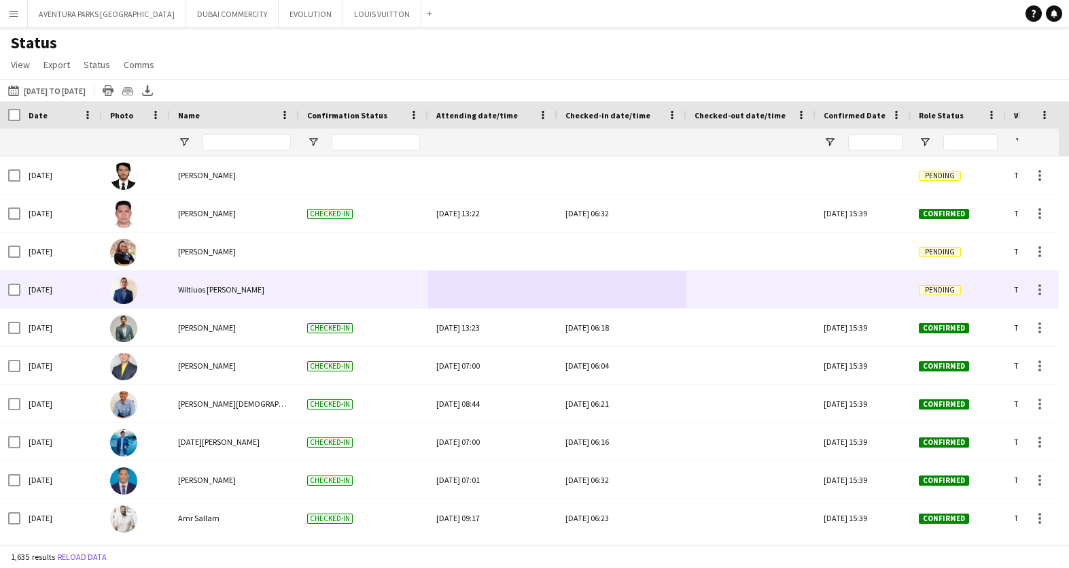
drag, startPoint x: 697, startPoint y: 300, endPoint x: 438, endPoint y: 299, distance: 258.9
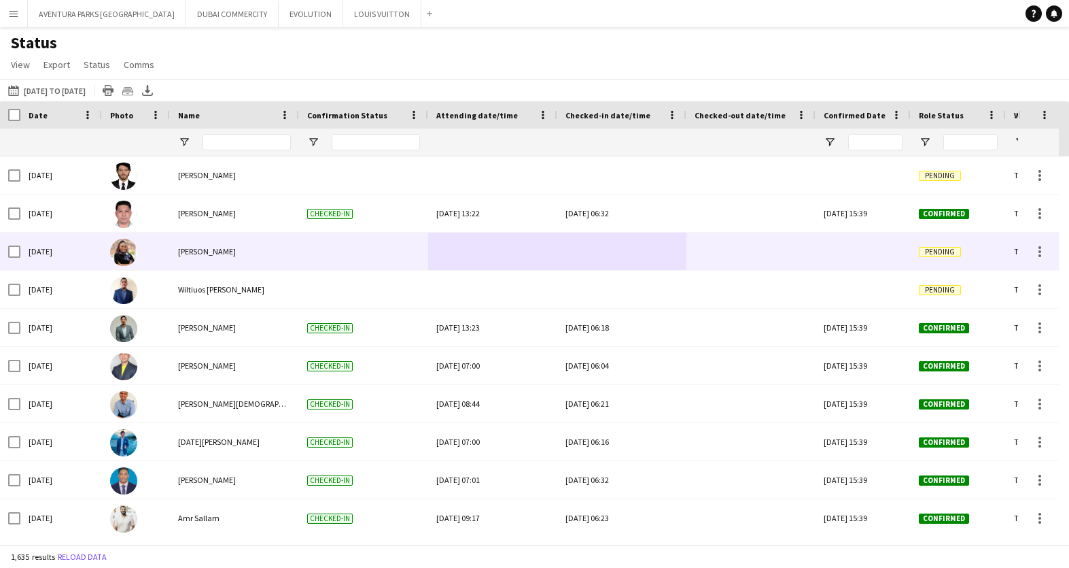
drag, startPoint x: 760, startPoint y: 254, endPoint x: 468, endPoint y: 258, distance: 292.3
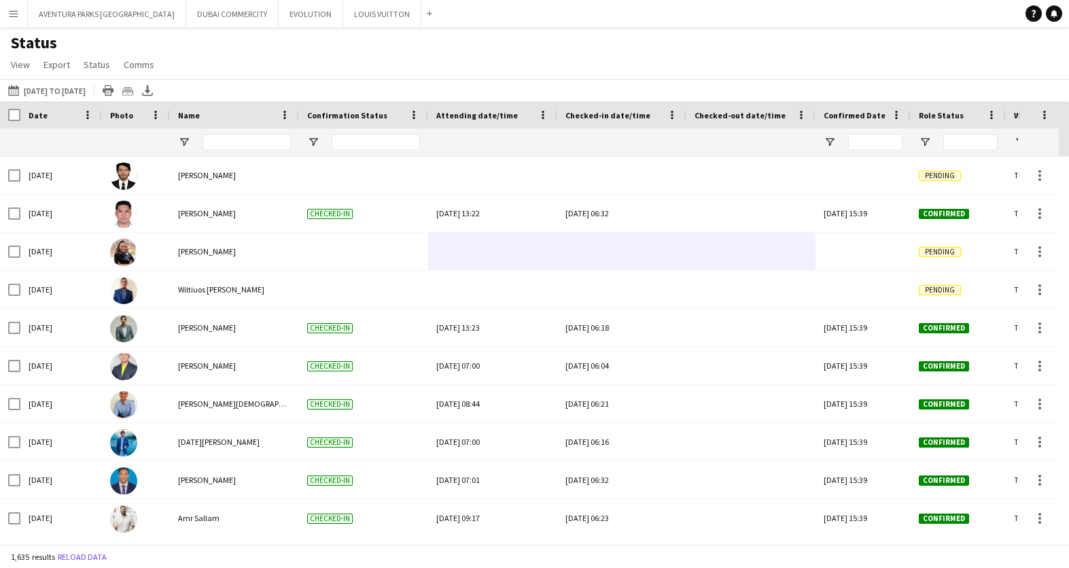
drag, startPoint x: 670, startPoint y: 39, endPoint x: 493, endPoint y: 55, distance: 178.1
click at [423, 45] on div "Status View Views Default view New view Update view Delete view Edit name Custo…" at bounding box center [534, 56] width 1069 height 46
drag, startPoint x: 782, startPoint y: 57, endPoint x: 473, endPoint y: 60, distance: 308.6
click at [474, 60] on div "Status View Views Default view New view Update view Delete view Edit name Custo…" at bounding box center [534, 56] width 1069 height 46
drag, startPoint x: 641, startPoint y: 118, endPoint x: 466, endPoint y: 124, distance: 175.5
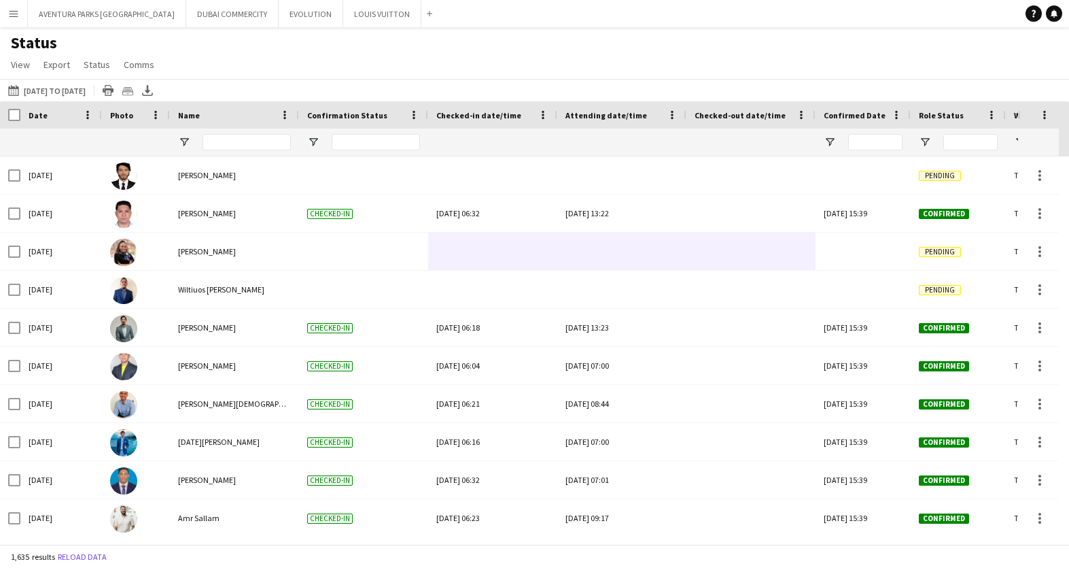
drag, startPoint x: 688, startPoint y: 60, endPoint x: 518, endPoint y: 60, distance: 170.6
click at [518, 60] on div "Status View Views Default view New view Update view Delete view Edit name Custo…" at bounding box center [534, 56] width 1069 height 46
drag, startPoint x: 850, startPoint y: 52, endPoint x: 640, endPoint y: 58, distance: 209.4
click at [640, 58] on div "Status View Views Default view New view Update view Delete view Edit name Custo…" at bounding box center [534, 56] width 1069 height 46
click at [461, 50] on div "Status View Views Default view New view Update view Delete view Edit name Custo…" at bounding box center [534, 56] width 1069 height 46
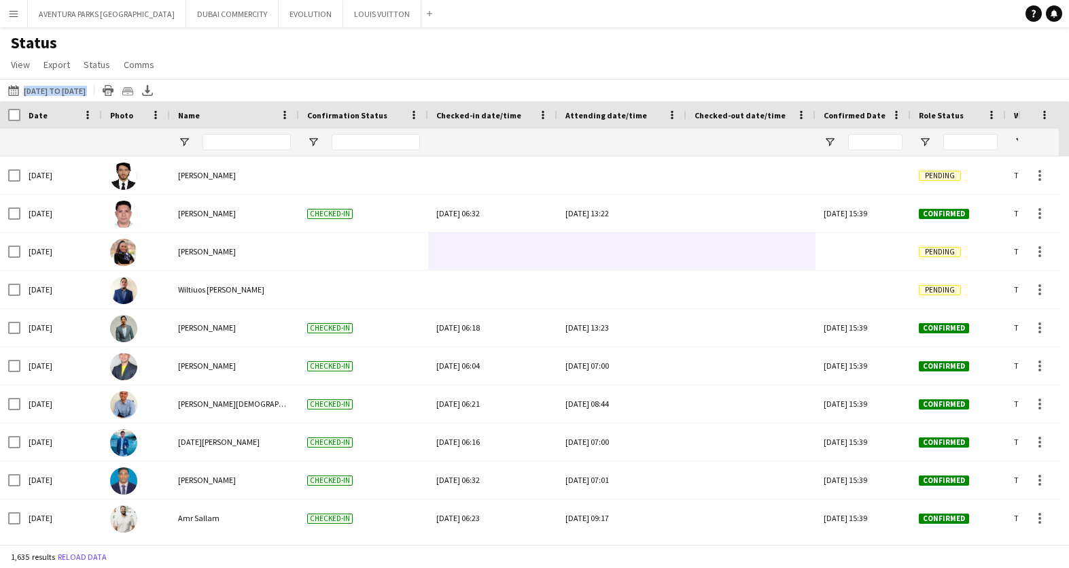
drag, startPoint x: 567, startPoint y: 70, endPoint x: 353, endPoint y: 80, distance: 213.6
click at [353, 80] on main "Status View Views Default view New view Update view Delete view Edit name Custo…" at bounding box center [534, 288] width 1069 height 522
click at [354, 64] on div "Status View Views Default view New view Update view Delete view Edit name Custo…" at bounding box center [534, 56] width 1069 height 46
click at [88, 88] on button "[DATE] to [DATE] [DATE] to [DATE]" at bounding box center [46, 90] width 83 height 16
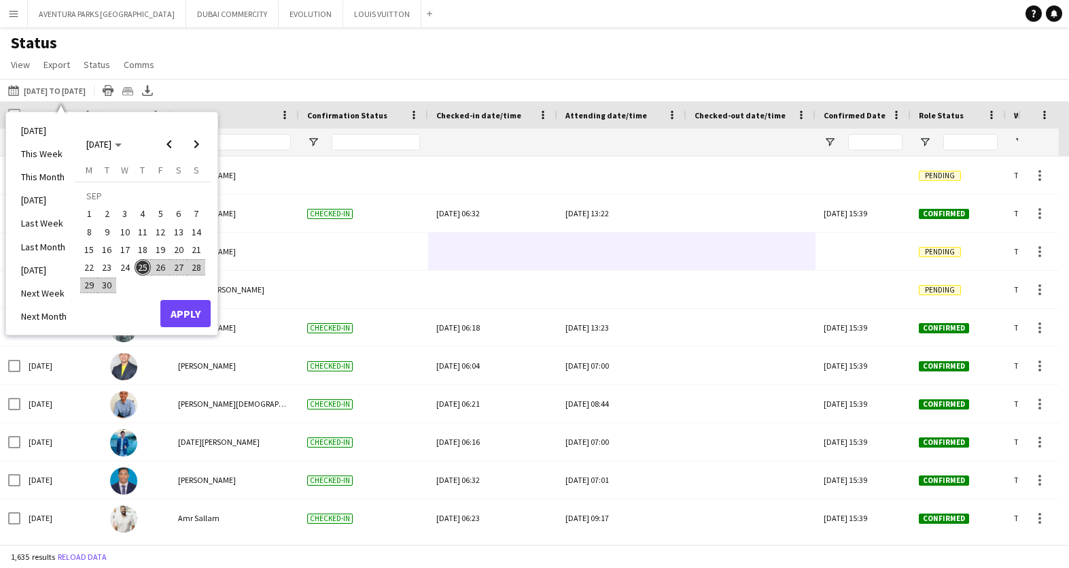
click at [146, 271] on span "25" at bounding box center [143, 267] width 16 height 16
click at [191, 309] on button "Apply" at bounding box center [185, 313] width 50 height 27
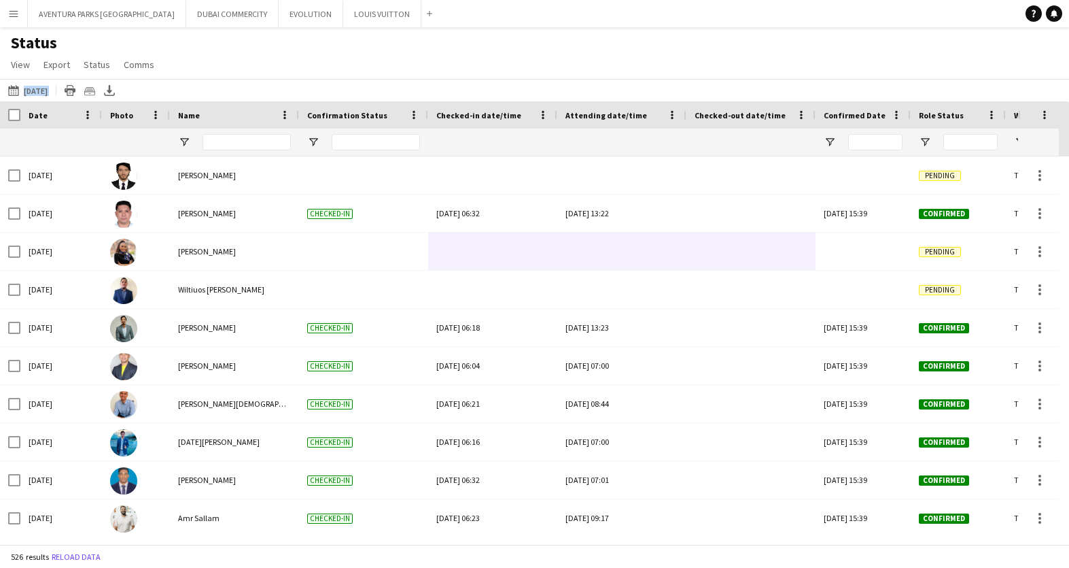
drag, startPoint x: 507, startPoint y: 69, endPoint x: 313, endPoint y: 86, distance: 195.1
click at [313, 86] on main "Status View Views Default view New view Update view Delete view Edit name Custo…" at bounding box center [534, 288] width 1069 height 522
drag, startPoint x: 820, startPoint y: 100, endPoint x: 777, endPoint y: 96, distance: 43.0
click at [699, 116] on main "Status View Views Default view New view Update view Delete view Edit name Custo…" at bounding box center [534, 288] width 1069 height 522
drag, startPoint x: 587, startPoint y: 42, endPoint x: 546, endPoint y: 37, distance: 40.4
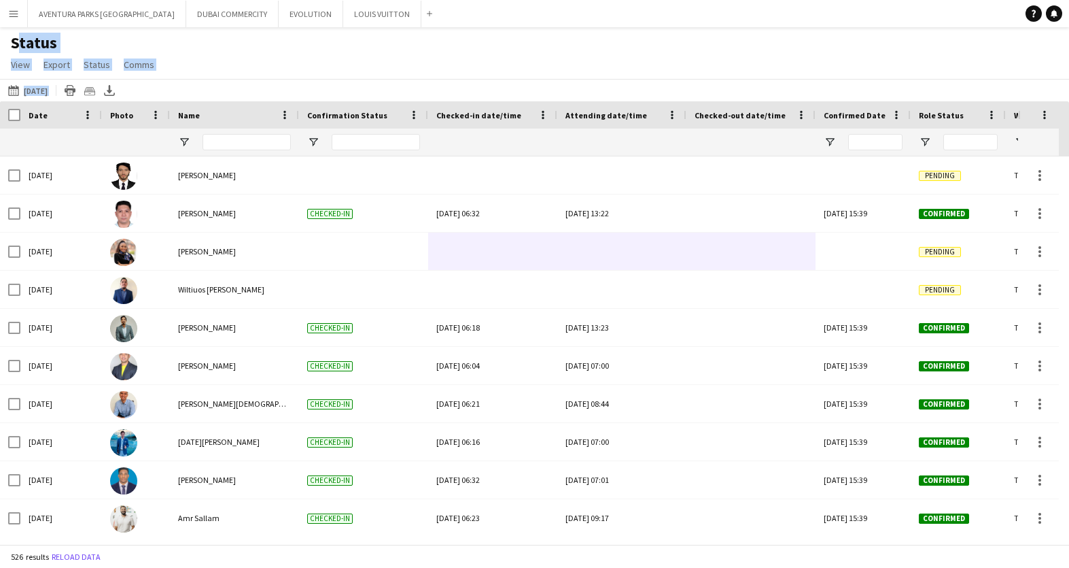
click at [430, 82] on main "Status View Views Default view New view Update view Delete view Edit name Custo…" at bounding box center [534, 288] width 1069 height 522
click at [344, 88] on main "Status View Views Default view New view Update view Delete view Edit name Custo…" at bounding box center [534, 288] width 1069 height 522
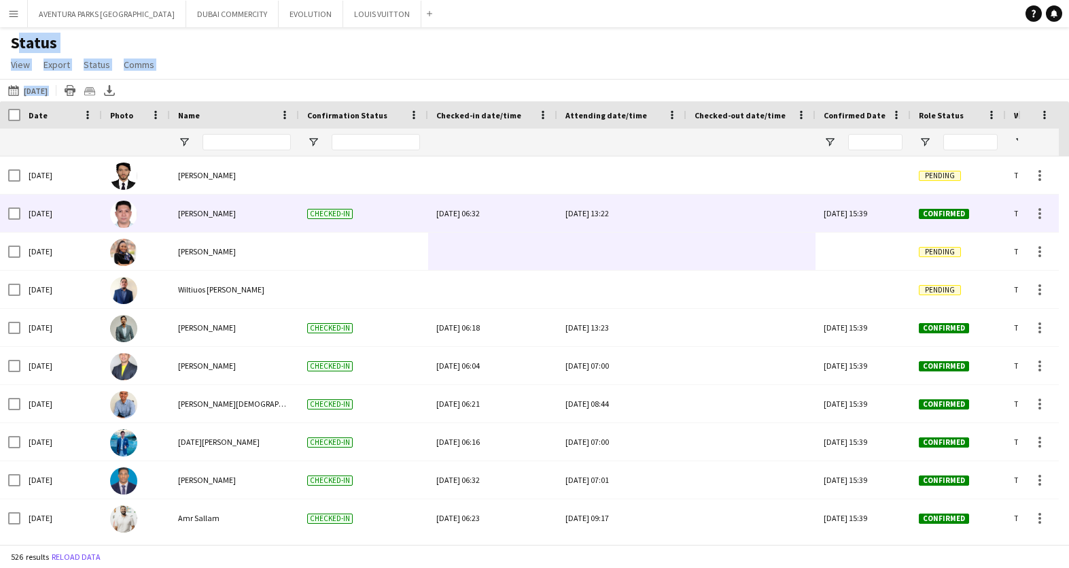
drag, startPoint x: 731, startPoint y: 152, endPoint x: 544, endPoint y: 198, distance: 192.5
click at [544, 198] on div "Crew Shift Details Date Photo Name" at bounding box center [534, 322] width 1069 height 442
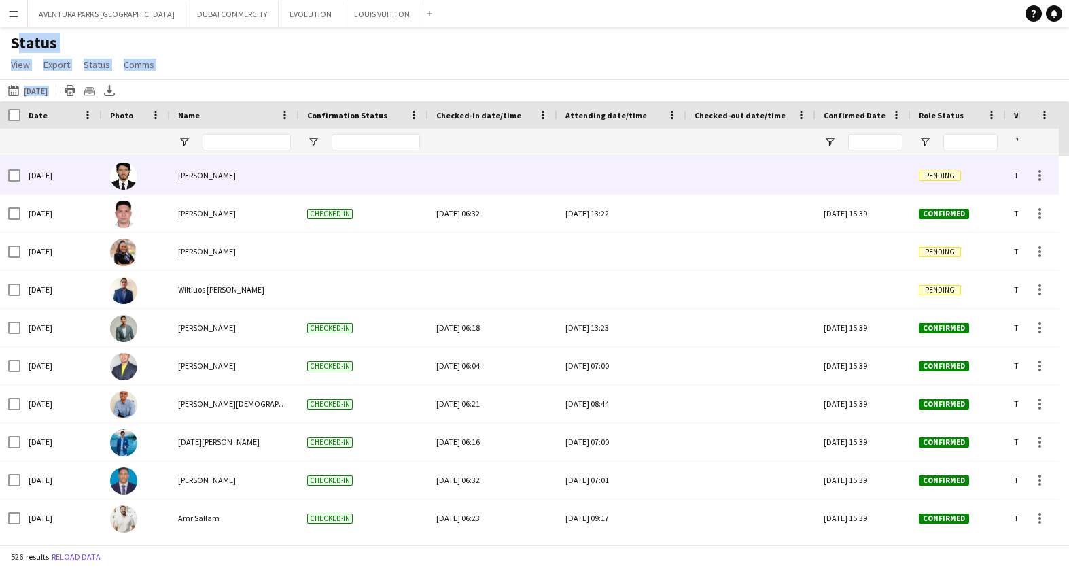
drag, startPoint x: 699, startPoint y: 181, endPoint x: 608, endPoint y: 165, distance: 91.9
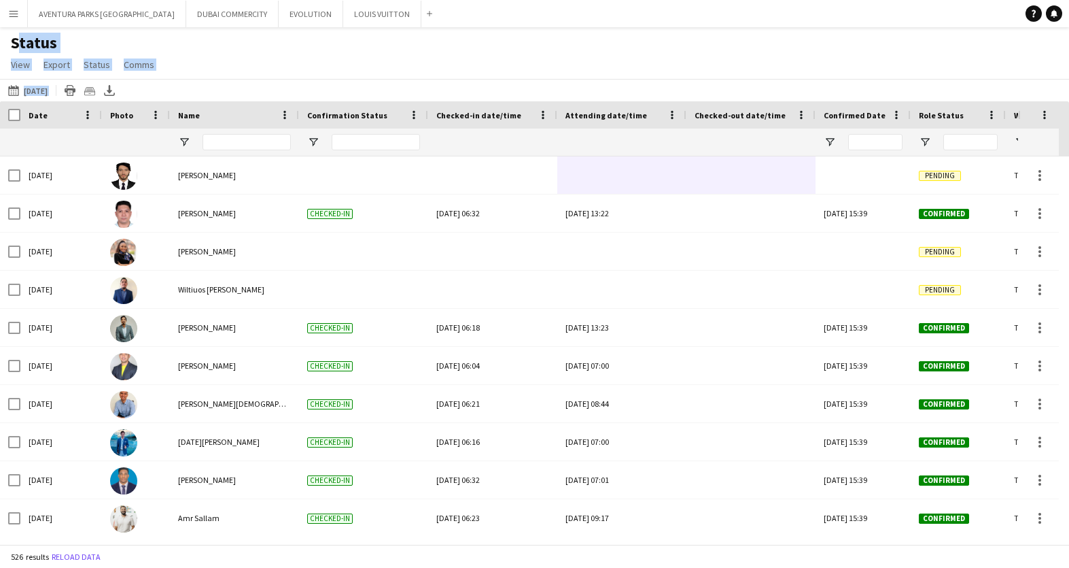
drag, startPoint x: 693, startPoint y: 138, endPoint x: 566, endPoint y: 152, distance: 127.1
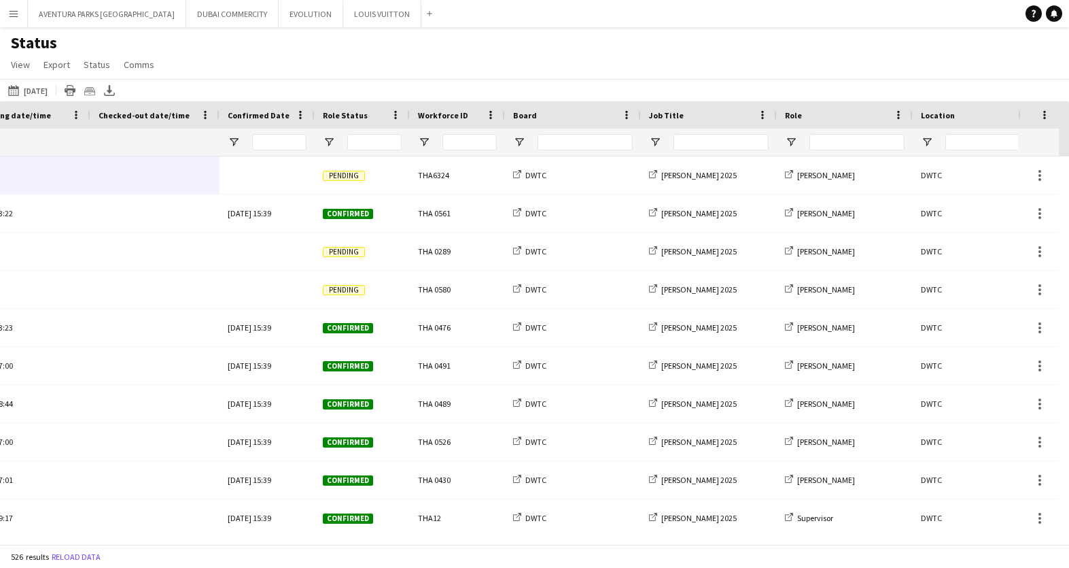
drag, startPoint x: 315, startPoint y: 79, endPoint x: 468, endPoint y: 50, distance: 155.6
click at [468, 50] on main "Status View Views Default view New view Update view Delete view Edit name Custo…" at bounding box center [534, 288] width 1069 height 522
drag, startPoint x: 392, startPoint y: 64, endPoint x: 531, endPoint y: 50, distance: 139.4
click at [530, 46] on div "Status View Views Default view New view Update view Delete view Edit name Custo…" at bounding box center [534, 56] width 1069 height 46
drag, startPoint x: 609, startPoint y: 545, endPoint x: 660, endPoint y: 540, distance: 51.3
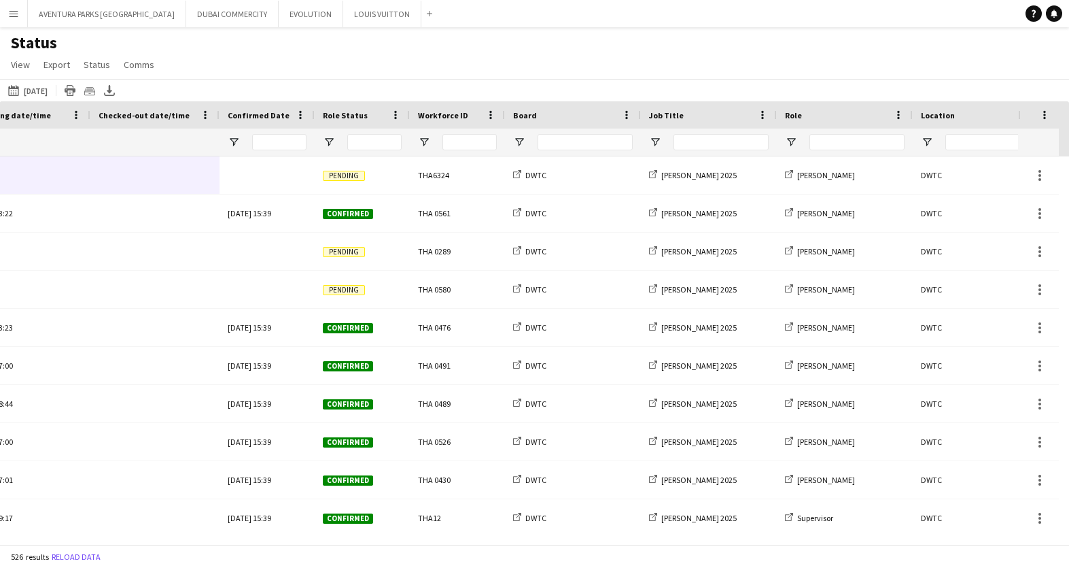
click at [660, 540] on main "Status View Views Default view New view Update view Delete view Edit name Custo…" at bounding box center [534, 288] width 1069 height 522
click at [518, 139] on span "Open Filter Menu" at bounding box center [519, 142] width 12 height 12
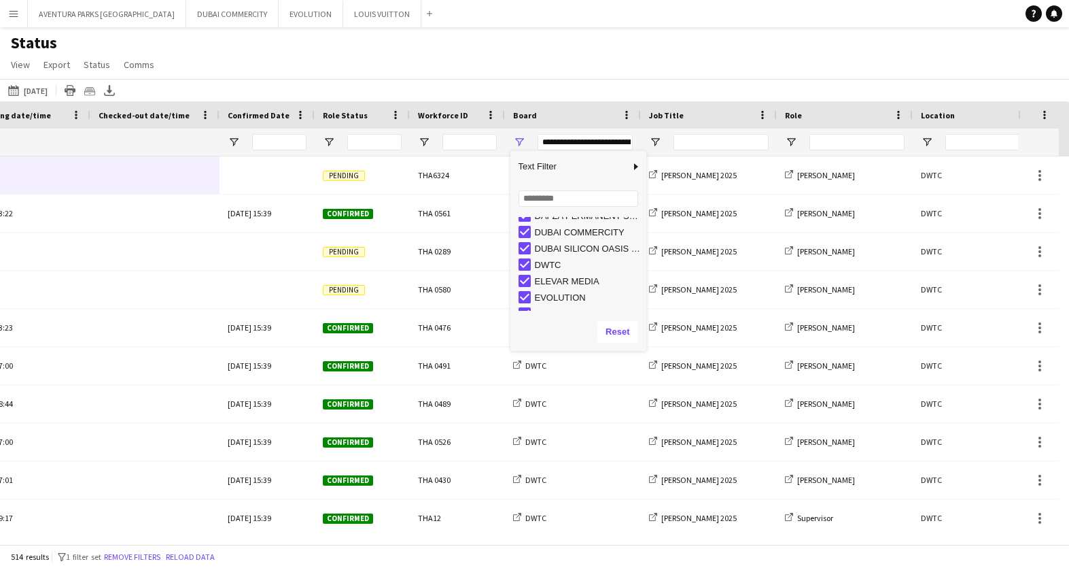
click at [530, 269] on div "DWTC" at bounding box center [583, 264] width 128 height 16
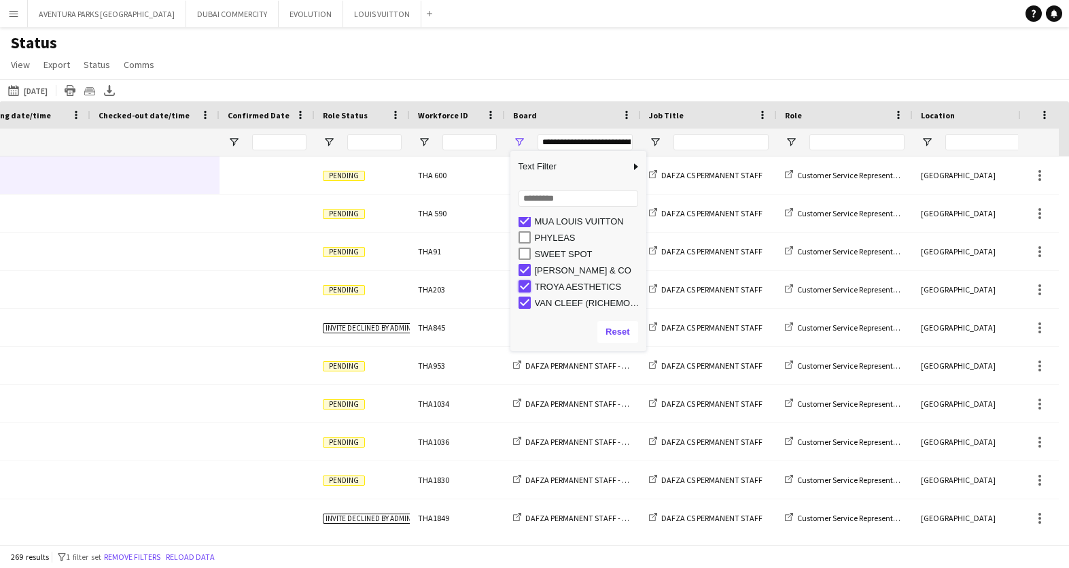
type input "**********"
click at [529, 98] on div "[DATE] to [DATE] [DATE] [DATE] This Week This Month [DATE] Last Week Last Month…" at bounding box center [534, 90] width 1069 height 22
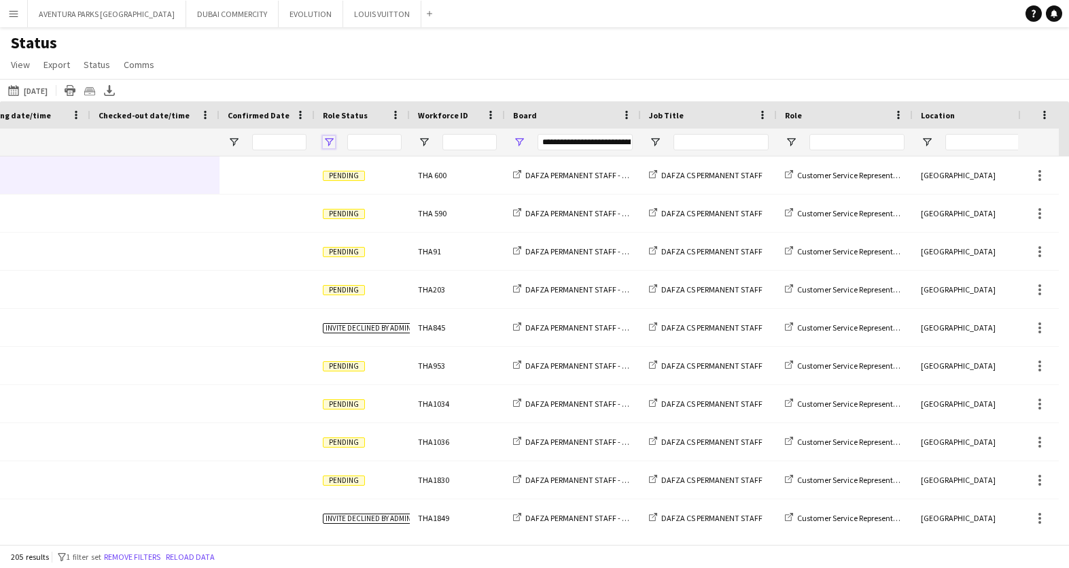
click at [328, 141] on span "Open Filter Menu" at bounding box center [329, 142] width 12 height 12
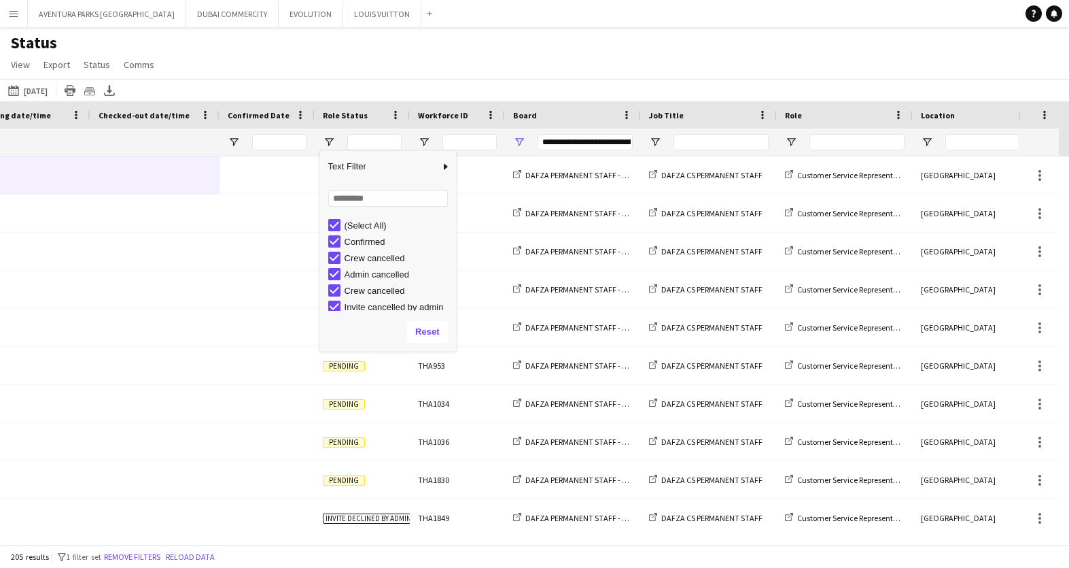
click at [336, 218] on div "(Select All)" at bounding box center [392, 225] width 128 height 16
type input "***"
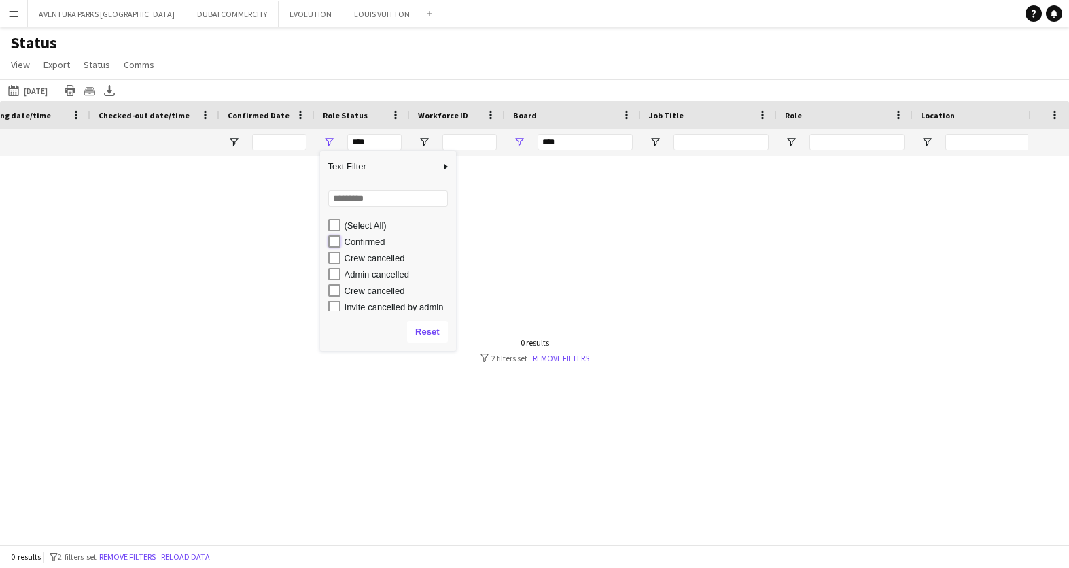
type input "**********"
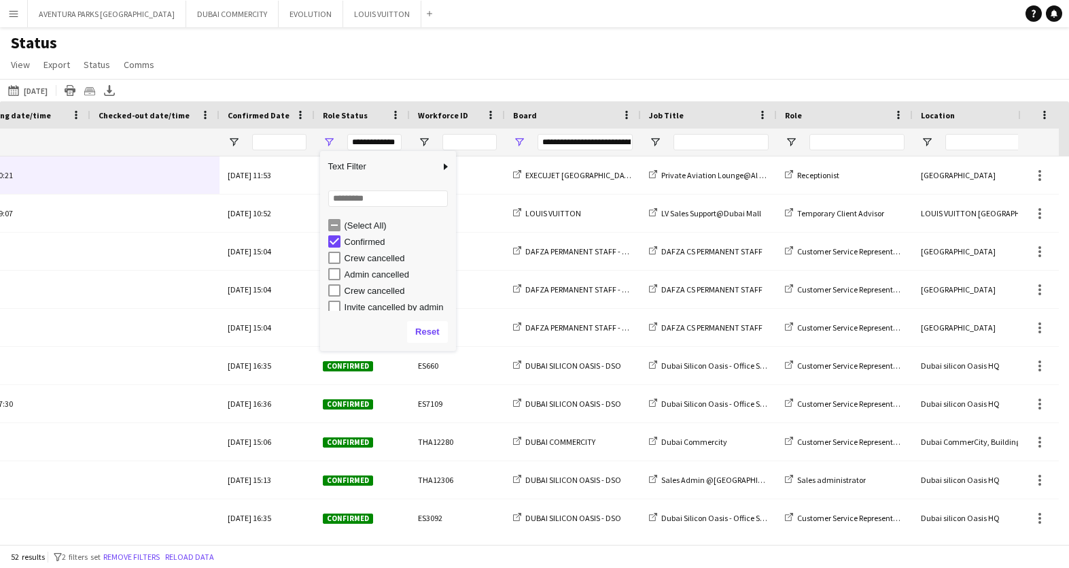
click at [353, 90] on div "[DATE] to [DATE] [DATE] [DATE] This Week This Month [DATE] Last Week Last Month…" at bounding box center [534, 90] width 1069 height 22
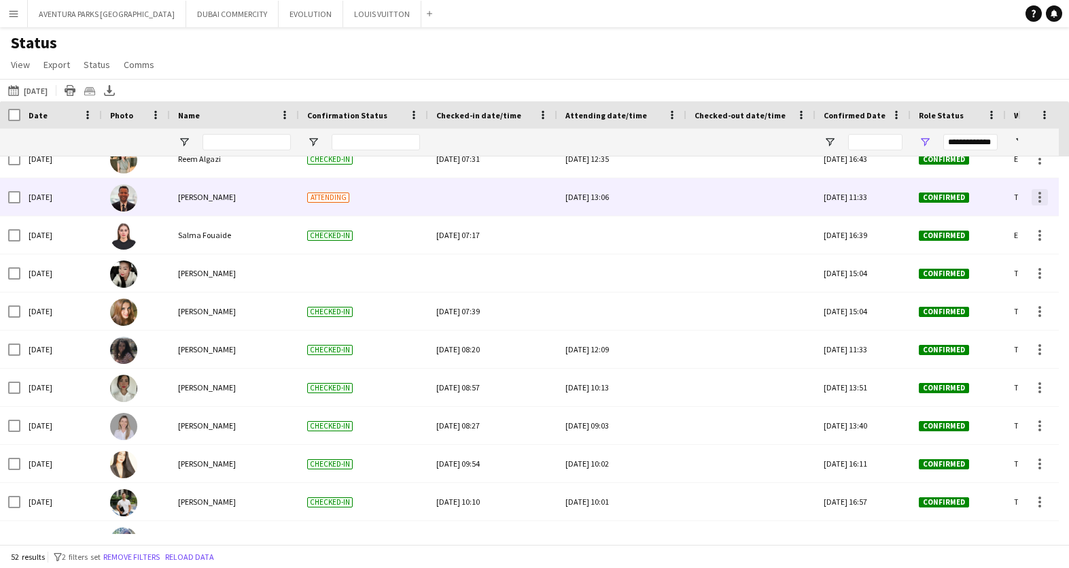
click at [1040, 201] on div at bounding box center [1039, 201] width 3 height 3
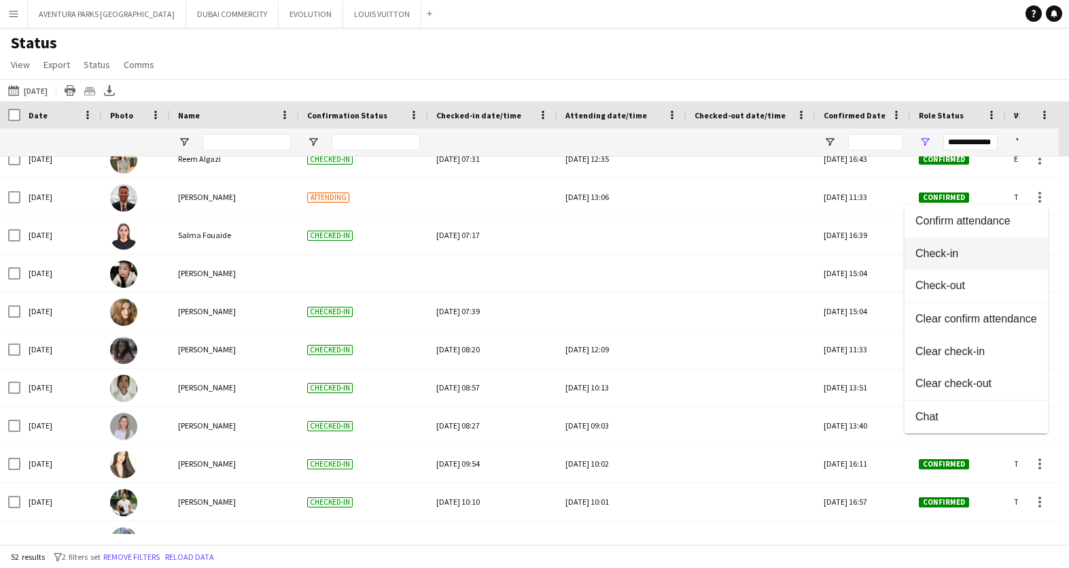
click at [976, 266] on button "Check-in" at bounding box center [976, 253] width 143 height 33
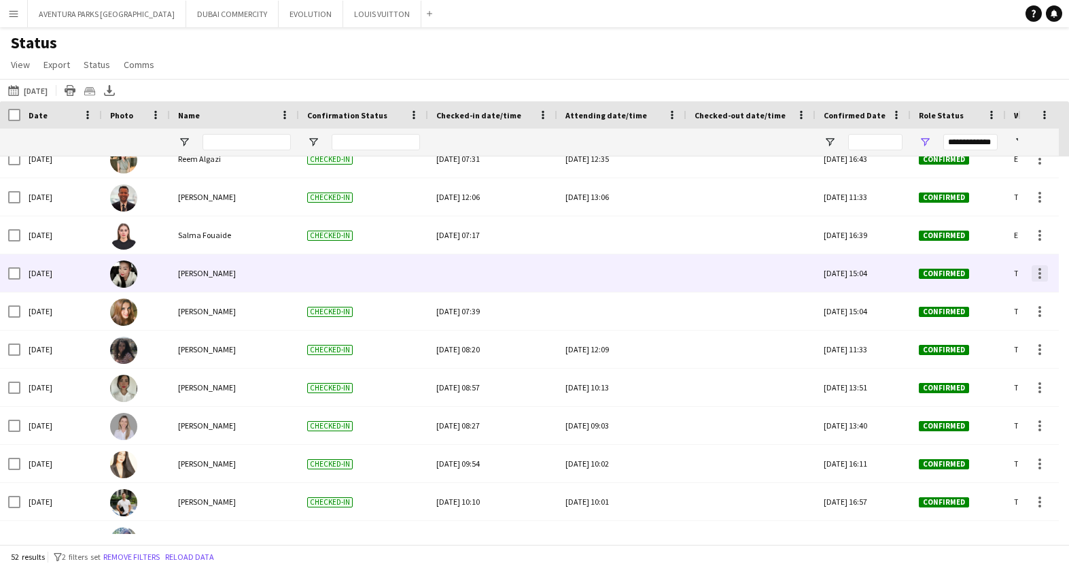
click at [1036, 273] on div at bounding box center [1040, 273] width 16 height 16
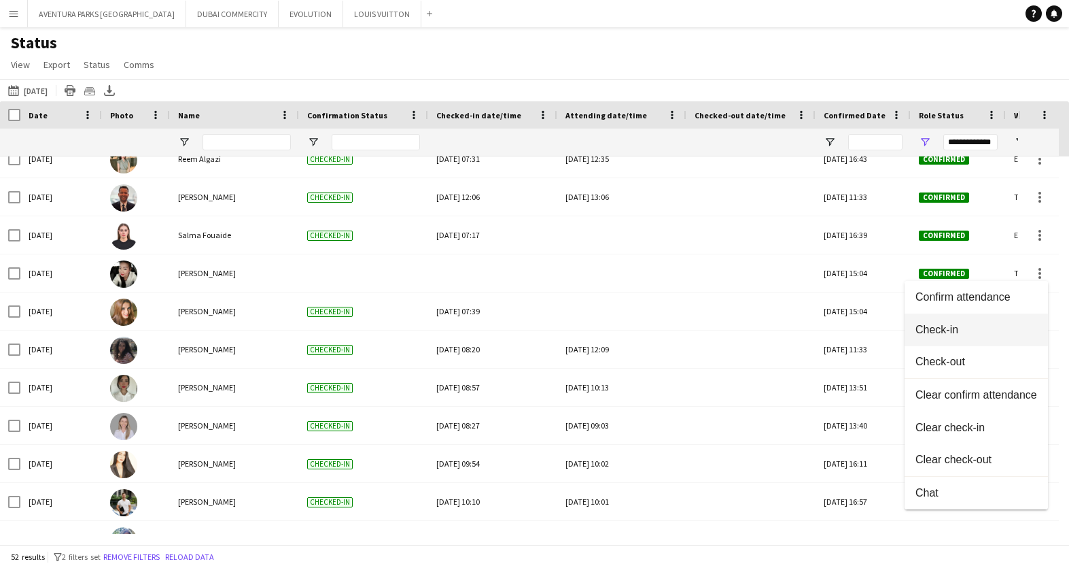
click at [977, 334] on span "Check-in" at bounding box center [976, 330] width 122 height 12
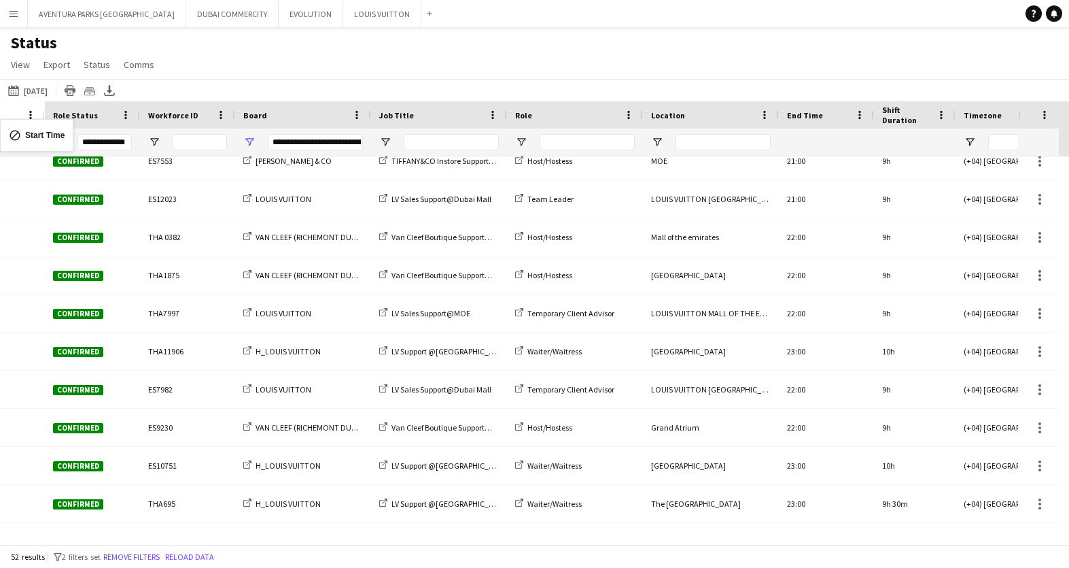
drag, startPoint x: 695, startPoint y: 116, endPoint x: -8, endPoint y: 127, distance: 703.5
click at [0, 127] on html "Menu Boards Boards Boards All jobs Status Workforce Workforce My Workforce Recr…" at bounding box center [534, 284] width 1069 height 568
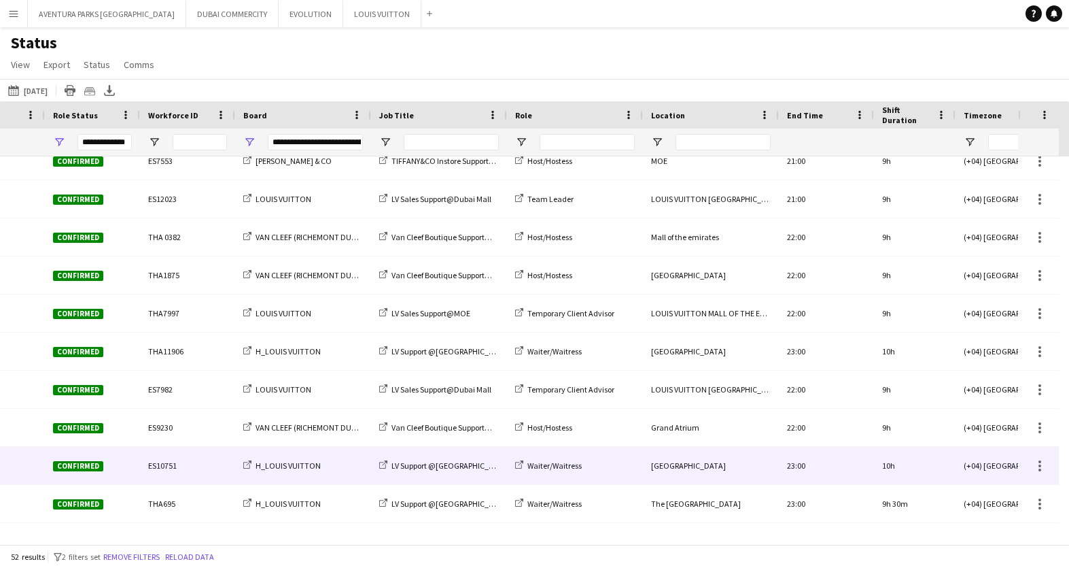
drag, startPoint x: 346, startPoint y: 451, endPoint x: 415, endPoint y: 484, distance: 76.3
click at [405, 480] on div "[DATE] 15:04 Confirmed THA 0367 DAFZA PERMANENT STAFF - 2019/2025 DAFZA CS PERM…" at bounding box center [303, 27] width 2528 height 1979
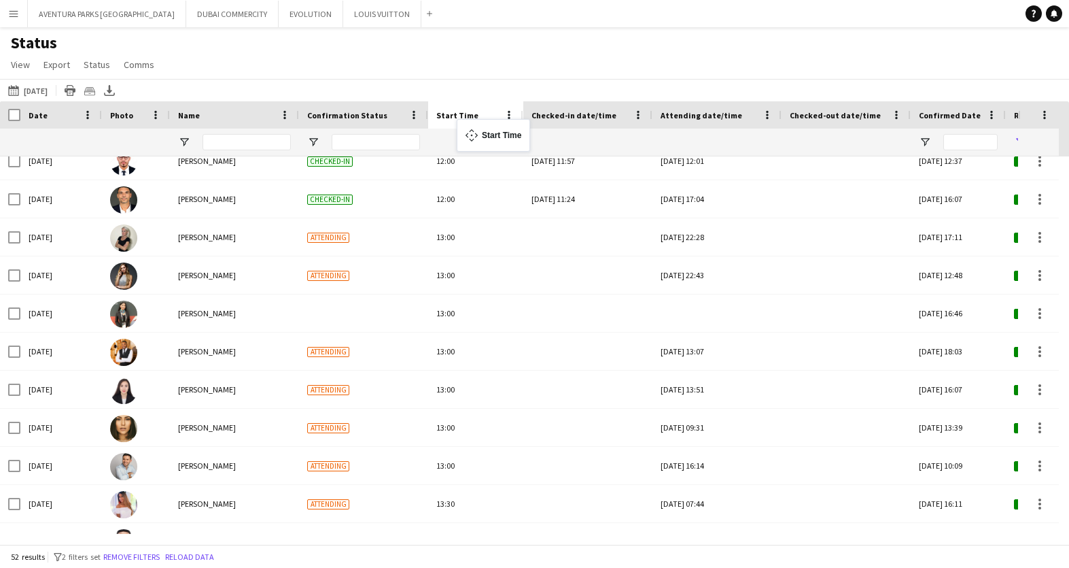
drag, startPoint x: 936, startPoint y: 114, endPoint x: 464, endPoint y: 127, distance: 472.5
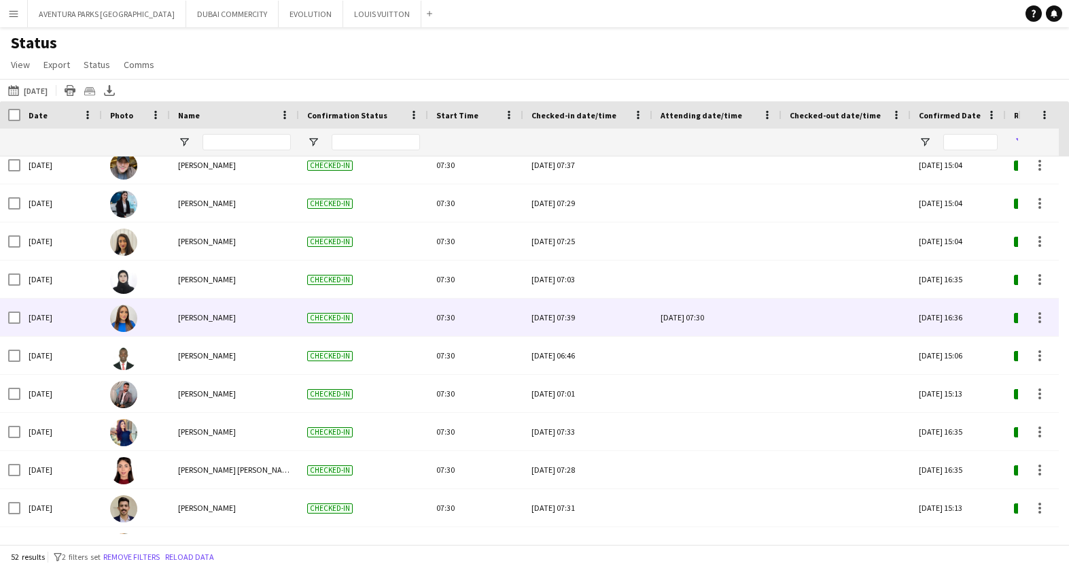
scroll to position [147, 0]
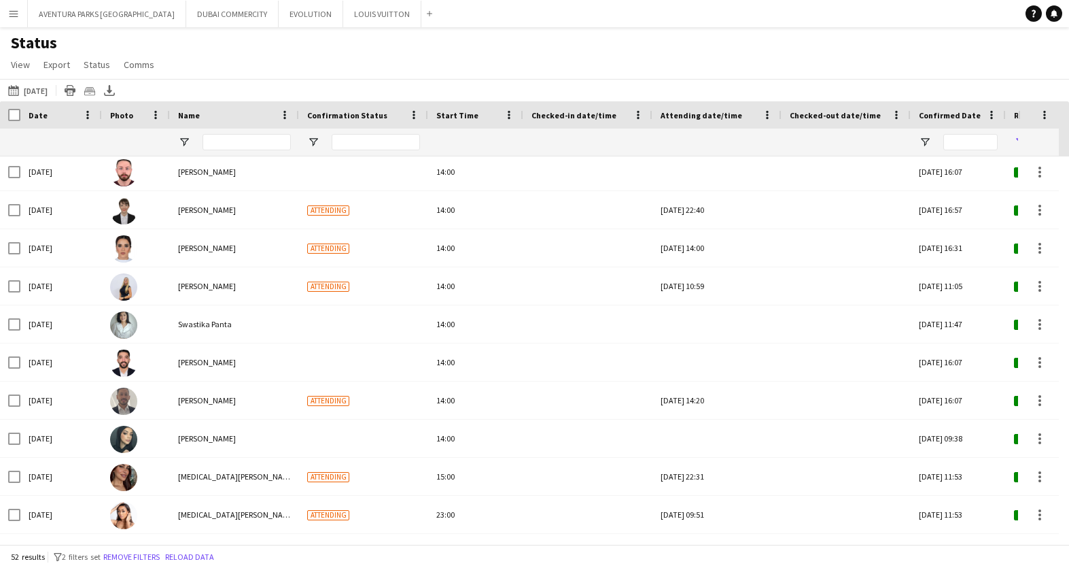
click at [12, 14] on app-icon "Menu" at bounding box center [13, 13] width 11 height 11
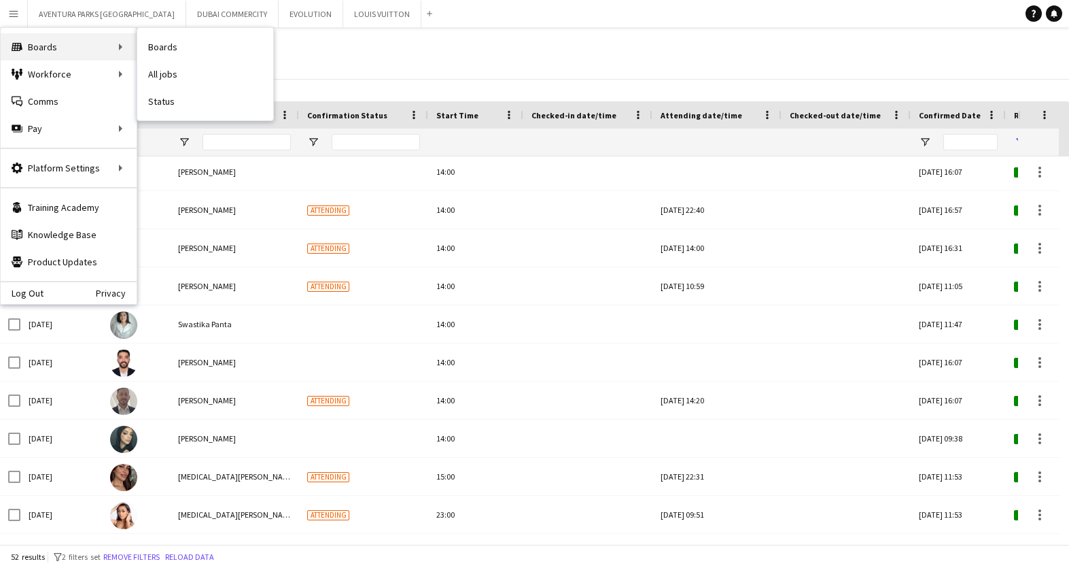
click at [38, 46] on div "Boards Boards" at bounding box center [69, 46] width 136 height 27
click at [215, 51] on div "Status View Views Default view New view Update view Delete view Edit name Custo…" at bounding box center [534, 56] width 1069 height 46
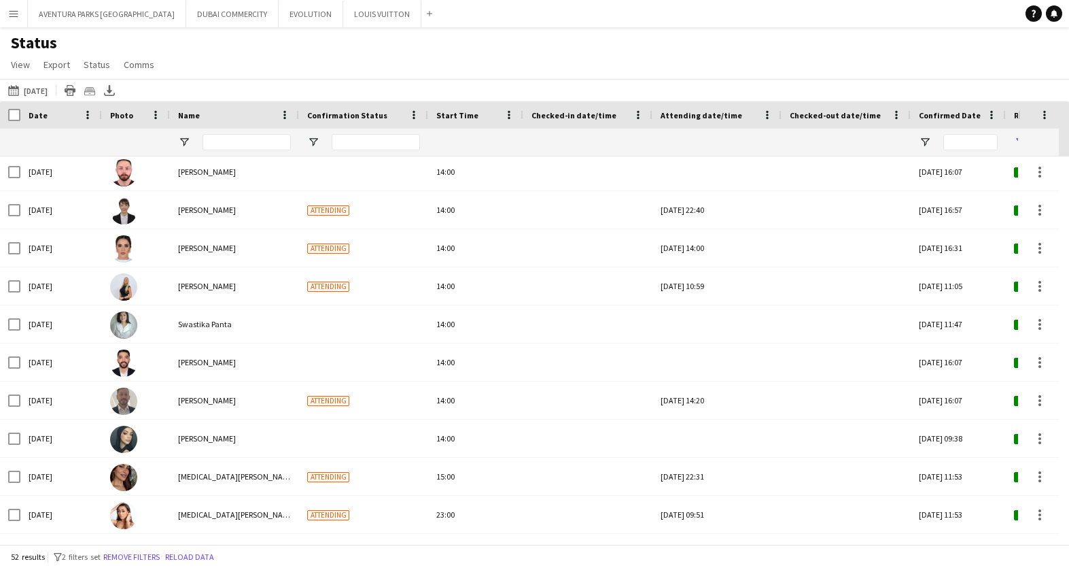
click at [13, 12] on app-icon "Menu" at bounding box center [13, 13] width 11 height 11
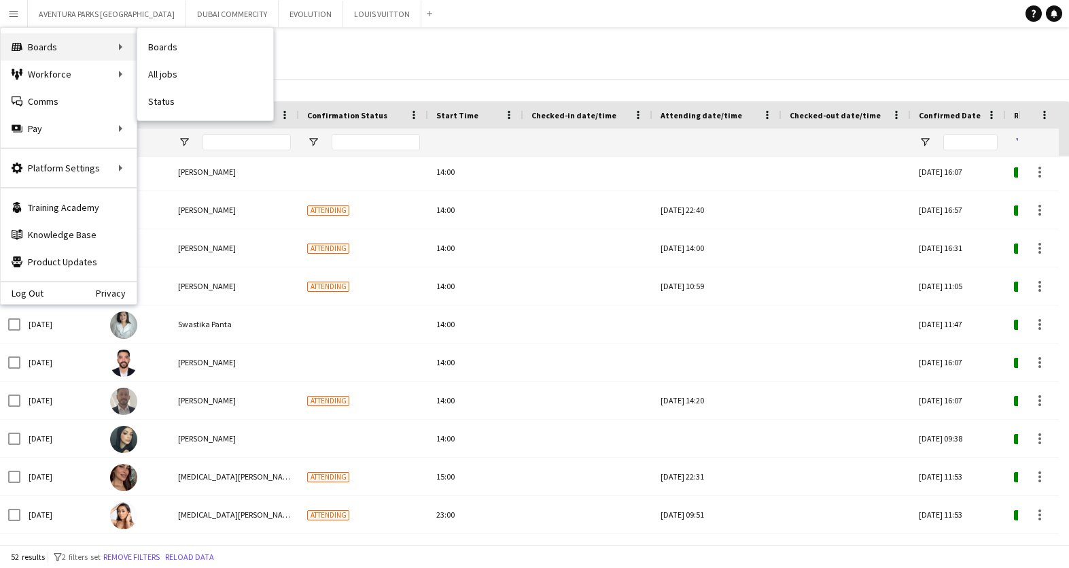
click at [32, 50] on div "Boards Boards" at bounding box center [69, 46] width 136 height 27
click at [172, 72] on link "All jobs" at bounding box center [205, 73] width 136 height 27
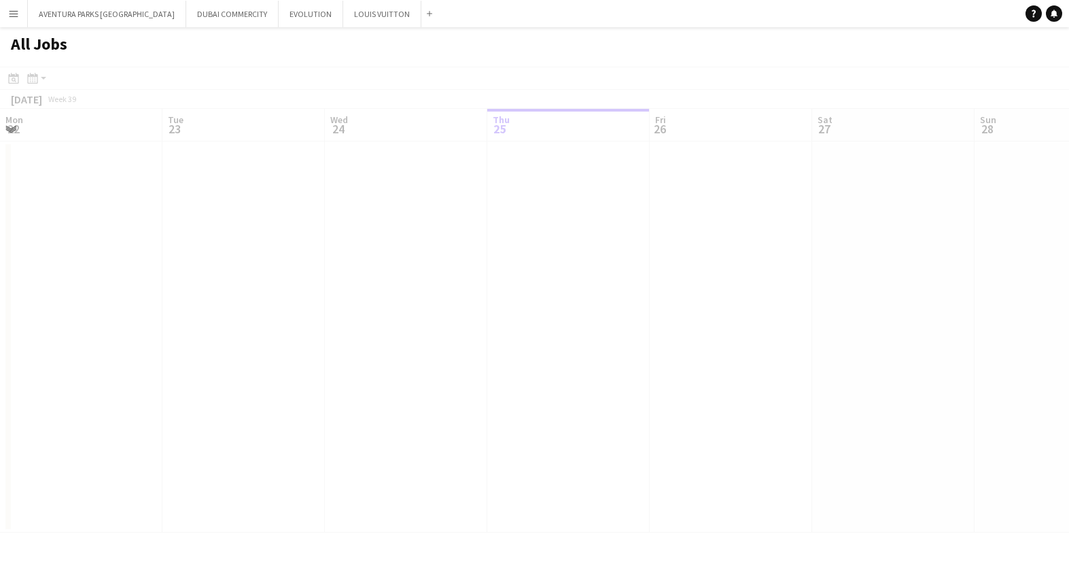
scroll to position [0, 325]
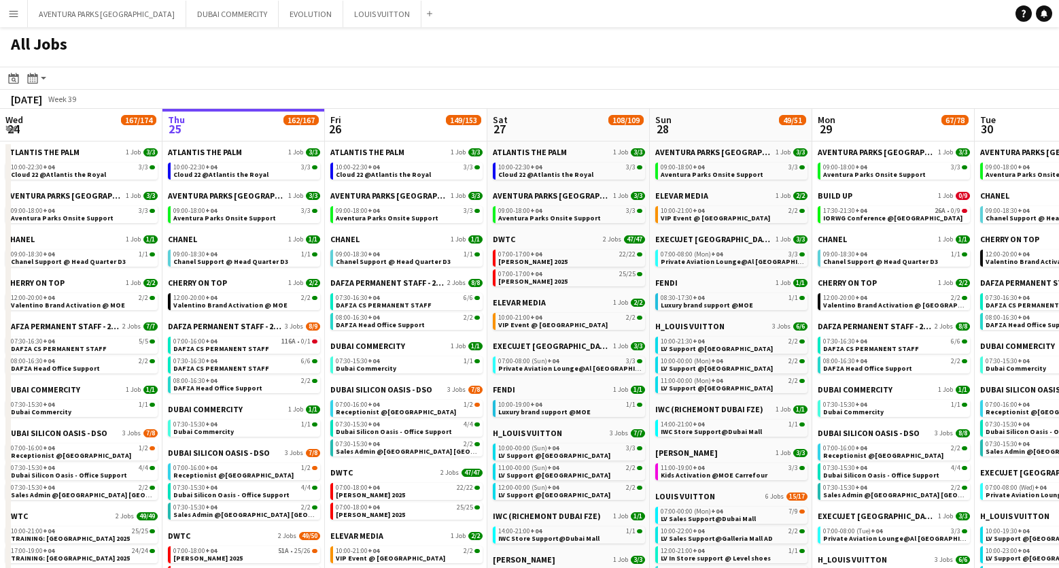
click at [12, 12] on app-icon "Menu" at bounding box center [13, 13] width 11 height 11
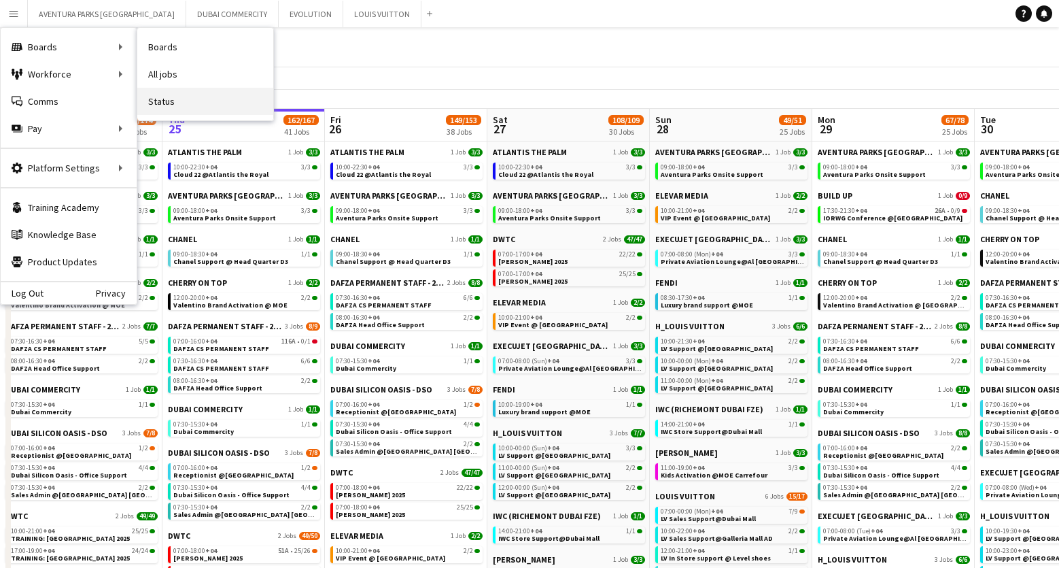
click at [158, 100] on link "Status" at bounding box center [205, 101] width 136 height 27
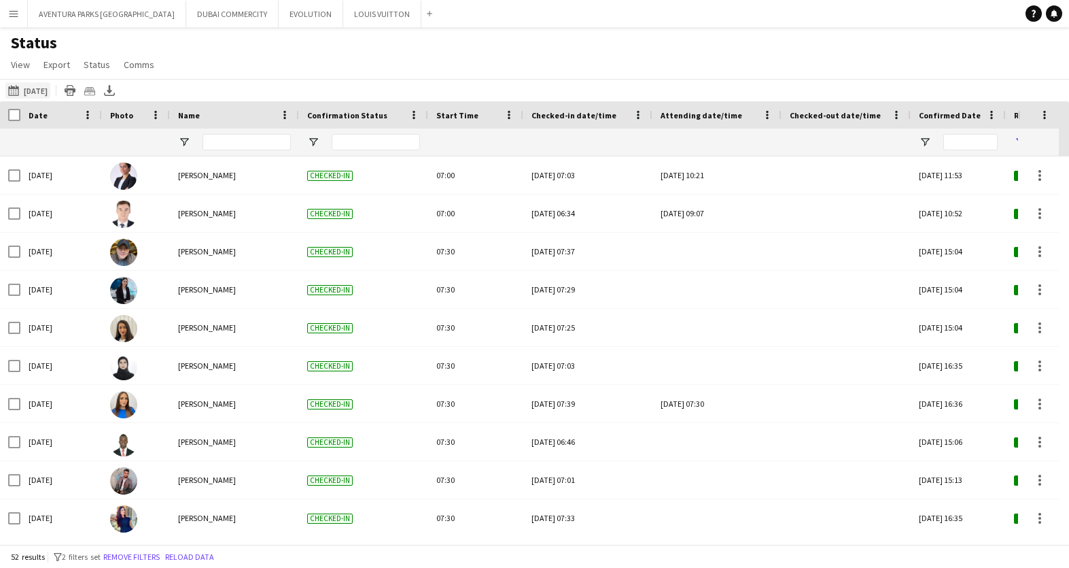
click at [8, 89] on app-icon "[DATE]" at bounding box center [16, 90] width 16 height 11
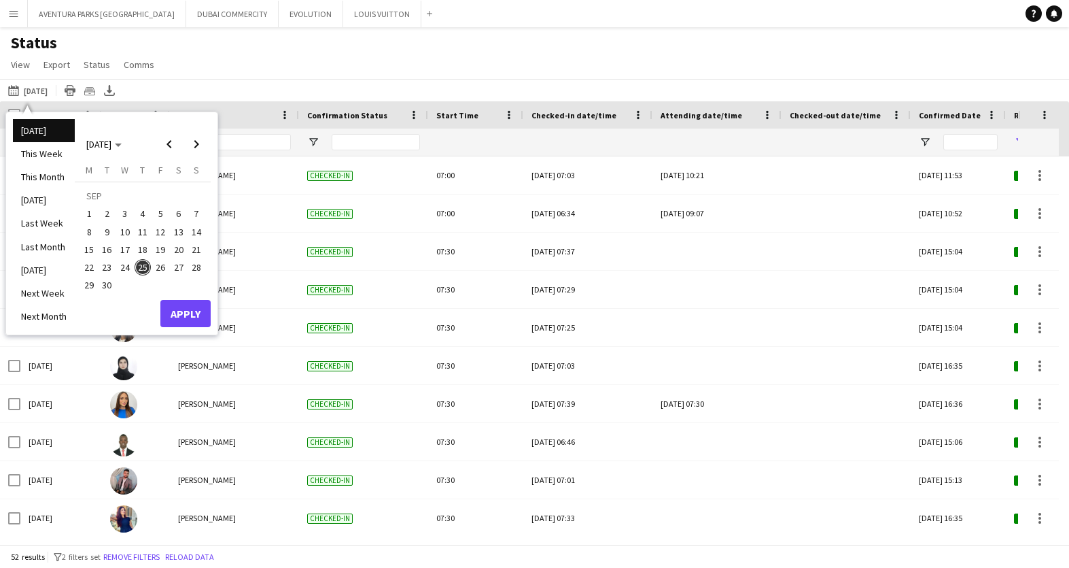
click at [144, 266] on span "25" at bounding box center [143, 267] width 16 height 16
click at [177, 310] on button "Apply" at bounding box center [185, 313] width 50 height 27
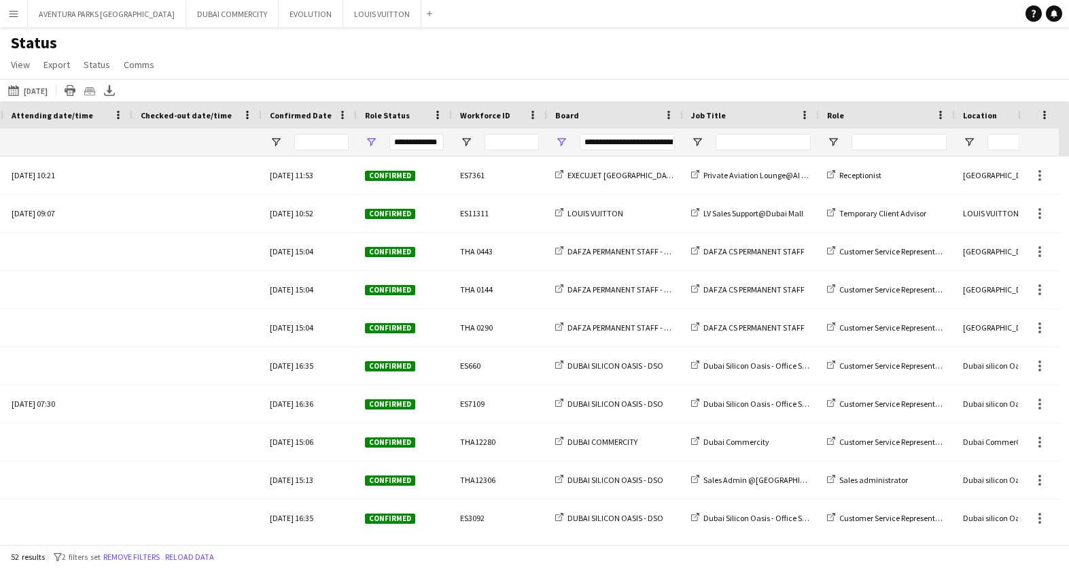
scroll to position [0, 730]
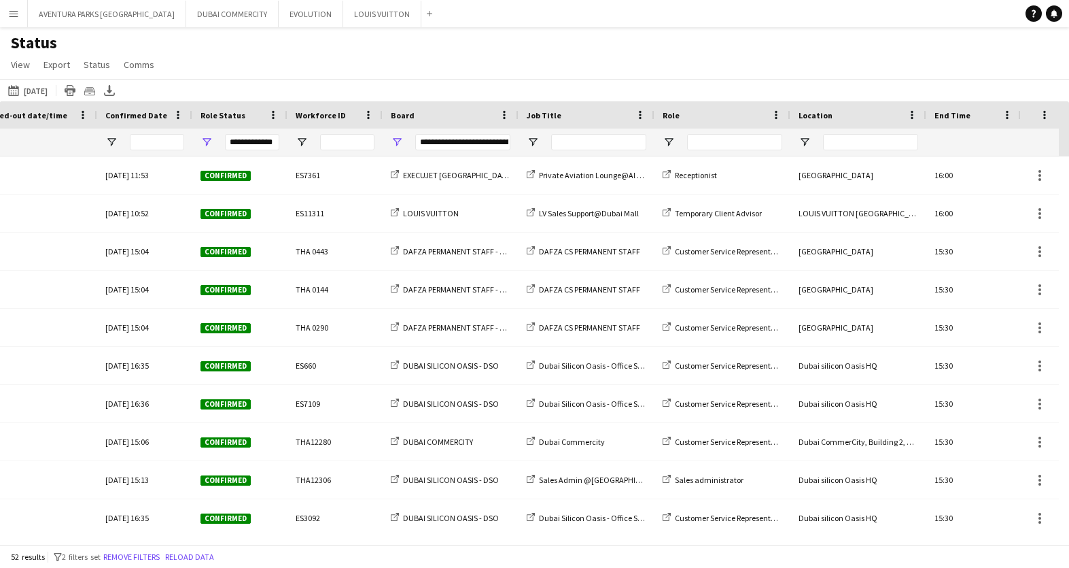
click at [468, 142] on div "**********" at bounding box center [462, 142] width 95 height 16
click at [455, 63] on div "Status View Views Default view New view Update view Delete view Edit name Custo…" at bounding box center [534, 56] width 1069 height 46
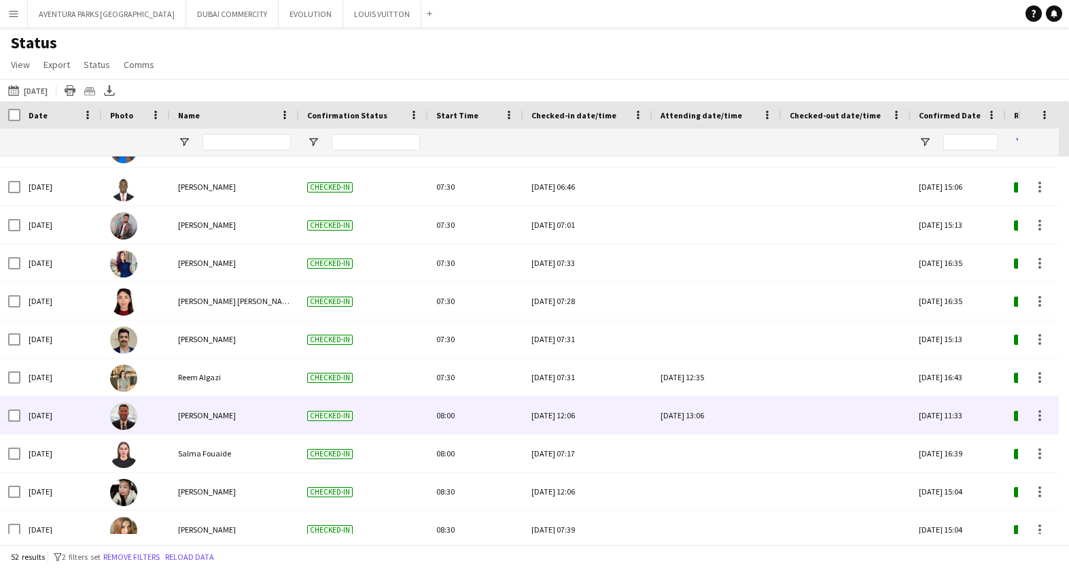
scroll to position [298, 0]
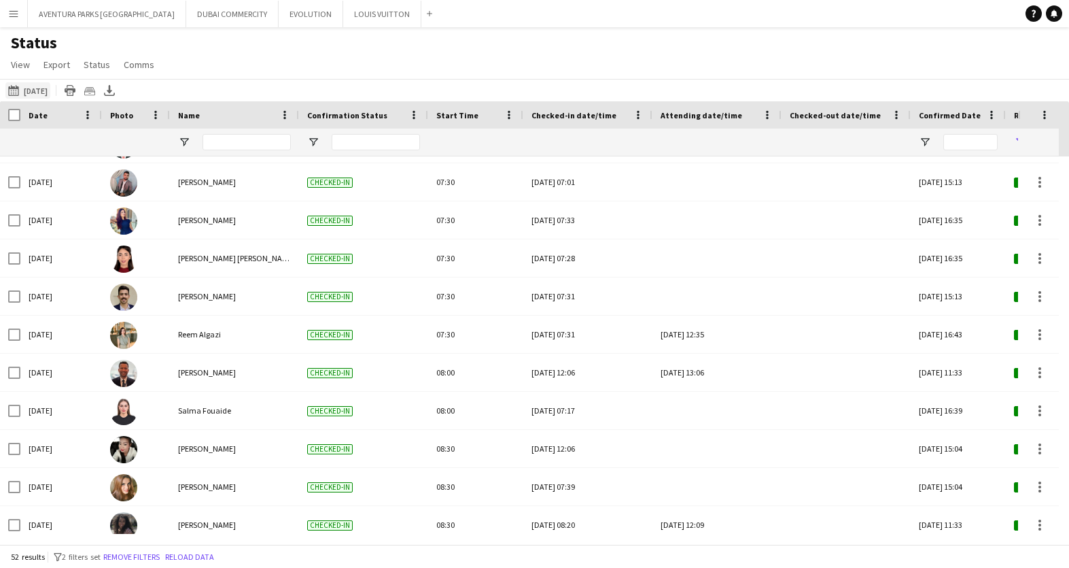
click at [12, 92] on app-icon "[DATE] to [DATE]" at bounding box center [16, 90] width 16 height 11
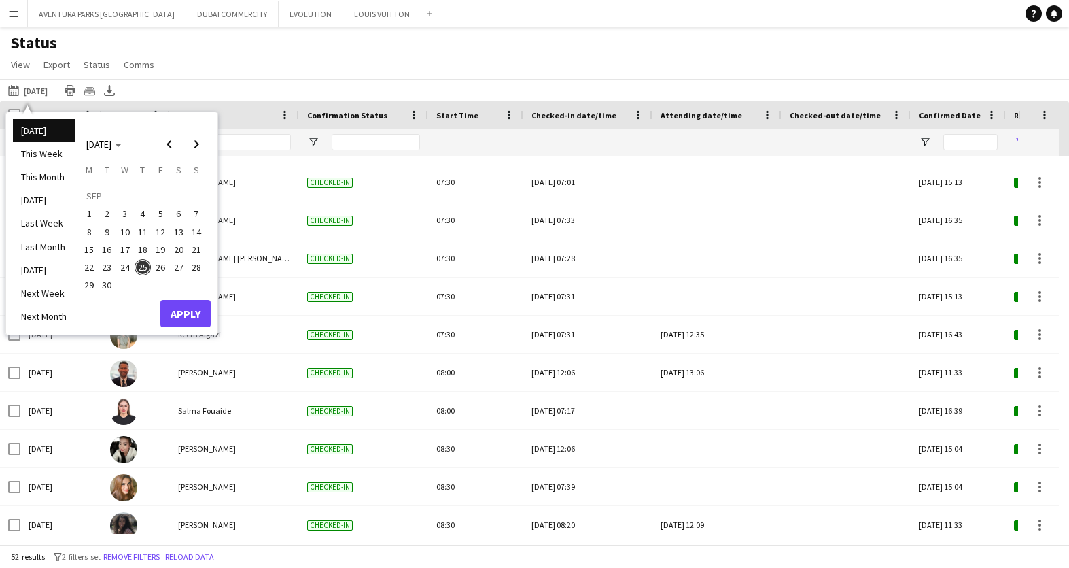
click at [142, 267] on span "25" at bounding box center [143, 267] width 16 height 16
click at [177, 316] on button "Apply" at bounding box center [185, 313] width 50 height 27
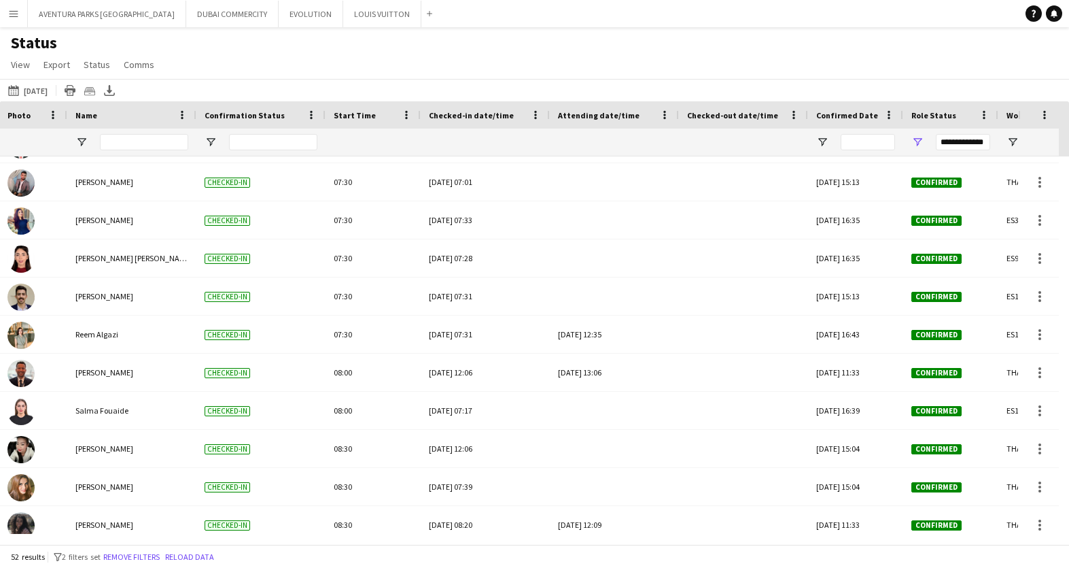
scroll to position [0, 0]
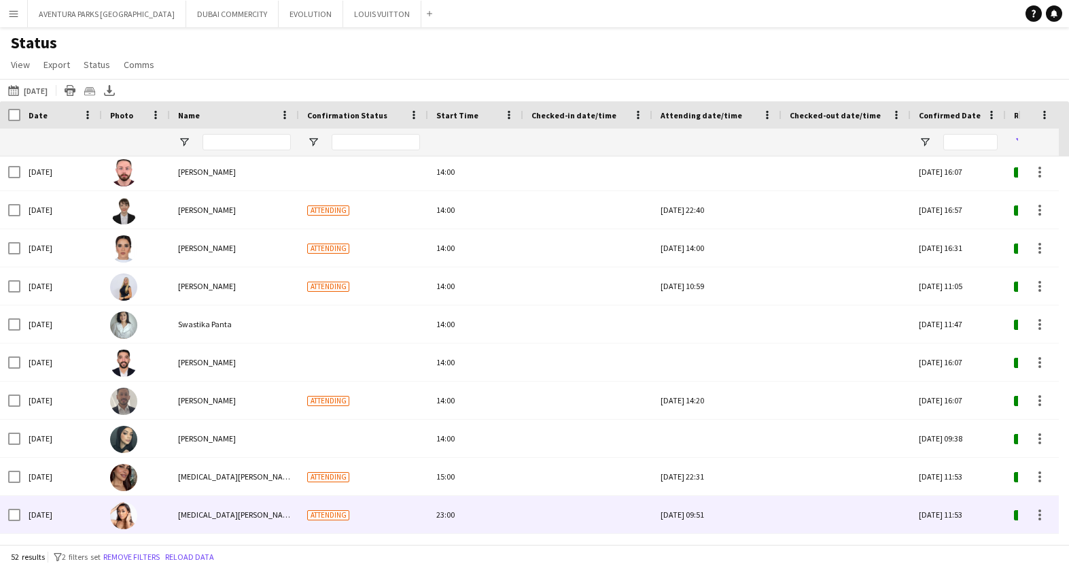
click at [194, 516] on span "[MEDICAL_DATA][PERSON_NAME]" at bounding box center [237, 514] width 118 height 10
click at [194, 517] on span "[MEDICAL_DATA][PERSON_NAME]" at bounding box center [237, 514] width 118 height 10
drag, startPoint x: 618, startPoint y: 512, endPoint x: 447, endPoint y: 513, distance: 170.6
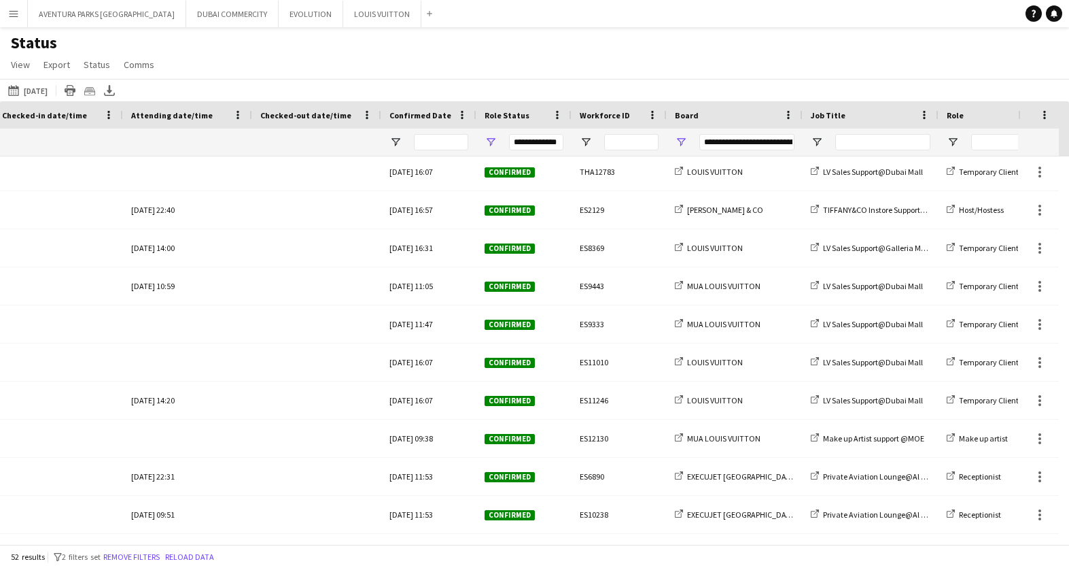
scroll to position [0, 597]
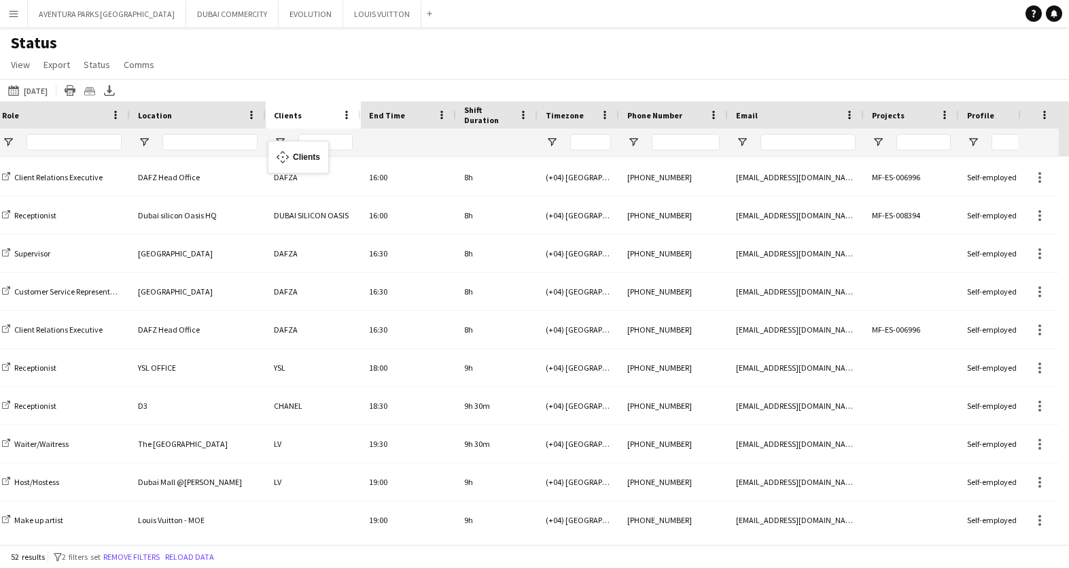
drag, startPoint x: 900, startPoint y: 114, endPoint x: 275, endPoint y: 149, distance: 626.2
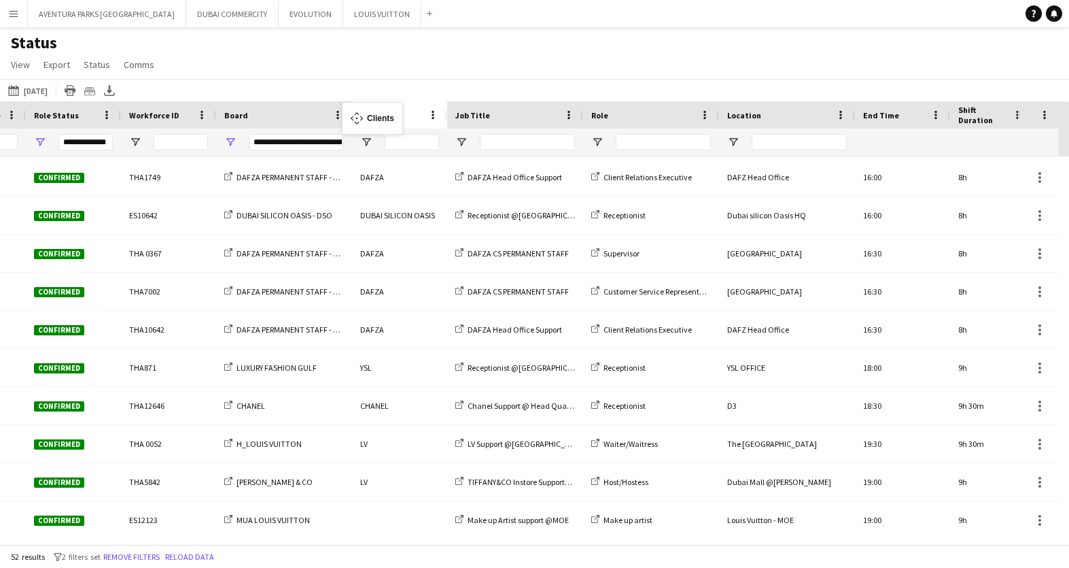
drag, startPoint x: 797, startPoint y: 114, endPoint x: 349, endPoint y: 110, distance: 448.6
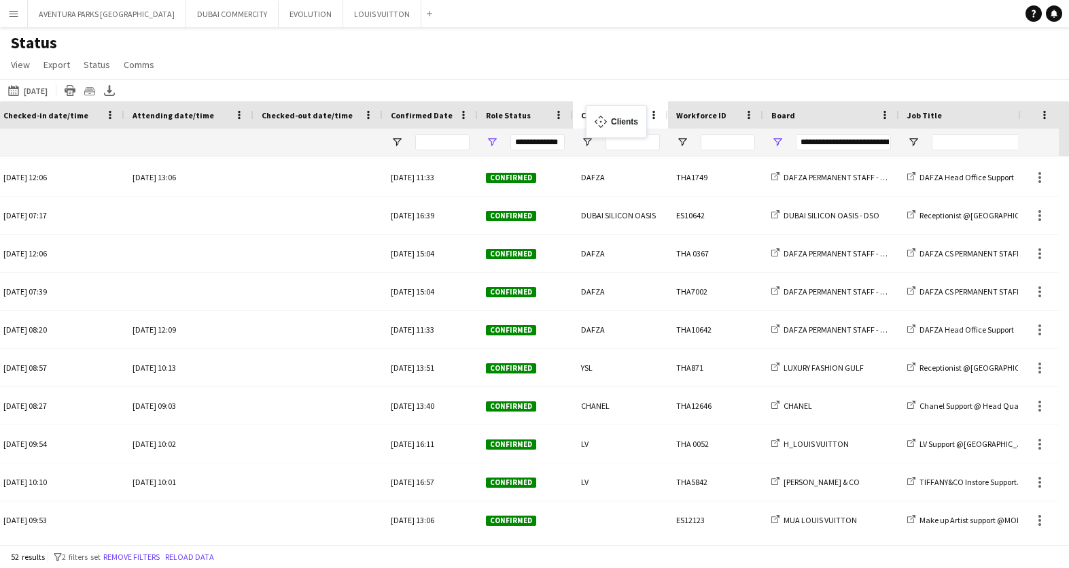
drag, startPoint x: 836, startPoint y: 115, endPoint x: 593, endPoint y: 114, distance: 243.3
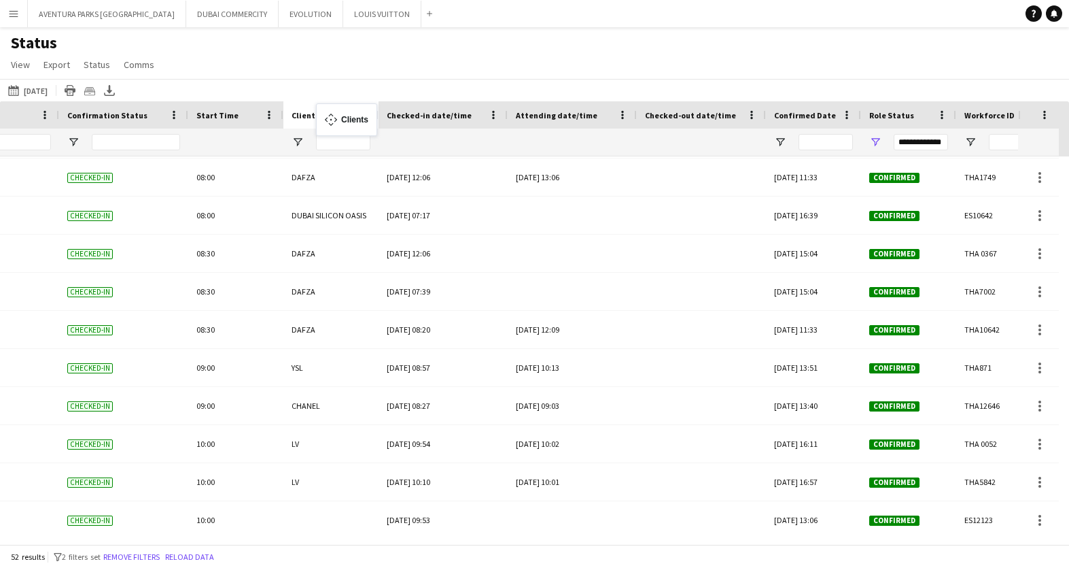
drag, startPoint x: 907, startPoint y: 117, endPoint x: 323, endPoint y: 111, distance: 584.5
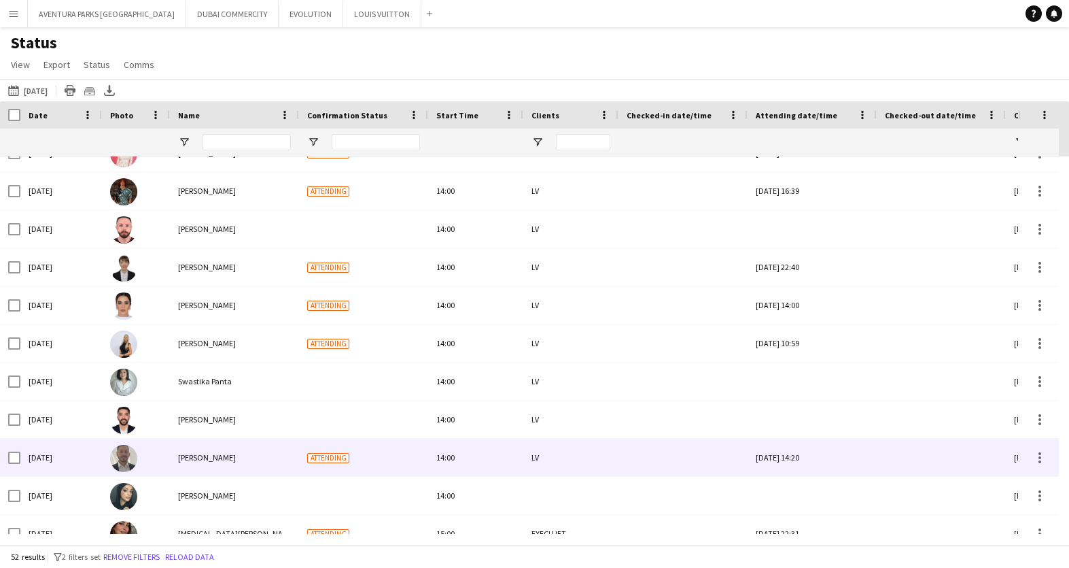
scroll to position [1602, 0]
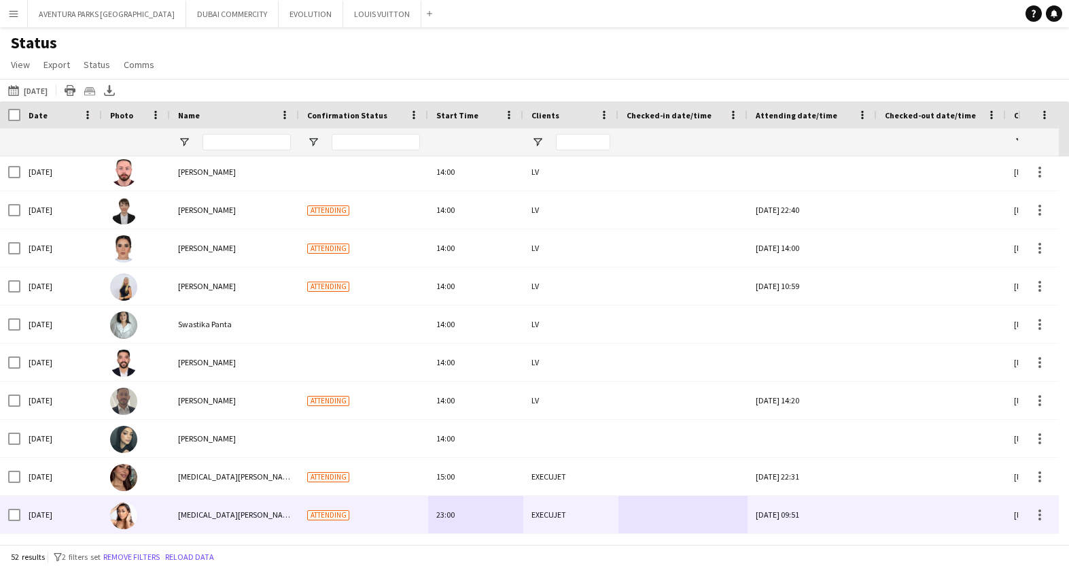
click at [118, 513] on img at bounding box center [123, 515] width 27 height 27
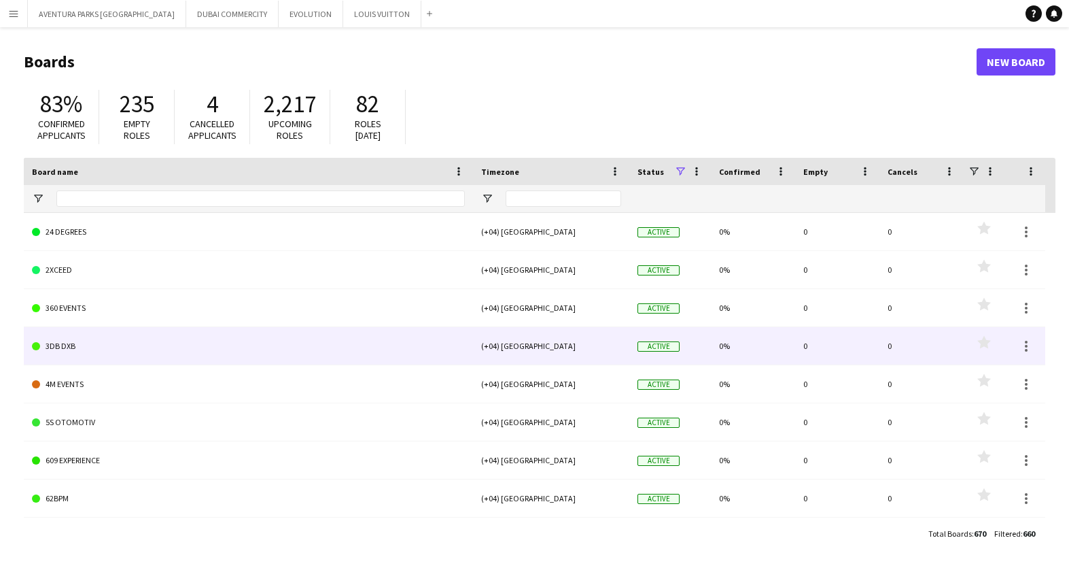
scroll to position [270, 0]
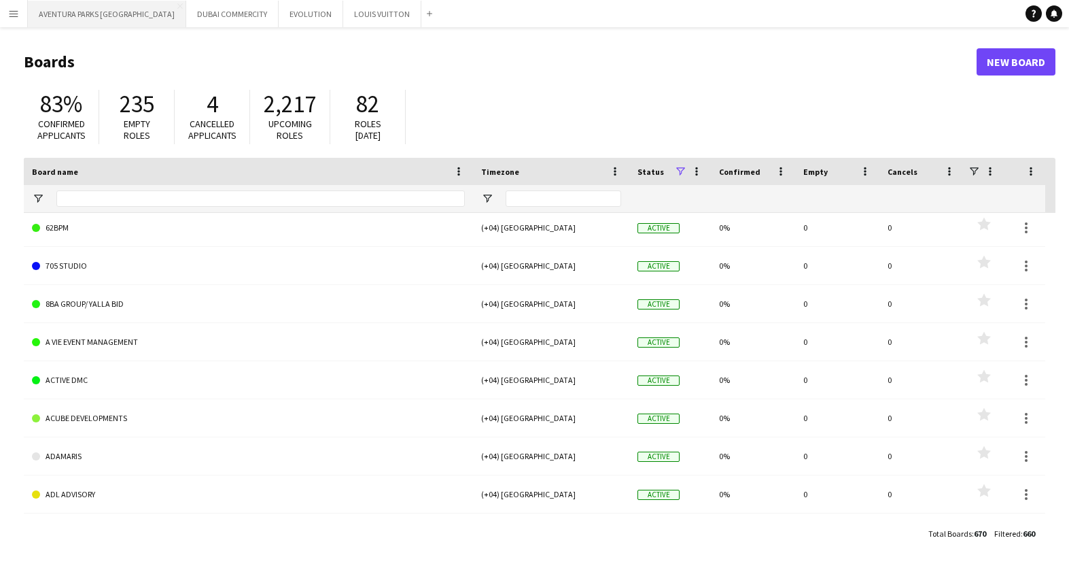
click at [88, 10] on button "AVENTURA PARKS DUBAI Close" at bounding box center [107, 14] width 158 height 27
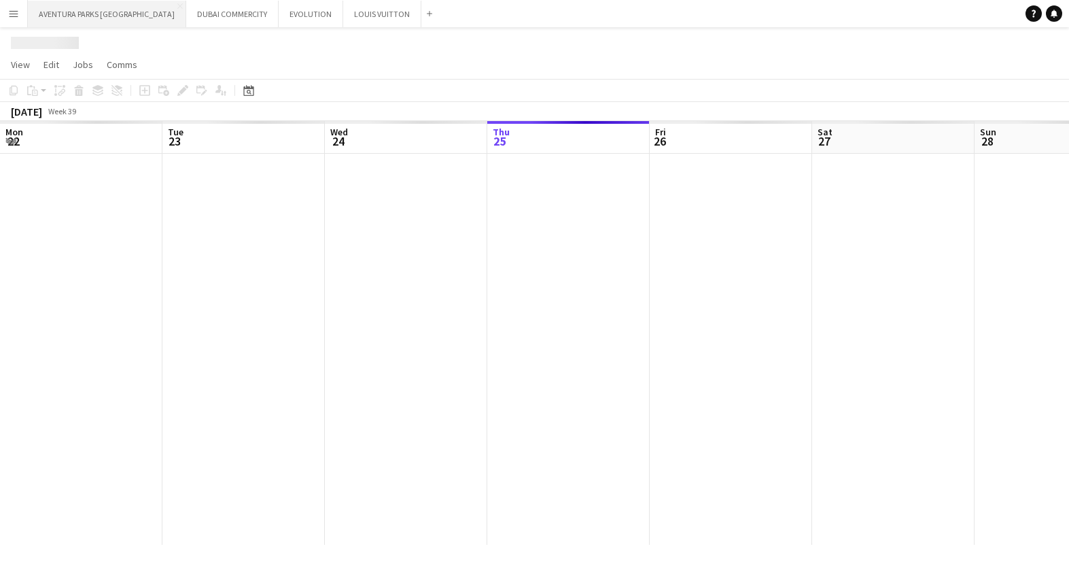
scroll to position [0, 325]
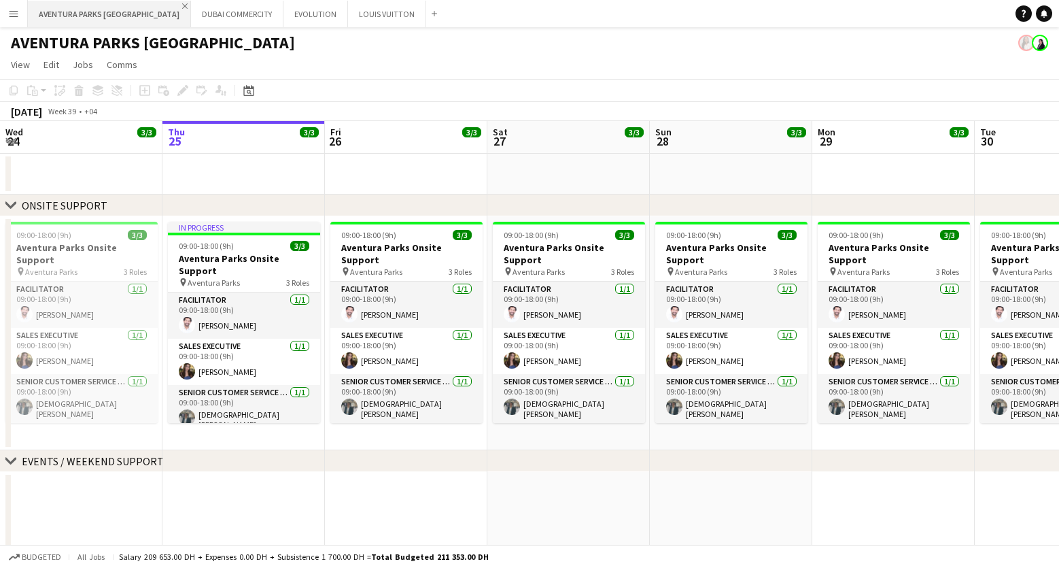
click at [182, 5] on app-icon "Close" at bounding box center [184, 5] width 5 height 5
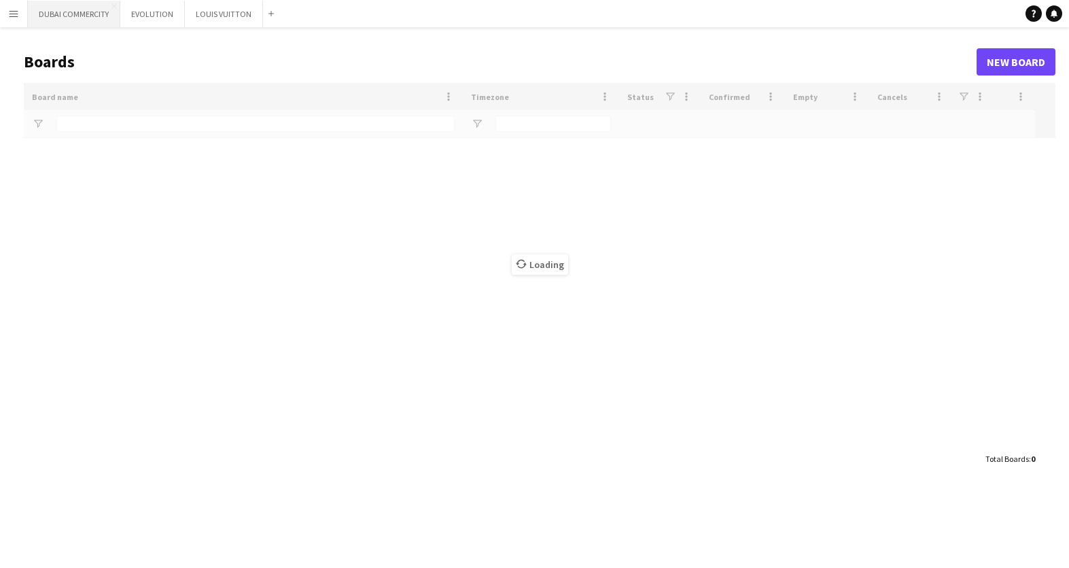
click at [90, 14] on button "[GEOGRAPHIC_DATA] COMMERCITY Close" at bounding box center [74, 14] width 92 height 27
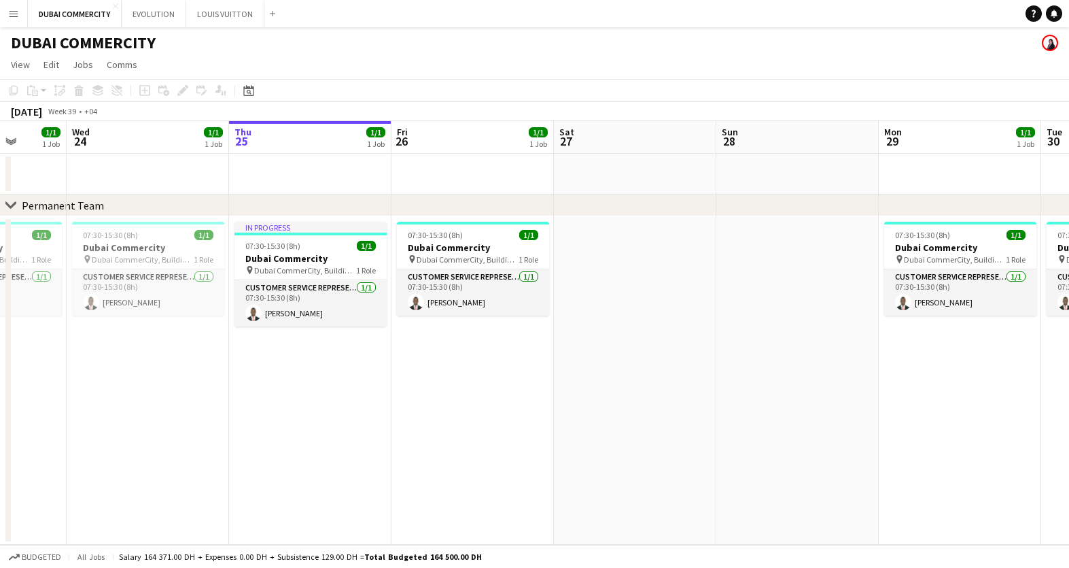
scroll to position [0, 398]
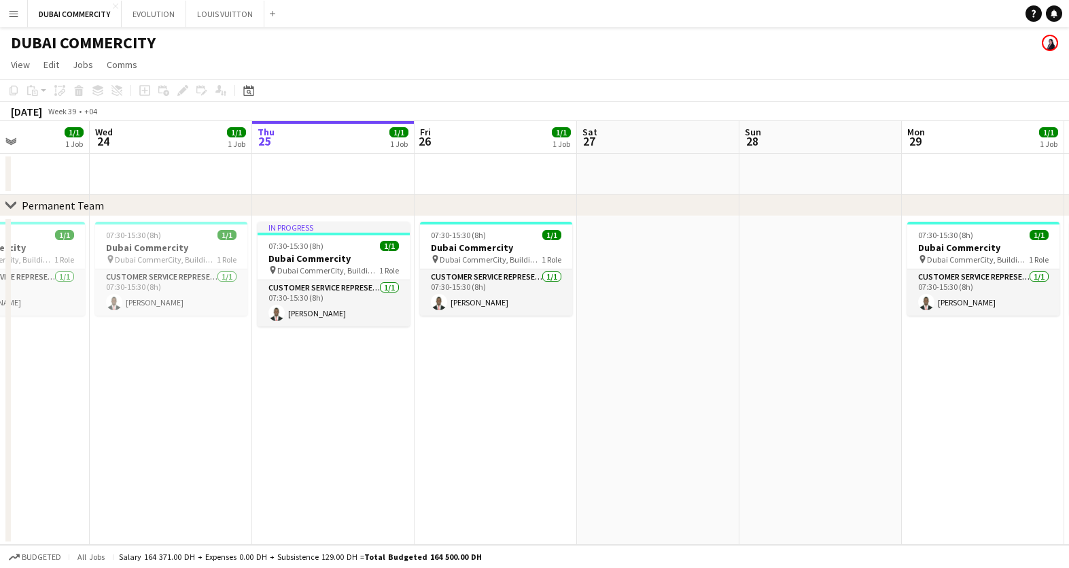
drag, startPoint x: 902, startPoint y: 385, endPoint x: 992, endPoint y: 394, distance: 90.1
click at [992, 394] on app-calendar-viewport "Sun 21 Mon 22 1/1 1 Job Tue 23 1/1 1 Job Wed 24 1/1 1 Job Thu 25 1/1 1 Job Fri …" at bounding box center [534, 332] width 1069 height 423
click at [153, 14] on button "EVOLUTION Close" at bounding box center [154, 14] width 65 height 27
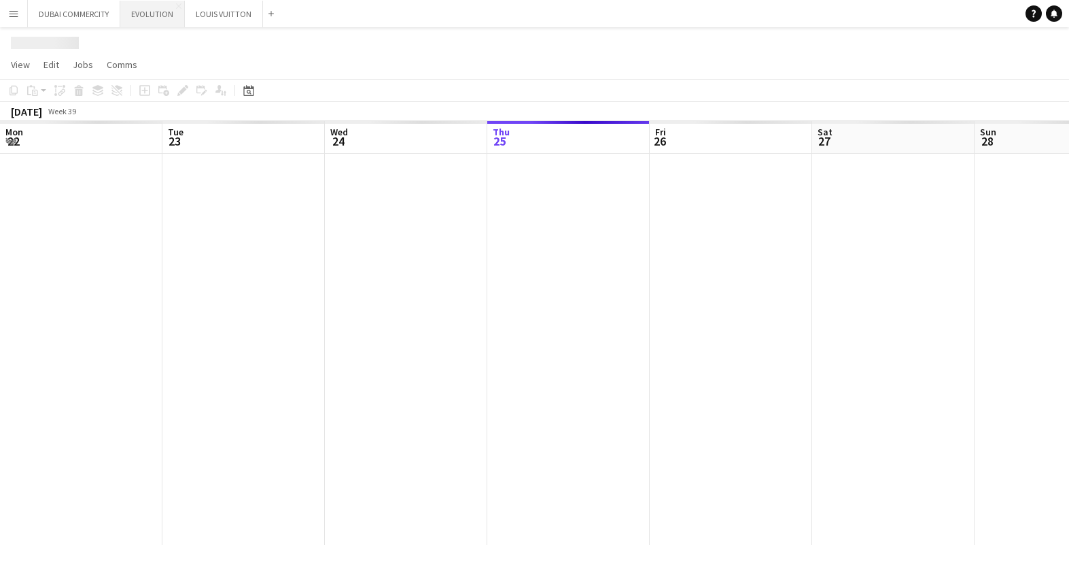
scroll to position [0, 325]
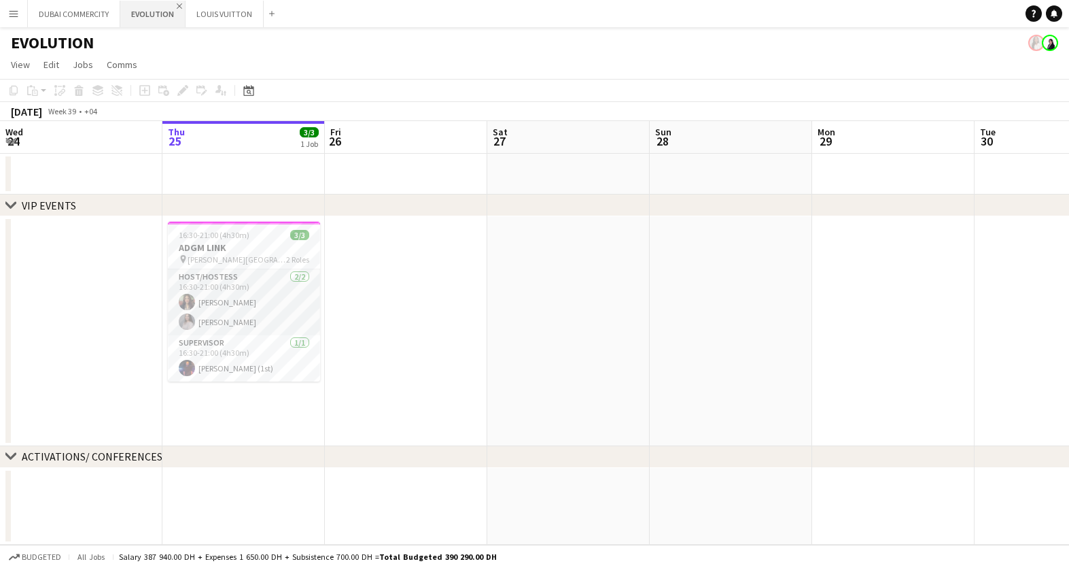
click at [177, 7] on app-icon "Close" at bounding box center [179, 5] width 5 height 5
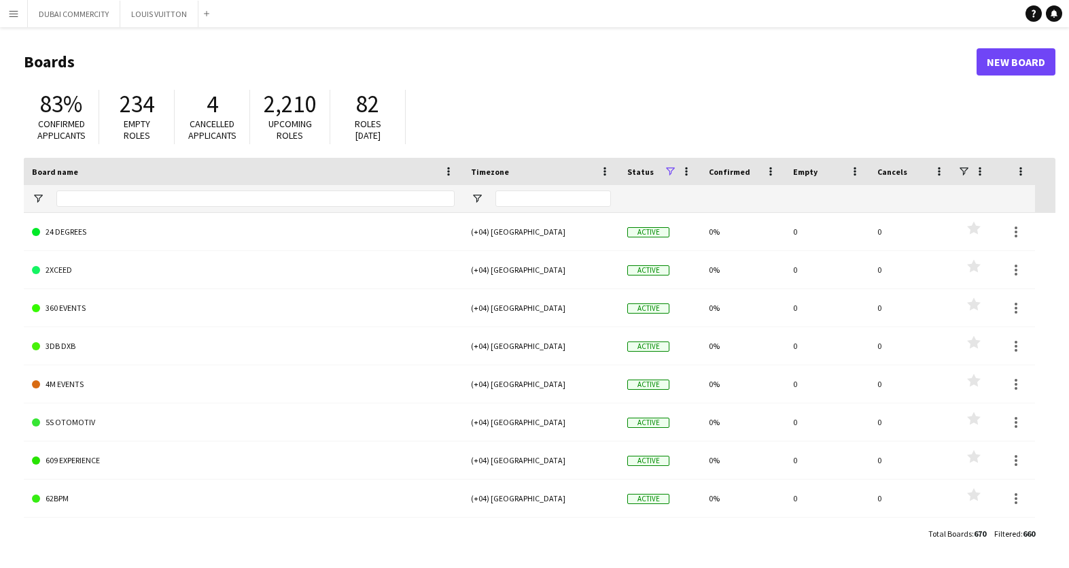
click at [10, 17] on app-icon "Menu" at bounding box center [13, 13] width 11 height 11
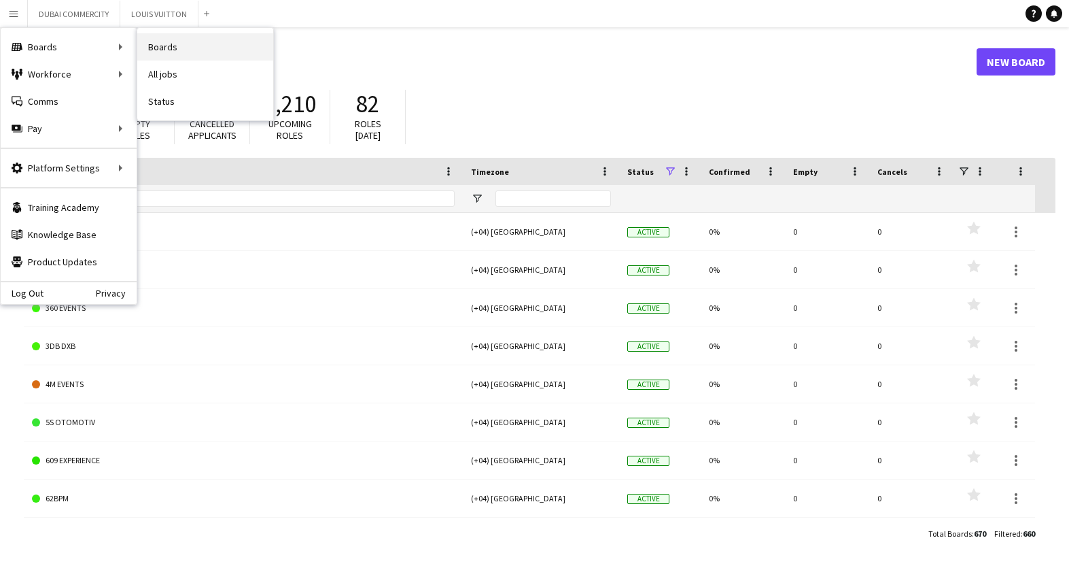
click at [170, 44] on link "Boards" at bounding box center [205, 46] width 136 height 27
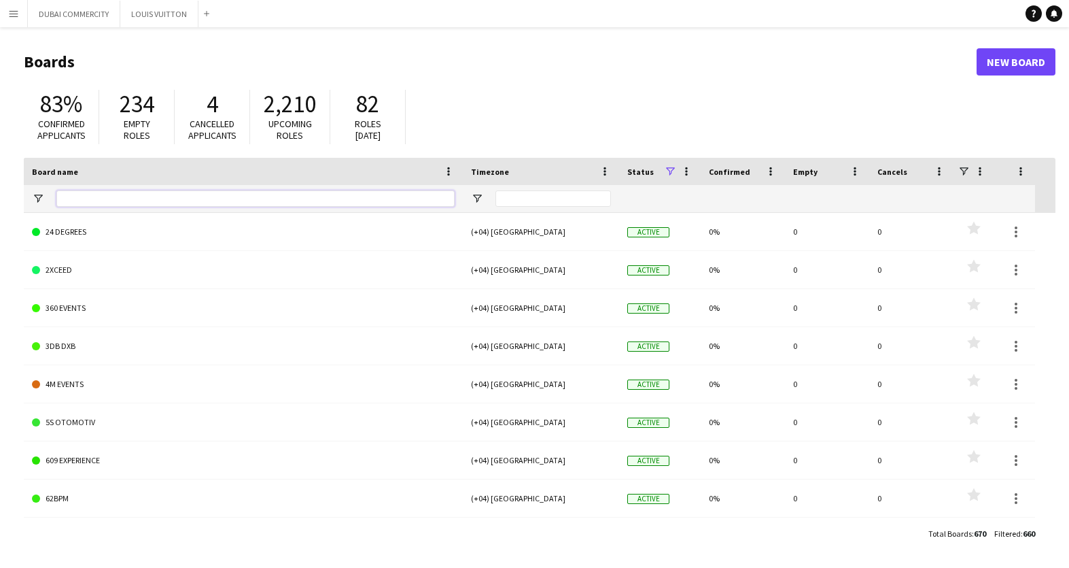
click at [139, 199] on input "Board name Filter Input" at bounding box center [255, 198] width 398 height 16
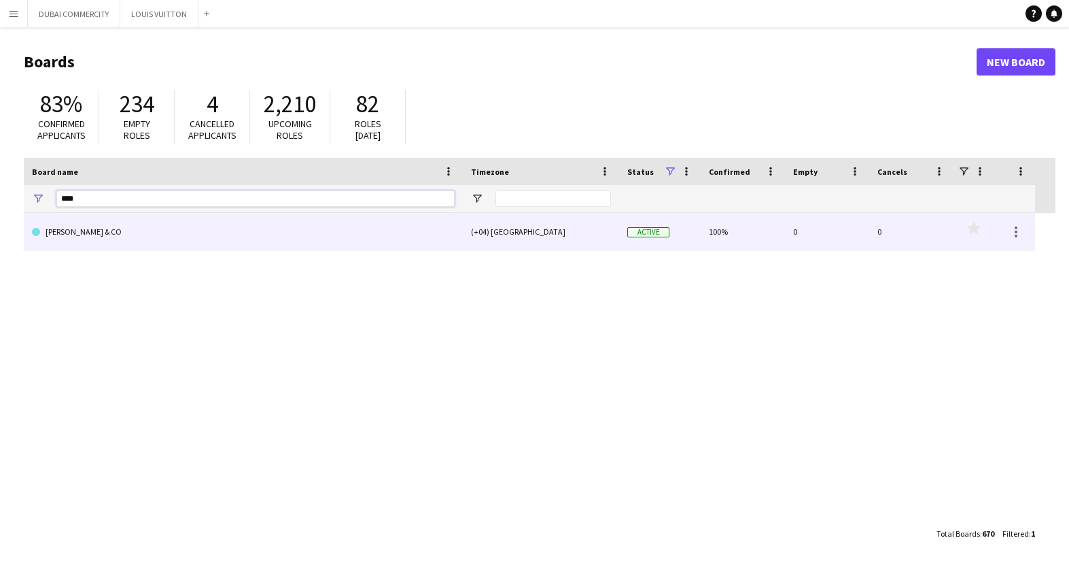
type input "****"
click at [133, 235] on link "[PERSON_NAME] & CO" at bounding box center [243, 232] width 423 height 38
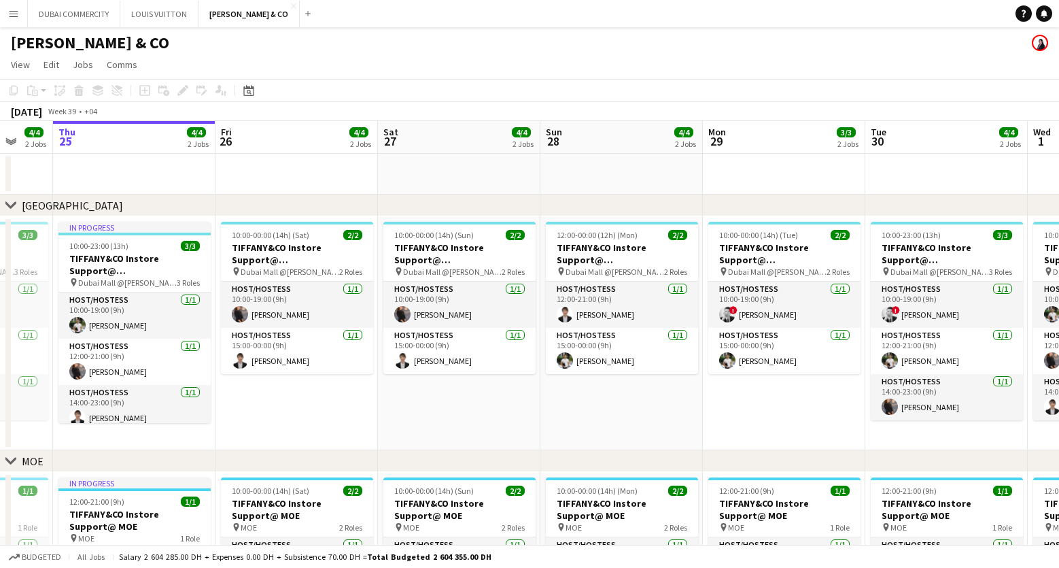
scroll to position [0, 456]
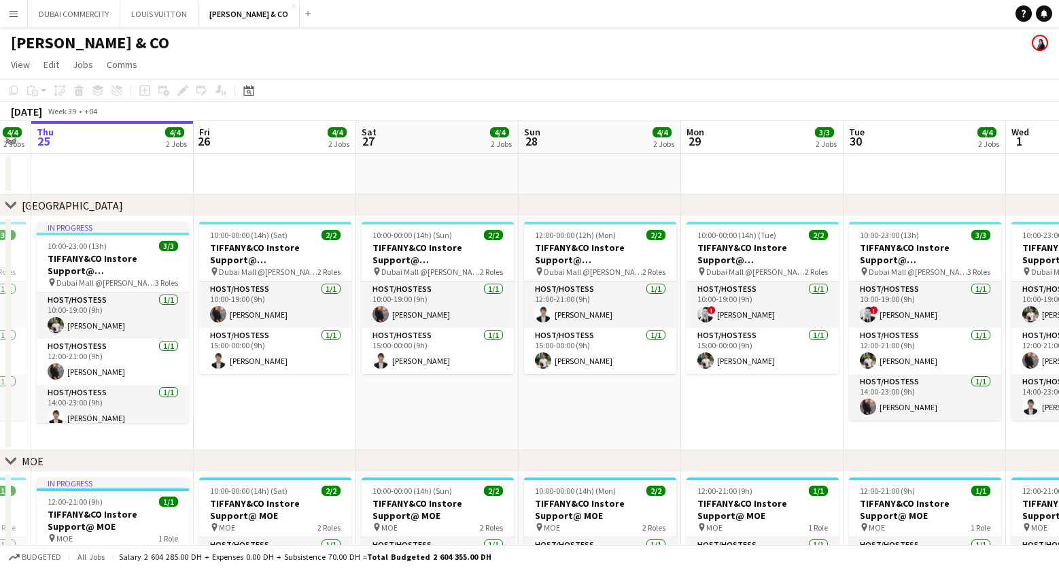
drag, startPoint x: 805, startPoint y: 416, endPoint x: 691, endPoint y: 422, distance: 115.0
click at [691, 422] on app-calendar-viewport "Mon 22 3/3 2 Jobs Tue 23 3/3 2 Jobs Wed 24 4/4 2 Jobs Thu 25 4/4 2 Jobs Fri 26 …" at bounding box center [529, 420] width 1059 height 599
click at [742, 424] on app-date-cell "10:00-00:00 (14h) (Tue) 2/2 TIFFANY&CO Instore Support@ [GEOGRAPHIC_DATA] pin D…" at bounding box center [762, 333] width 162 height 234
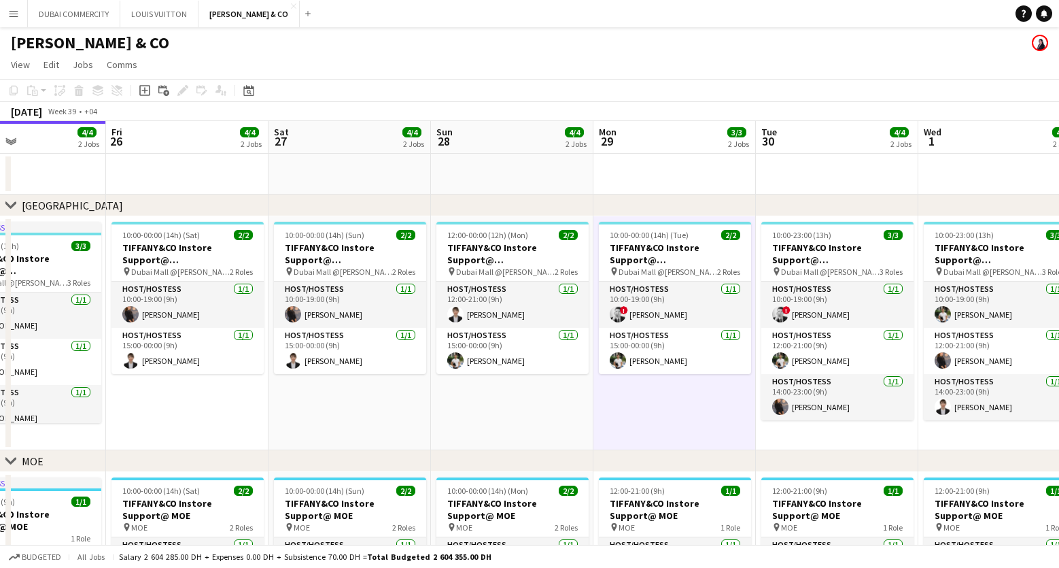
scroll to position [0, 563]
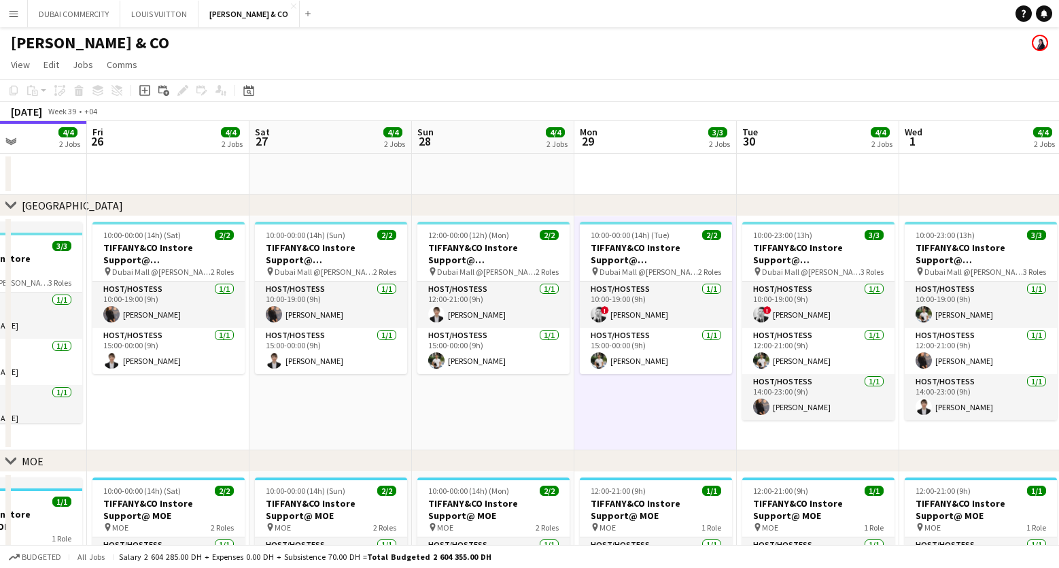
drag, startPoint x: 739, startPoint y: 423, endPoint x: 633, endPoint y: 424, distance: 106.7
click at [633, 424] on app-calendar-viewport "Mon 22 3/3 2 Jobs Tue 23 3/3 2 Jobs Wed 24 4/4 2 Jobs Thu 25 4/4 2 Jobs Fri 26 …" at bounding box center [529, 420] width 1059 height 599
click at [651, 396] on app-date-cell "10:00-00:00 (14h) (Tue) 2/2 TIFFANY&CO Instore Support@ Dubai Mall pin Dubai Ma…" at bounding box center [655, 333] width 162 height 234
click at [651, 339] on app-card-role "Host/Hostess 1/1 15:00-00:00 (9h) Bojan Barisic" at bounding box center [656, 351] width 152 height 46
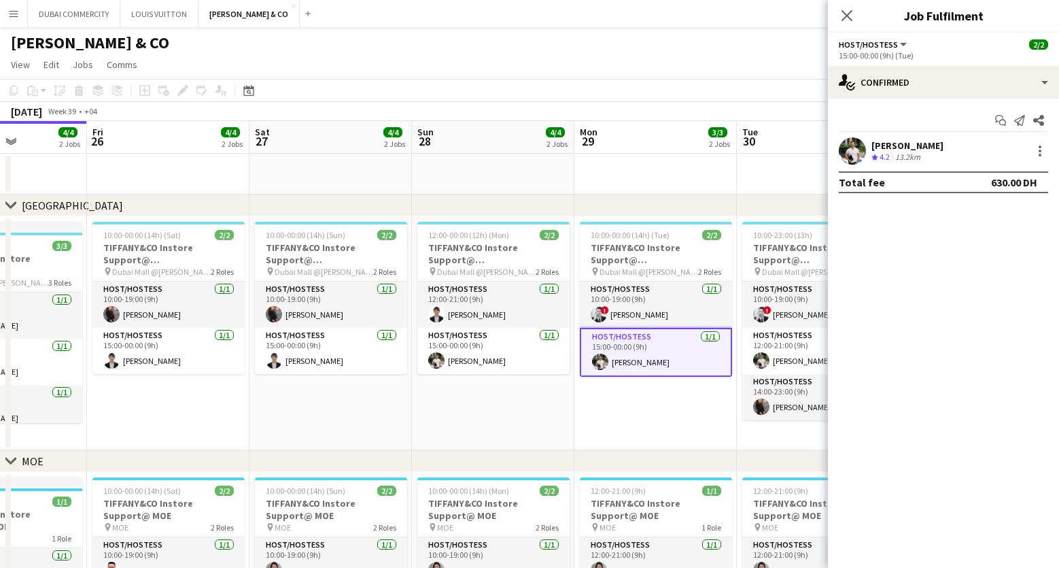
click at [631, 420] on app-date-cell "10:00-00:00 (14h) (Tue) 2/2 TIFFANY&CO Instore Support@ Dubai Mall pin Dubai Ma…" at bounding box center [655, 333] width 162 height 234
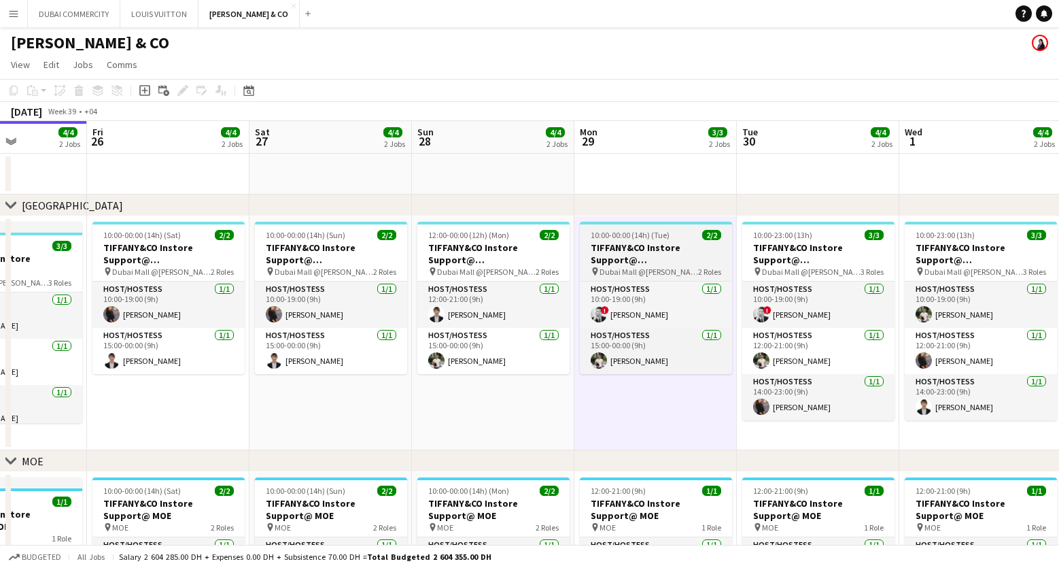
click at [628, 243] on h3 "TIFFANY&CO Instore Support@ Dubai Mall" at bounding box center [656, 253] width 152 height 24
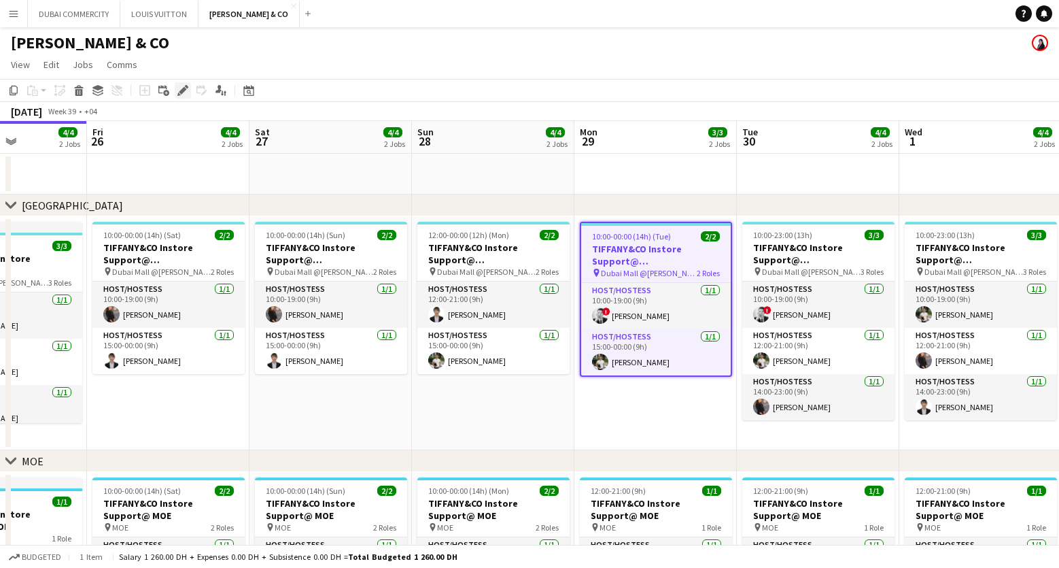
click at [182, 90] on icon at bounding box center [182, 90] width 7 height 7
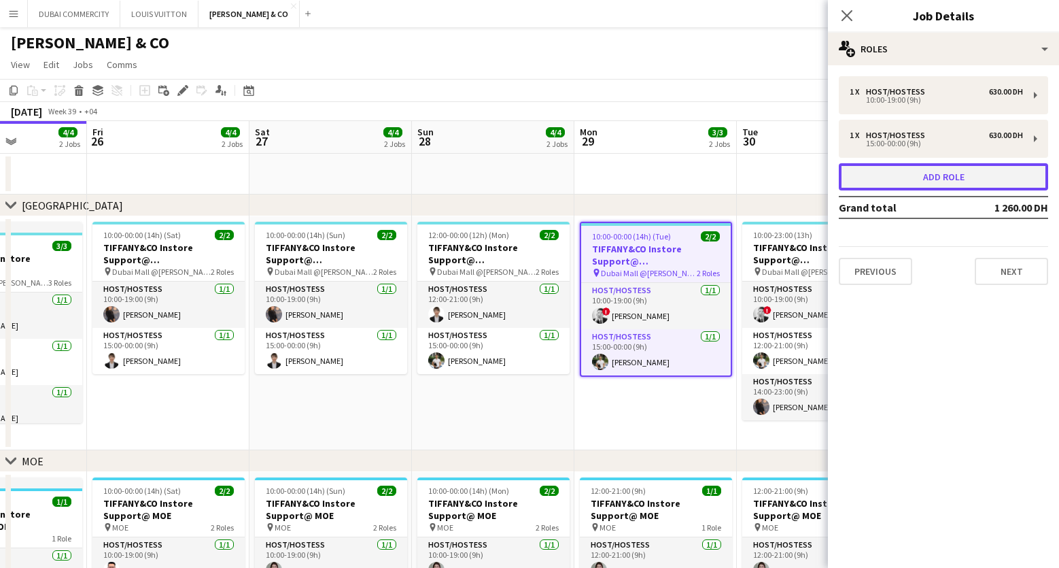
click at [915, 177] on button "Add role" at bounding box center [943, 176] width 209 height 27
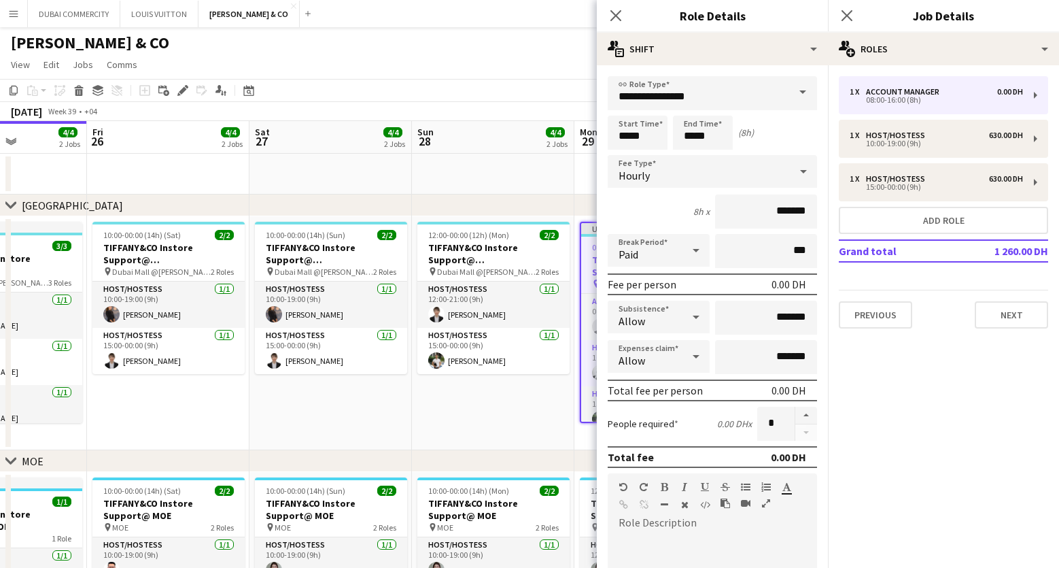
click at [791, 92] on span at bounding box center [802, 92] width 29 height 33
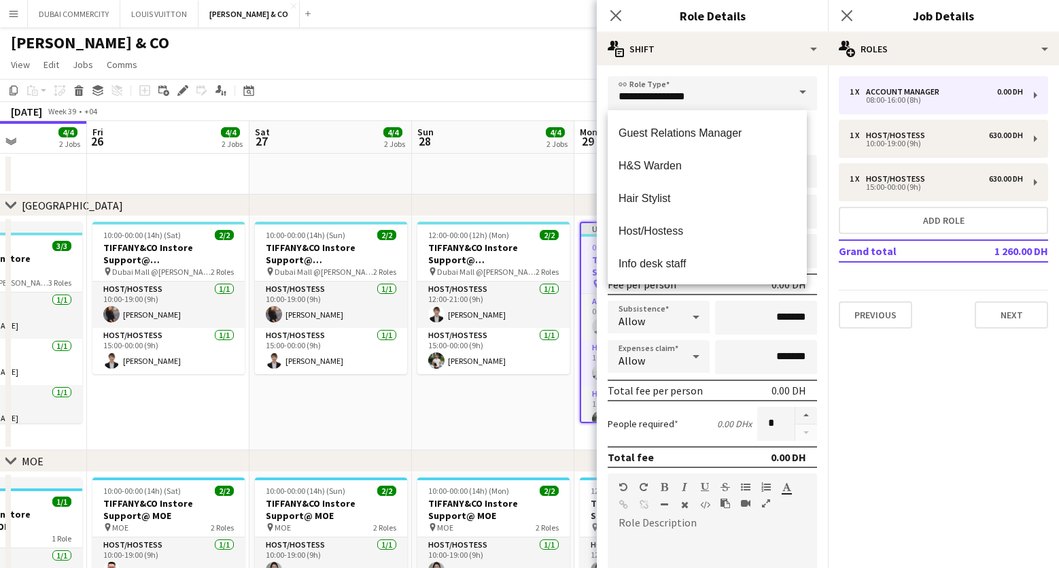
scroll to position [1115, 0]
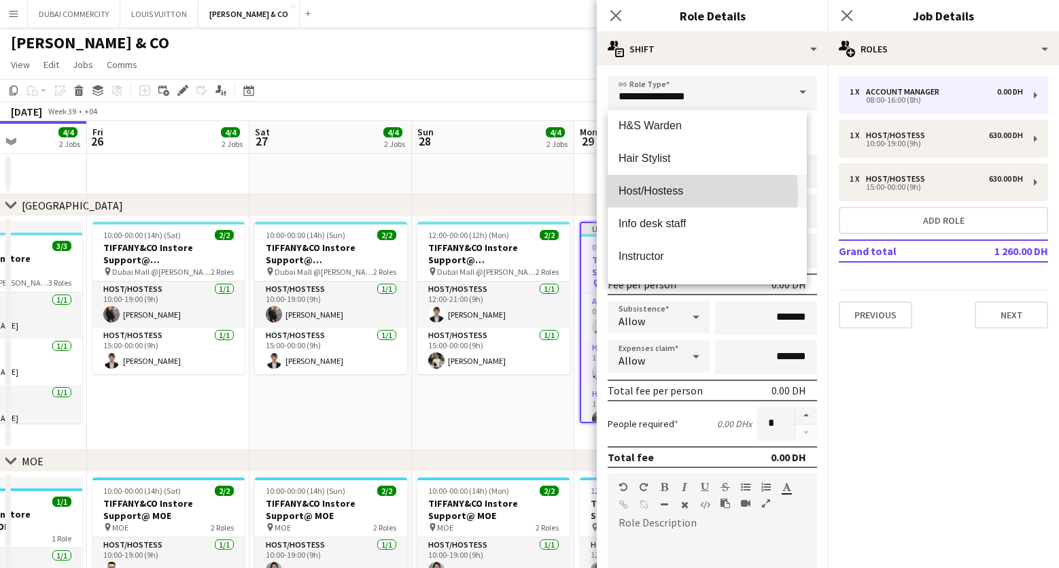
click at [656, 193] on span "Host/Hostess" at bounding box center [706, 190] width 177 height 13
type input "**********"
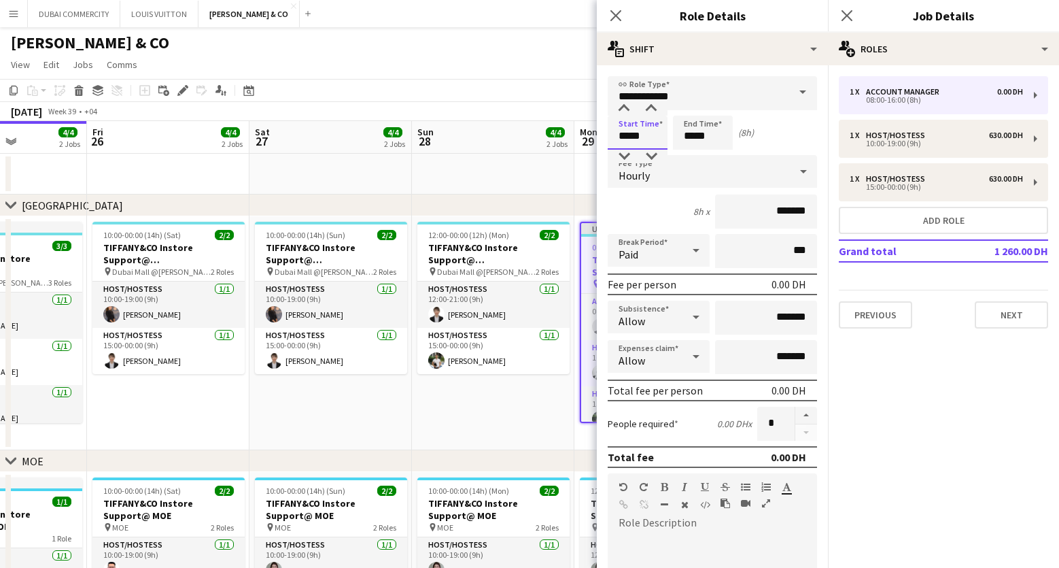
click at [643, 137] on input "*****" at bounding box center [638, 133] width 60 height 34
type input "*****"
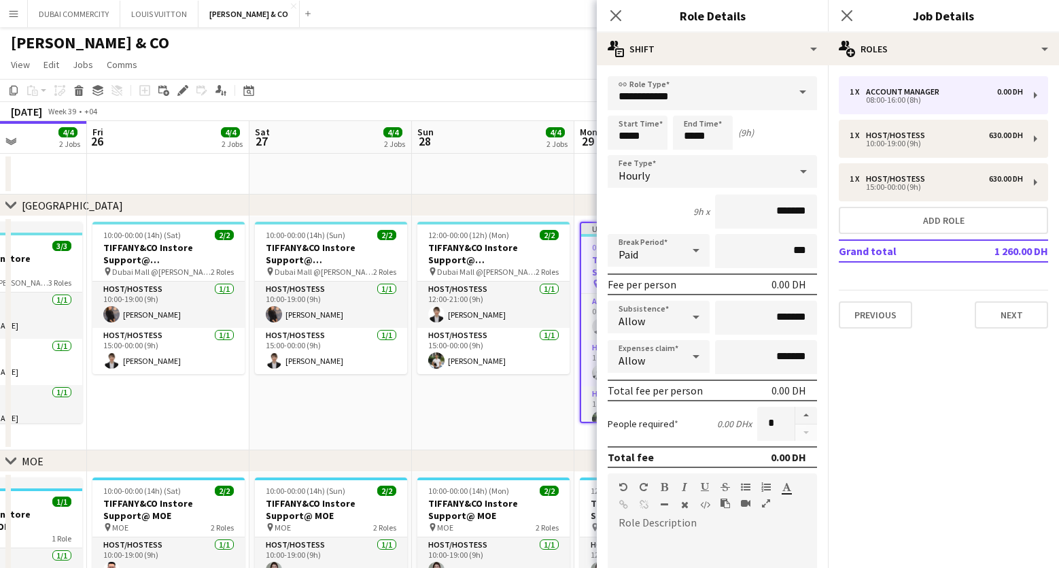
click at [770, 142] on div "Start Time ***** End Time ***** (9h)" at bounding box center [712, 133] width 209 height 34
click at [737, 214] on input "*******" at bounding box center [766, 211] width 102 height 34
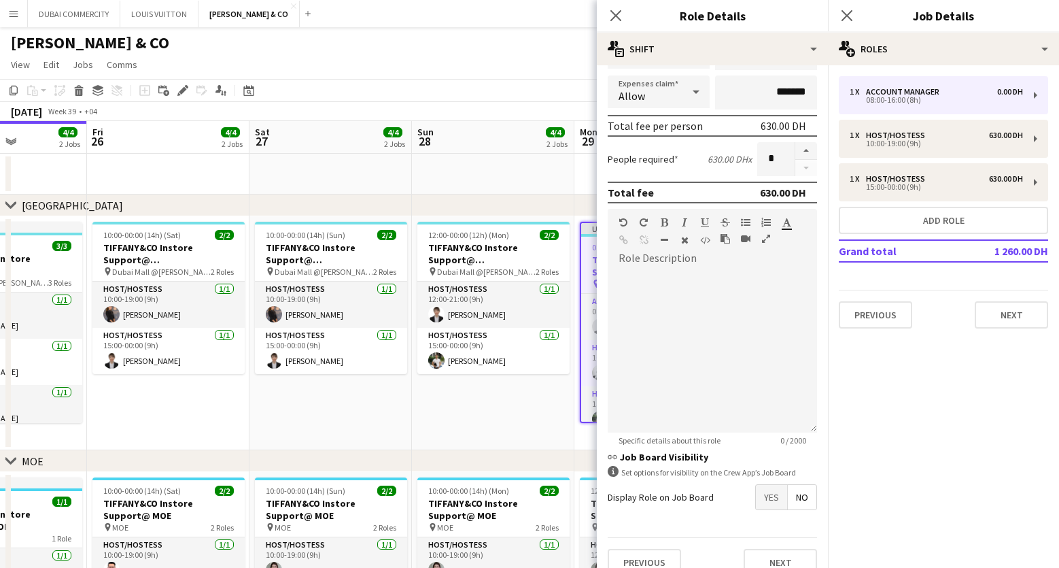
scroll to position [283, 0]
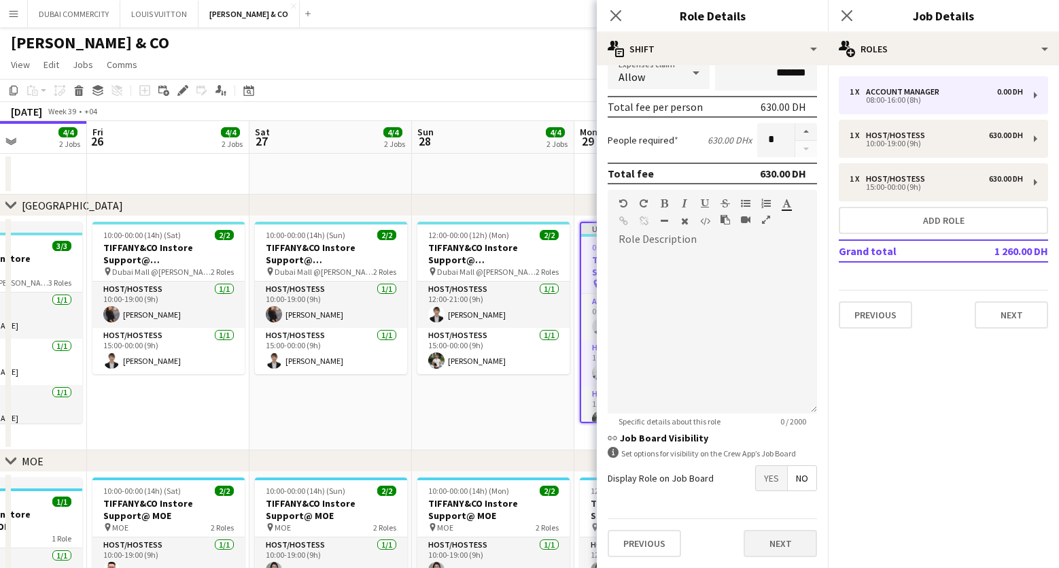
type input "********"
click at [768, 544] on button "Next" at bounding box center [780, 542] width 73 height 27
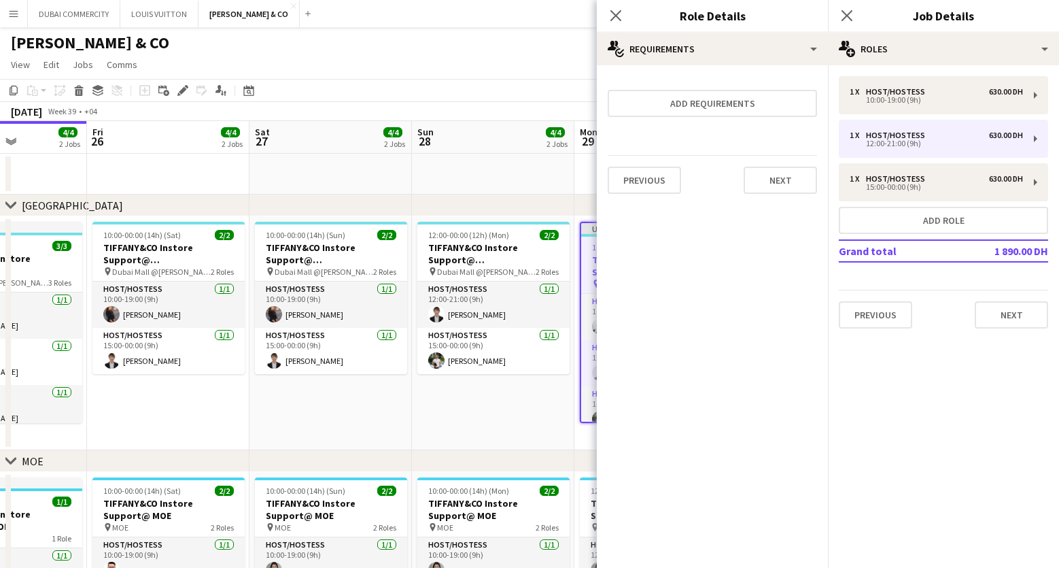
click at [509, 409] on app-date-cell "12:00-00:00 (12h) (Mon) 2/2 TIFFANY&CO Instore Support@ Dubai Mall pin Dubai Ma…" at bounding box center [493, 333] width 162 height 234
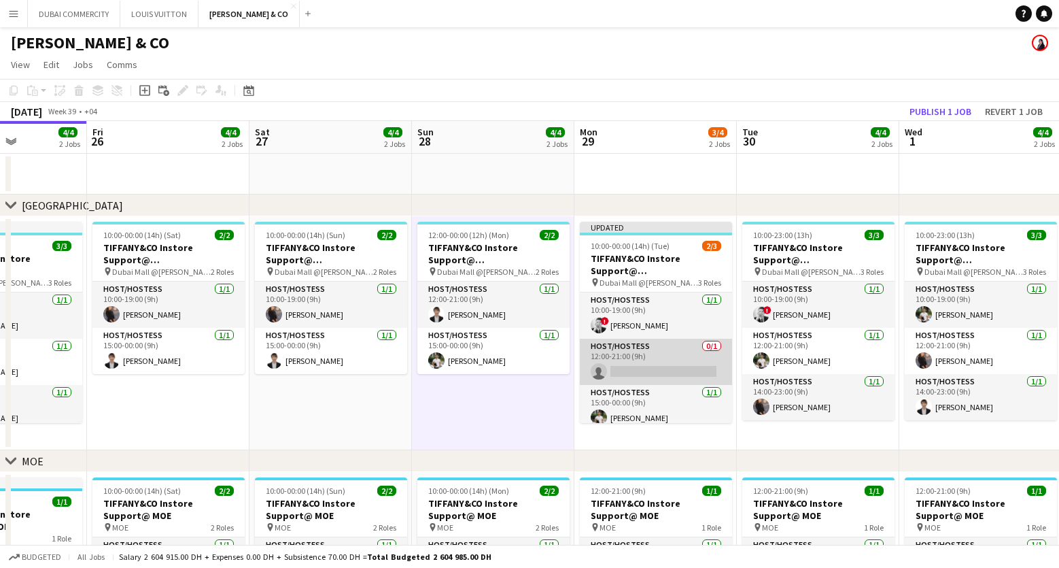
click at [646, 356] on app-card-role "Host/Hostess 0/1 12:00-21:00 (9h) single-neutral-actions" at bounding box center [656, 361] width 152 height 46
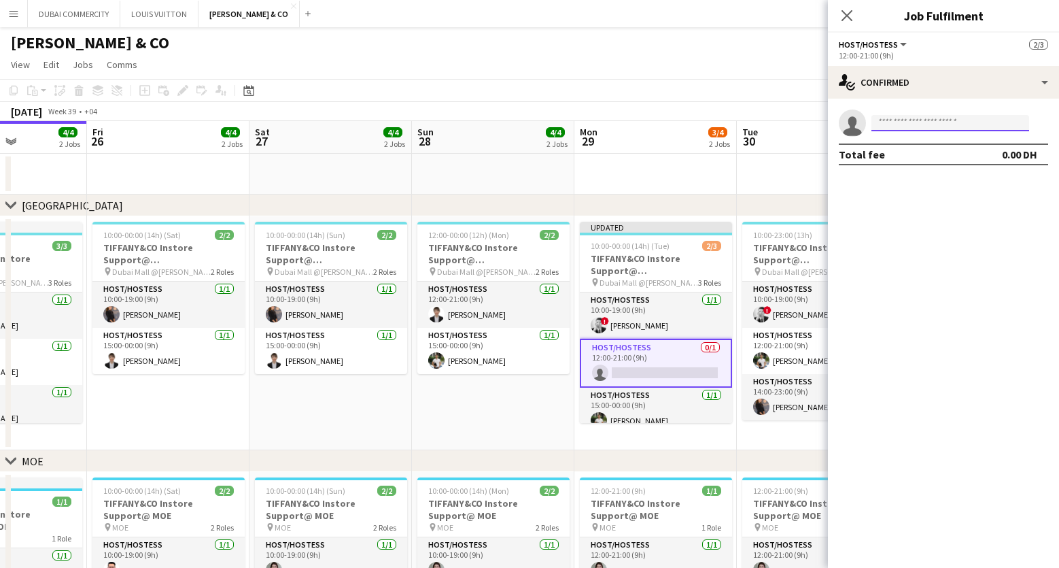
click at [909, 122] on input at bounding box center [950, 123] width 158 height 16
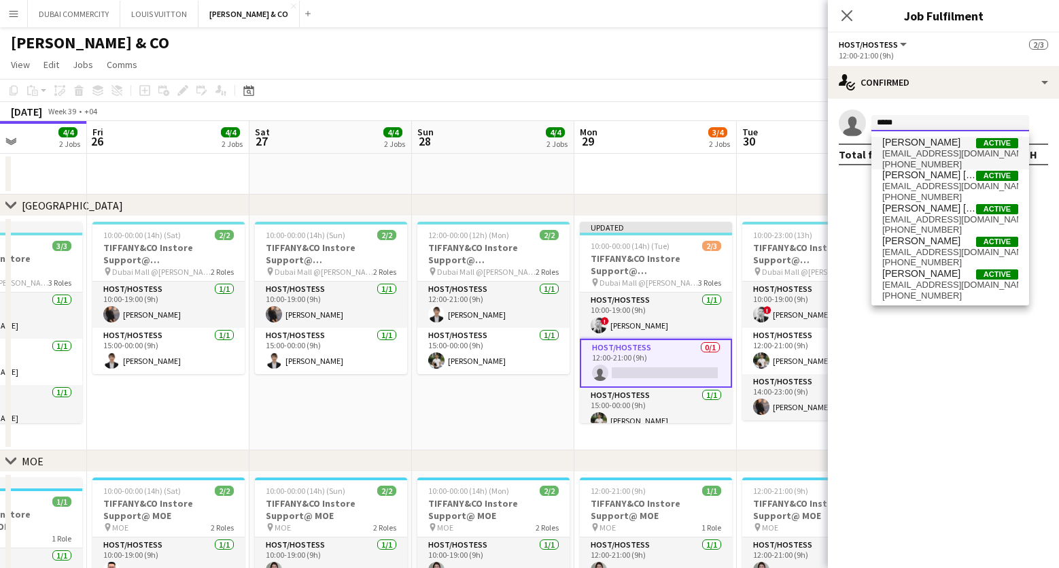
type input "*****"
click at [920, 147] on span "[PERSON_NAME]" at bounding box center [921, 143] width 78 height 12
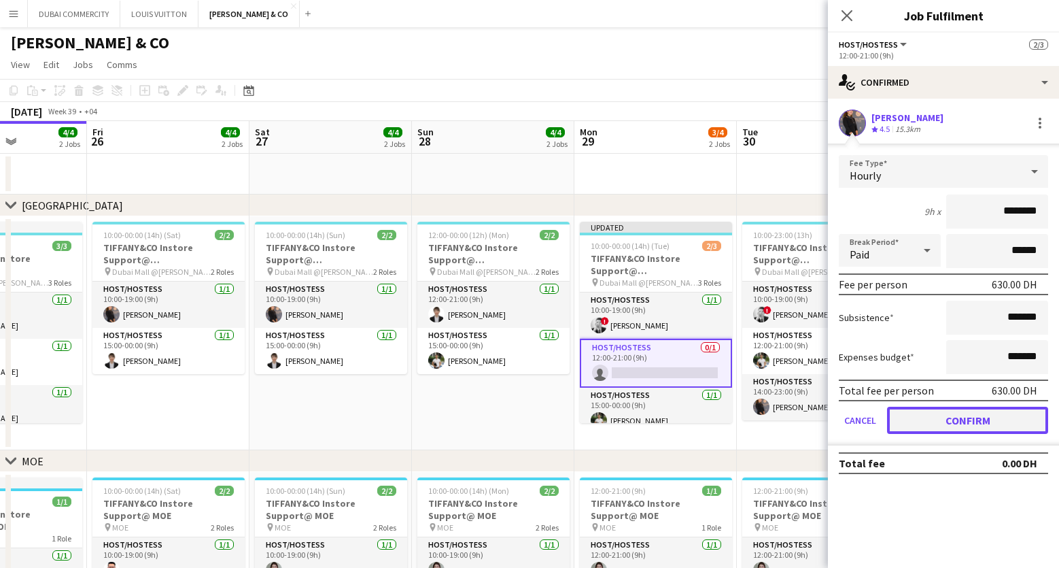
click at [947, 413] on button "Confirm" at bounding box center [967, 419] width 161 height 27
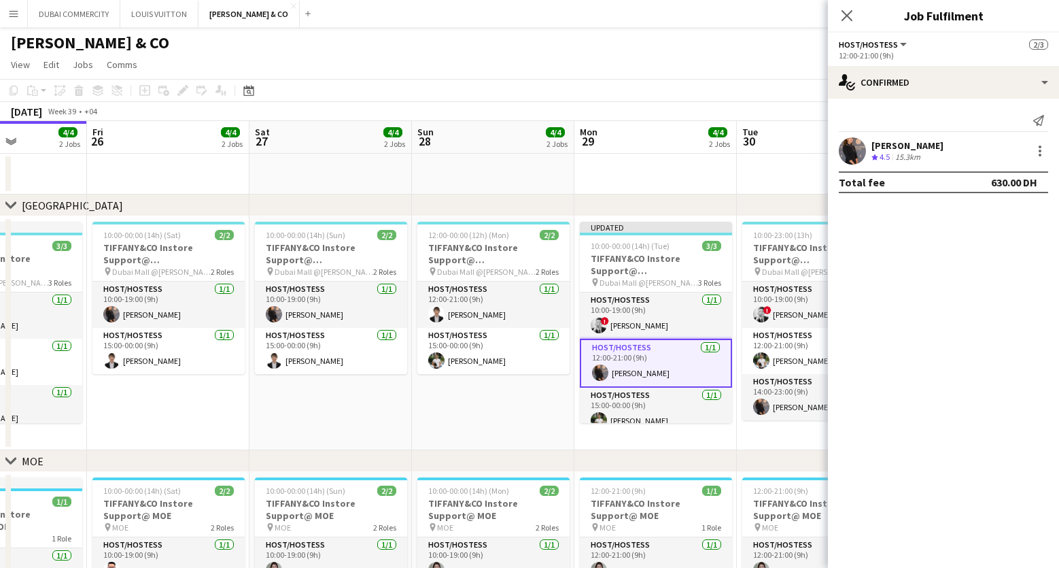
click at [349, 409] on app-date-cell "10:00-00:00 (14h) (Sun) 2/2 TIFFANY&CO Instore Support@ Dubai Mall pin Dubai Ma…" at bounding box center [330, 333] width 162 height 234
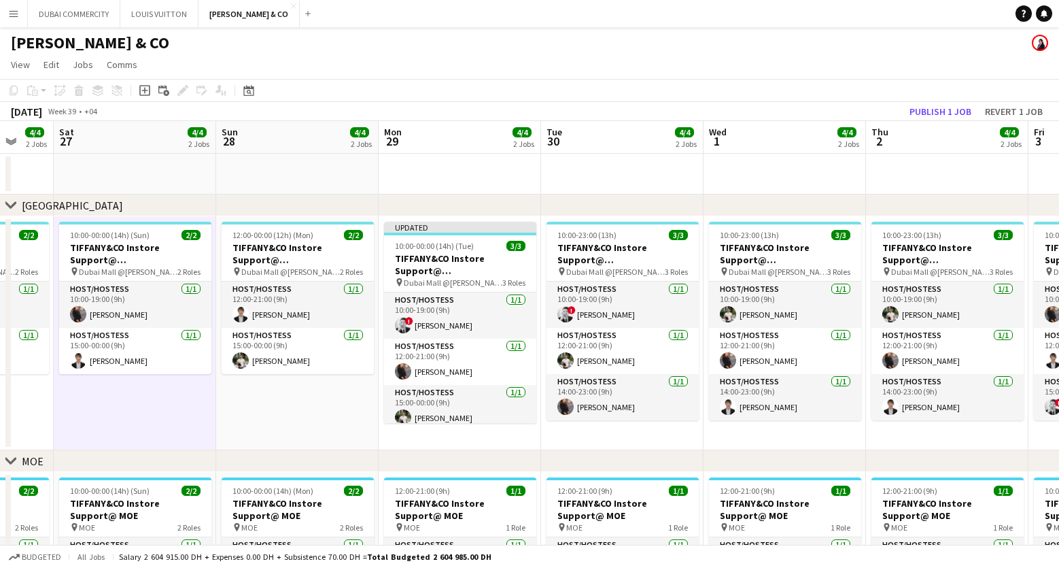
scroll to position [0, 344]
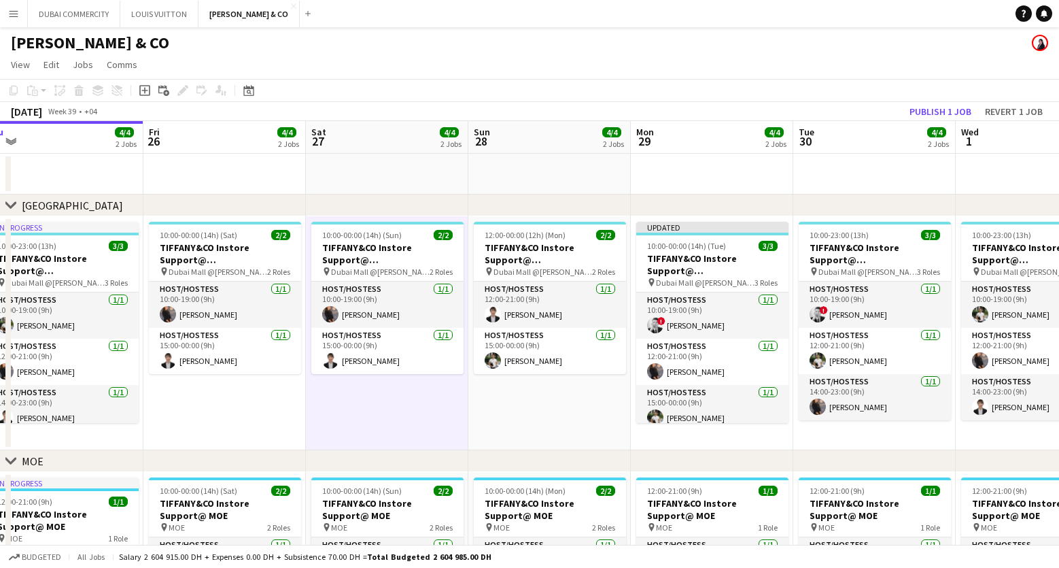
drag, startPoint x: 951, startPoint y: 171, endPoint x: 682, endPoint y: 159, distance: 268.7
click at [682, 159] on app-calendar-viewport "Tue 23 3/3 2 Jobs Wed 24 4/4 2 Jobs Thu 25 4/4 2 Jobs Fri 26 4/4 2 Jobs Sat 27 …" at bounding box center [529, 420] width 1059 height 599
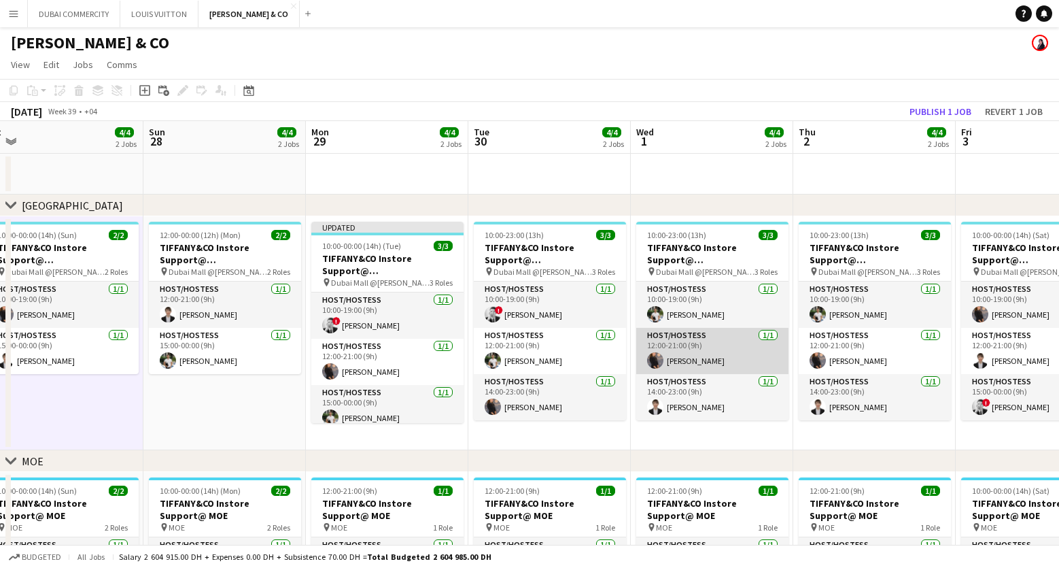
click at [717, 338] on app-card-role "Host/Hostess 1/1 12:00-21:00 (9h) Marwa Abdelaali" at bounding box center [712, 351] width 152 height 46
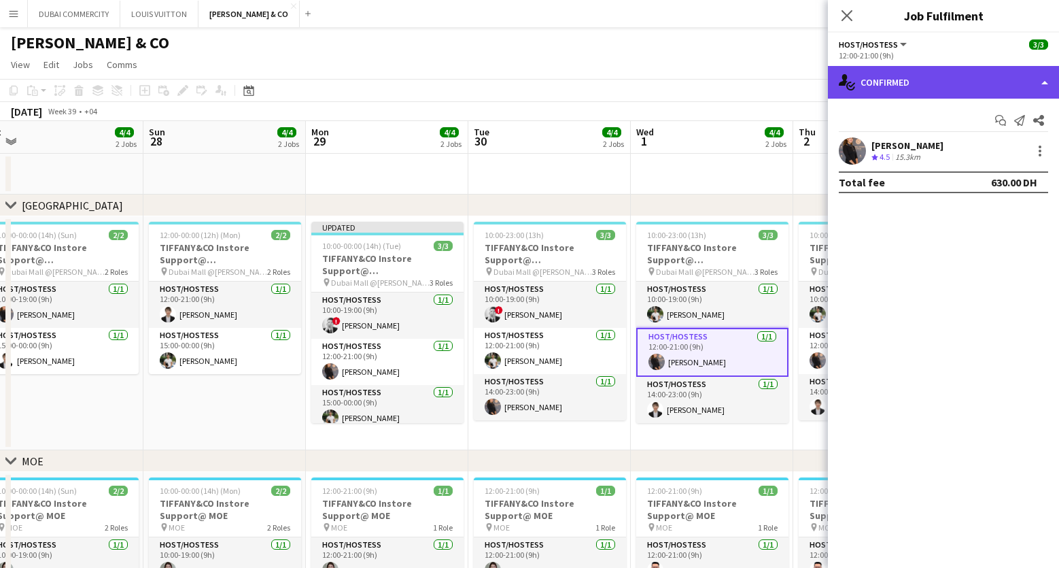
click at [1041, 81] on div "single-neutral-actions-check-2 Confirmed" at bounding box center [943, 82] width 231 height 33
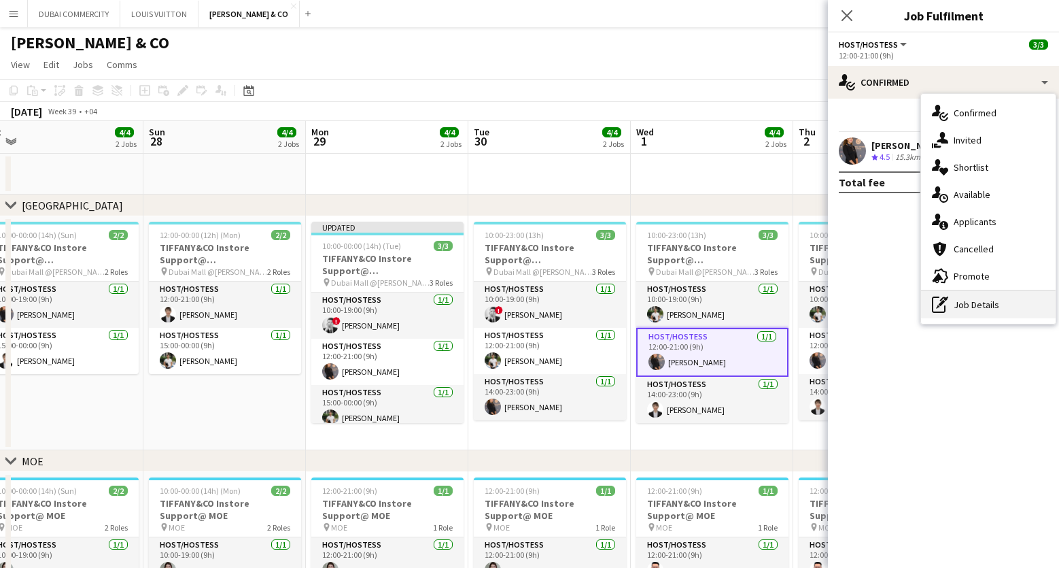
click at [975, 301] on div "pen-write Job Details" at bounding box center [988, 304] width 135 height 27
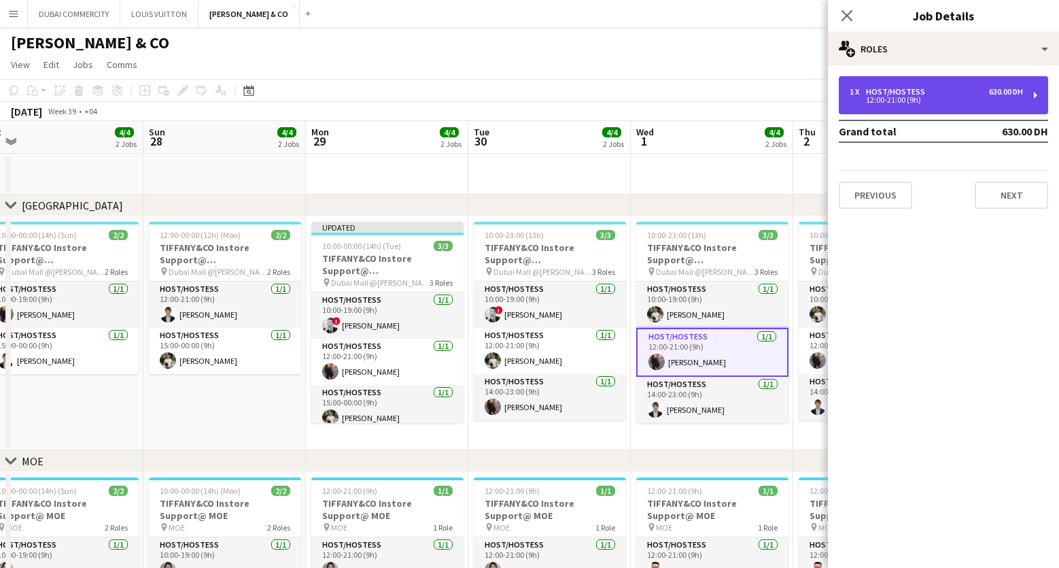
click at [876, 93] on div "Host/Hostess" at bounding box center [898, 92] width 65 height 10
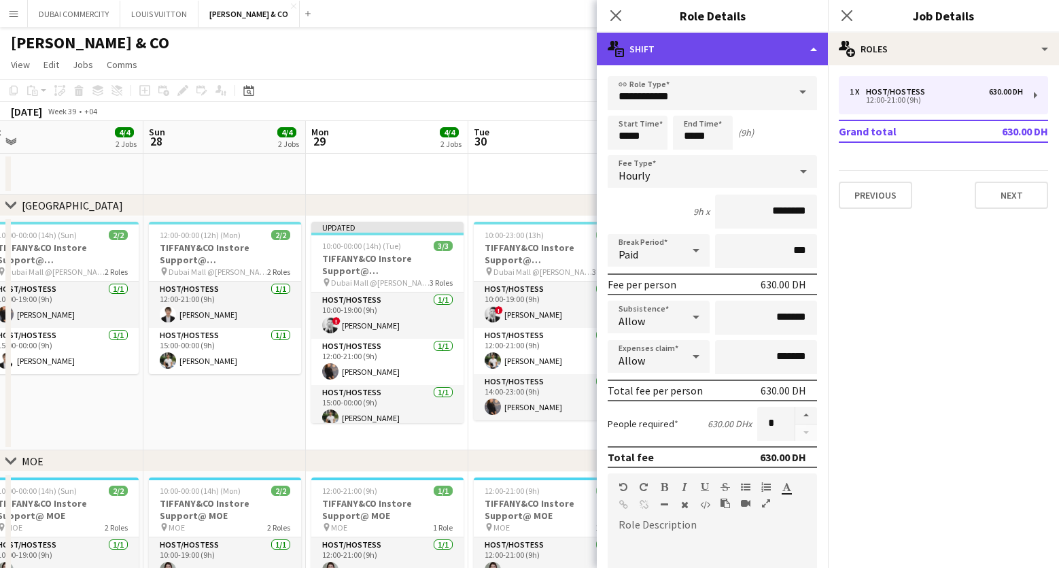
click at [718, 48] on div "multiple-actions-text Shift" at bounding box center [712, 49] width 231 height 33
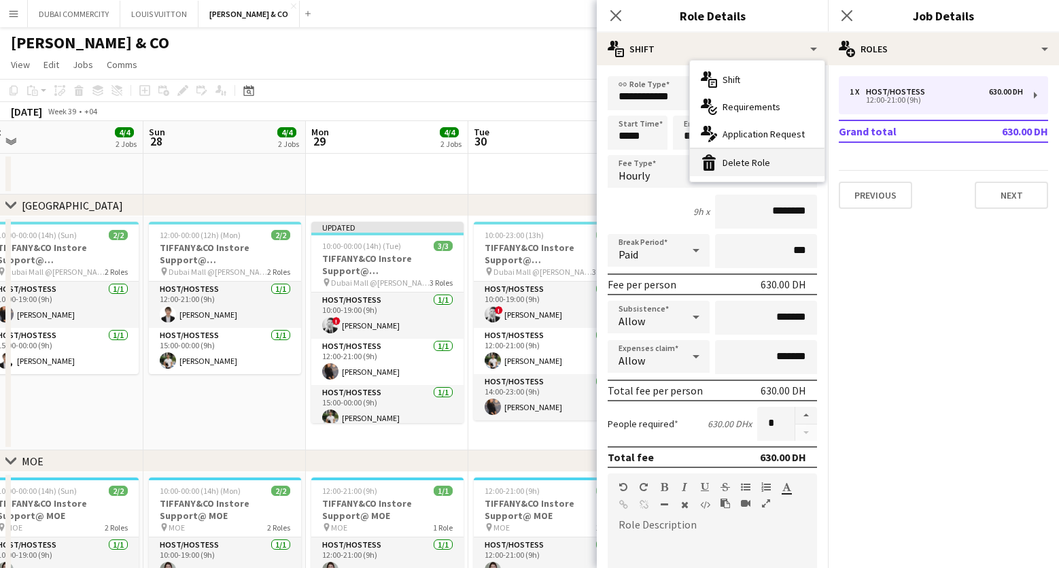
click at [738, 166] on div "bin-2 Delete Role" at bounding box center [757, 162] width 135 height 27
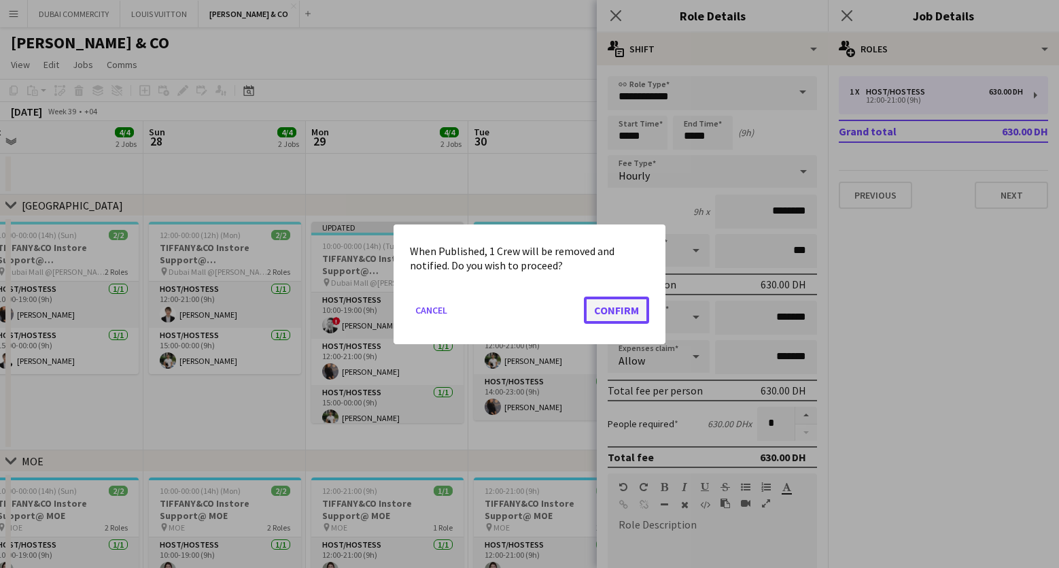
click at [614, 313] on button "Confirm" at bounding box center [616, 309] width 65 height 27
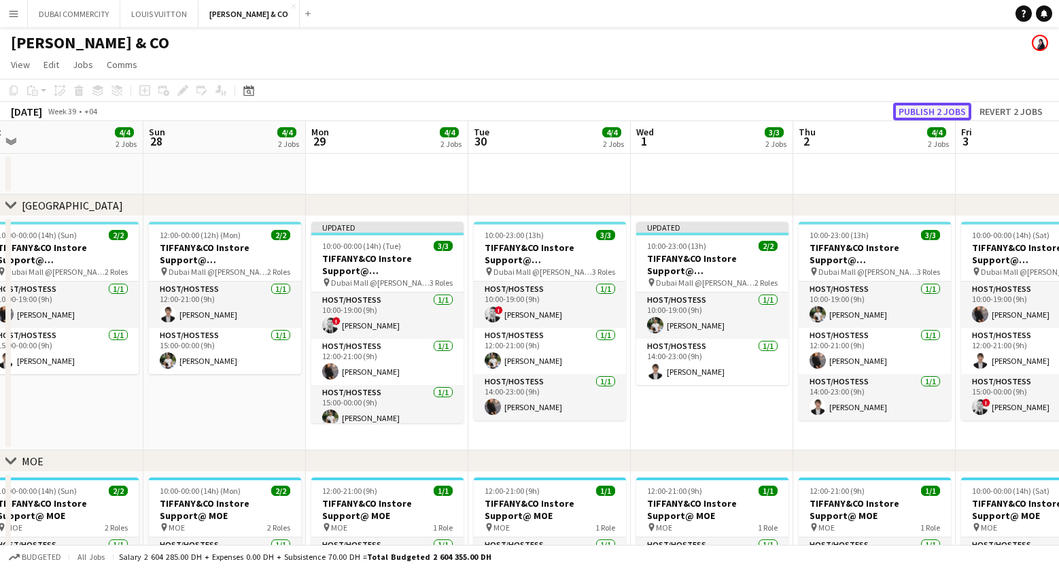
click at [920, 109] on button "Publish 2 jobs" at bounding box center [932, 112] width 78 height 18
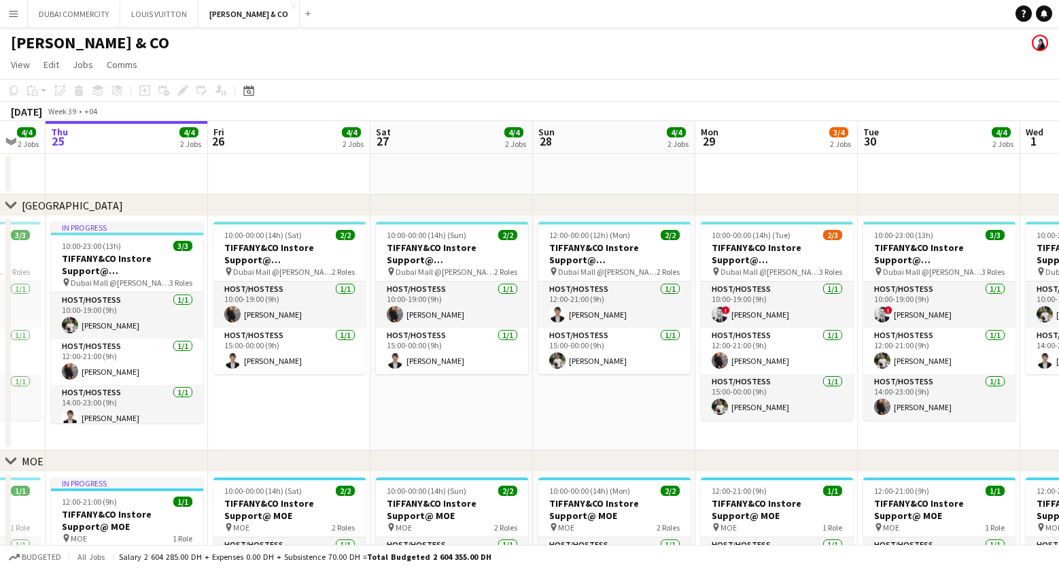
scroll to position [0, 427]
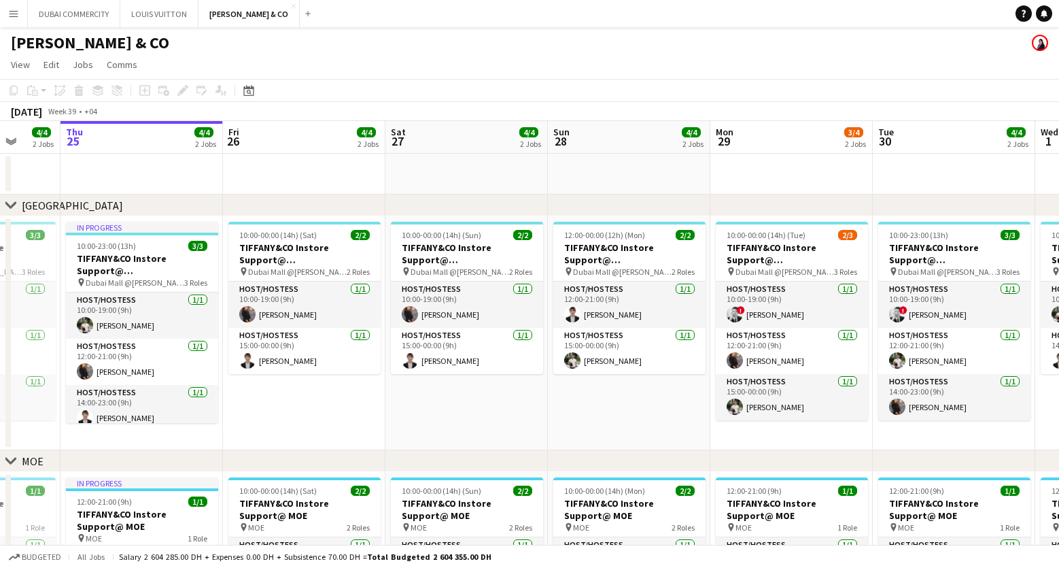
drag, startPoint x: 309, startPoint y: 183, endPoint x: 618, endPoint y: 177, distance: 309.3
click at [618, 177] on app-calendar-viewport "Mon 22 3/3 2 Jobs Tue 23 3/3 2 Jobs Wed 24 4/4 2 Jobs Thu 25 4/4 2 Jobs Fri 26 …" at bounding box center [529, 420] width 1059 height 599
click at [616, 177] on app-date-cell at bounding box center [629, 174] width 162 height 41
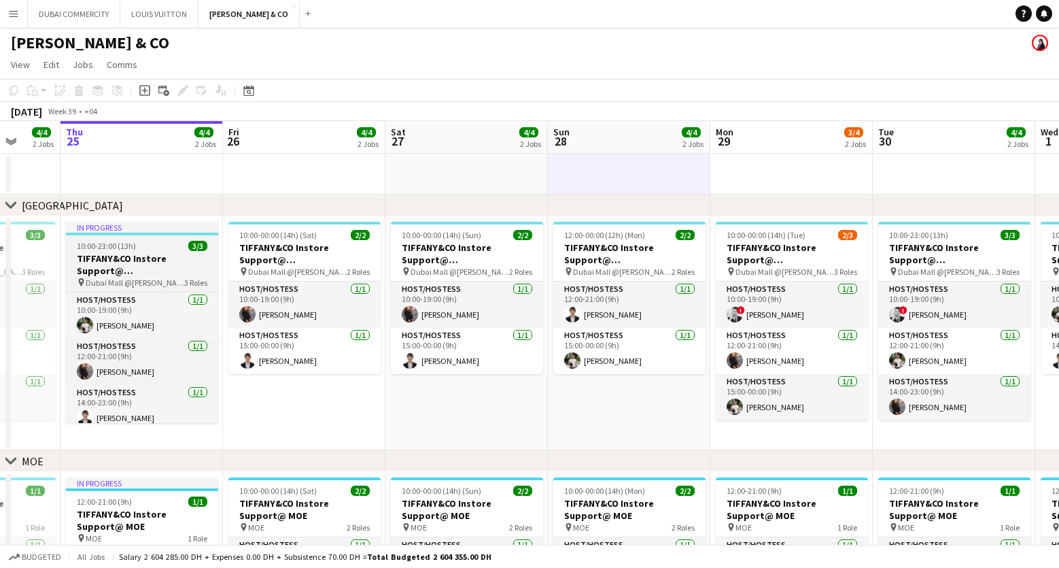
click at [140, 258] on h3 "TIFFANY&CO Instore Support@ Dubai Mall" at bounding box center [142, 264] width 152 height 24
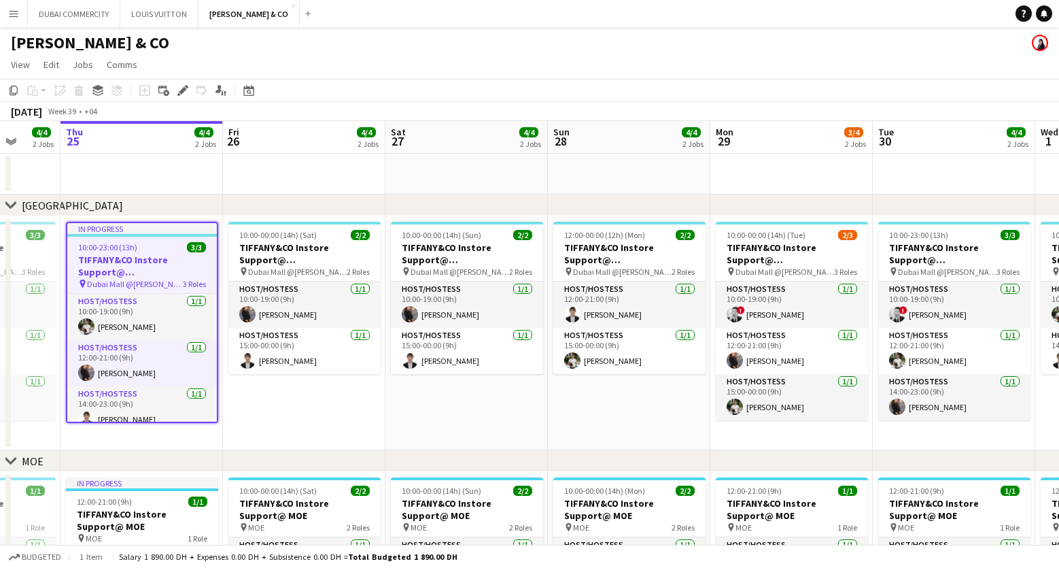
click at [141, 248] on div "10:00-23:00 (13h) 3/3" at bounding box center [142, 247] width 150 height 10
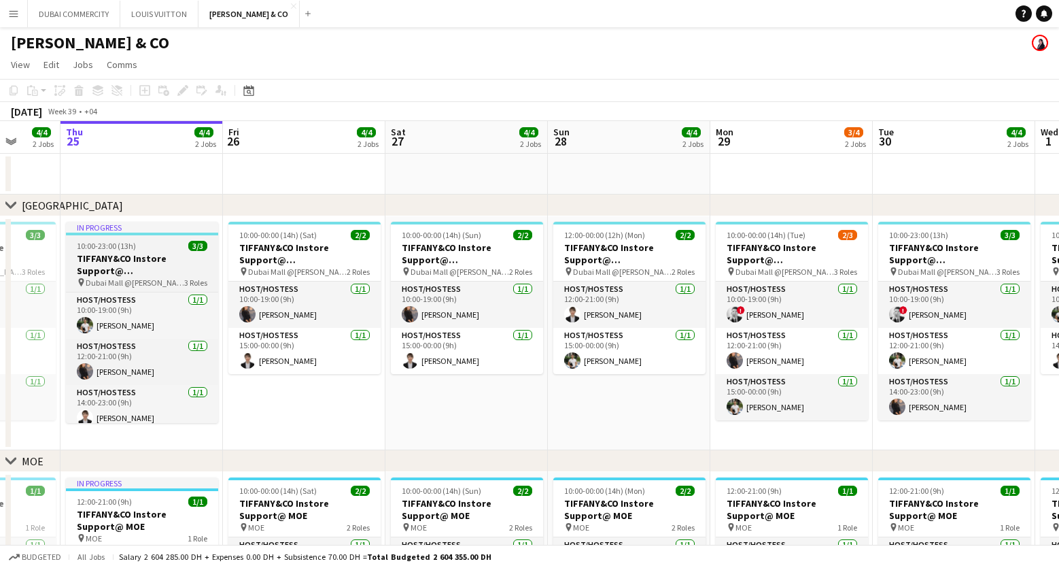
click at [141, 243] on div "10:00-23:00 (13h) 3/3" at bounding box center [142, 246] width 152 height 10
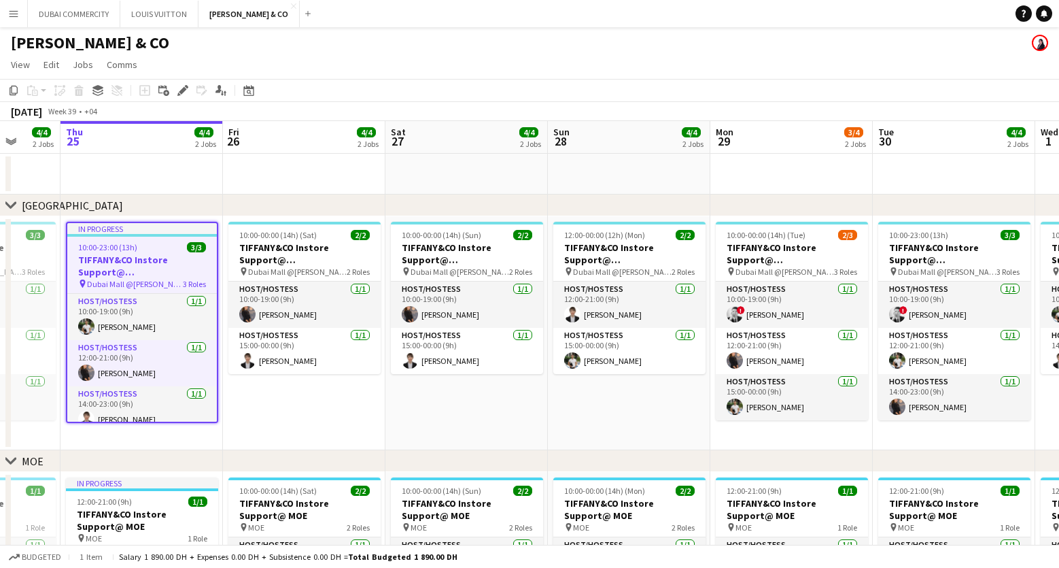
click at [141, 243] on div "10:00-23:00 (13h) 3/3" at bounding box center [142, 247] width 150 height 10
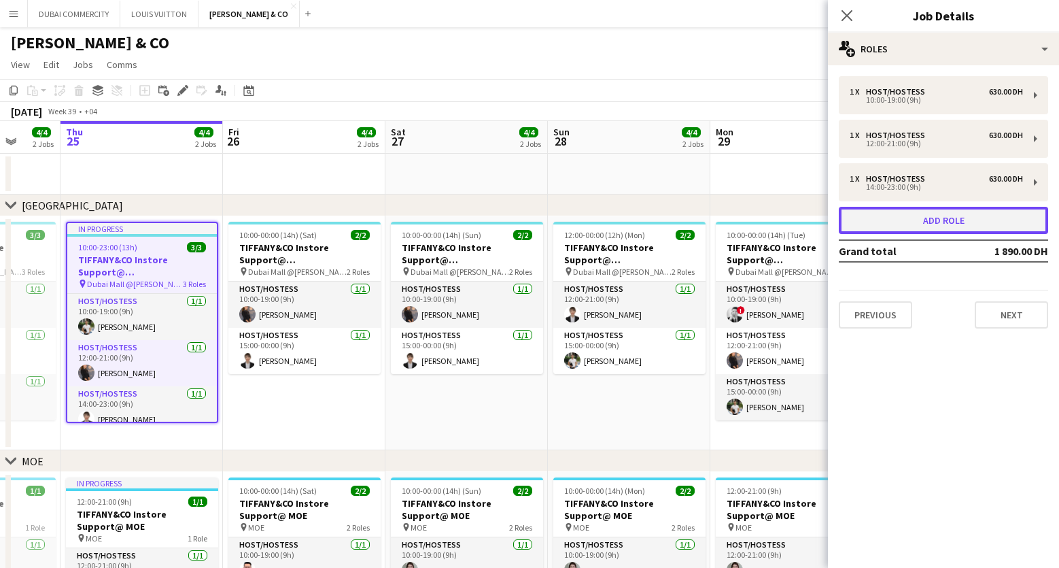
click at [876, 217] on button "Add role" at bounding box center [943, 220] width 209 height 27
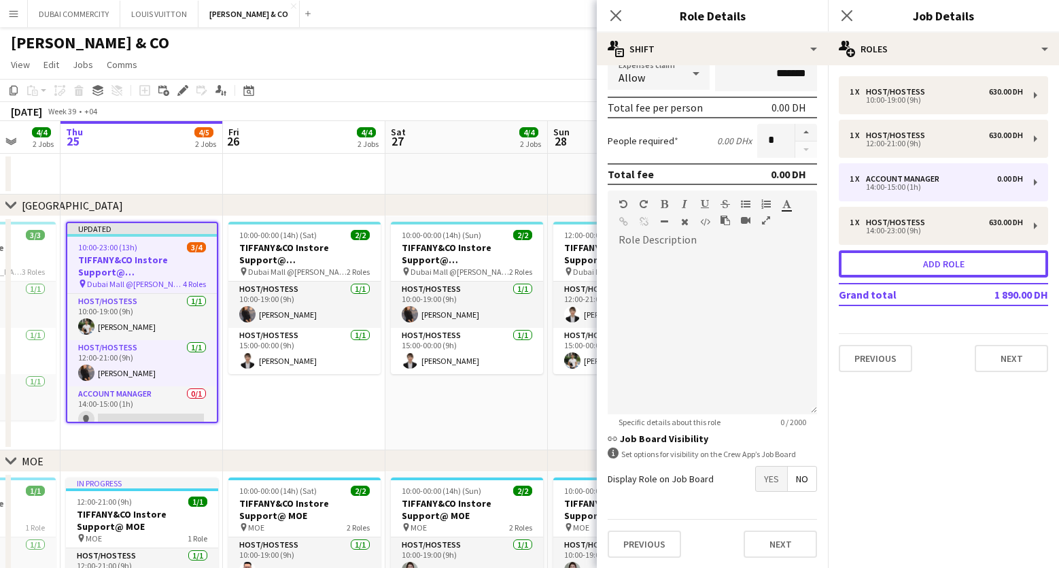
scroll to position [283, 0]
click at [614, 11] on icon "Close pop-in" at bounding box center [615, 15] width 13 height 13
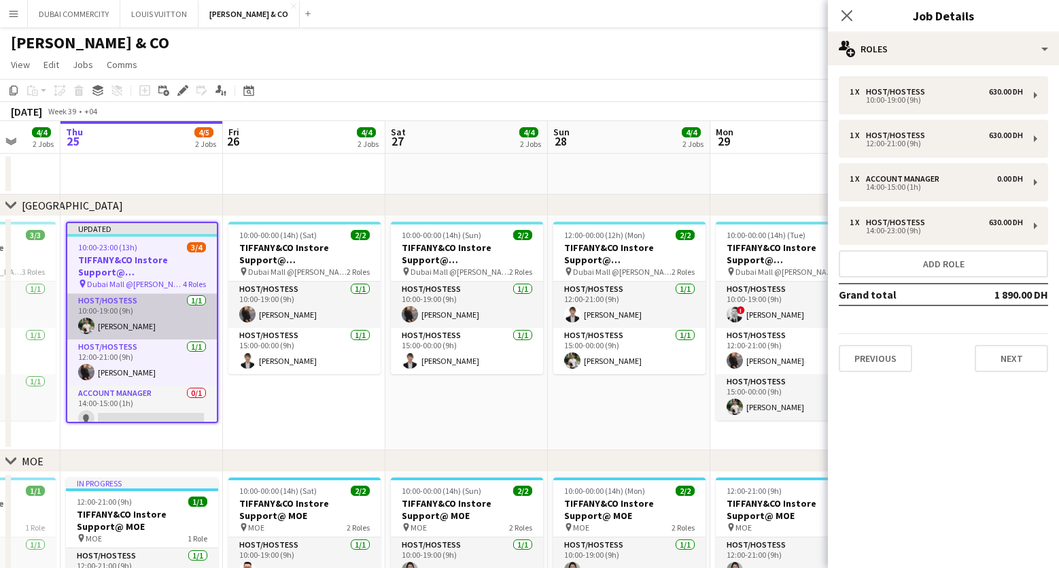
scroll to position [0, 0]
click at [845, 14] on icon at bounding box center [846, 15] width 13 height 13
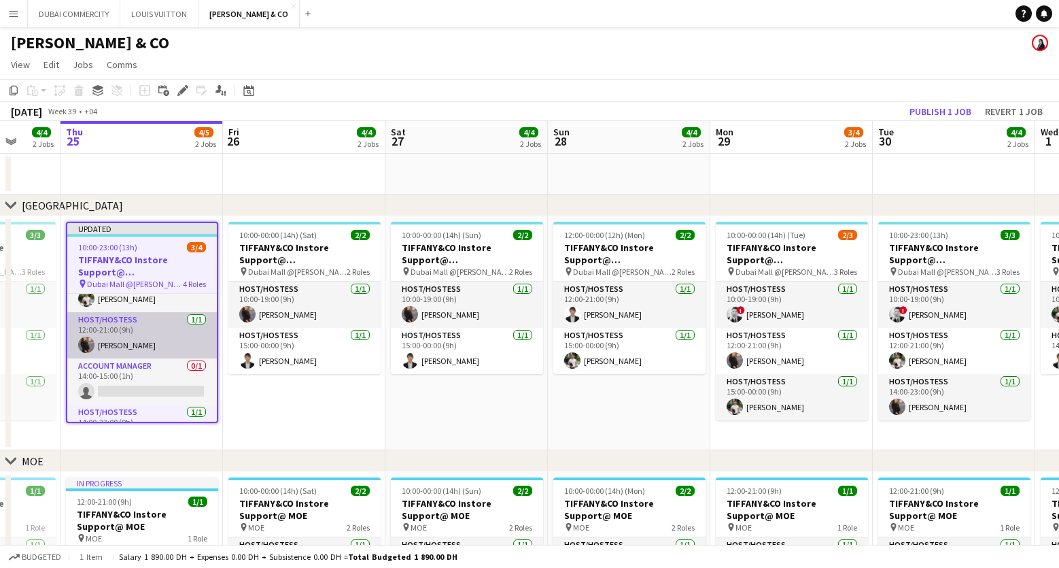
scroll to position [29, 0]
click at [1004, 113] on button "Revert 1 job" at bounding box center [1013, 112] width 69 height 18
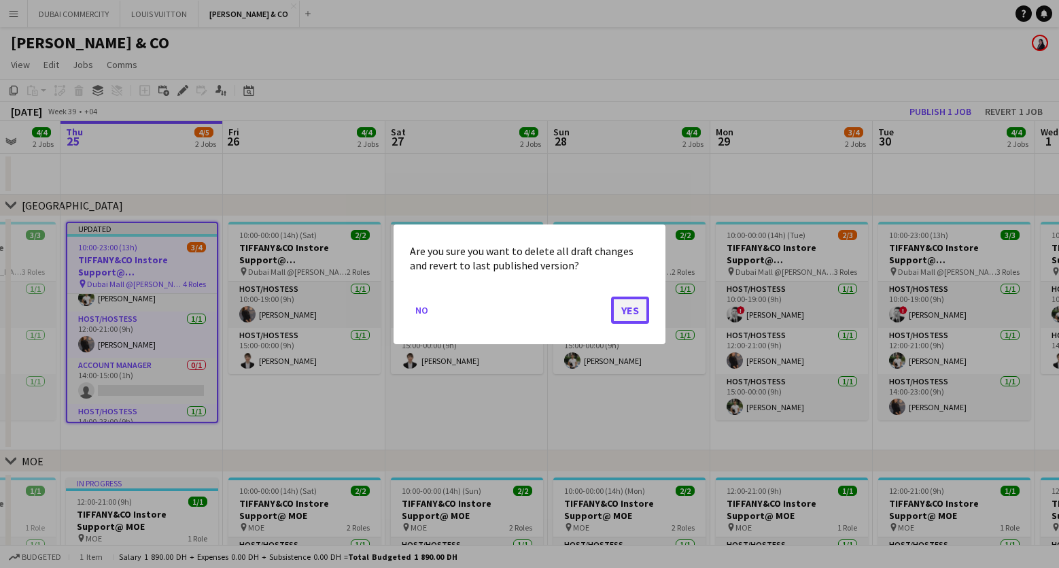
click at [640, 308] on button "Yes" at bounding box center [630, 309] width 38 height 27
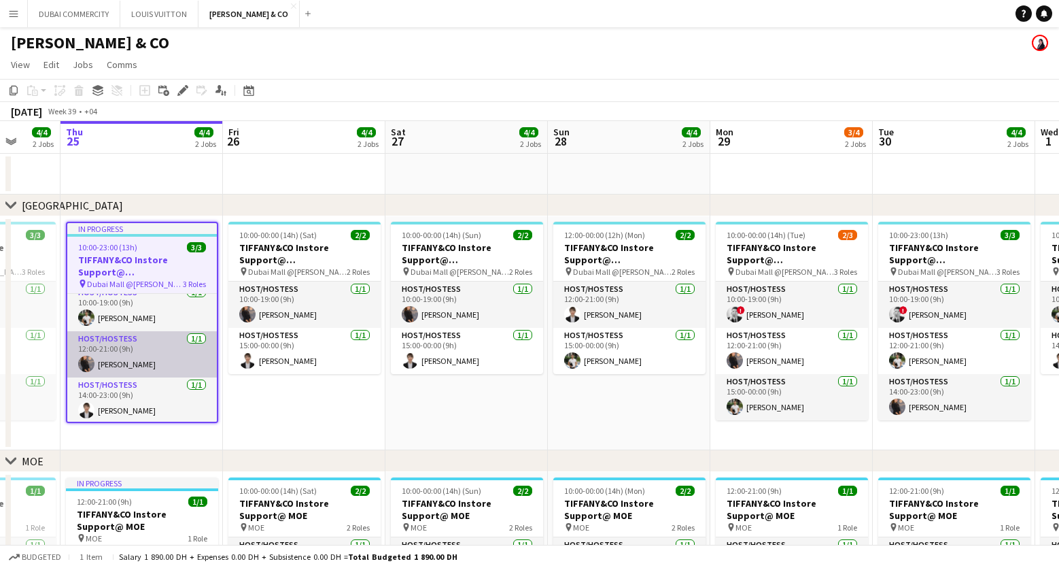
scroll to position [11, 0]
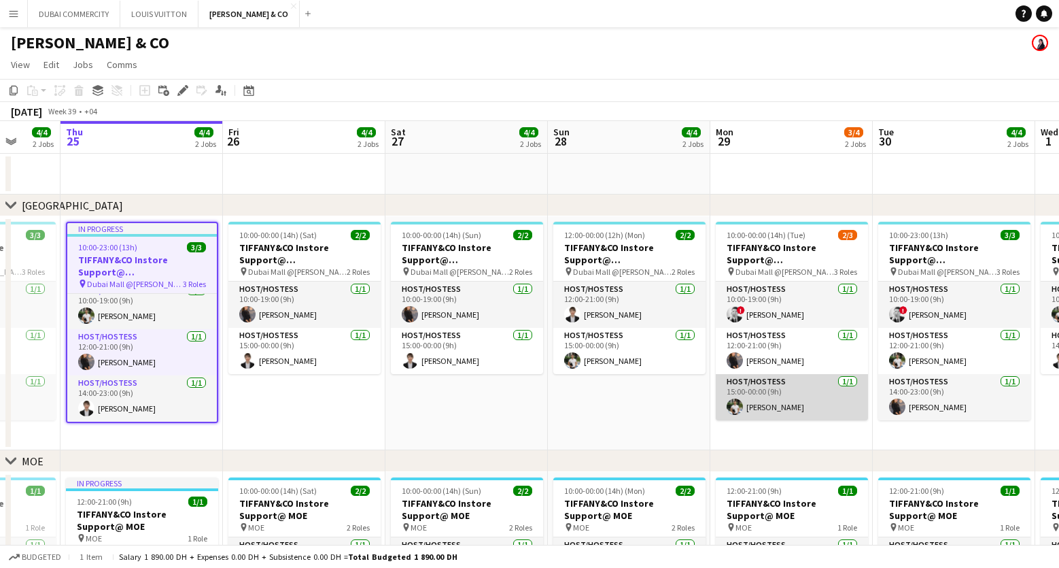
click at [814, 398] on app-card-role "Host/Hostess 1/1 15:00-00:00 (9h) Bojan Barisic" at bounding box center [792, 397] width 152 height 46
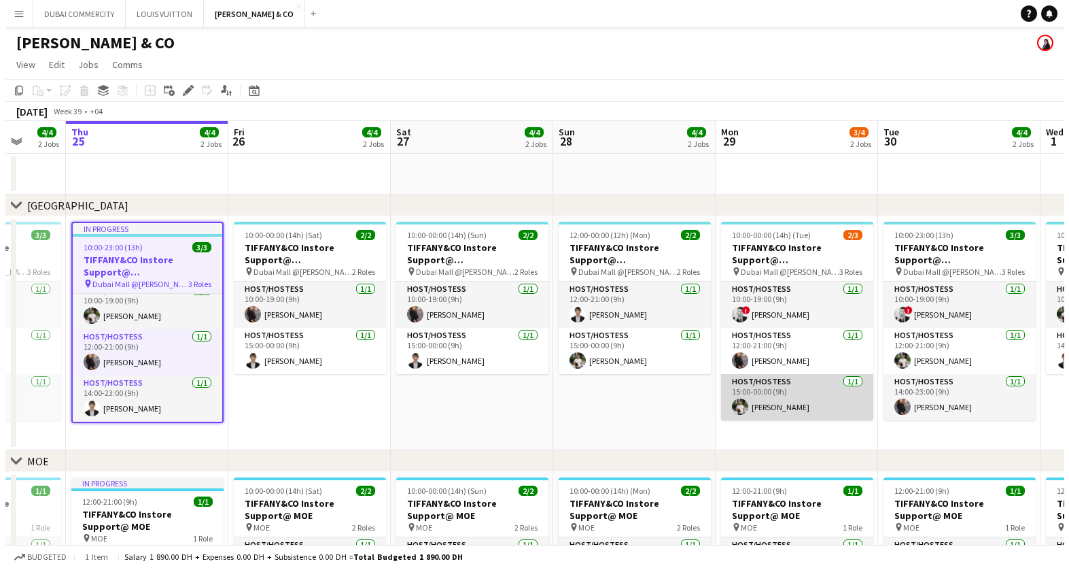
scroll to position [8, 0]
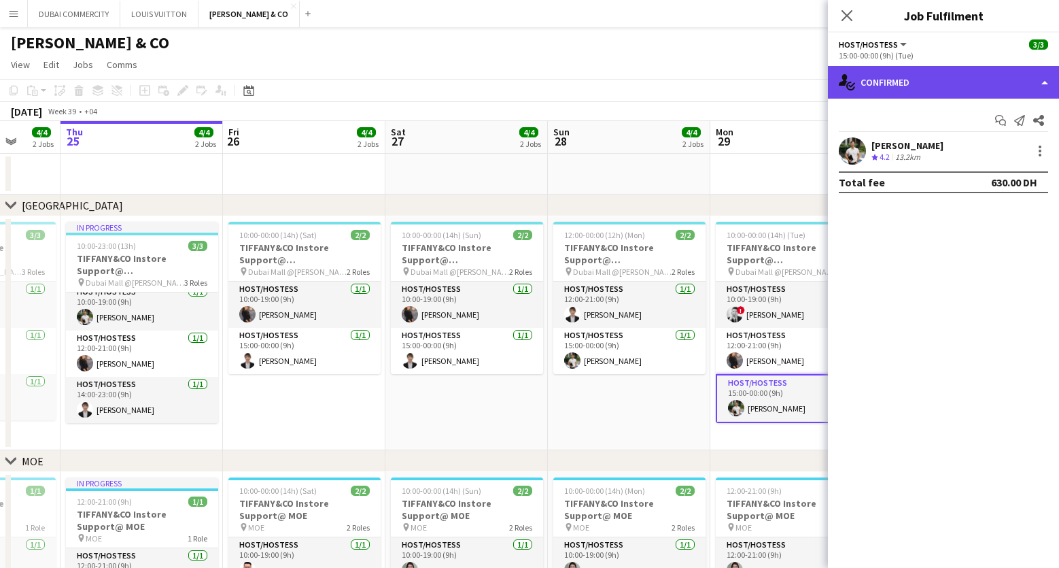
click at [1045, 81] on div "single-neutral-actions-check-2 Confirmed" at bounding box center [943, 82] width 231 height 33
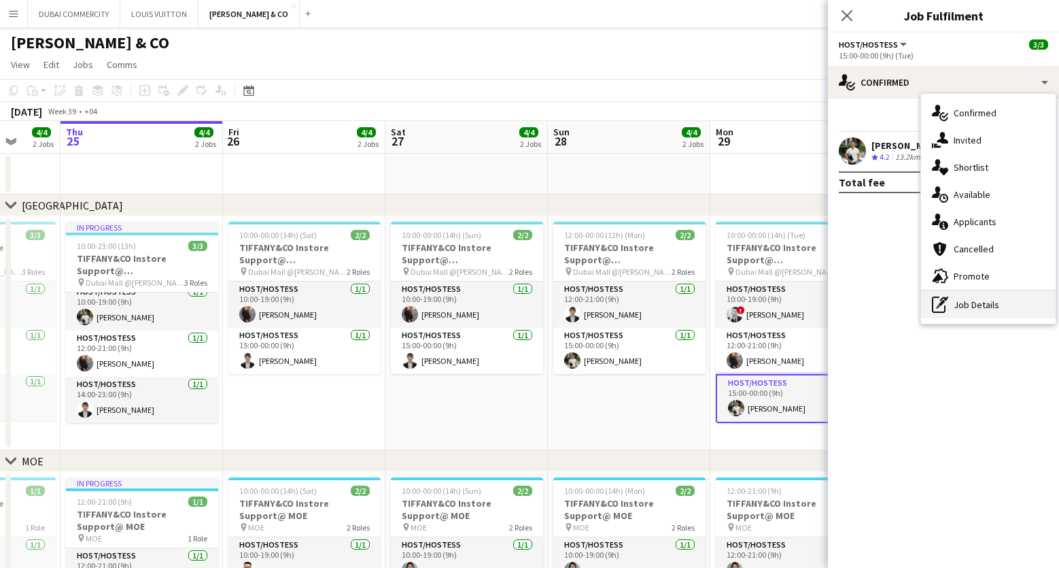
click at [986, 309] on div "pen-write Job Details" at bounding box center [988, 304] width 135 height 27
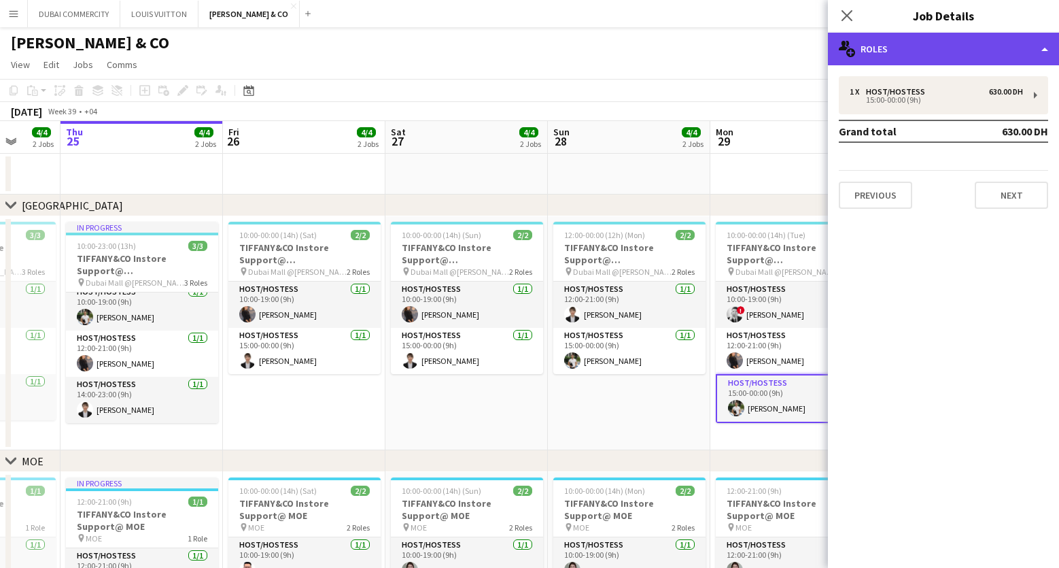
click at [1042, 49] on div "multiple-users-add Roles" at bounding box center [943, 49] width 231 height 33
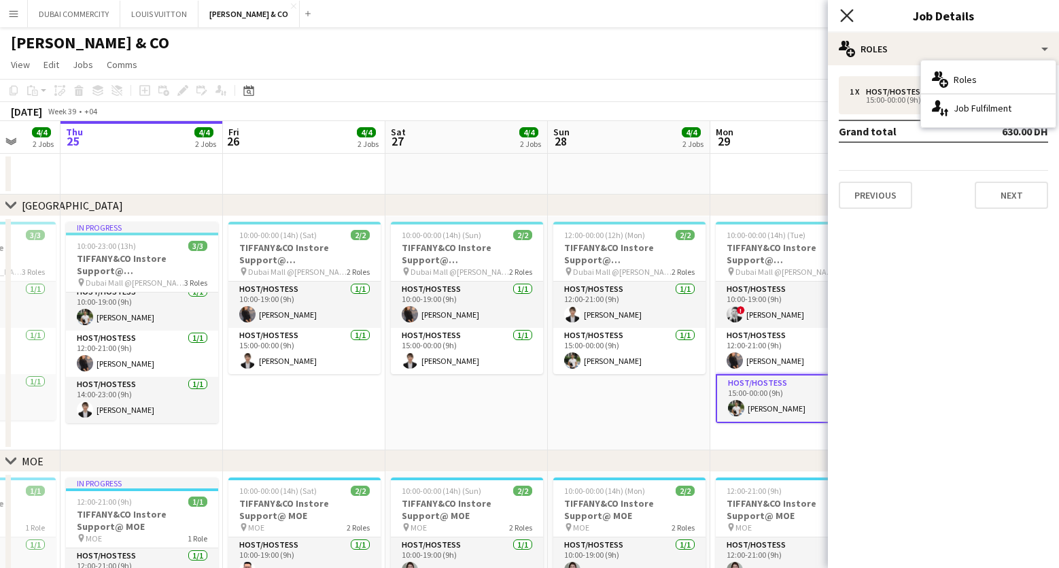
click at [844, 18] on icon "Close pop-in" at bounding box center [846, 15] width 13 height 13
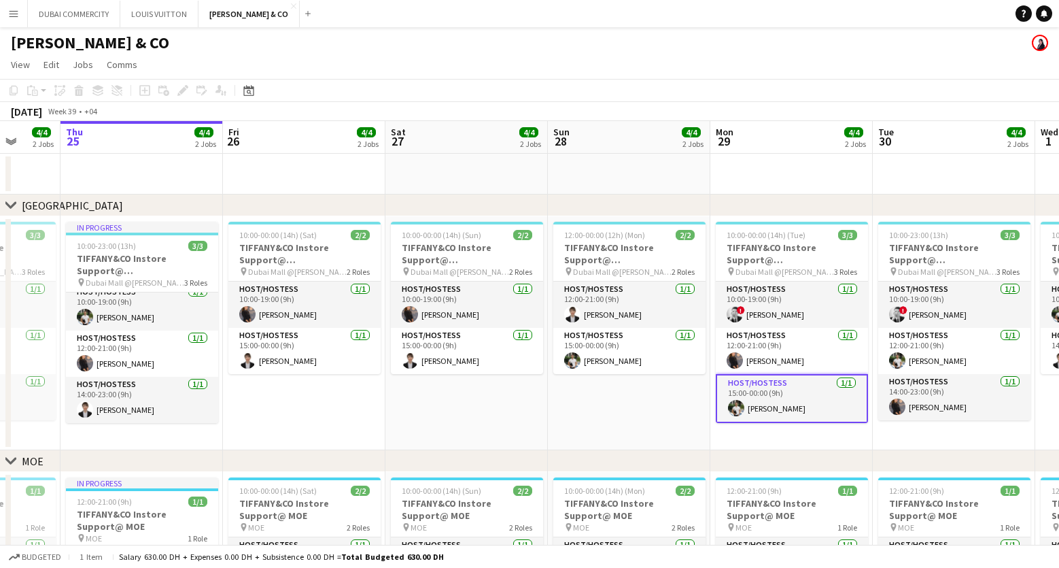
click at [801, 401] on app-card-role "Host/Hostess 1/1 15:00-00:00 (9h) Bojan Barisic" at bounding box center [792, 398] width 152 height 49
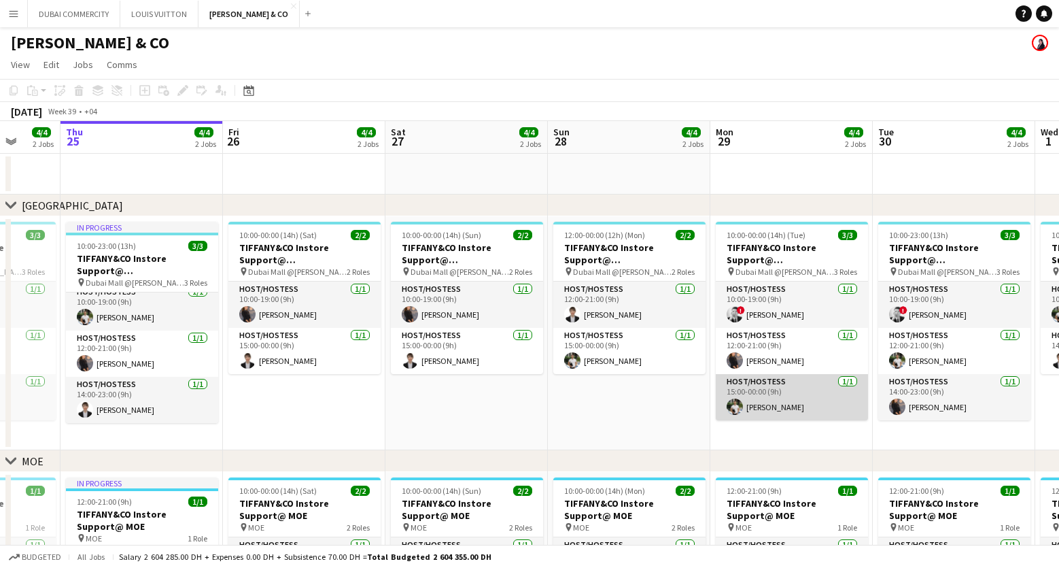
click at [801, 401] on app-card-role "Host/Hostess 1/1 15:00-00:00 (9h) Bojan Barisic" at bounding box center [792, 397] width 152 height 46
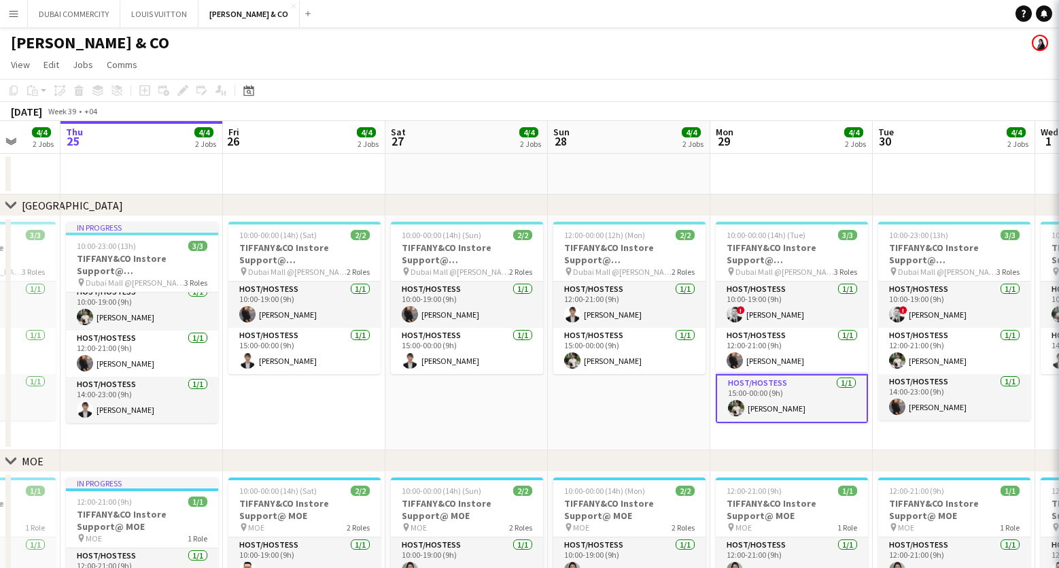
click at [801, 401] on app-card-role "Host/Hostess 1/1 15:00-00:00 (9h) Bojan Barisic" at bounding box center [792, 398] width 152 height 49
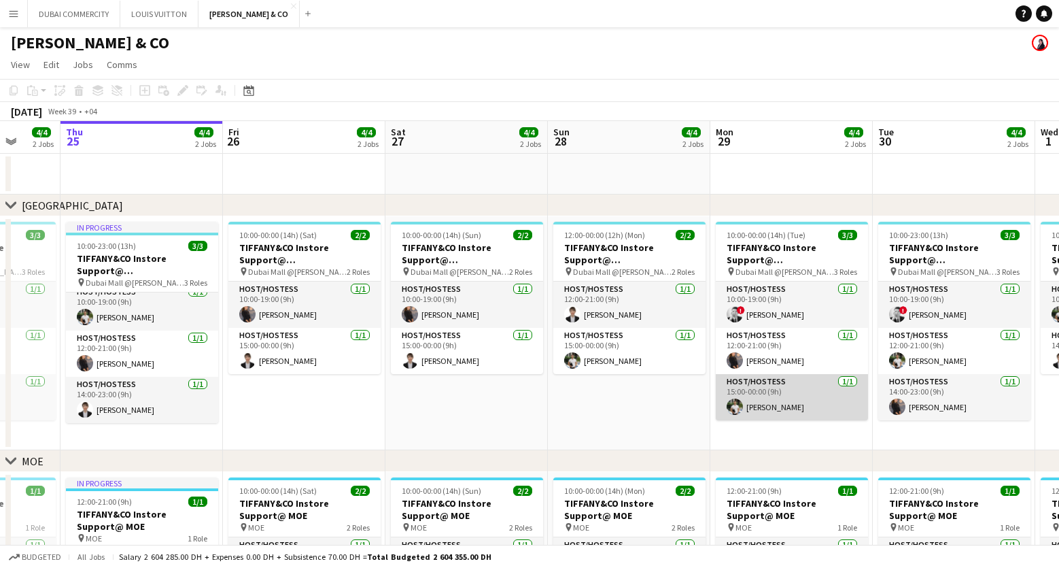
click at [801, 401] on app-card-role "Host/Hostess 1/1 15:00-00:00 (9h) Bojan Barisic" at bounding box center [792, 397] width 152 height 46
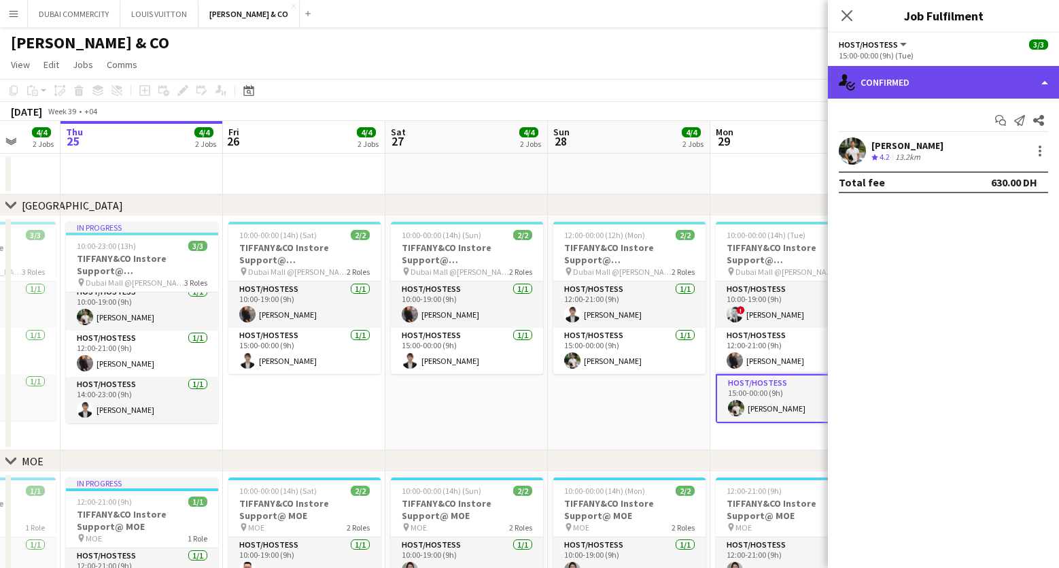
click at [1046, 84] on div "single-neutral-actions-check-2 Confirmed" at bounding box center [943, 82] width 231 height 33
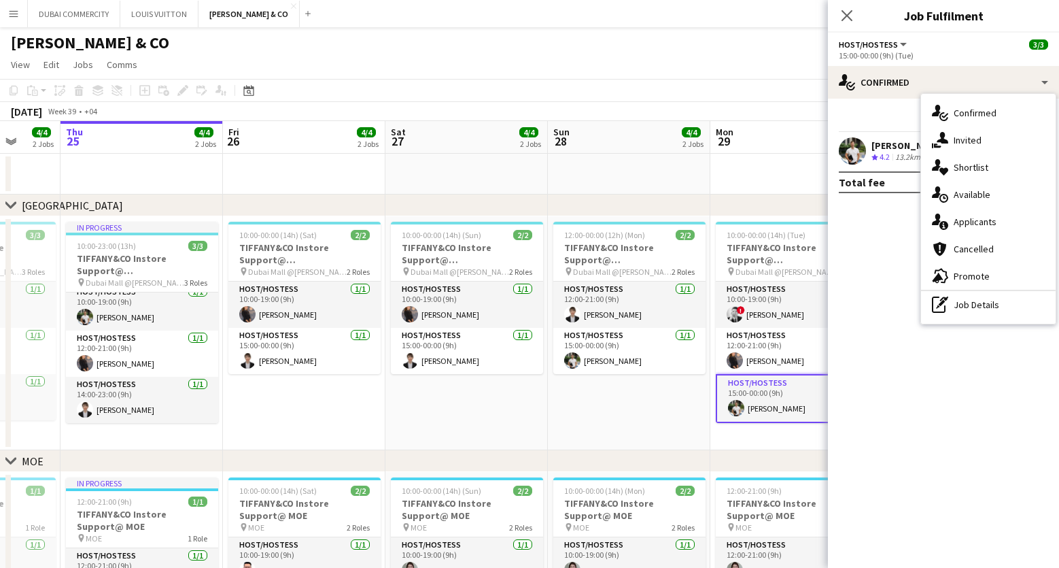
click at [655, 405] on app-date-cell "12:00-00:00 (12h) (Mon) 2/2 TIFFANY&CO Instore Support@ Dubai Mall pin Dubai Ma…" at bounding box center [629, 333] width 162 height 234
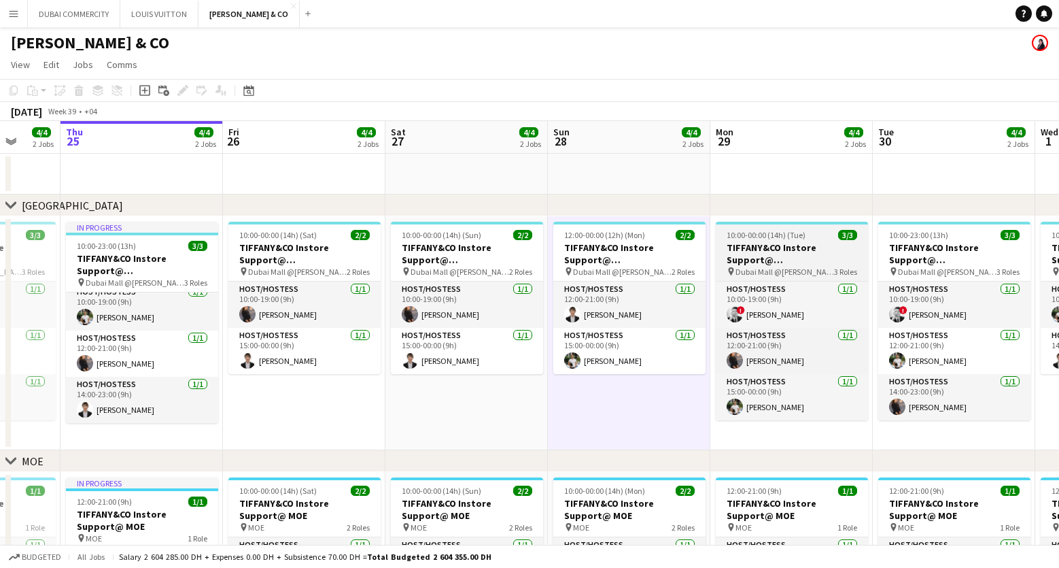
click at [773, 254] on h3 "TIFFANY&CO Instore Support@ Dubai Mall" at bounding box center [792, 253] width 152 height 24
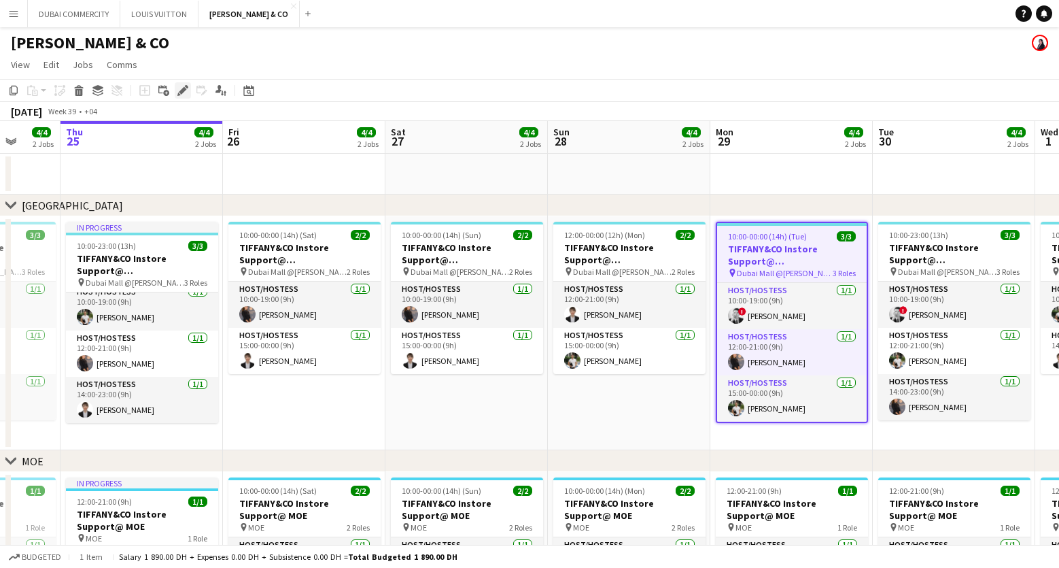
click at [183, 90] on icon at bounding box center [182, 90] width 7 height 7
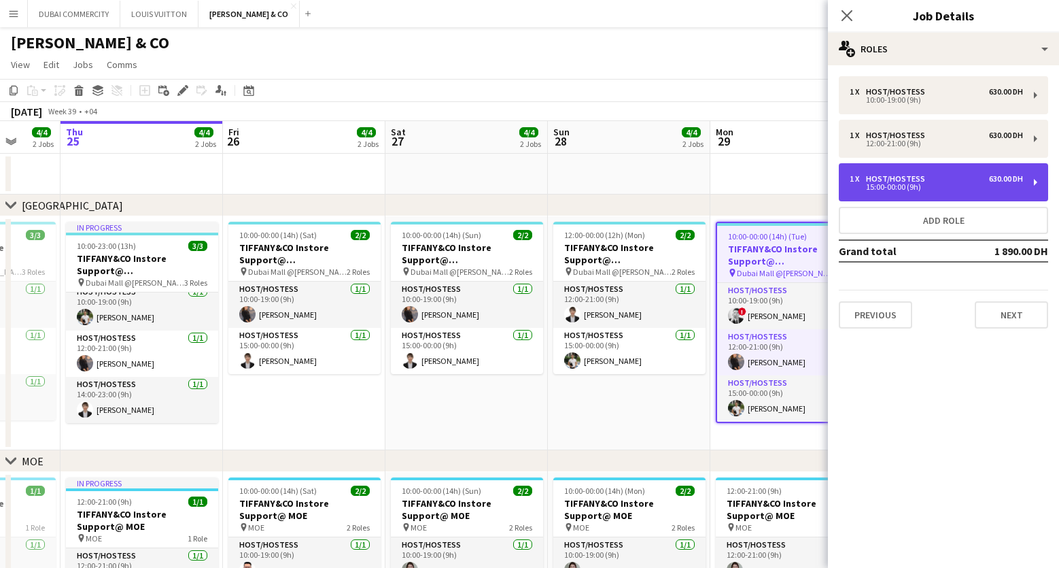
click at [922, 184] on div "15:00-00:00 (9h)" at bounding box center [936, 187] width 173 height 7
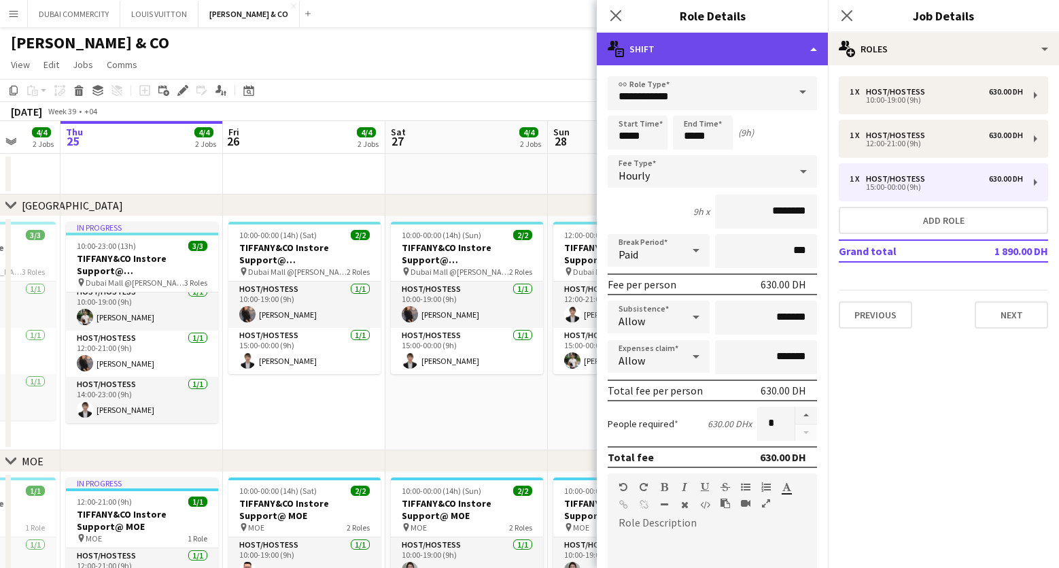
click at [814, 45] on div "multiple-actions-text Shift" at bounding box center [712, 49] width 231 height 33
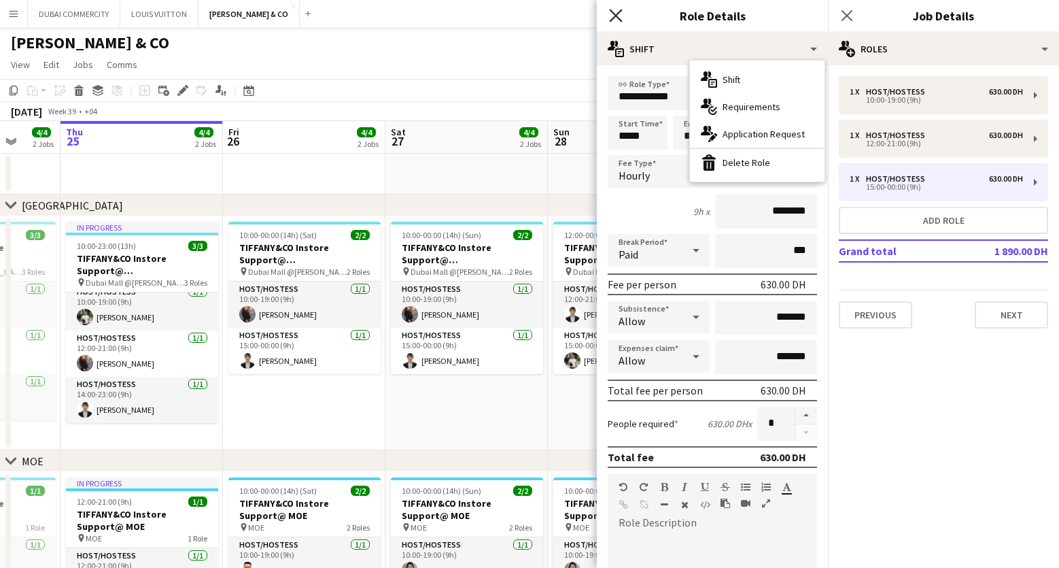
click at [610, 12] on icon "Close pop-in" at bounding box center [615, 15] width 13 height 13
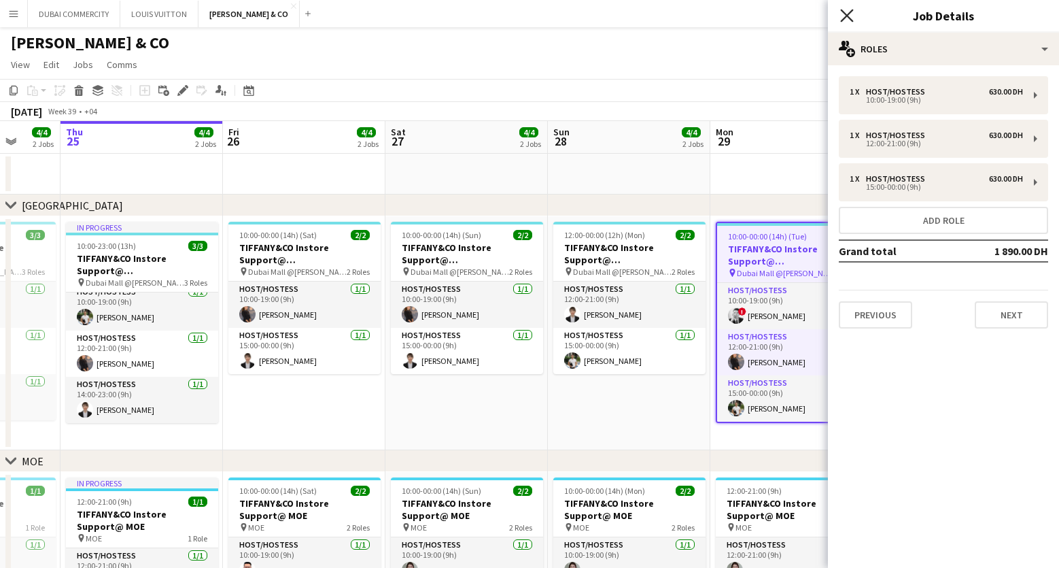
click at [850, 17] on icon "Close pop-in" at bounding box center [846, 15] width 13 height 13
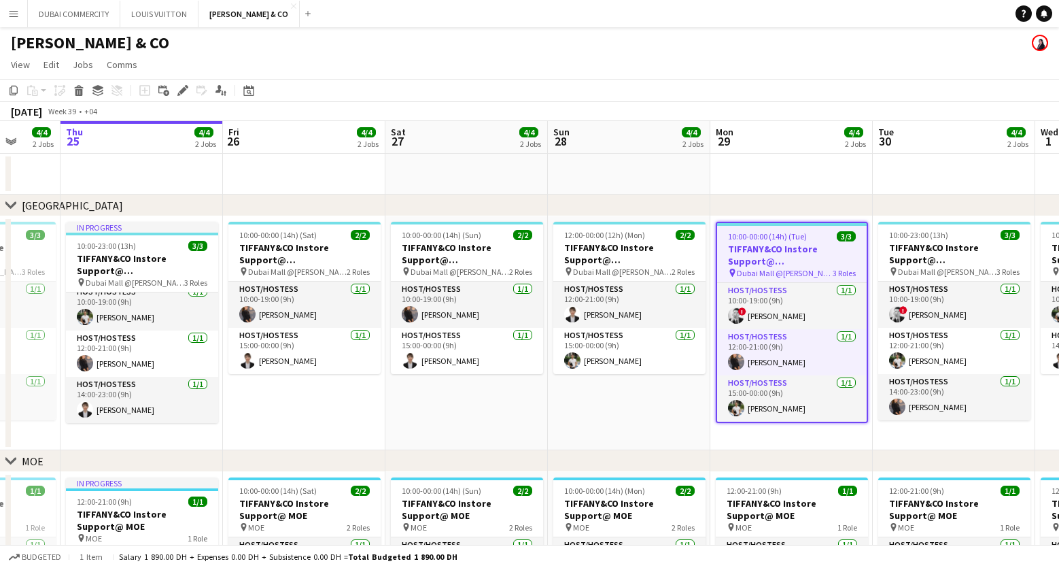
click at [769, 250] on h3 "TIFFANY&CO Instore Support@ Dubai Mall" at bounding box center [792, 255] width 150 height 24
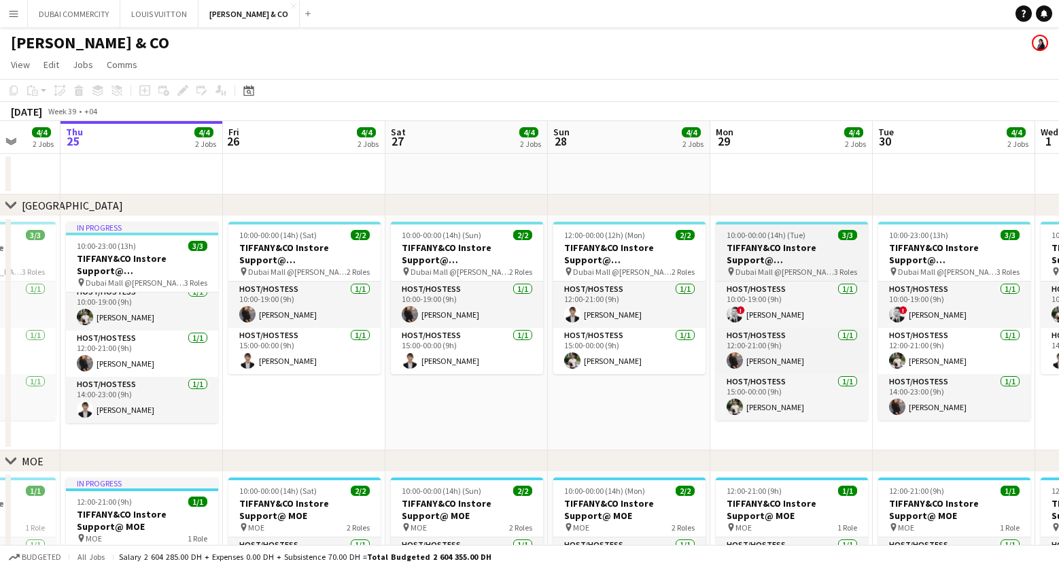
click at [769, 250] on h3 "TIFFANY&CO Instore Support@ Dubai Mall" at bounding box center [792, 253] width 152 height 24
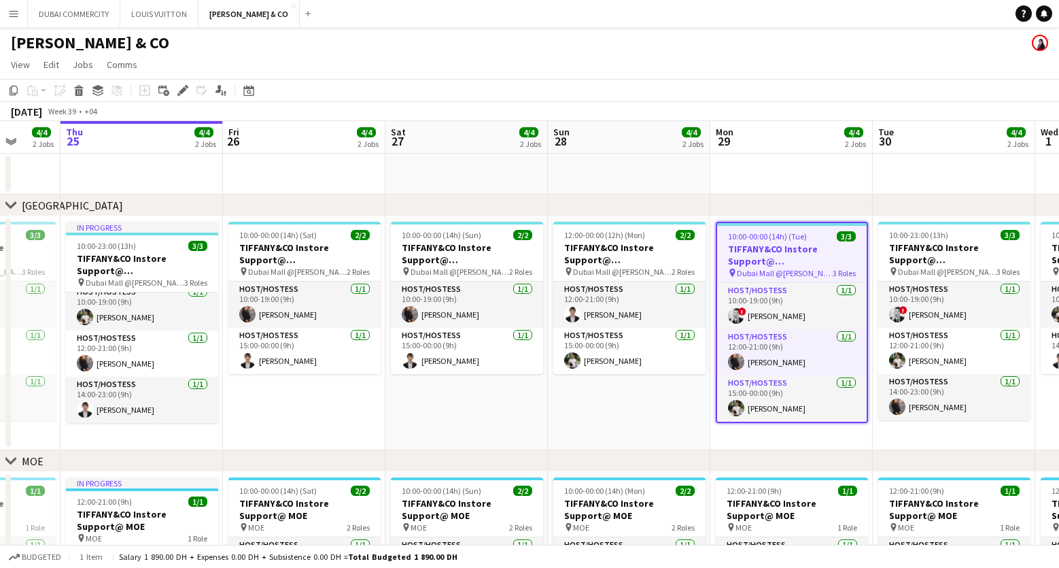
click at [769, 250] on h3 "TIFFANY&CO Instore Support@ Dubai Mall" at bounding box center [792, 255] width 150 height 24
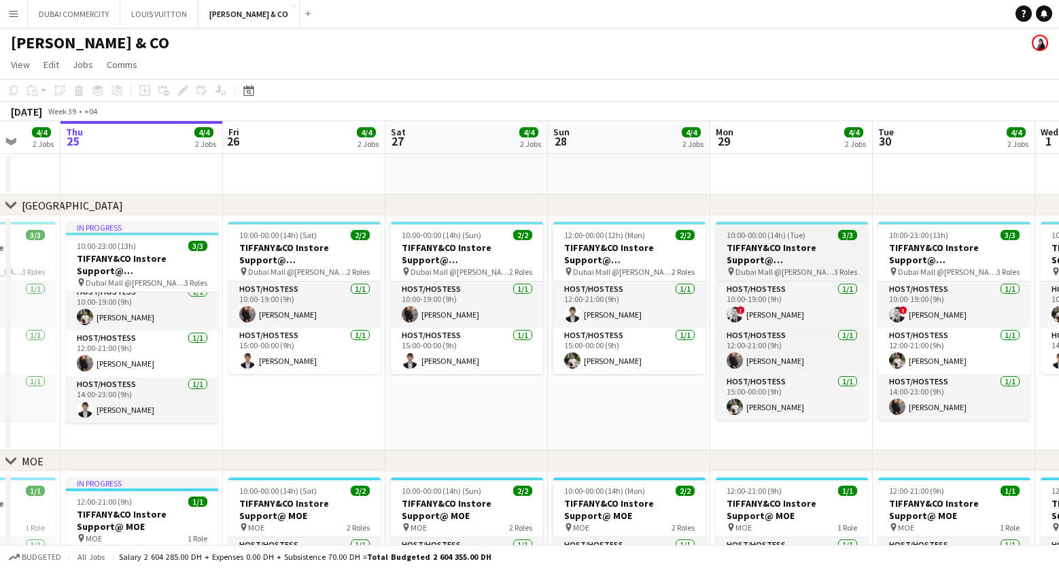
click at [769, 250] on h3 "TIFFANY&CO Instore Support@ Dubai Mall" at bounding box center [792, 253] width 152 height 24
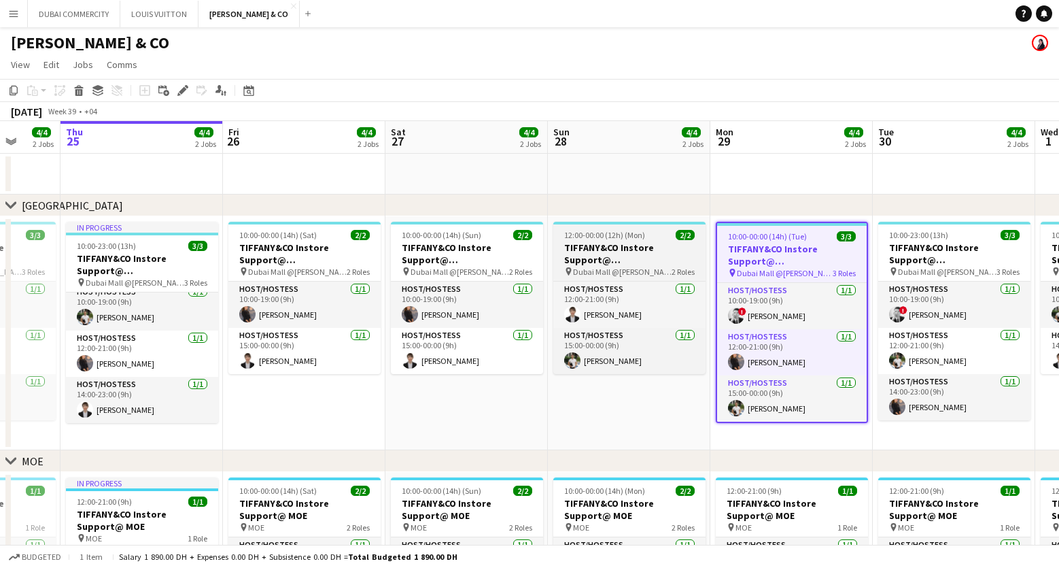
click at [594, 239] on span "12:00-00:00 (12h) (Mon)" at bounding box center [604, 235] width 81 height 10
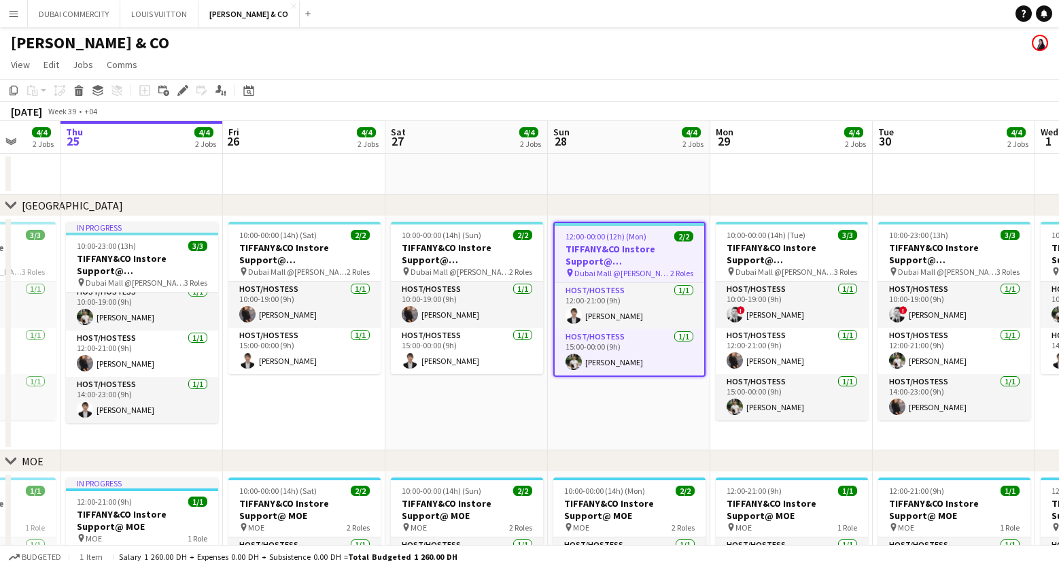
click at [594, 239] on span "12:00-00:00 (12h) (Mon)" at bounding box center [605, 236] width 81 height 10
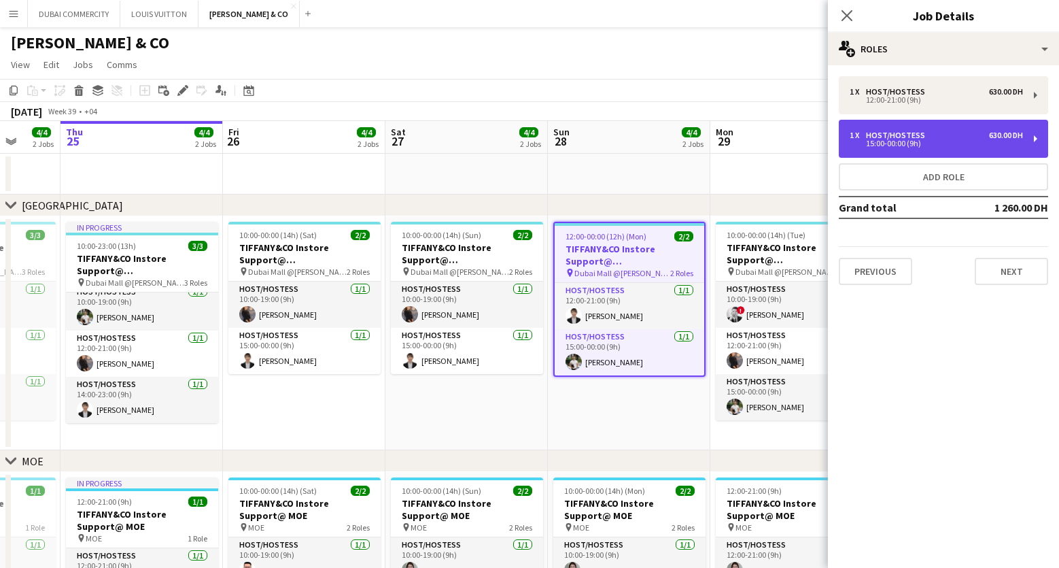
click at [1038, 143] on div "1 x Host/Hostess 630.00 DH 15:00-00:00 (9h)" at bounding box center [943, 139] width 209 height 38
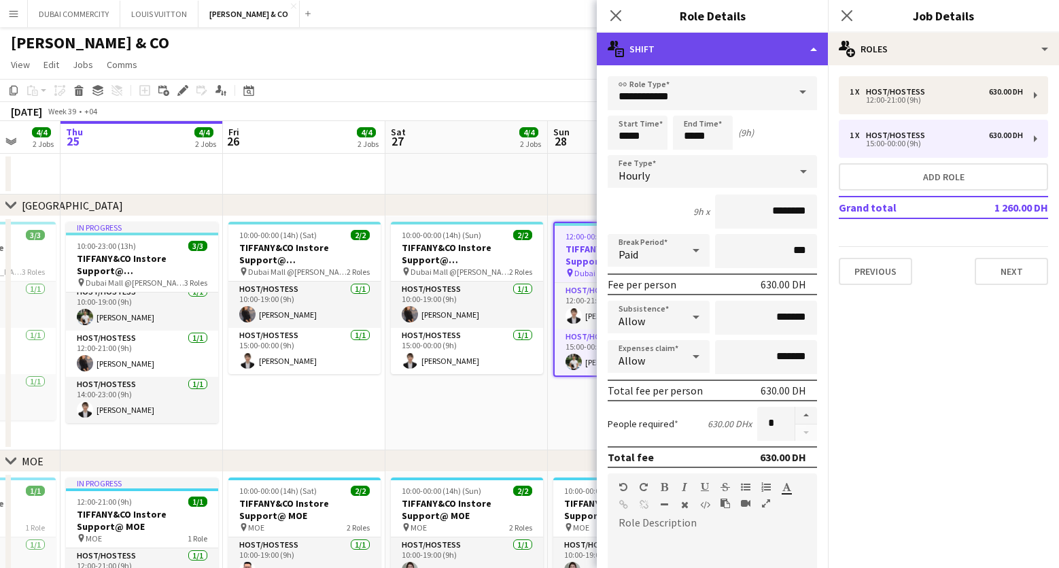
click at [693, 42] on div "multiple-actions-text Shift" at bounding box center [712, 49] width 231 height 33
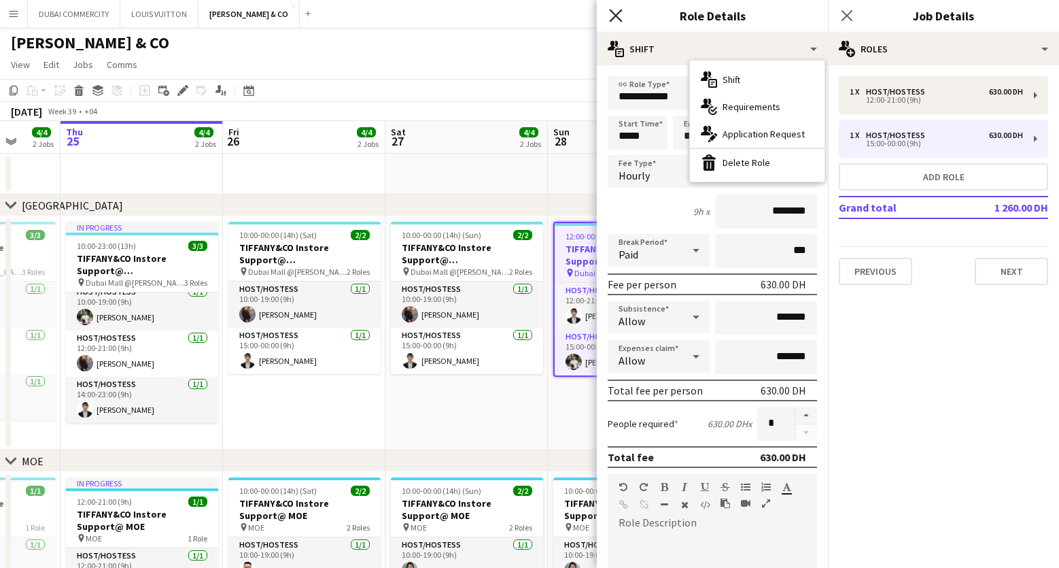
click at [614, 12] on icon "Close pop-in" at bounding box center [615, 15] width 13 height 13
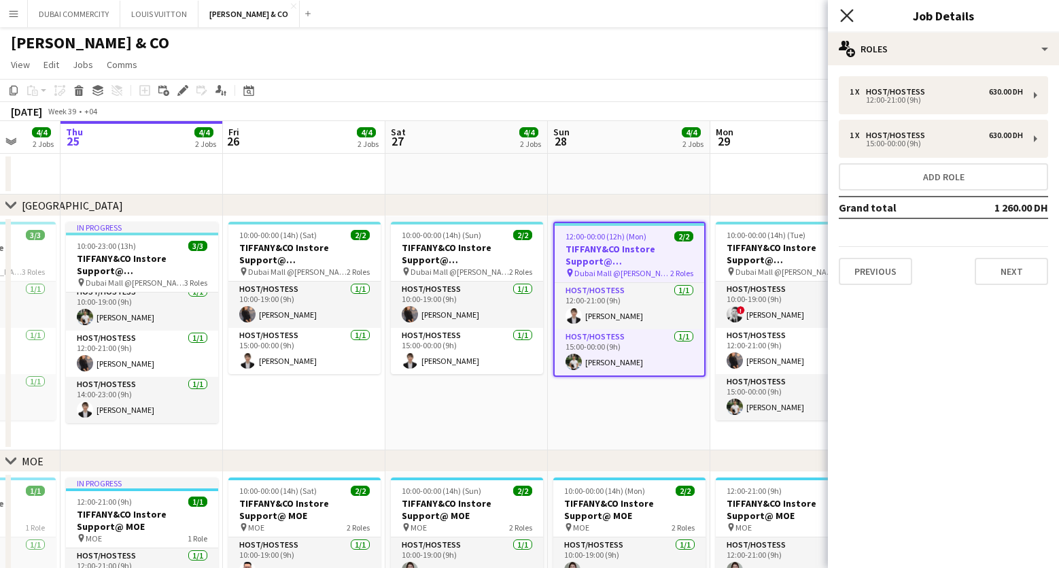
click at [845, 21] on icon "Close pop-in" at bounding box center [846, 15] width 13 height 13
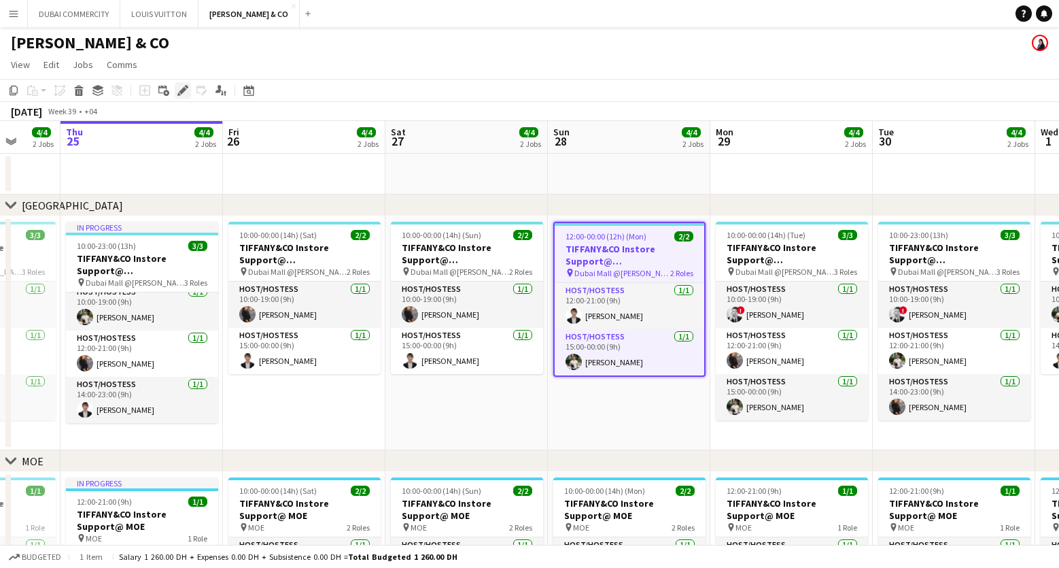
click at [185, 90] on icon at bounding box center [182, 90] width 7 height 7
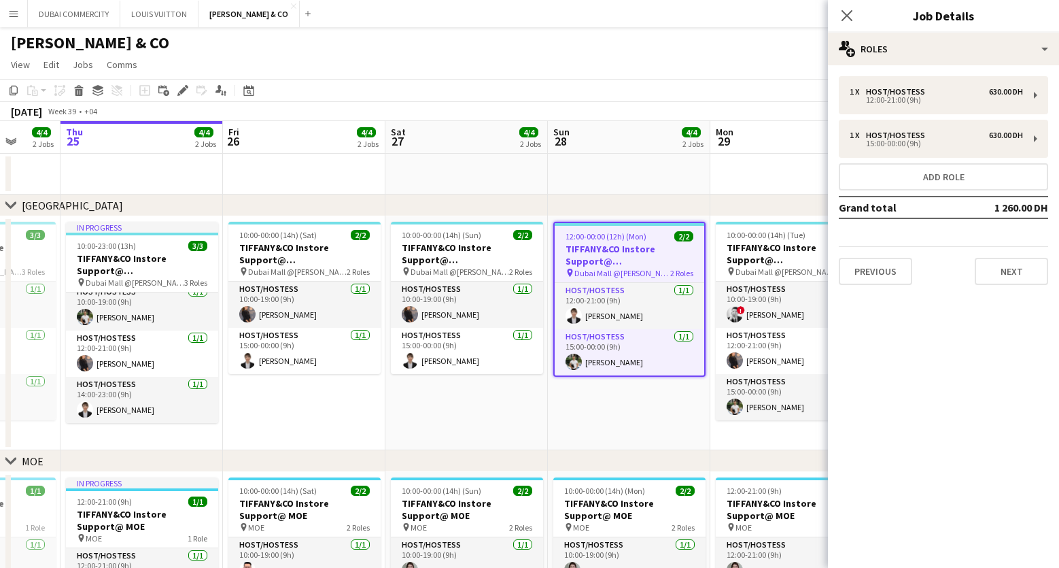
click at [606, 41] on div "[PERSON_NAME] & CO" at bounding box center [529, 40] width 1059 height 26
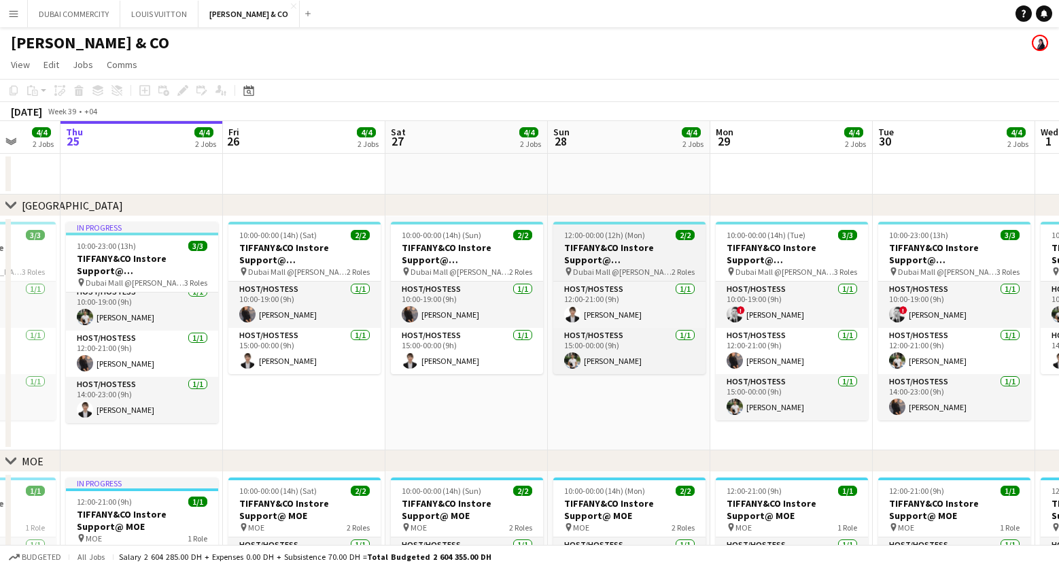
click at [624, 239] on span "12:00-00:00 (12h) (Mon)" at bounding box center [604, 235] width 81 height 10
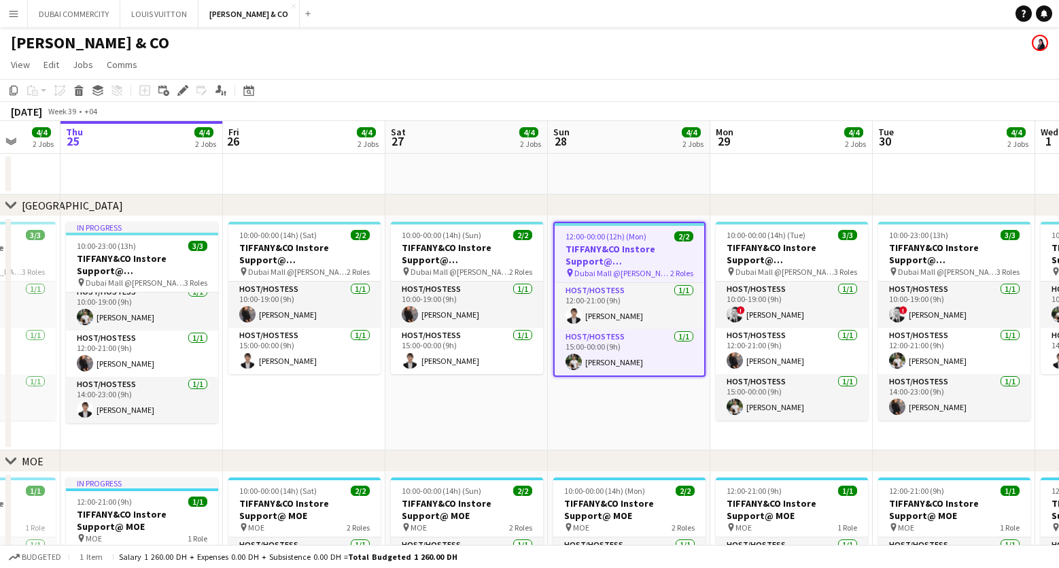
click at [624, 239] on span "12:00-00:00 (12h) (Mon)" at bounding box center [605, 236] width 81 height 10
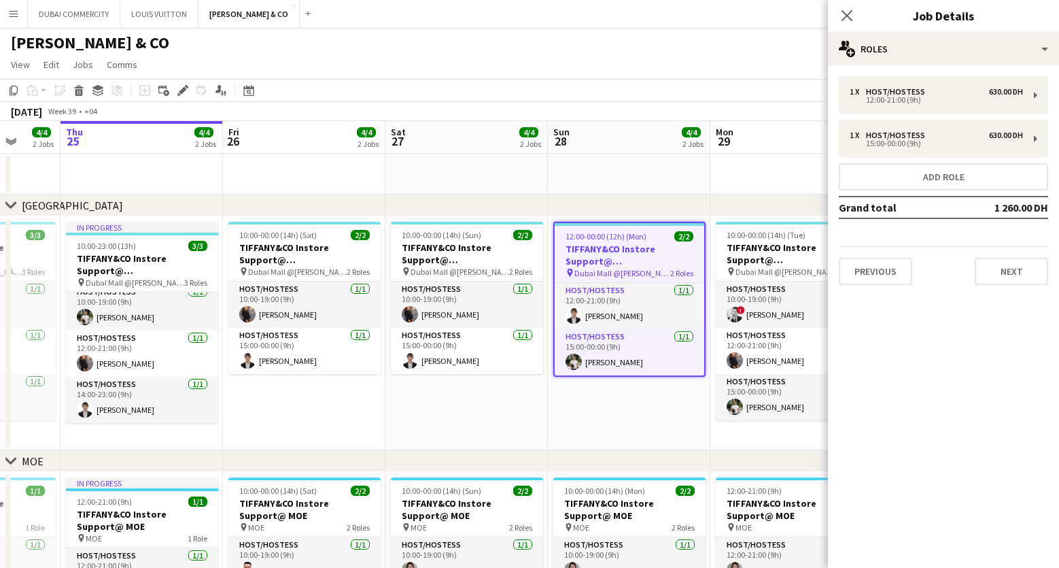
click at [637, 54] on app-page-menu "View Day view expanded Day view collapsed Month view Date picker Jump to today …" at bounding box center [529, 66] width 1059 height 26
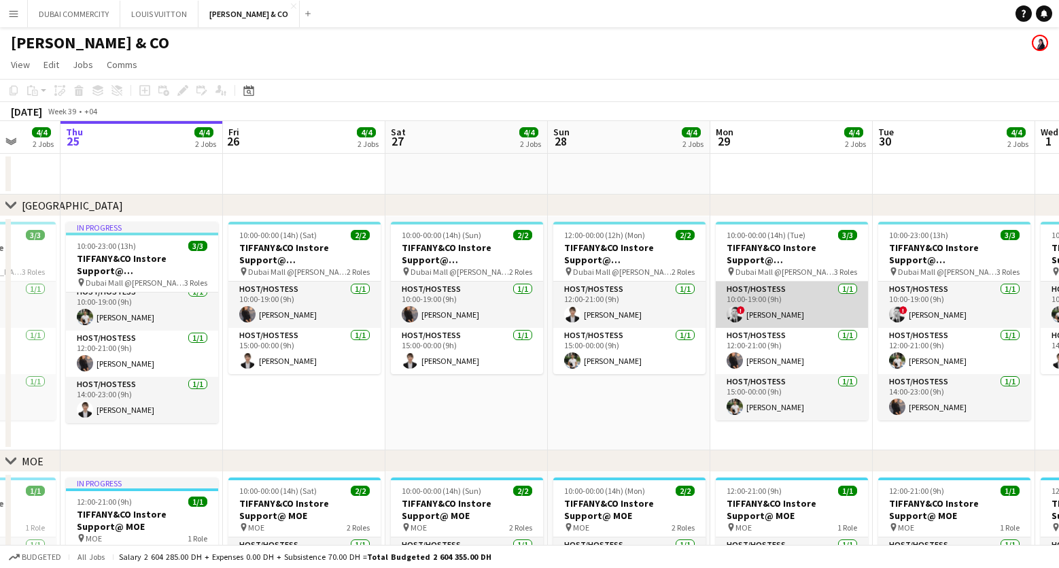
click at [762, 309] on app-card-role "Host/Hostess 1/1 10:00-19:00 (9h) ! Danaker Kenenbaev" at bounding box center [792, 304] width 152 height 46
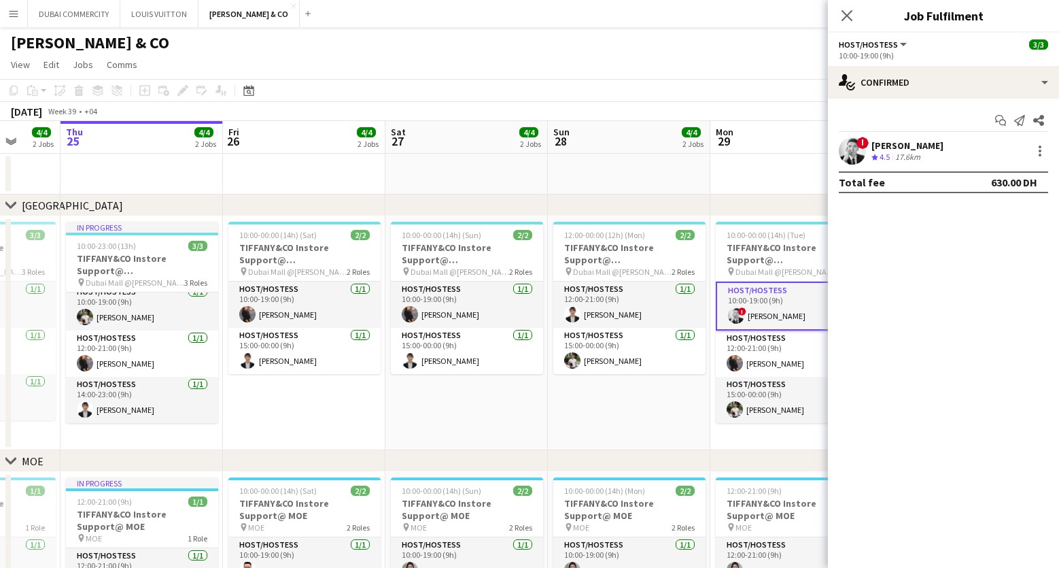
click at [926, 152] on div "Crew rating 4.5 17.6km" at bounding box center [907, 158] width 72 height 12
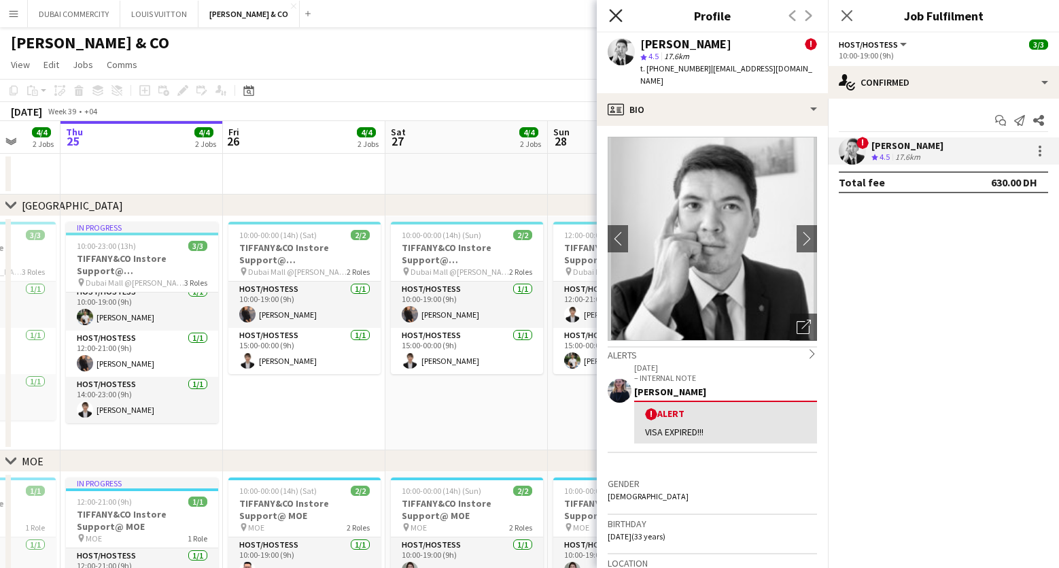
click at [618, 16] on icon "Close pop-in" at bounding box center [615, 15] width 13 height 13
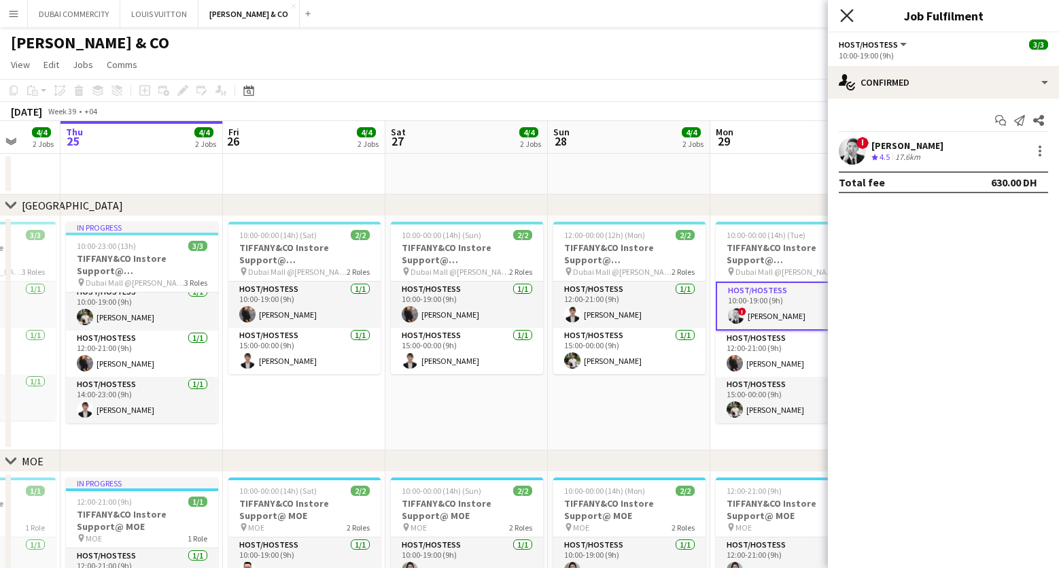
click at [842, 14] on icon "Close pop-in" at bounding box center [846, 15] width 13 height 13
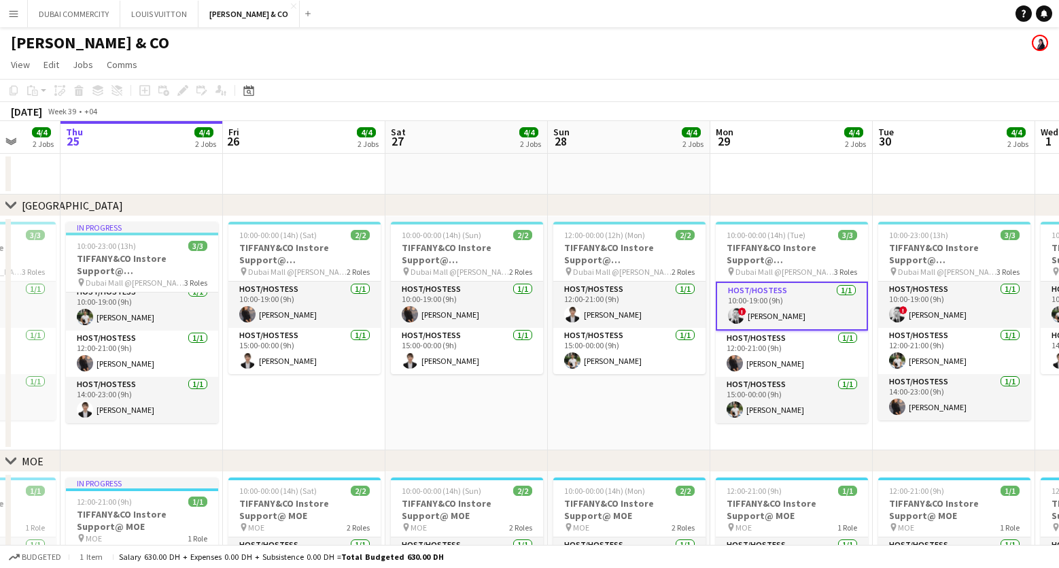
click at [12, 14] on app-icon "Menu" at bounding box center [13, 13] width 11 height 11
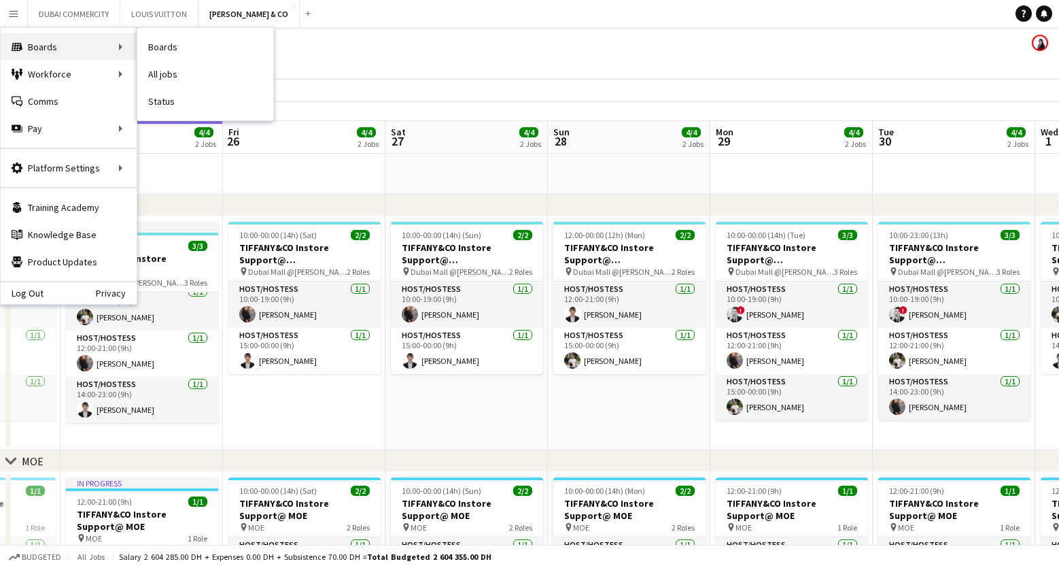
click at [45, 45] on div "Boards Boards" at bounding box center [69, 46] width 136 height 27
click at [173, 43] on link "Boards" at bounding box center [205, 46] width 136 height 27
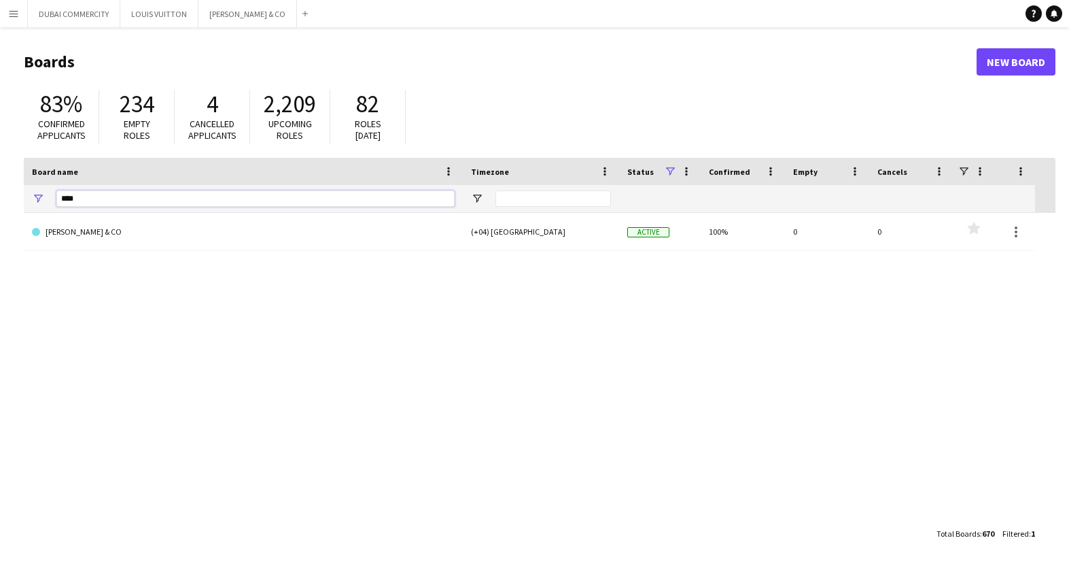
click at [101, 198] on input "****" at bounding box center [255, 198] width 398 height 16
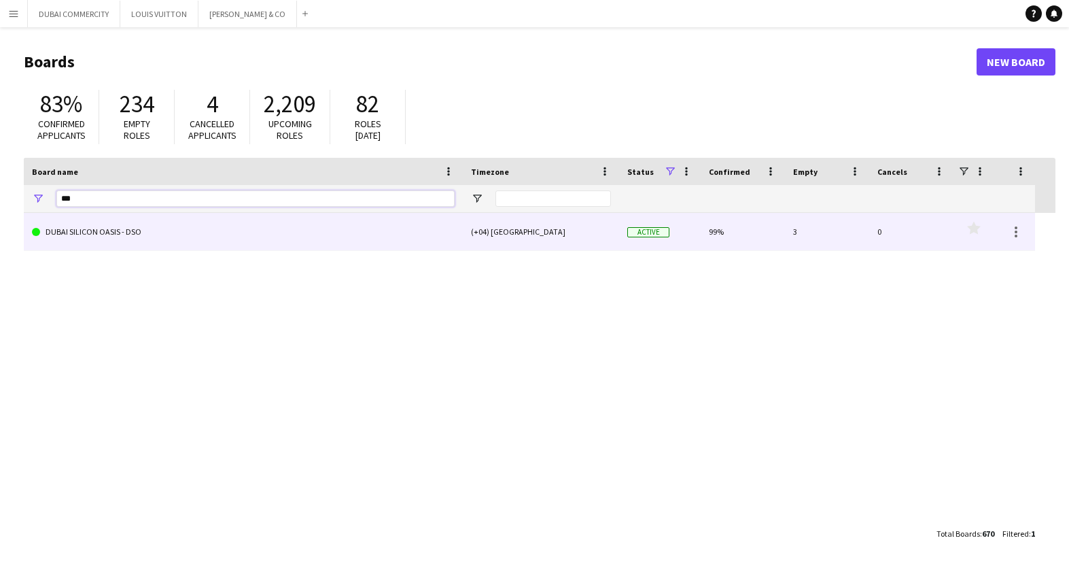
type input "***"
click at [99, 225] on link "DUBAI SILICON OASIS - DSO" at bounding box center [243, 232] width 423 height 38
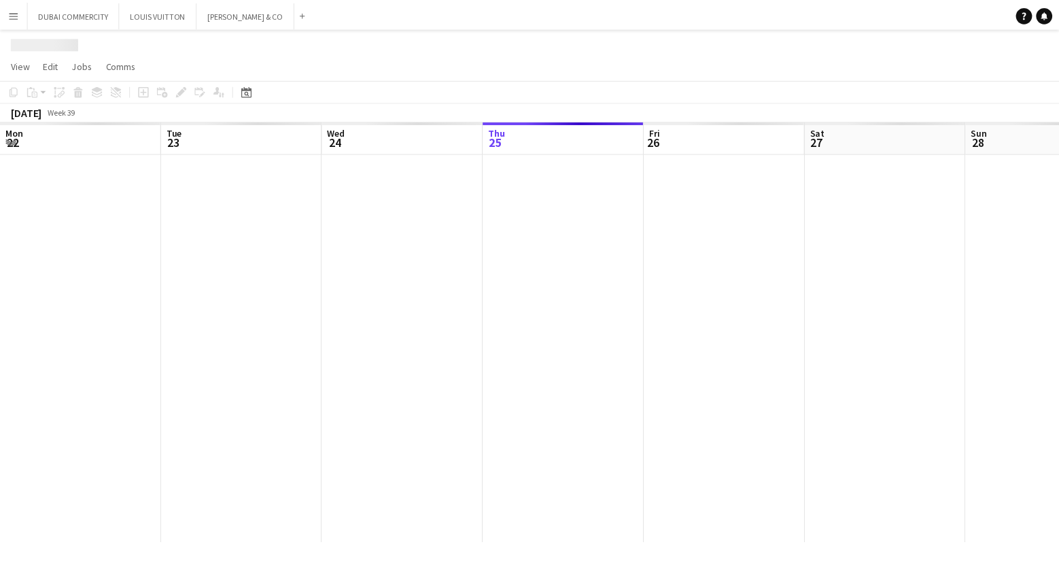
scroll to position [0, 325]
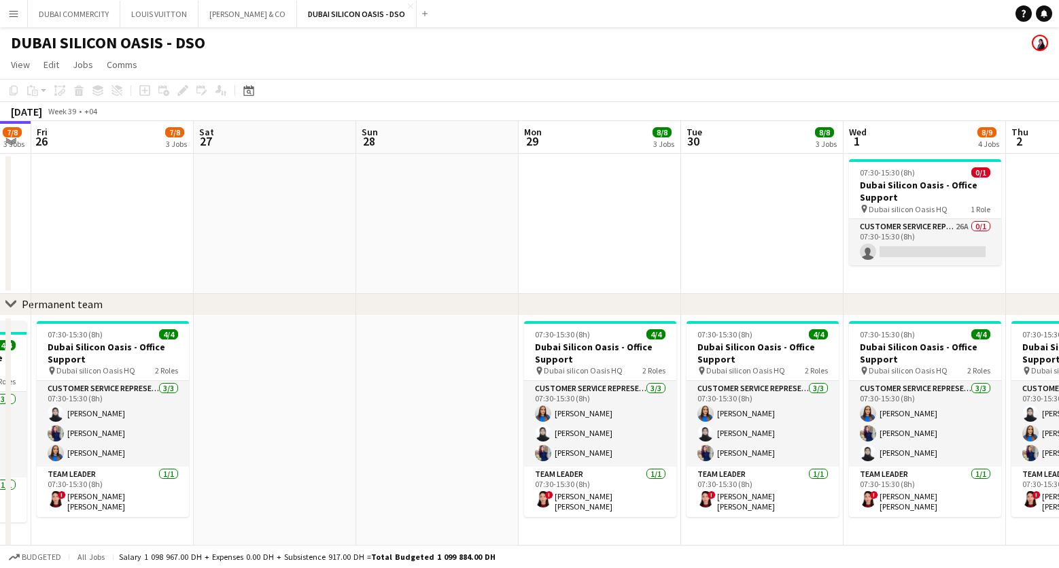
drag, startPoint x: 674, startPoint y: 396, endPoint x: 374, endPoint y: 334, distance: 306.0
click at [377, 334] on app-calendar-viewport "Tue 23 7/8 3 Jobs Wed 24 7/8 3 Jobs Thu 25 7/8 3 Jobs Fri 26 7/8 3 Jobs Sat 27 …" at bounding box center [529, 540] width 1059 height 839
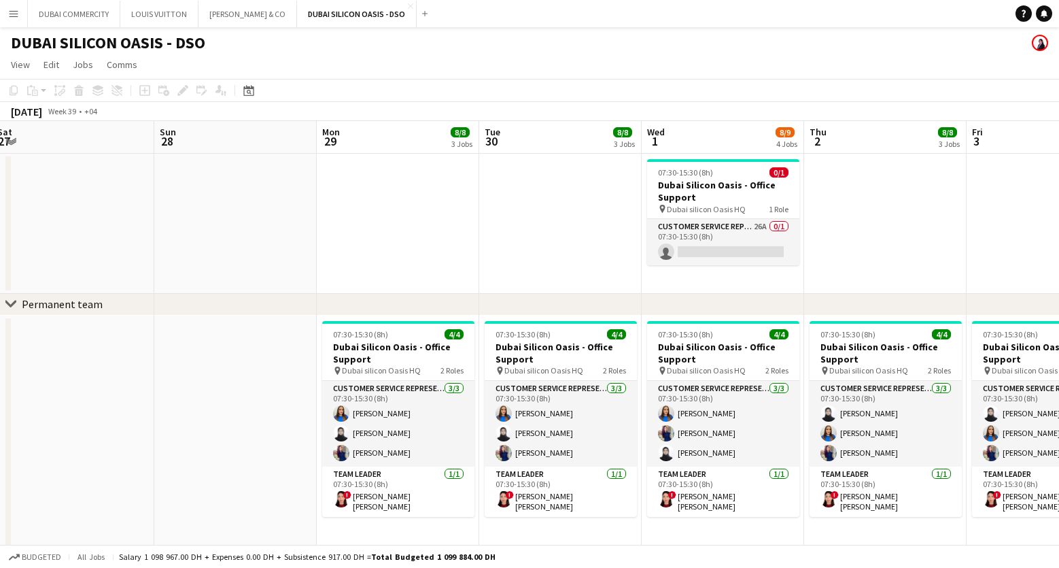
scroll to position [0, 497]
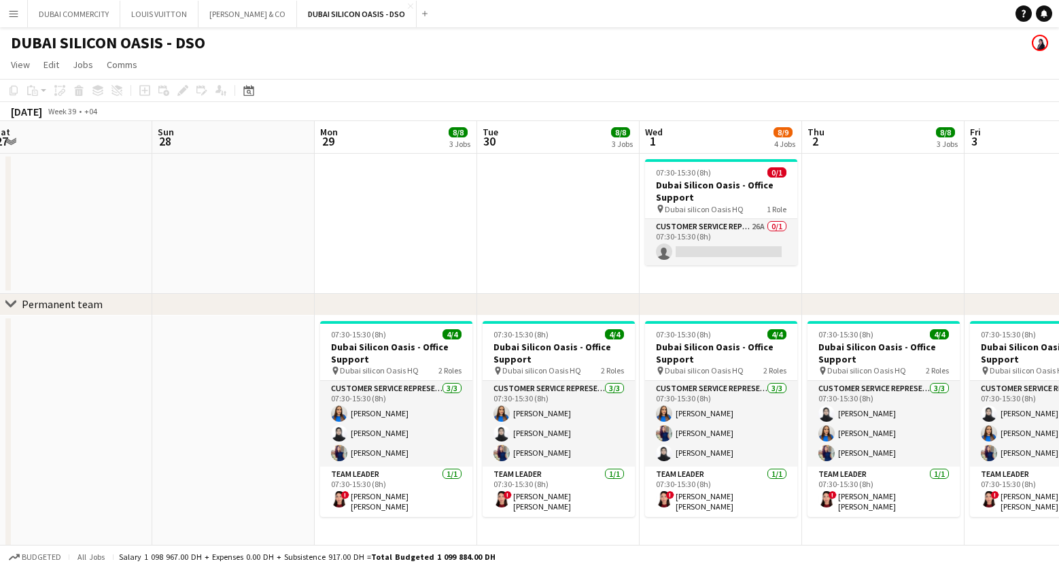
drag, startPoint x: 703, startPoint y: 250, endPoint x: 504, endPoint y: 247, distance: 199.8
click at [504, 247] on app-calendar-viewport "Wed 24 7/8 3 Jobs Thu 25 7/8 3 Jobs Fri 26 7/8 3 Jobs Sat 27 Sun 28 Mon 29 8/8 …" at bounding box center [529, 540] width 1059 height 839
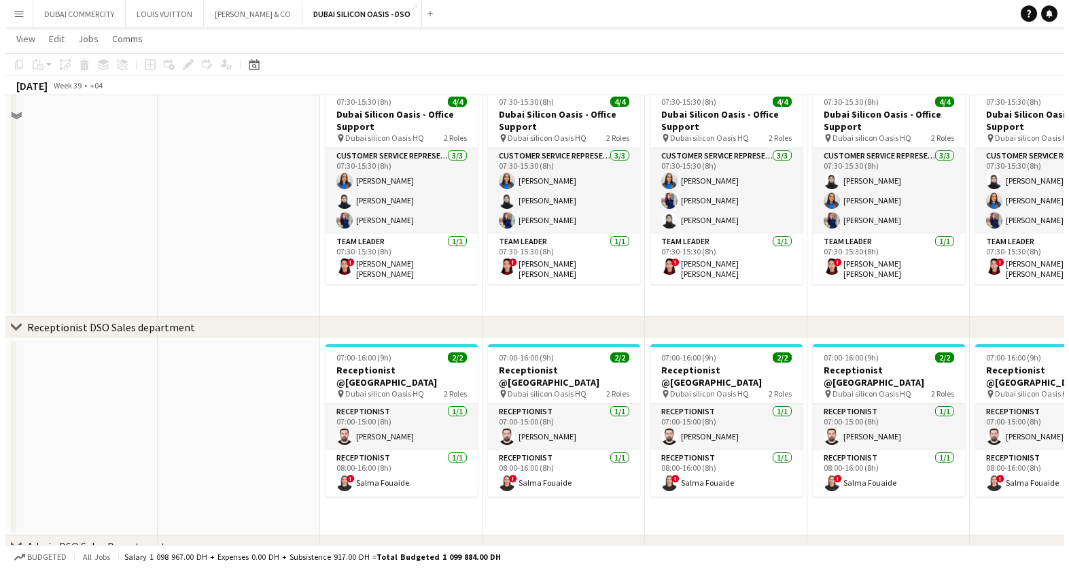
scroll to position [0, 0]
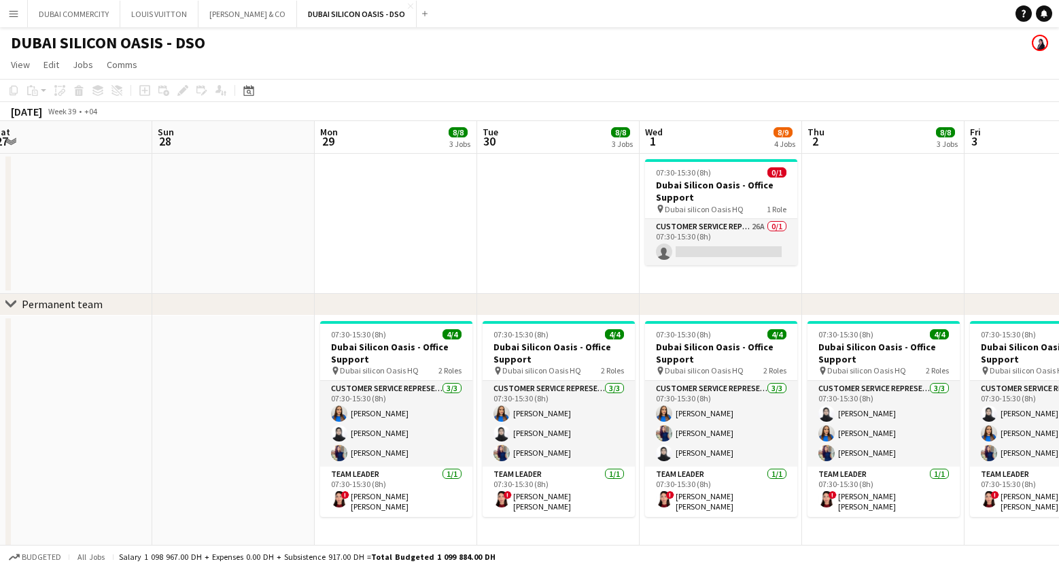
click at [529, 229] on app-date-cell at bounding box center [558, 224] width 162 height 140
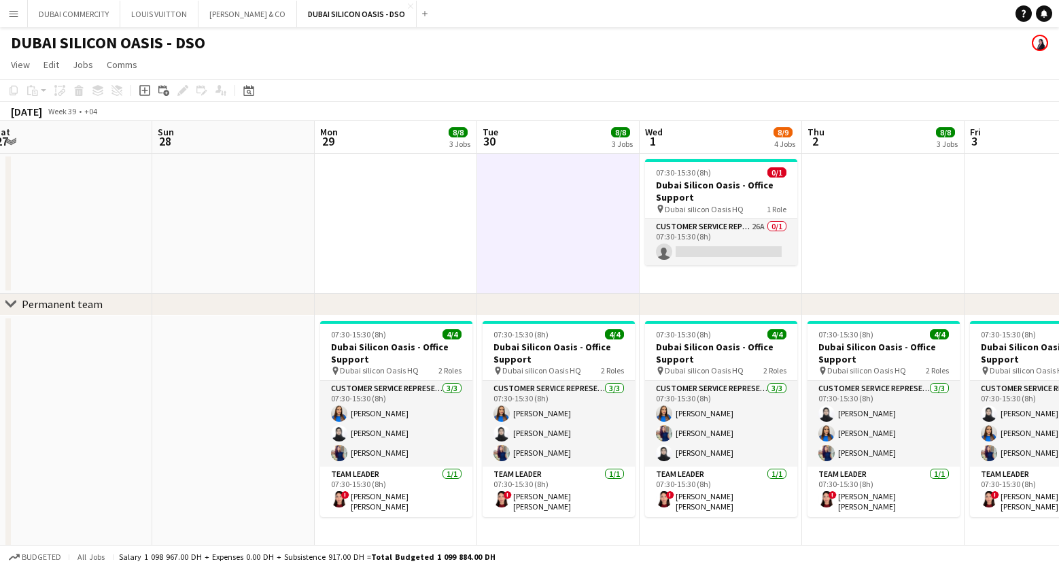
click at [364, 229] on app-date-cell at bounding box center [396, 224] width 162 height 140
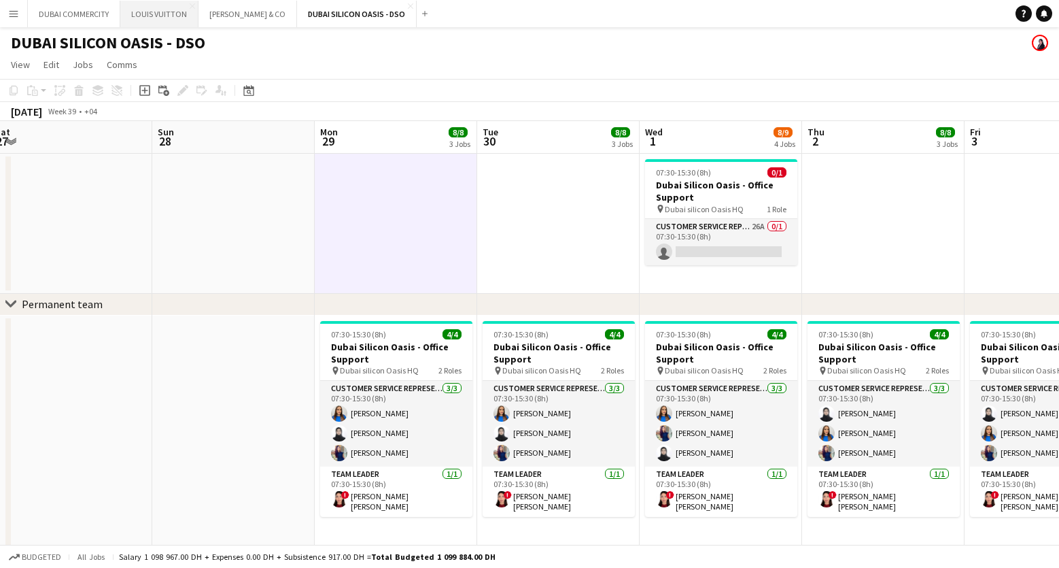
click at [163, 10] on button "LOUIS VUITTON Close" at bounding box center [159, 14] width 78 height 27
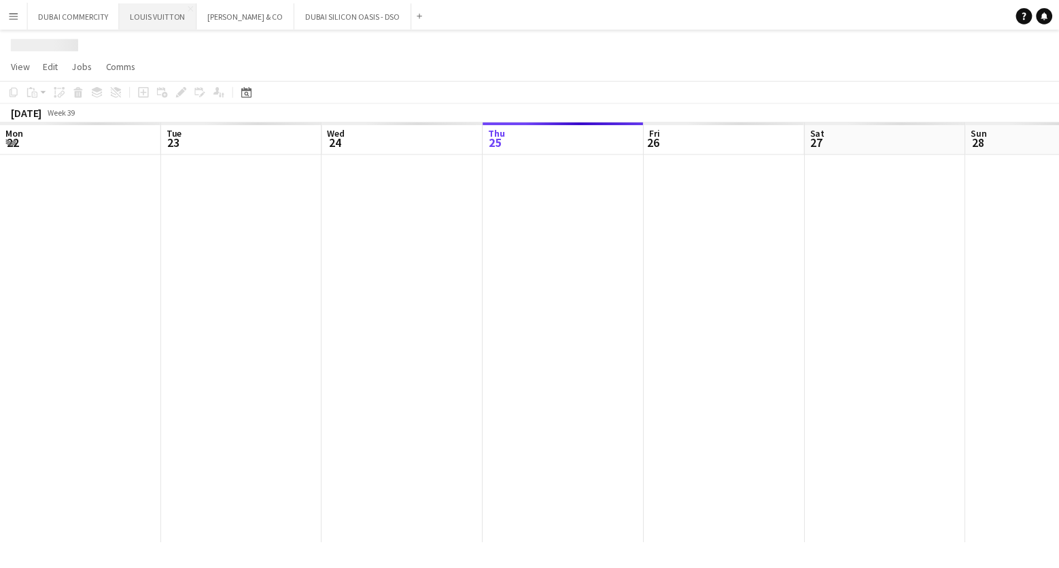
scroll to position [0, 325]
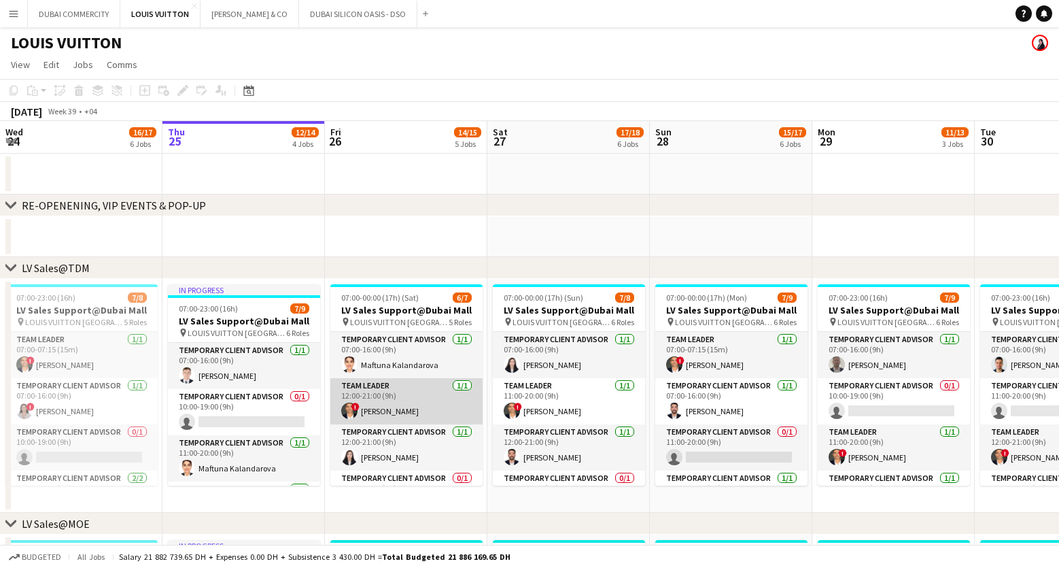
click at [402, 400] on app-card-role "Team Leader 1/1 12:00-21:00 (9h) ! Fadi Makki" at bounding box center [406, 401] width 152 height 46
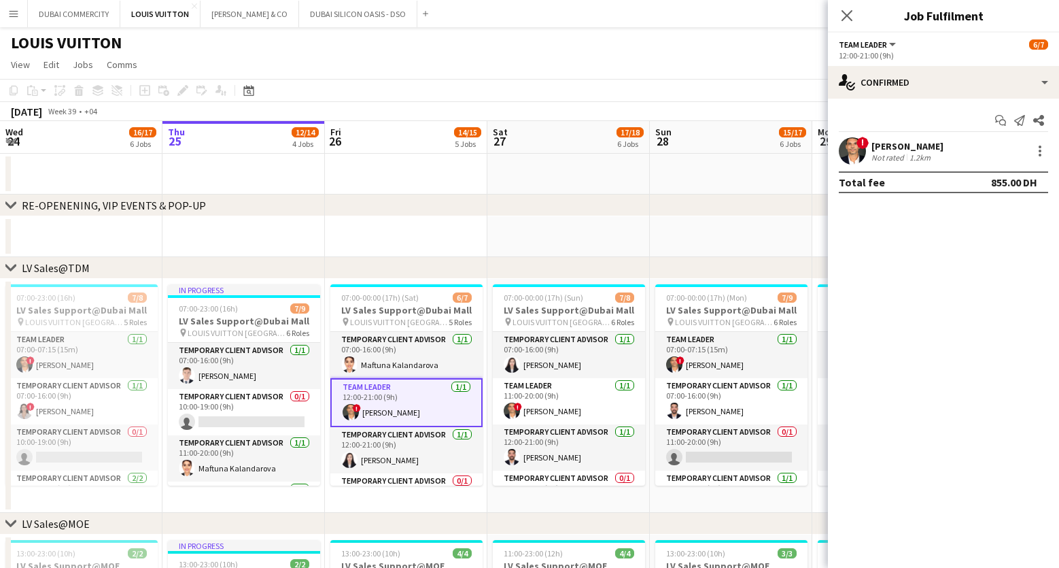
click at [935, 157] on div "! Fadi Makki Not rated 1.2km" at bounding box center [943, 150] width 231 height 27
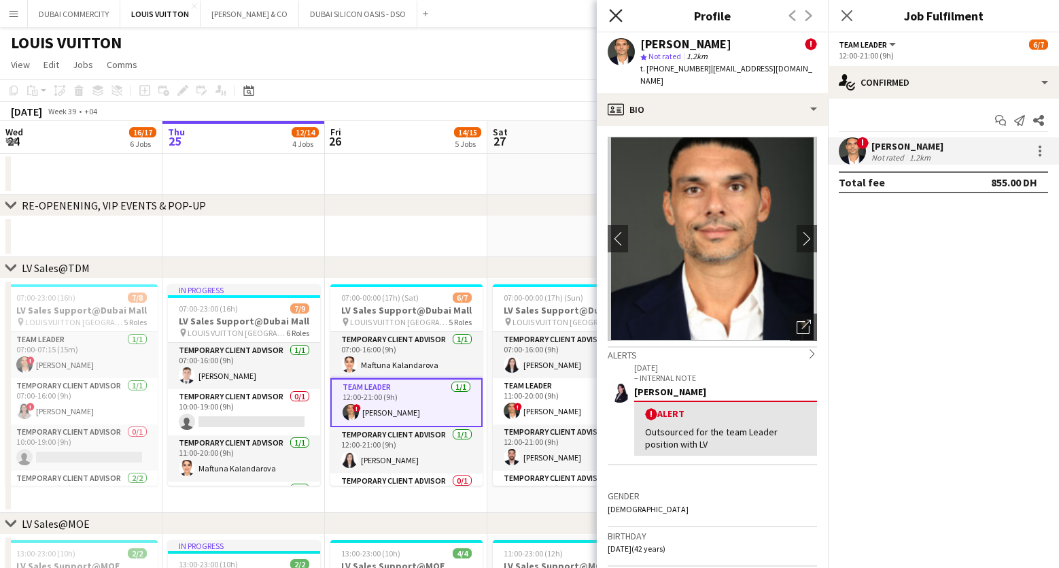
click at [618, 14] on icon at bounding box center [615, 15] width 13 height 13
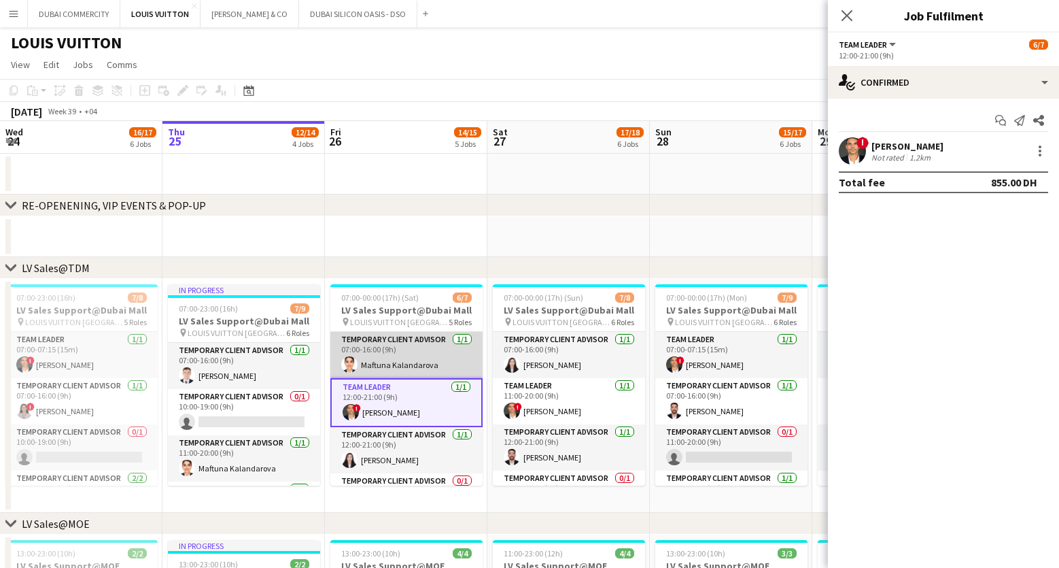
click at [395, 358] on app-card-role "Temporary Client Advisor 1/1 07:00-16:00 (9h) Maftuna Kalandarova" at bounding box center [406, 355] width 152 height 46
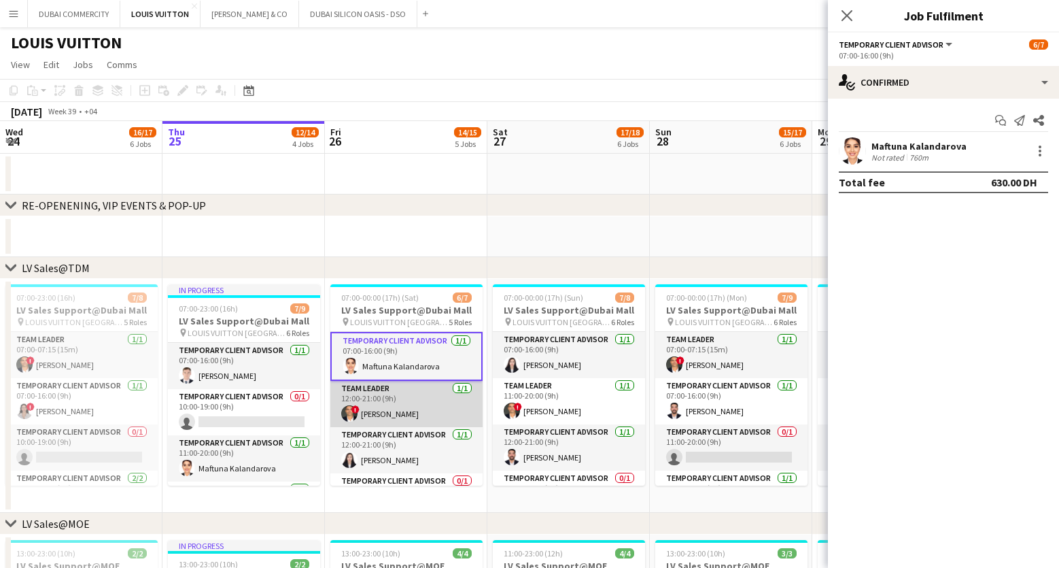
click at [387, 401] on app-card-role "Team Leader 1/1 12:00-21:00 (9h) ! Fadi Makki" at bounding box center [406, 404] width 152 height 46
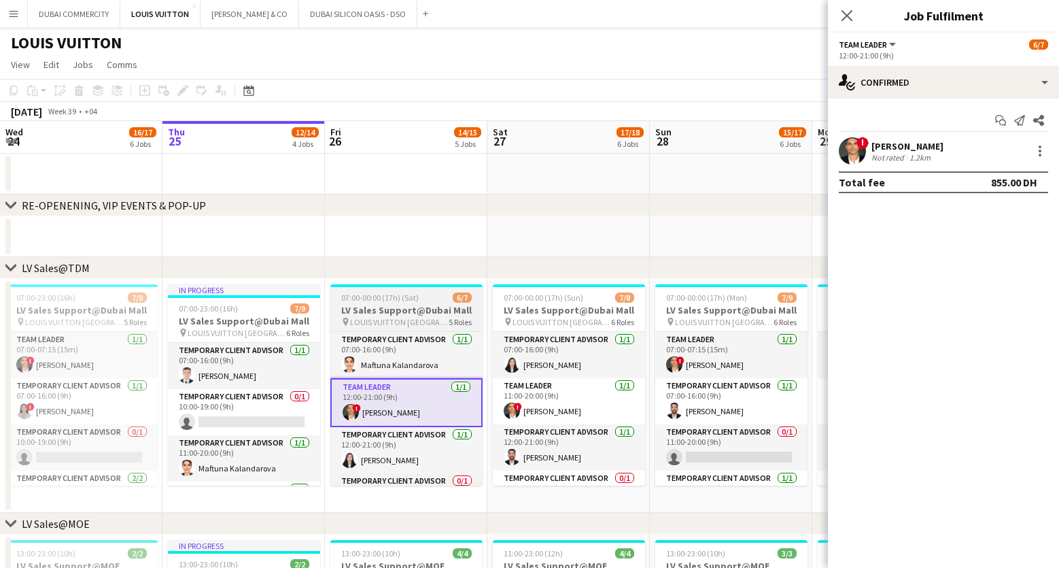
click at [387, 317] on span "LOUIS VUITTON Dubai Mall - Fashion Avenue" at bounding box center [399, 322] width 99 height 10
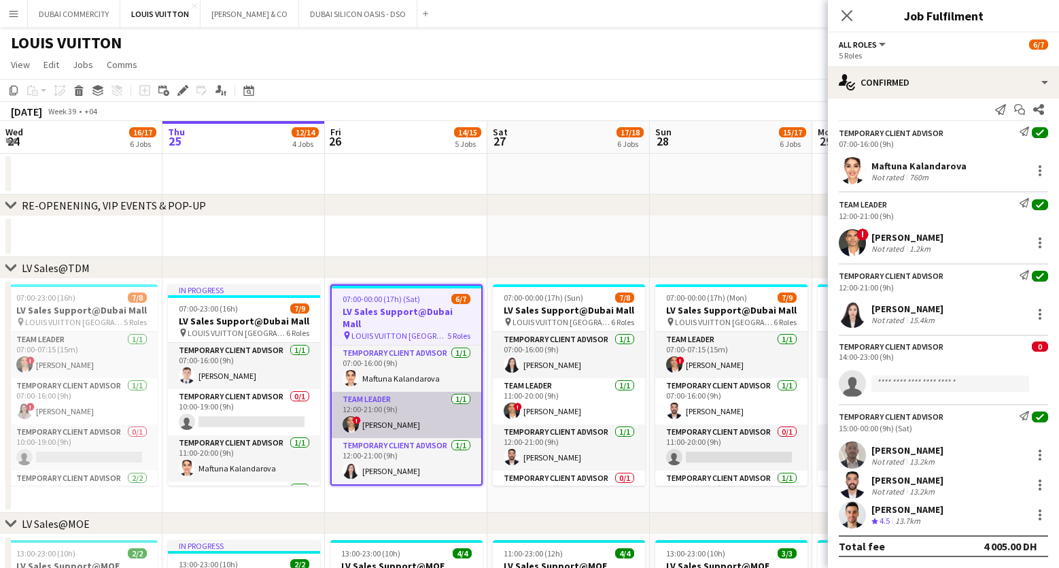
scroll to position [120, 0]
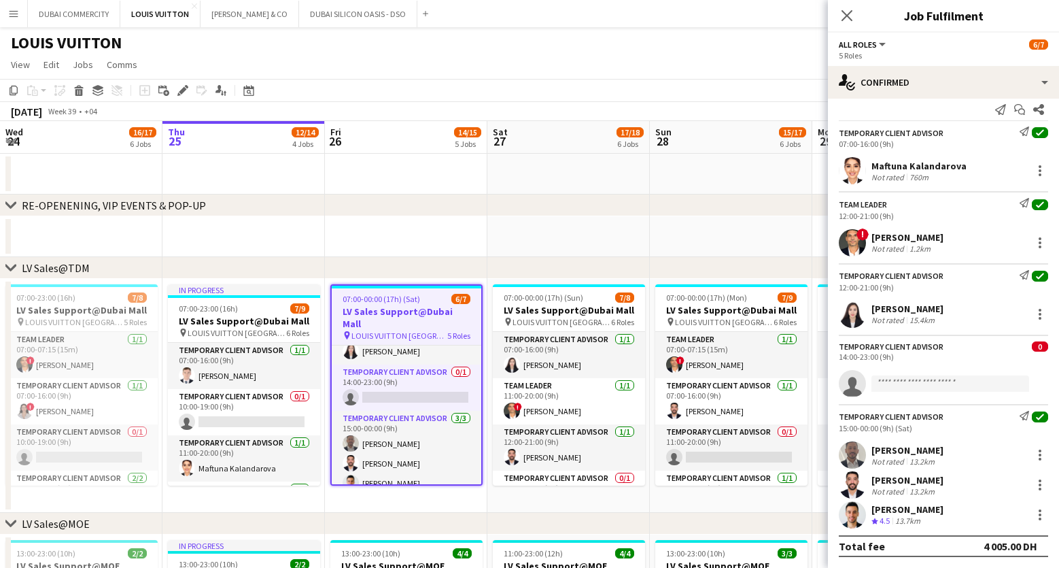
click at [569, 222] on app-date-cell at bounding box center [568, 236] width 162 height 41
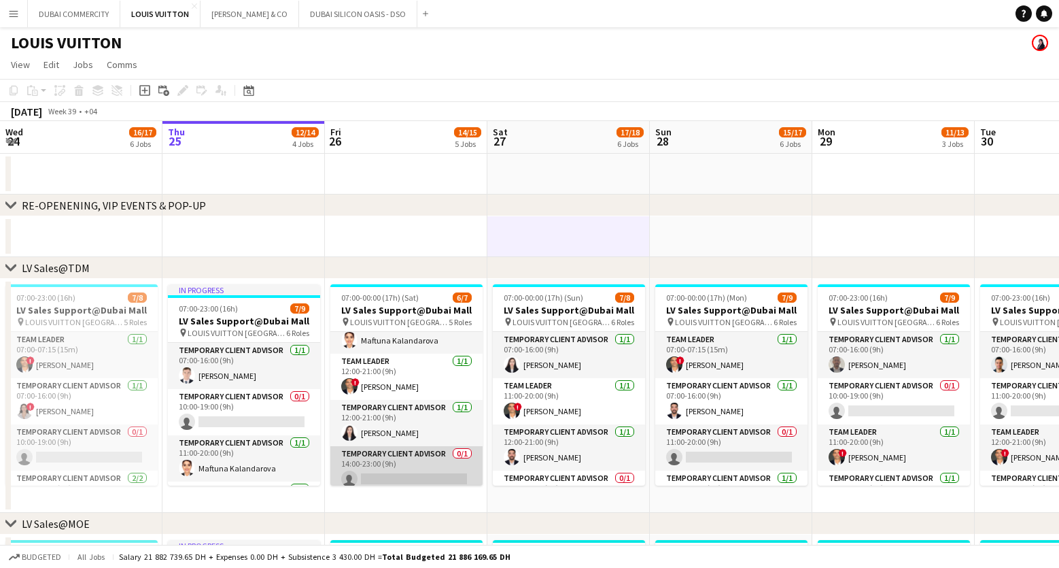
scroll to position [21, 0]
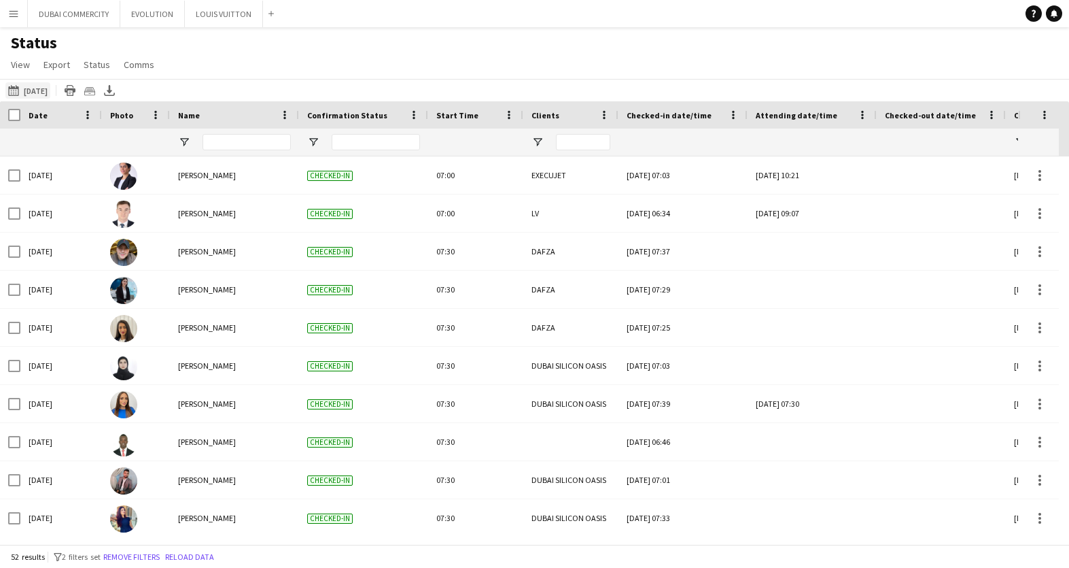
click at [27, 87] on button "[DATE] to [DATE] [DATE]" at bounding box center [27, 90] width 45 height 16
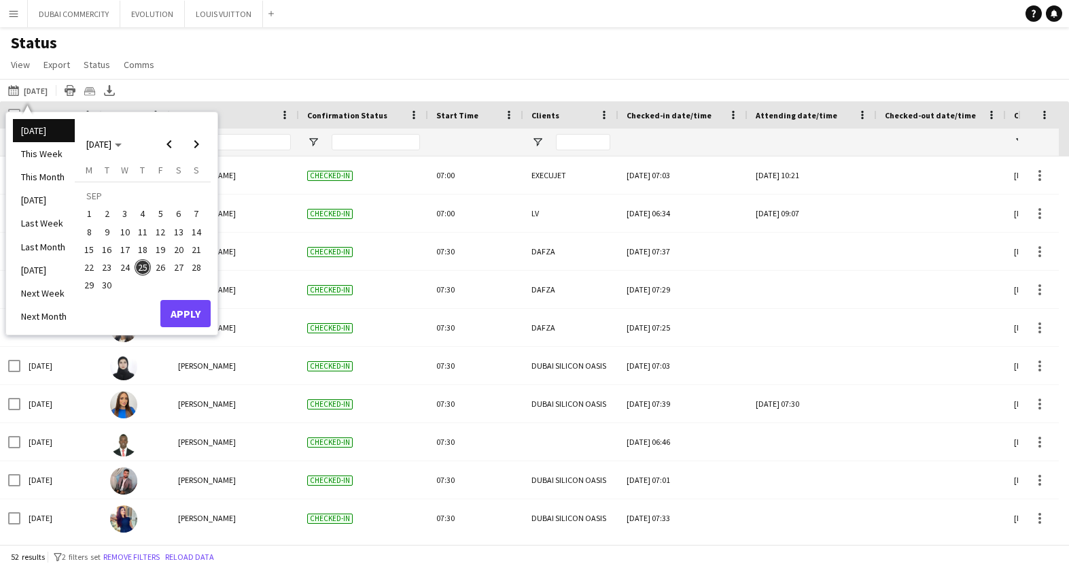
click at [145, 269] on span "25" at bounding box center [143, 267] width 16 height 16
click at [185, 317] on button "Apply" at bounding box center [185, 313] width 50 height 27
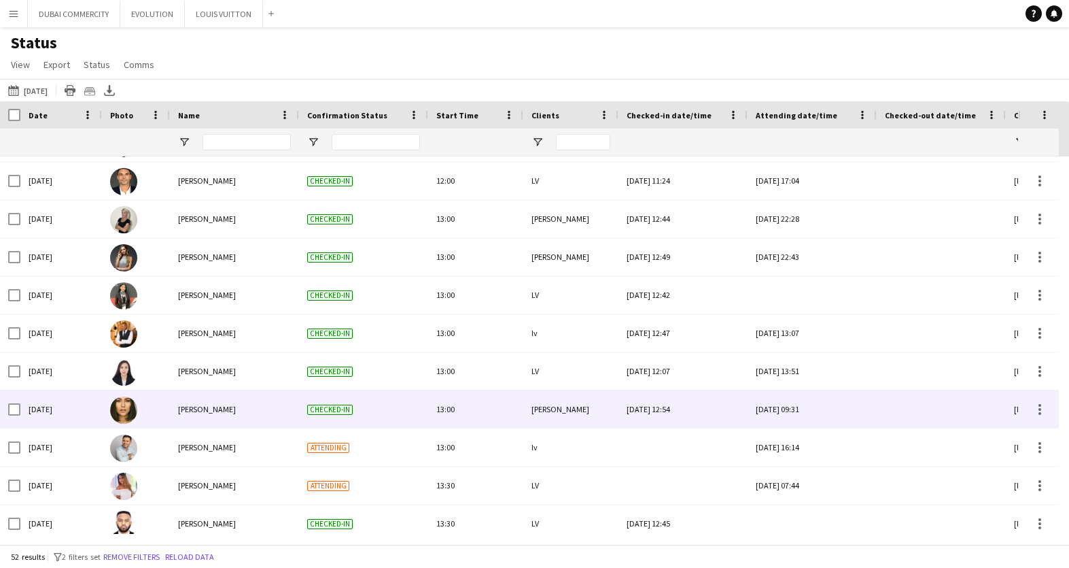
scroll to position [1264, 0]
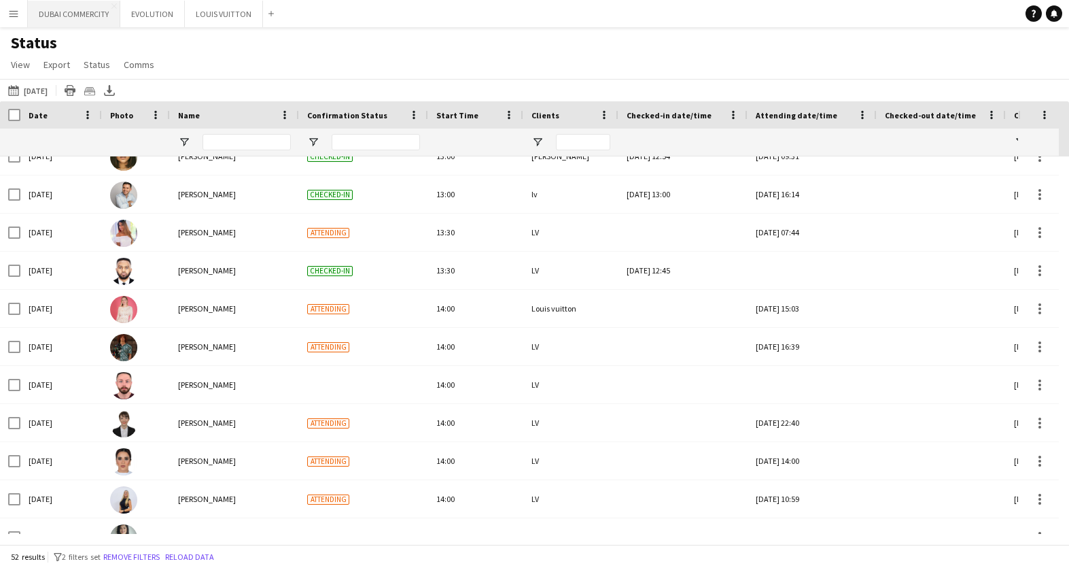
scroll to position [1378, 0]
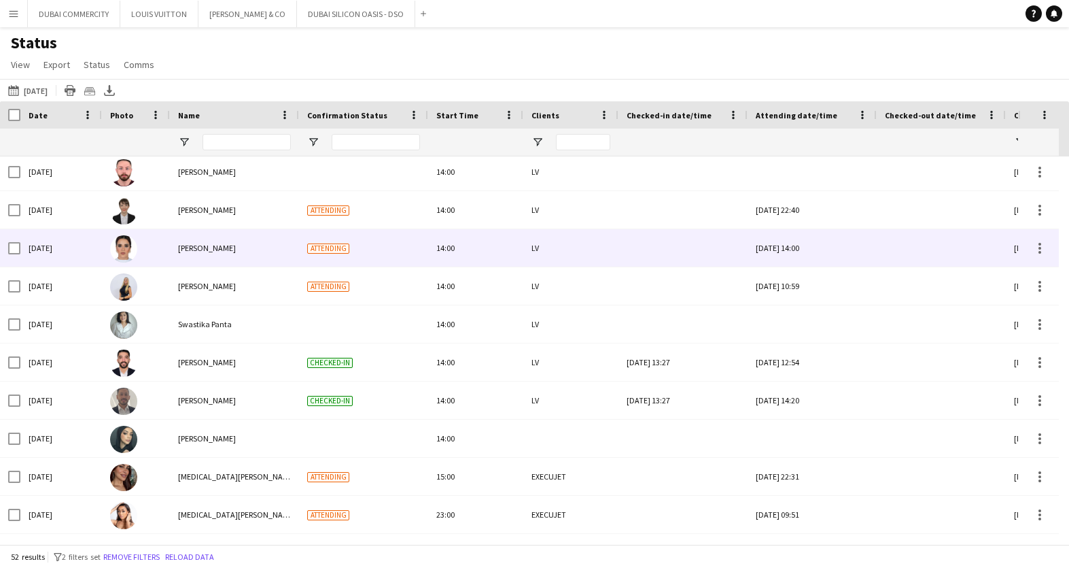
scroll to position [1599, 0]
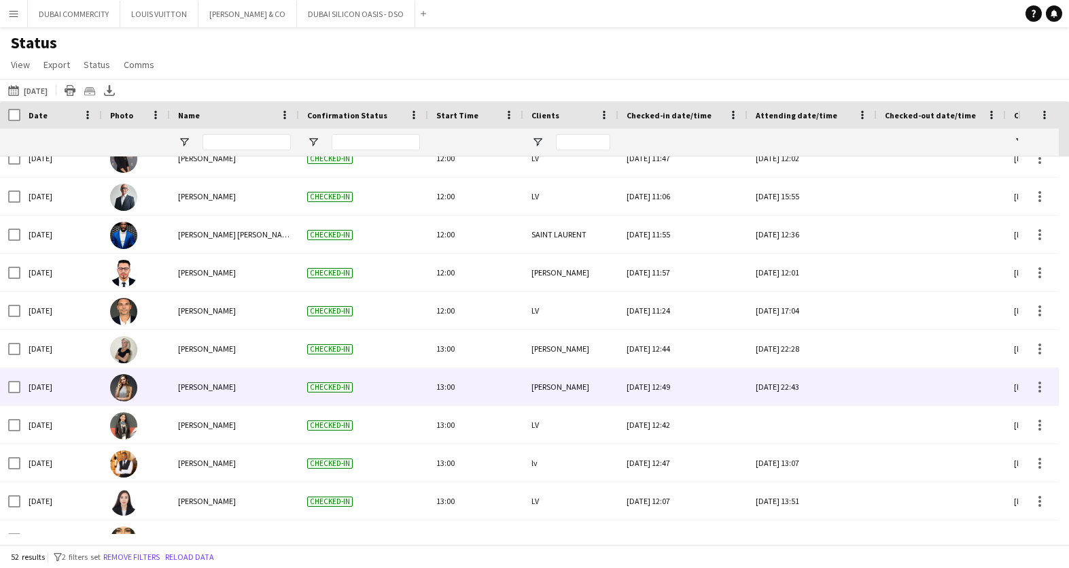
scroll to position [1602, 0]
